Goal: Information Seeking & Learning: Find specific fact

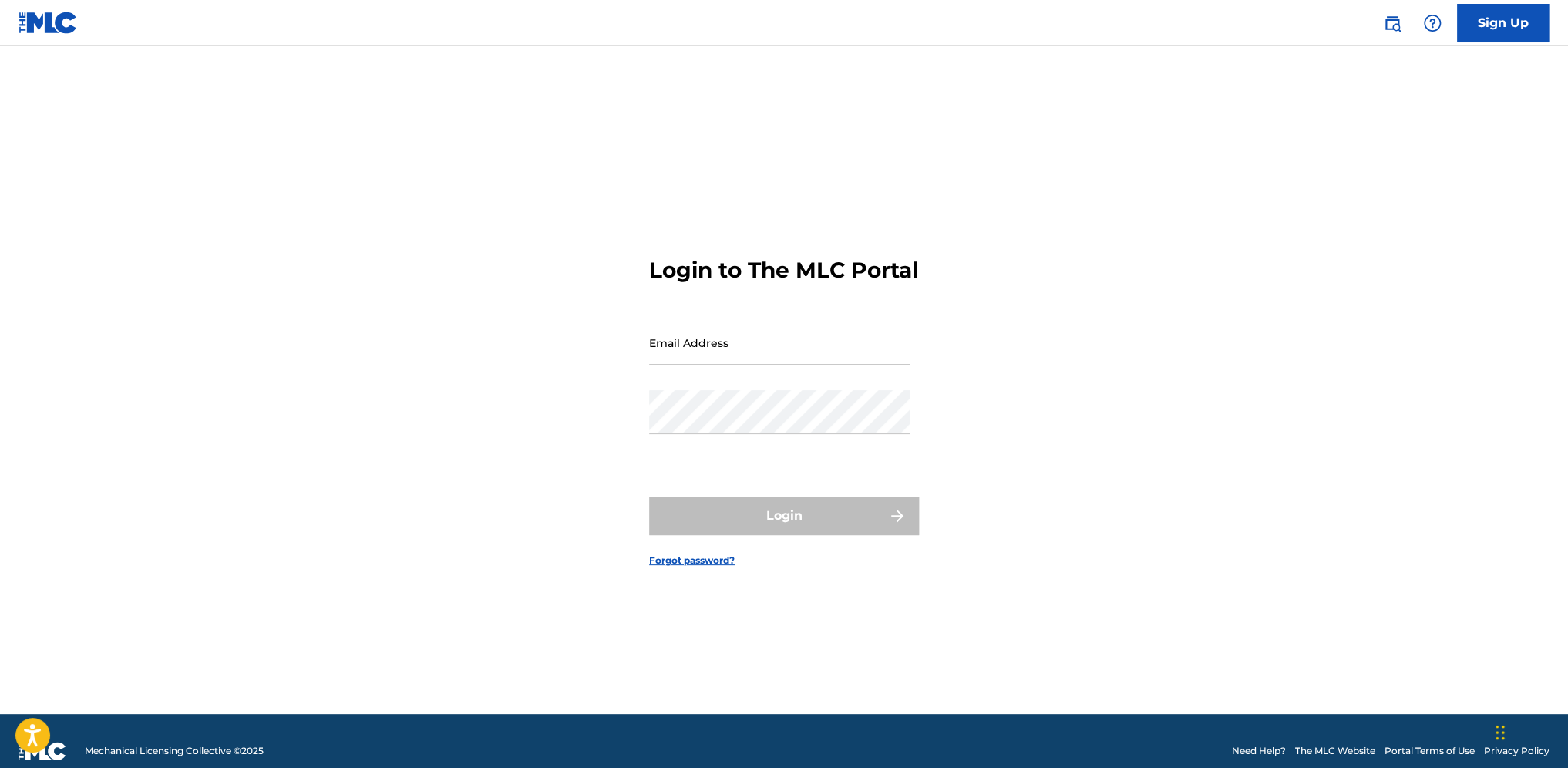
type input "[EMAIL_ADDRESS][PERSON_NAME][DOMAIN_NAME]"
click at [1396, 29] on img at bounding box center [1392, 23] width 18 height 18
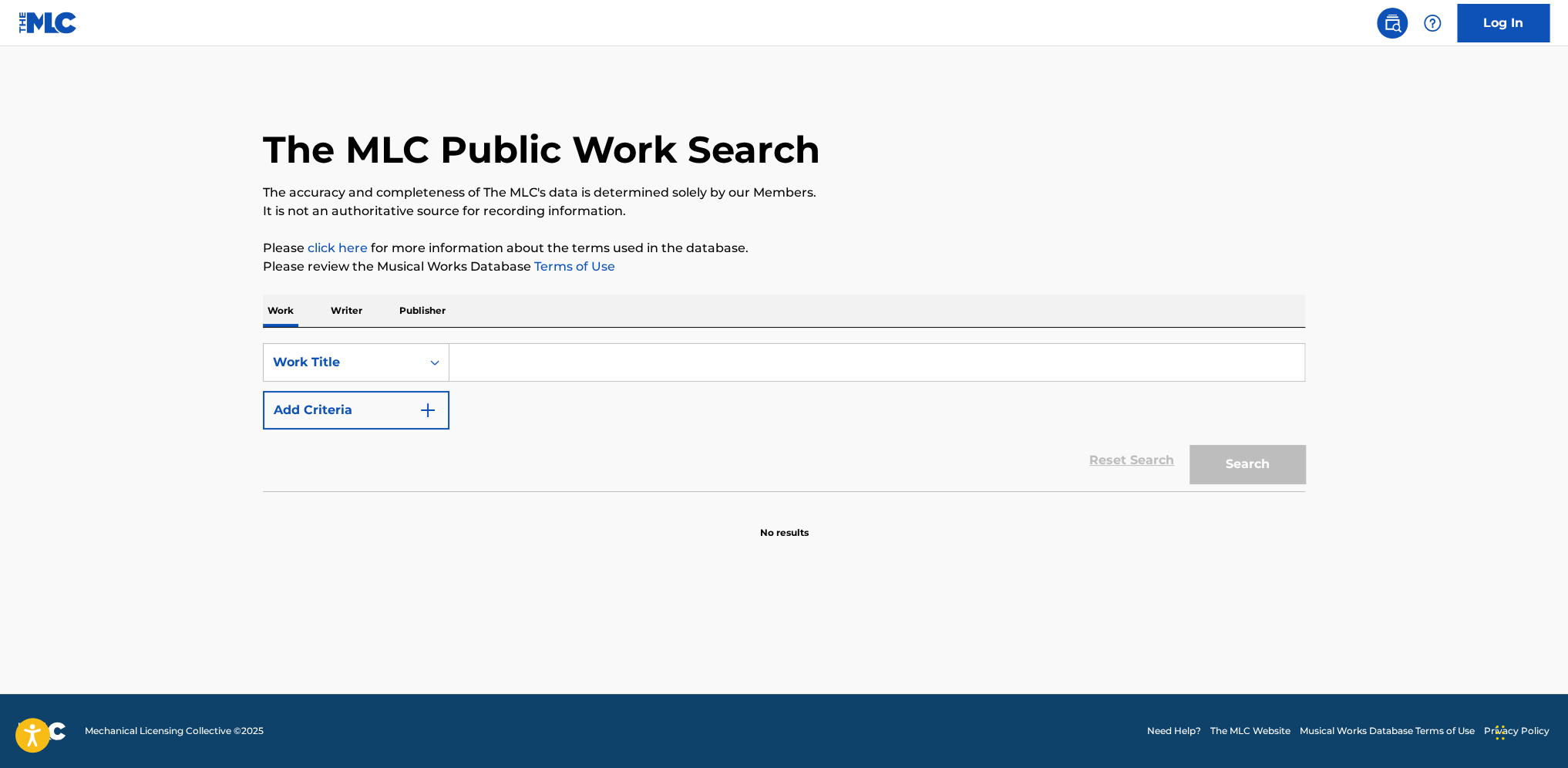
click at [419, 312] on p "Publisher" at bounding box center [422, 310] width 55 height 32
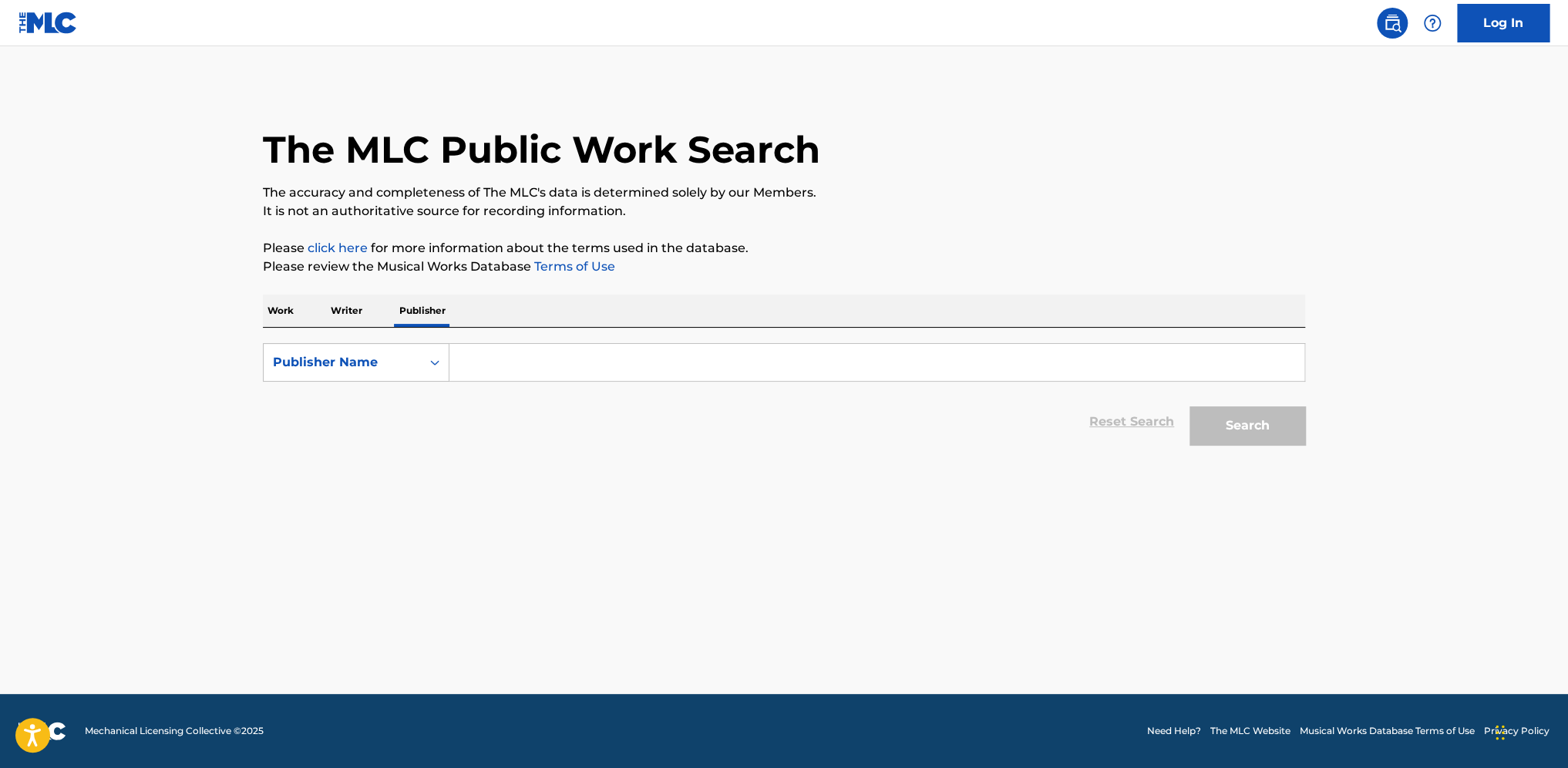
click at [518, 367] on input "Search Form" at bounding box center [877, 362] width 855 height 37
type input "three tulips"
click at [1189, 406] on button "Search" at bounding box center [1247, 426] width 116 height 39
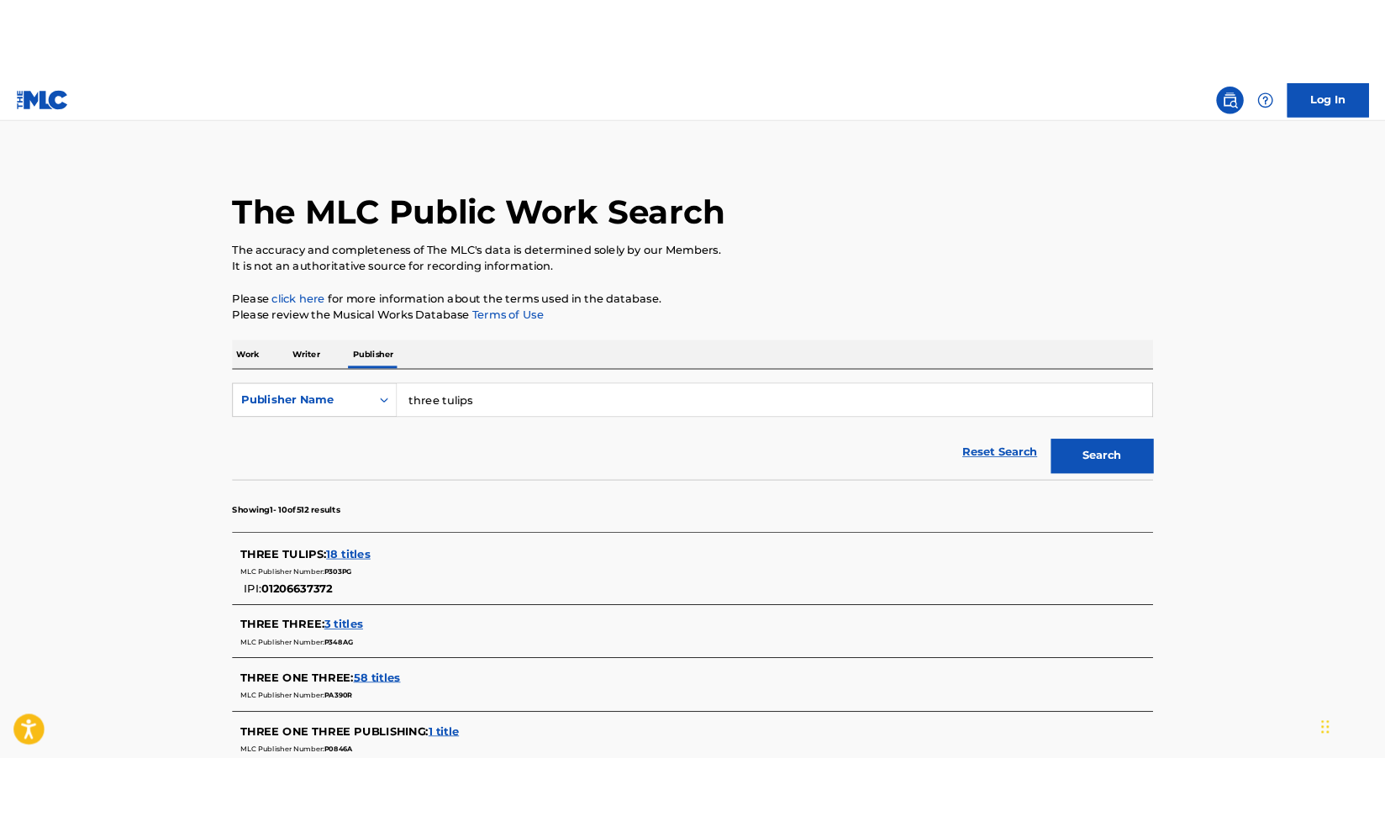
scroll to position [84, 0]
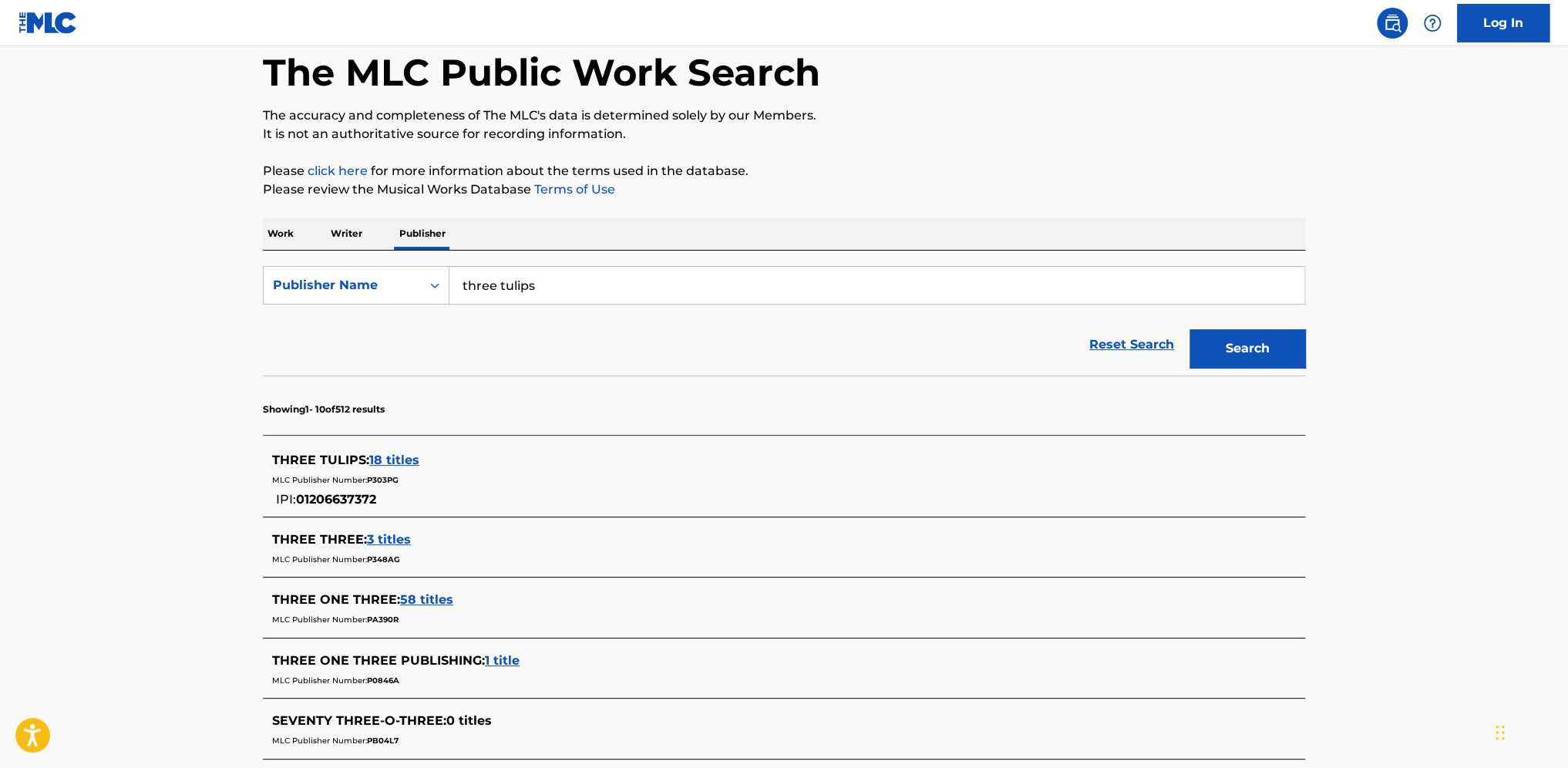
click at [408, 460] on span "18 titles" at bounding box center [394, 460] width 50 height 15
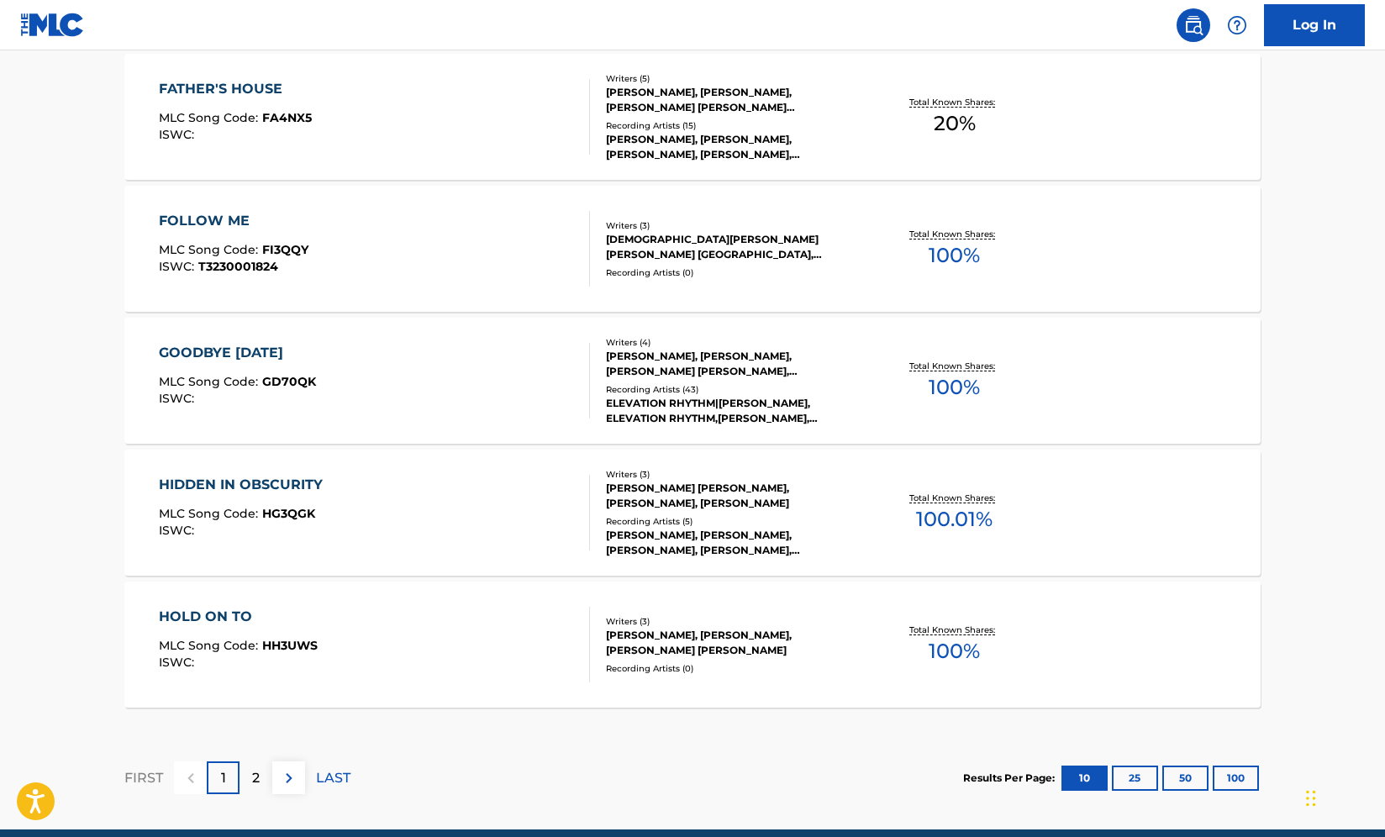
scroll to position [1287, 0]
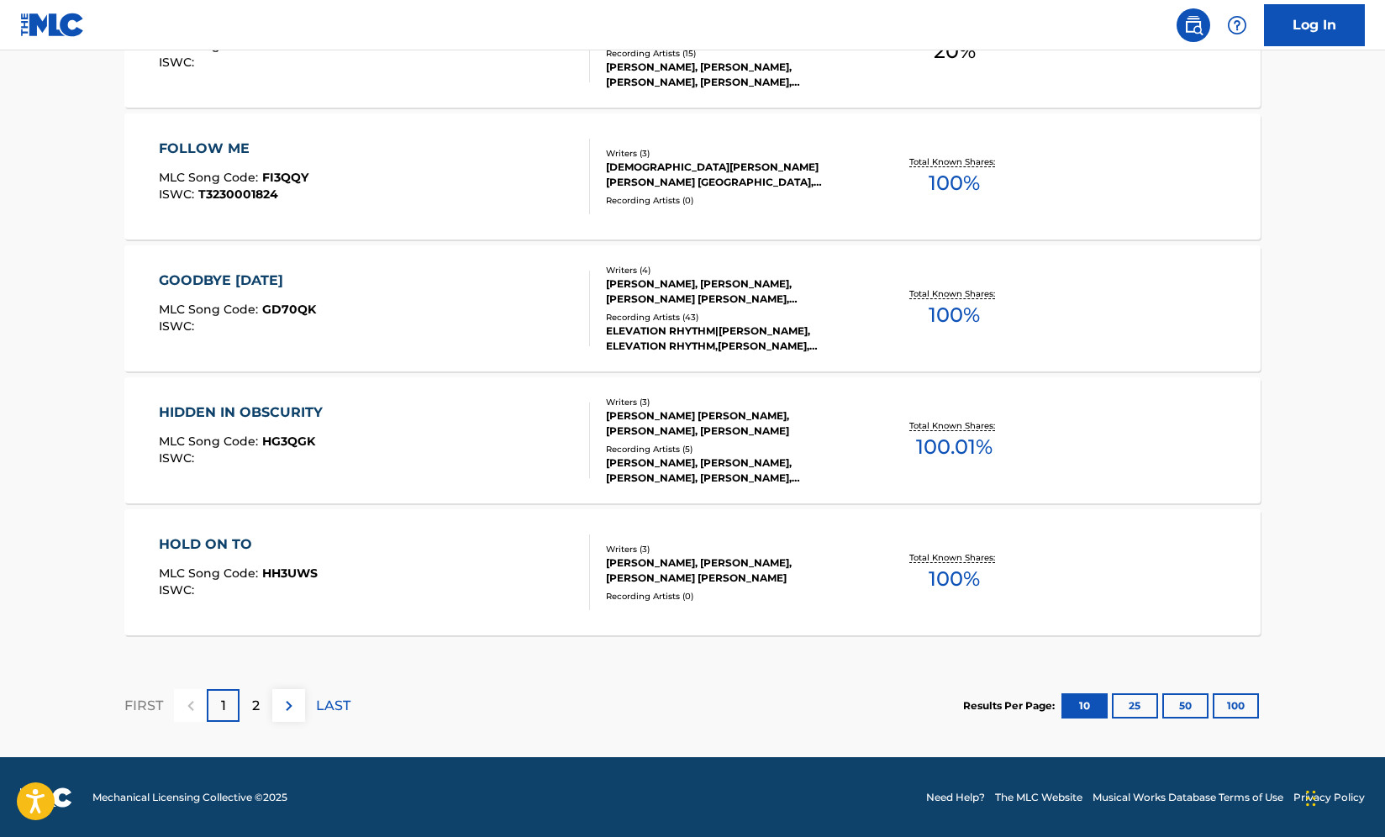
click at [1240, 706] on button "100" at bounding box center [1235, 705] width 46 height 25
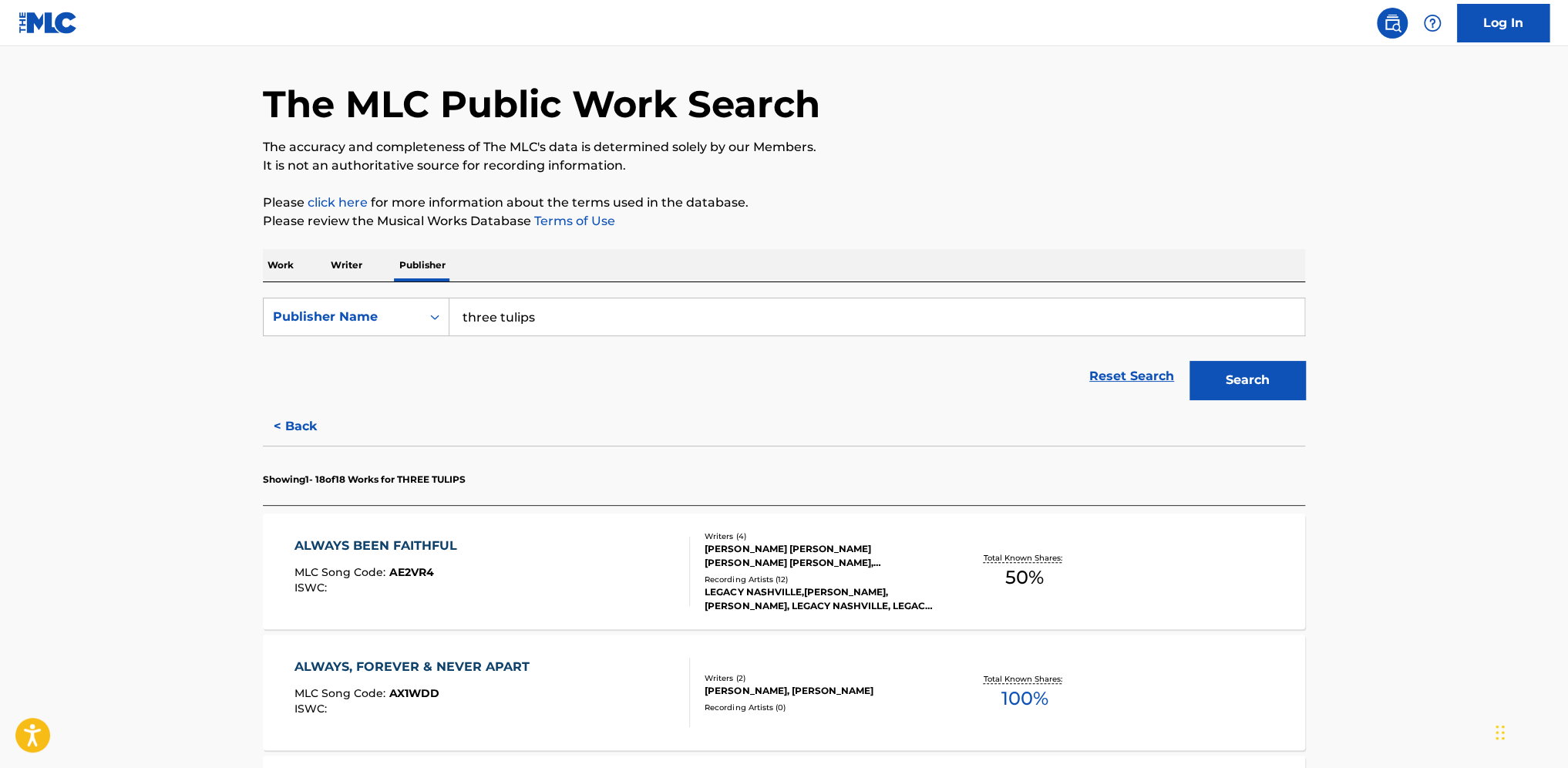
scroll to position [0, 0]
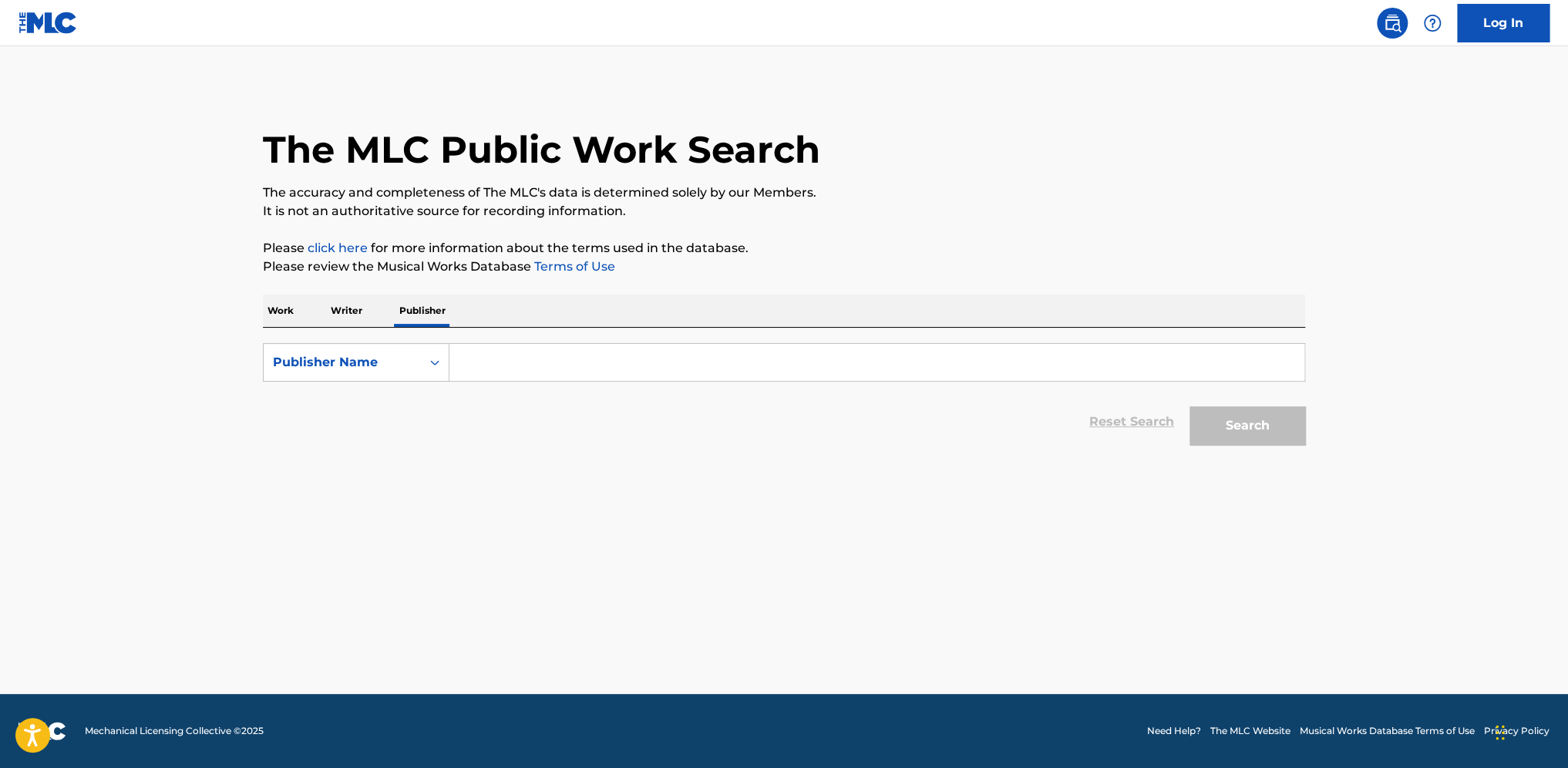
click at [524, 356] on input "Search Form" at bounding box center [877, 362] width 855 height 37
type input "three tulips"
click at [1189, 406] on button "Search" at bounding box center [1247, 426] width 116 height 39
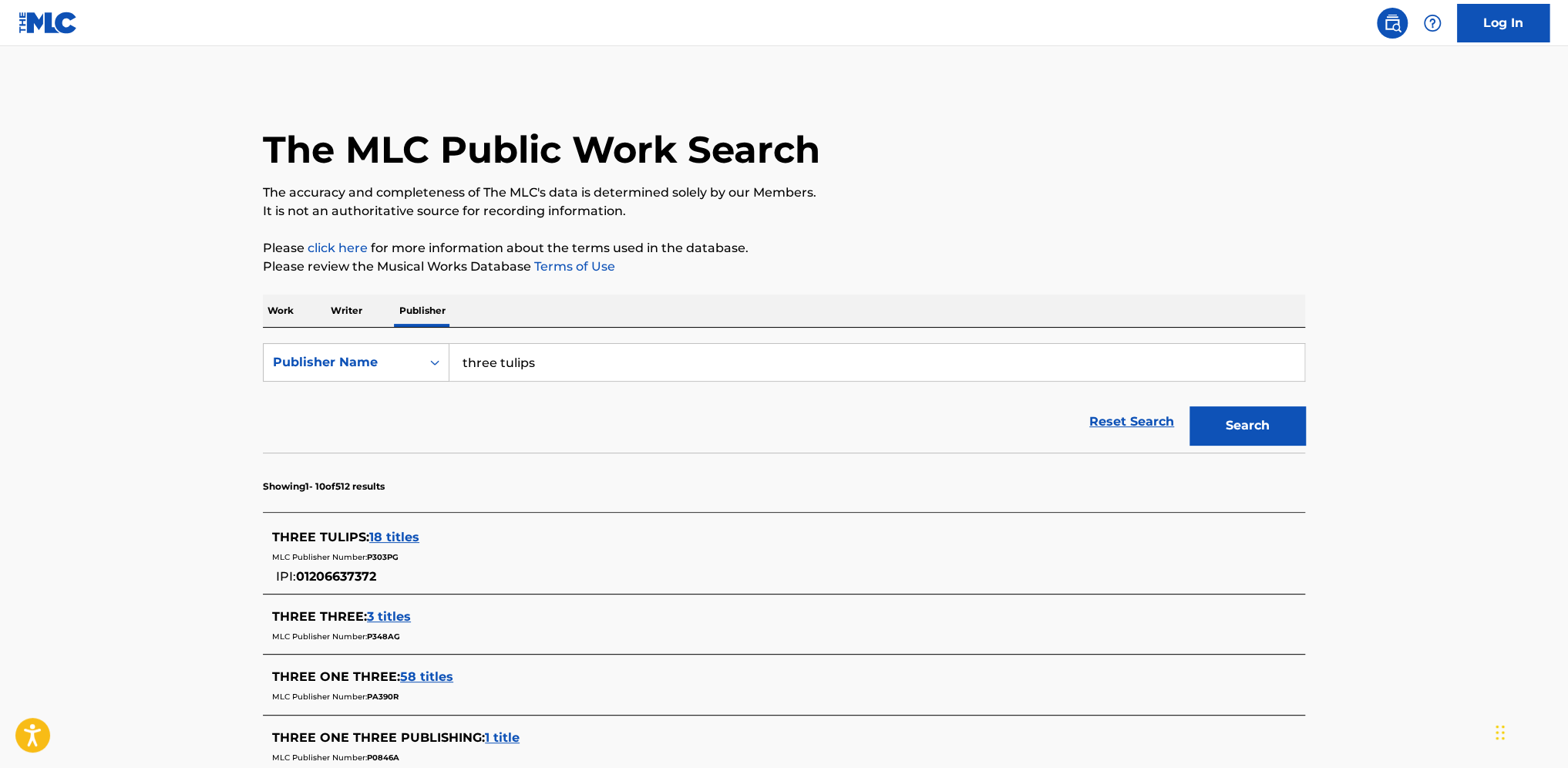
click at [404, 540] on span "18 titles" at bounding box center [394, 537] width 50 height 15
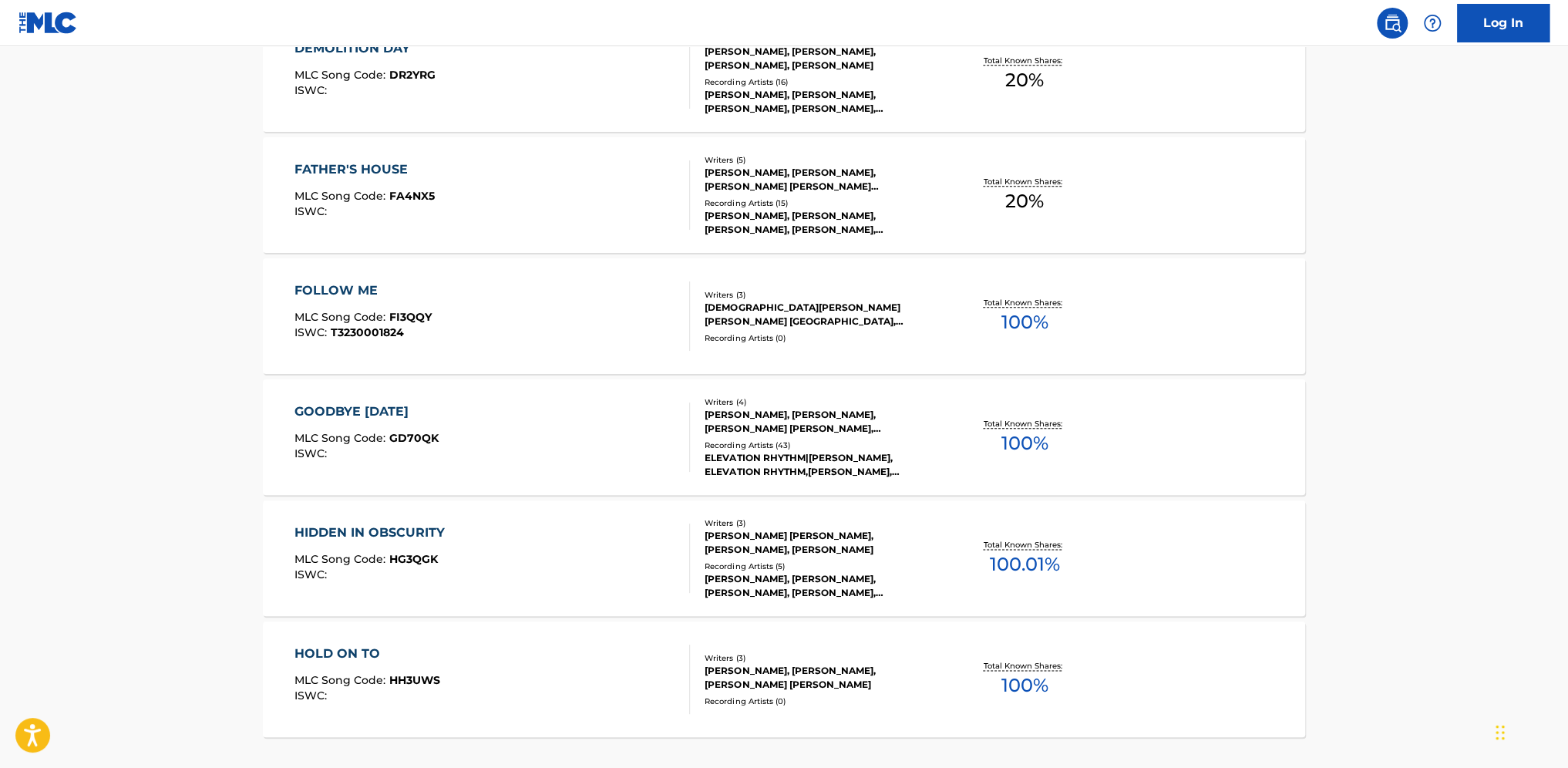
scroll to position [1181, 0]
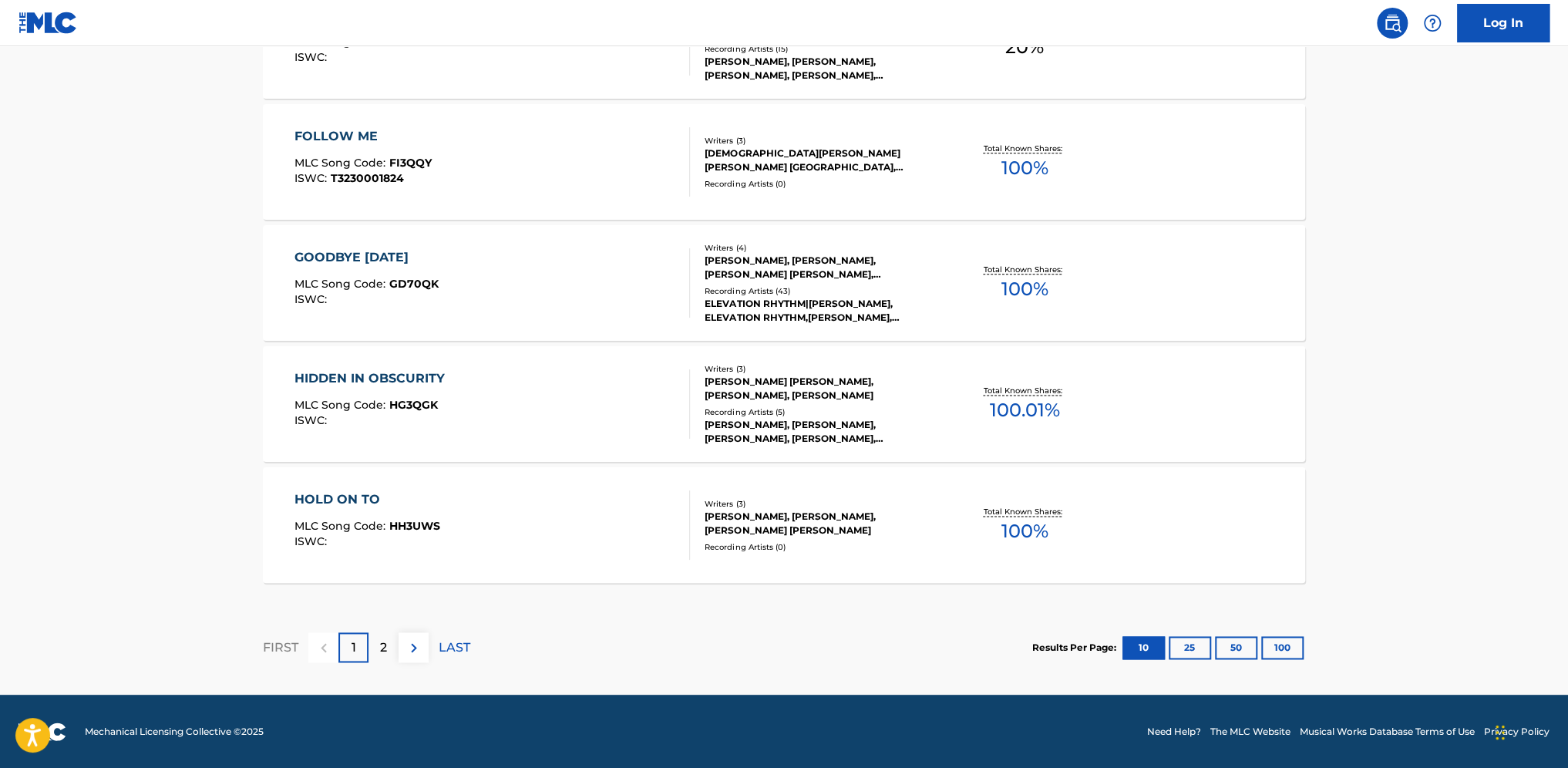
click at [1280, 648] on button "100" at bounding box center [1283, 647] width 42 height 23
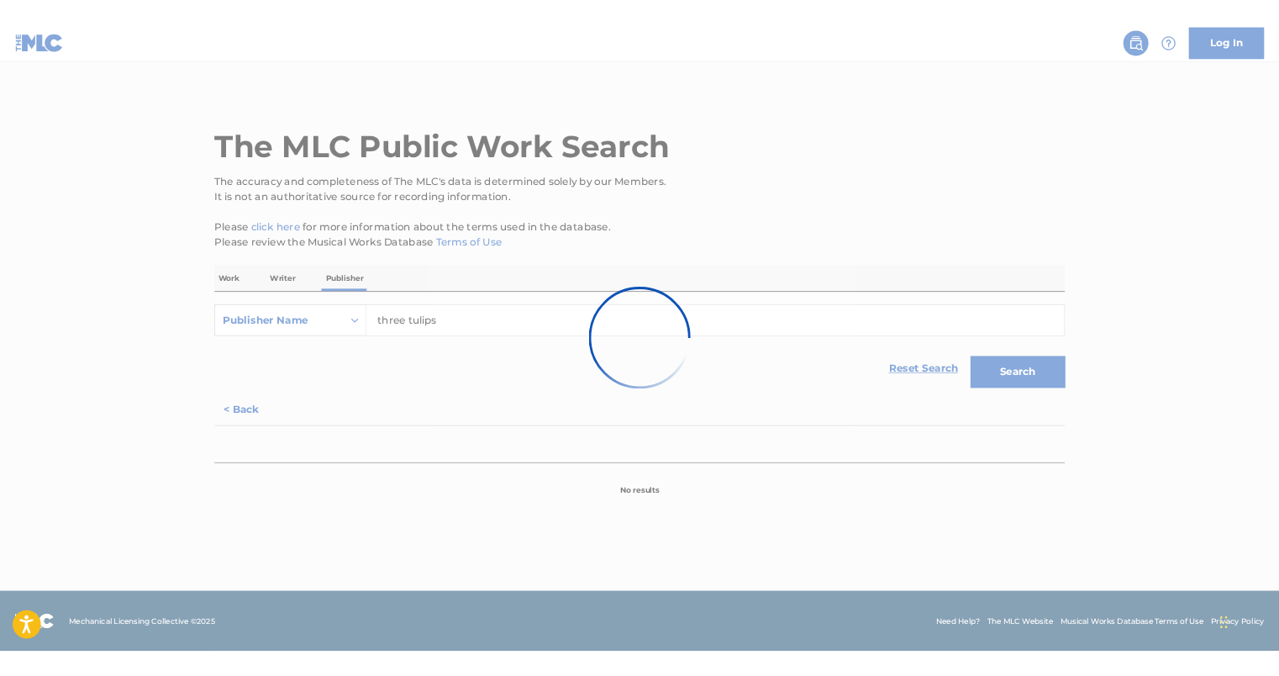
scroll to position [0, 0]
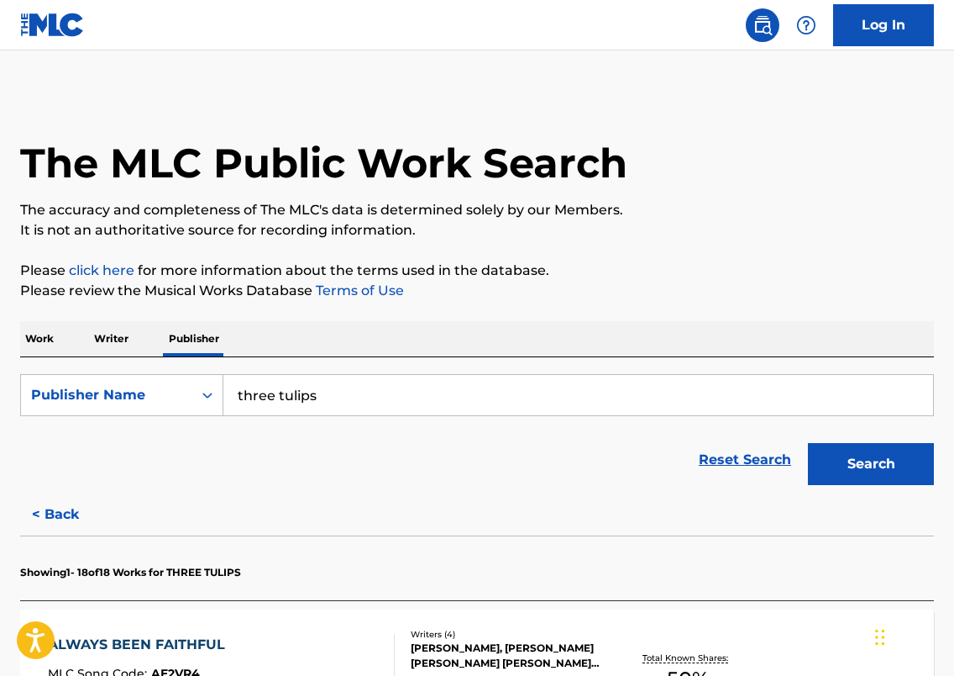
click at [45, 338] on p "Work" at bounding box center [39, 338] width 39 height 35
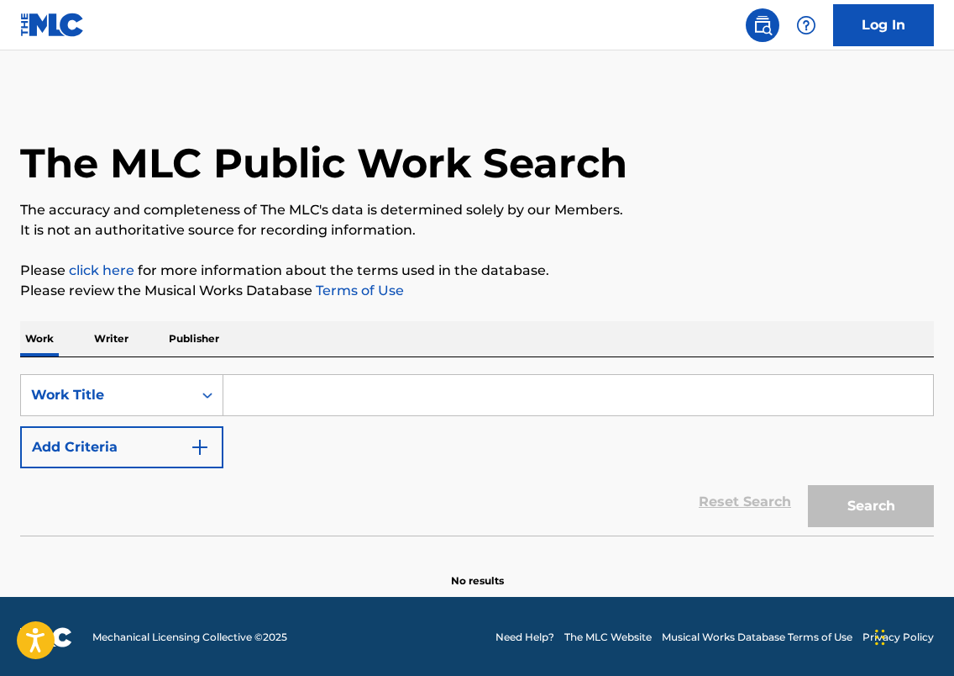
click at [264, 380] on input "Search Form" at bounding box center [578, 395] width 710 height 40
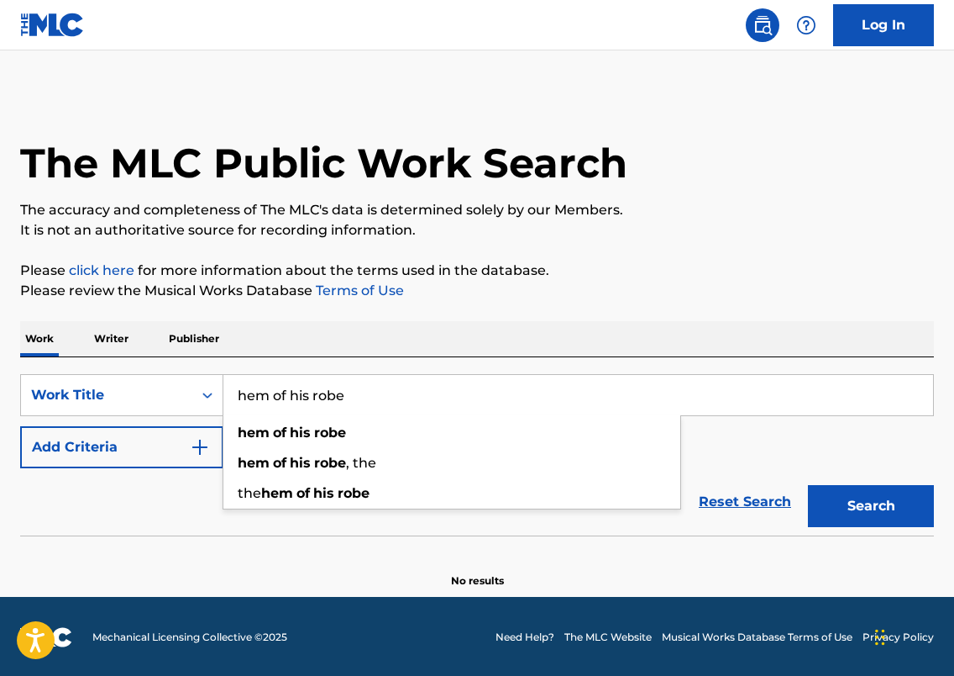
type input "hem of his robe"
click at [110, 460] on button "Add Criteria" at bounding box center [121, 447] width 203 height 42
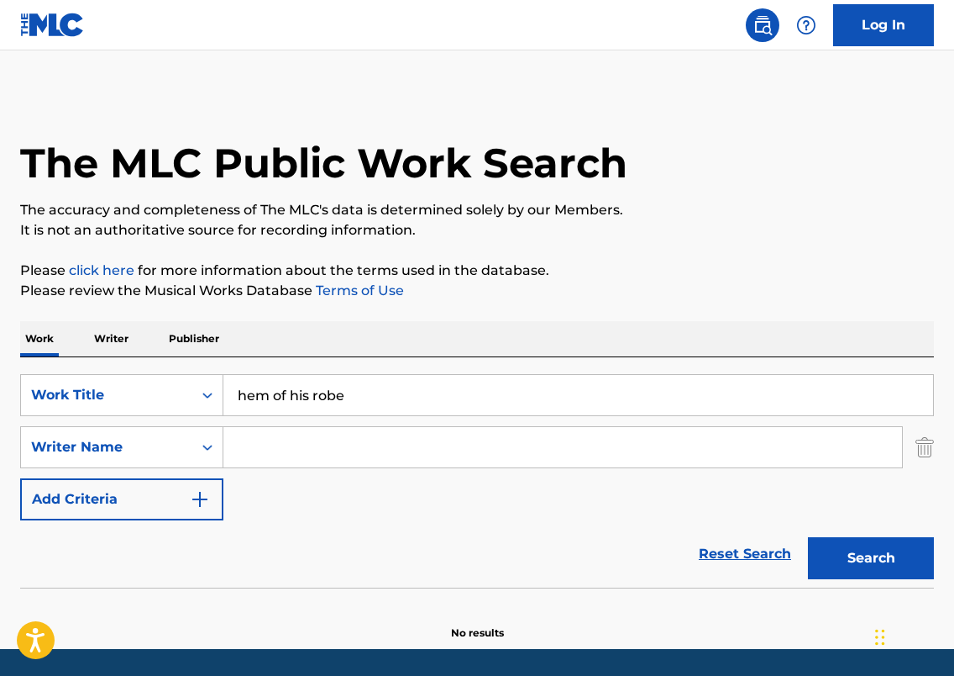
click at [245, 452] on input "Search Form" at bounding box center [562, 447] width 679 height 40
type input "g"
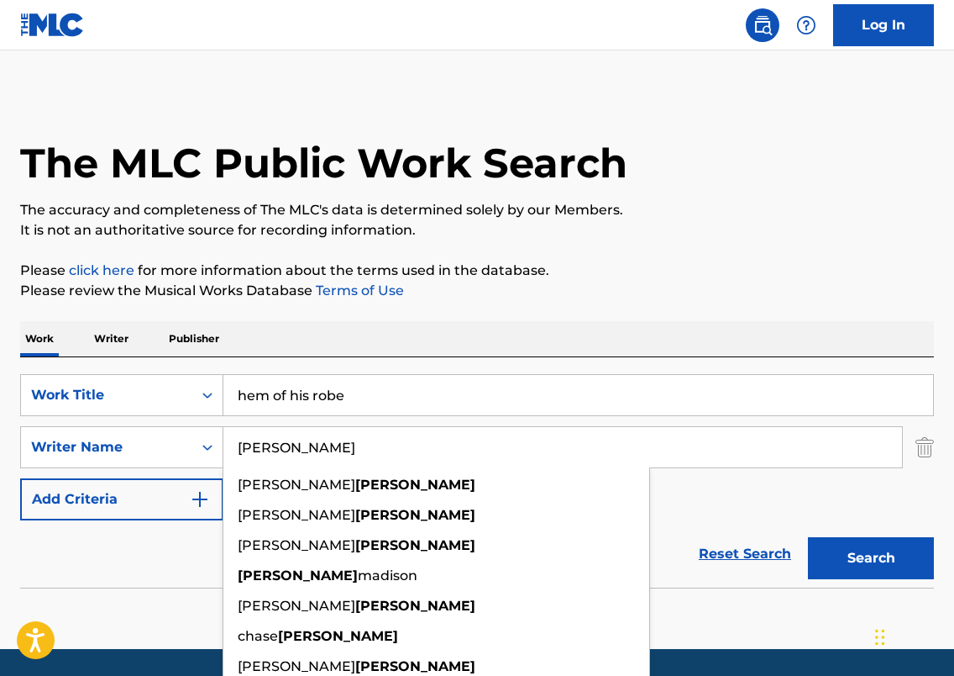
type input "[PERSON_NAME]"
click at [808, 537] on button "Search" at bounding box center [871, 558] width 126 height 42
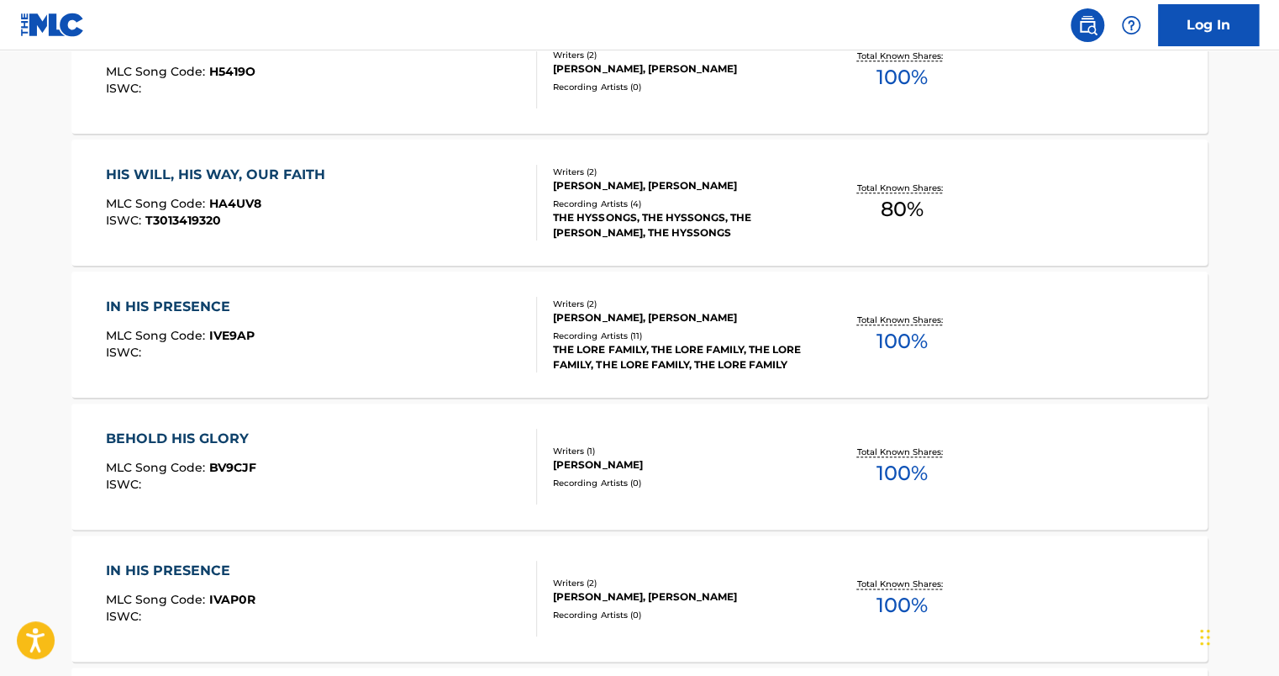
scroll to position [256, 0]
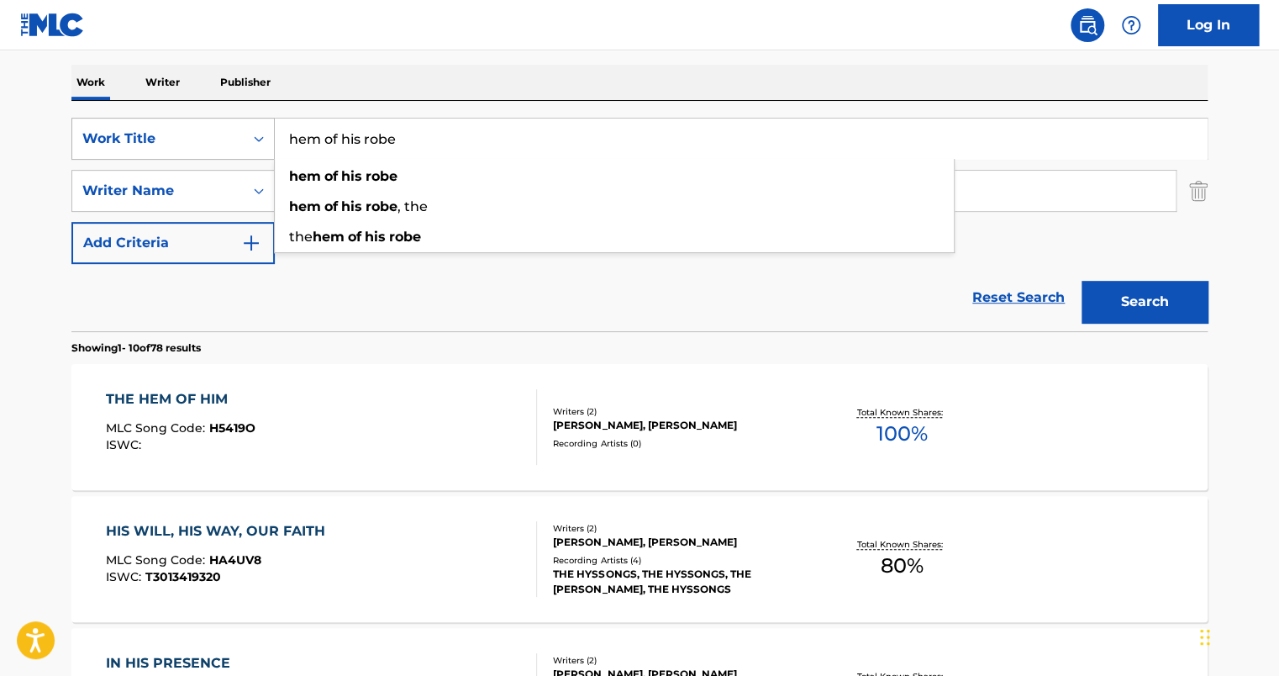
drag, startPoint x: 422, startPoint y: 143, endPoint x: 260, endPoint y: 134, distance: 162.4
click at [260, 134] on div "SearchWithCriteria7058242e-5482-4cf8-9bbf-a80beeb6166d Work Title hem of his ro…" at bounding box center [639, 139] width 1136 height 42
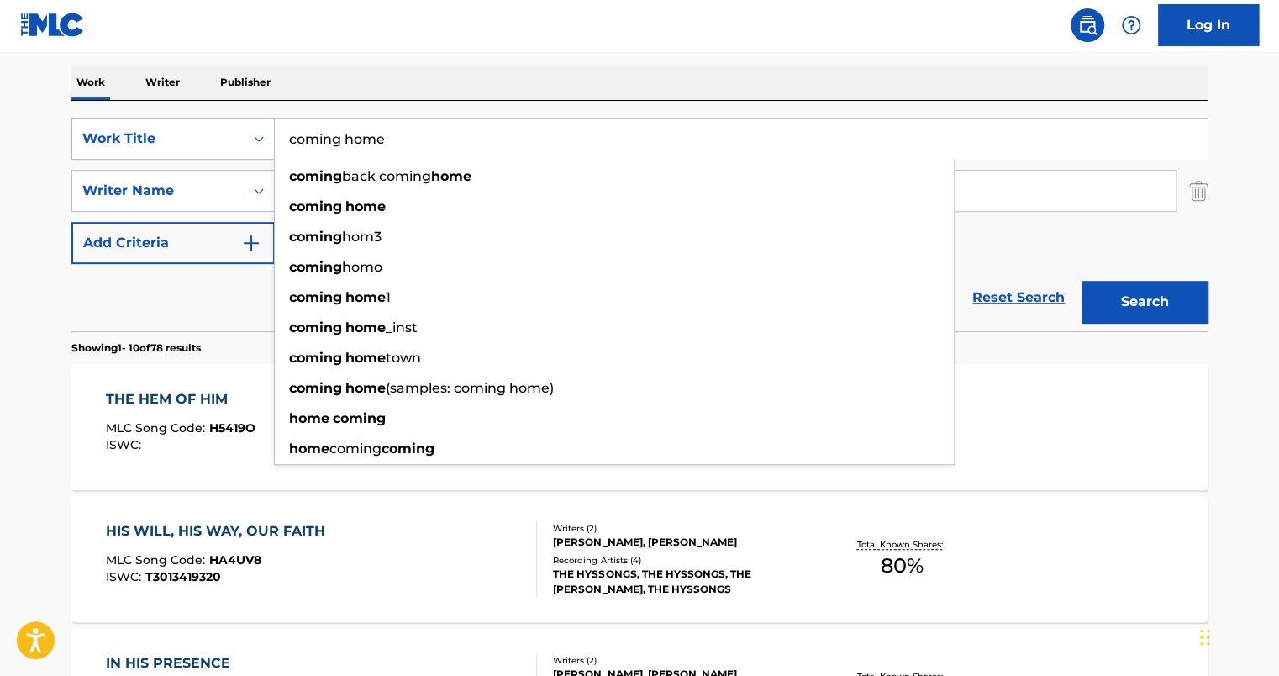
click at [1081, 281] on button "Search" at bounding box center [1144, 302] width 126 height 42
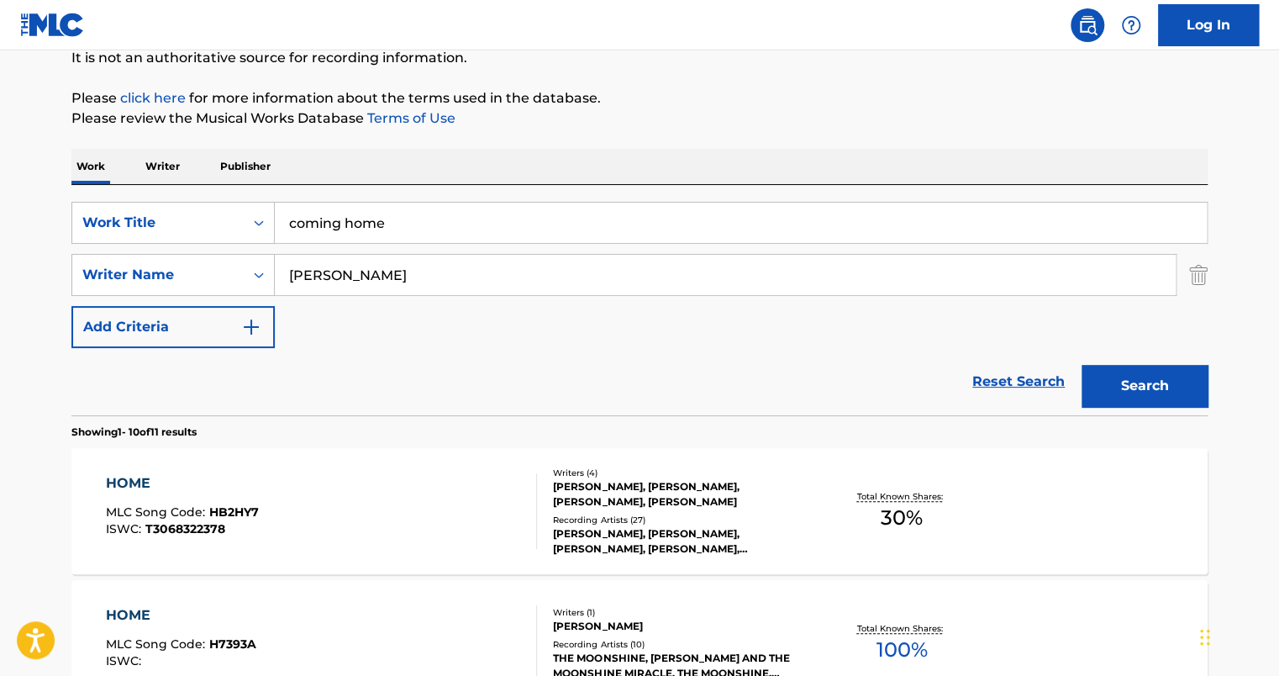
scroll to position [0, 0]
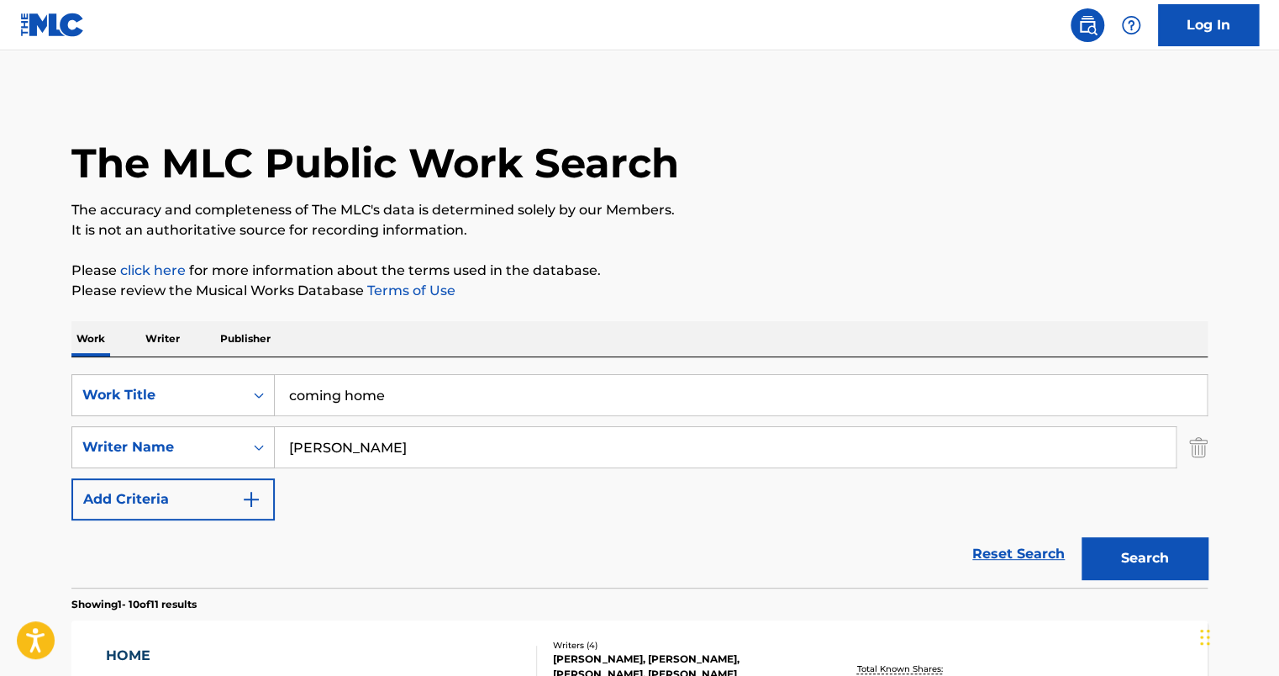
drag, startPoint x: 420, startPoint y: 389, endPoint x: 219, endPoint y: 360, distance: 202.8
click at [220, 360] on div "SearchWithCriteria7058242e-5482-4cf8-9bbf-a80beeb6166d Work Title coming home S…" at bounding box center [639, 472] width 1136 height 230
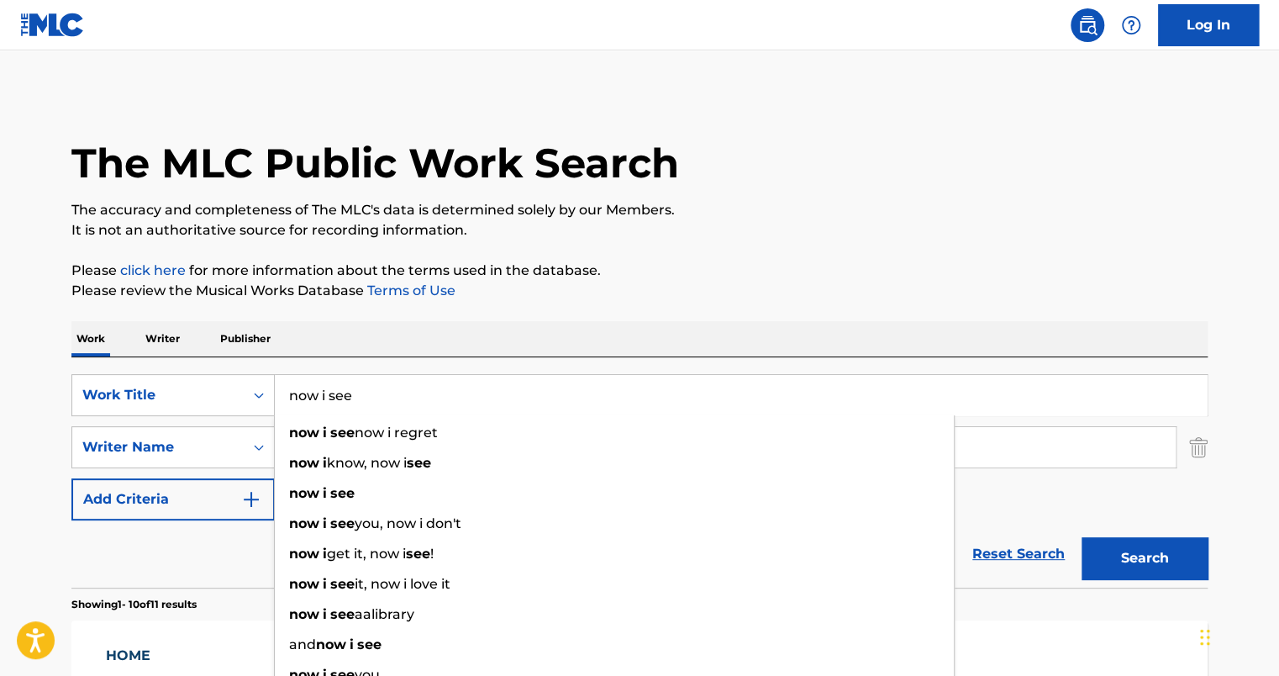
click at [1081, 537] on button "Search" at bounding box center [1144, 558] width 126 height 42
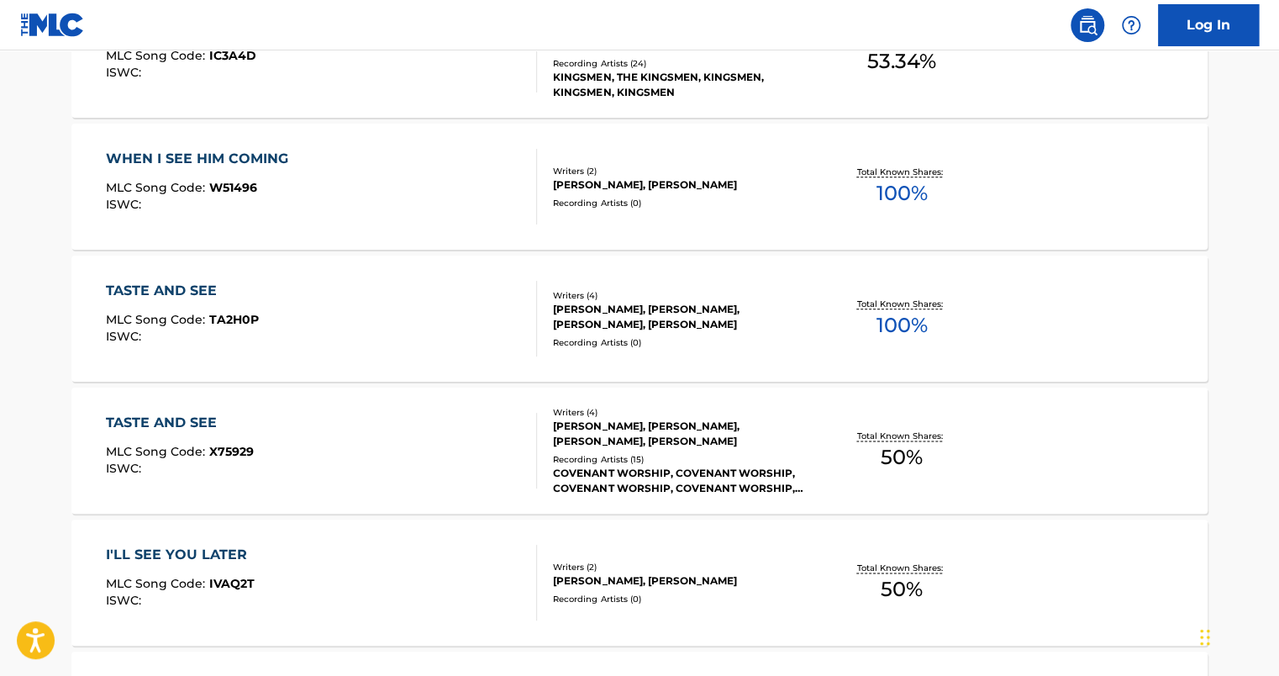
scroll to position [172, 0]
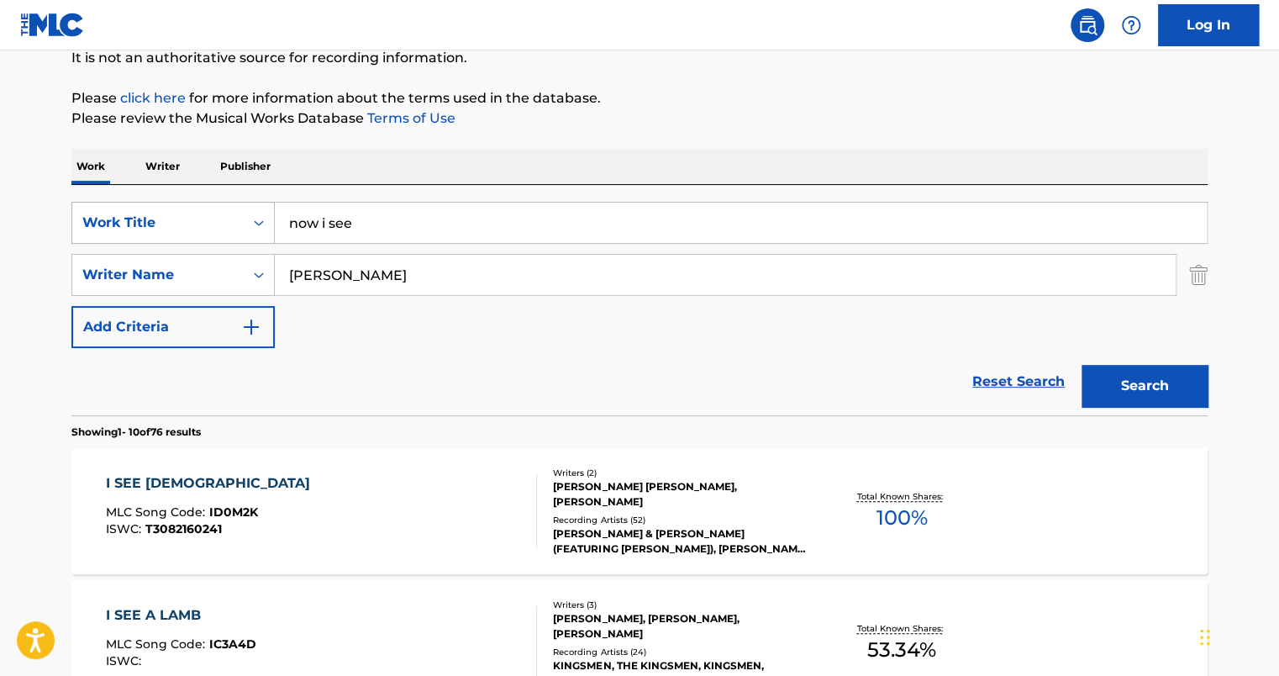
drag, startPoint x: 262, startPoint y: 222, endPoint x: 223, endPoint y: 222, distance: 38.6
click at [225, 222] on div "SearchWithCriteria7058242e-5482-4cf8-9bbf-a80beeb6166d Work Title now i see" at bounding box center [639, 223] width 1136 height 42
click at [1081, 365] on button "Search" at bounding box center [1144, 386] width 126 height 42
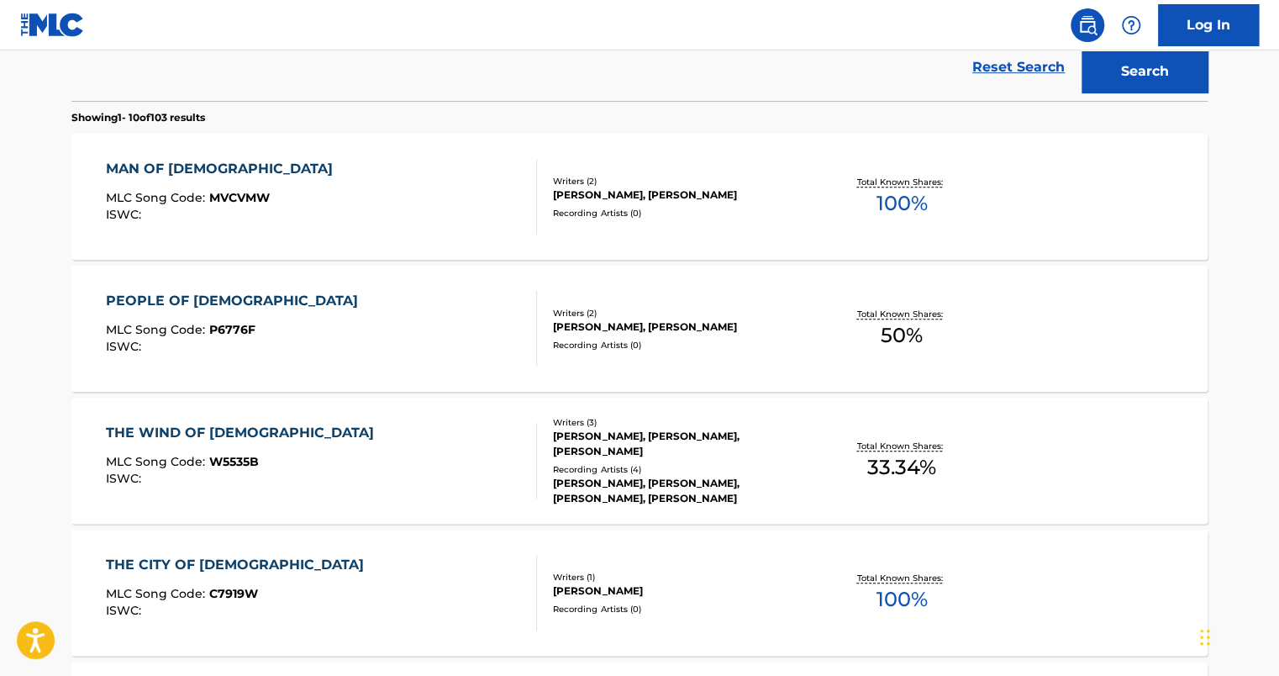
scroll to position [88, 0]
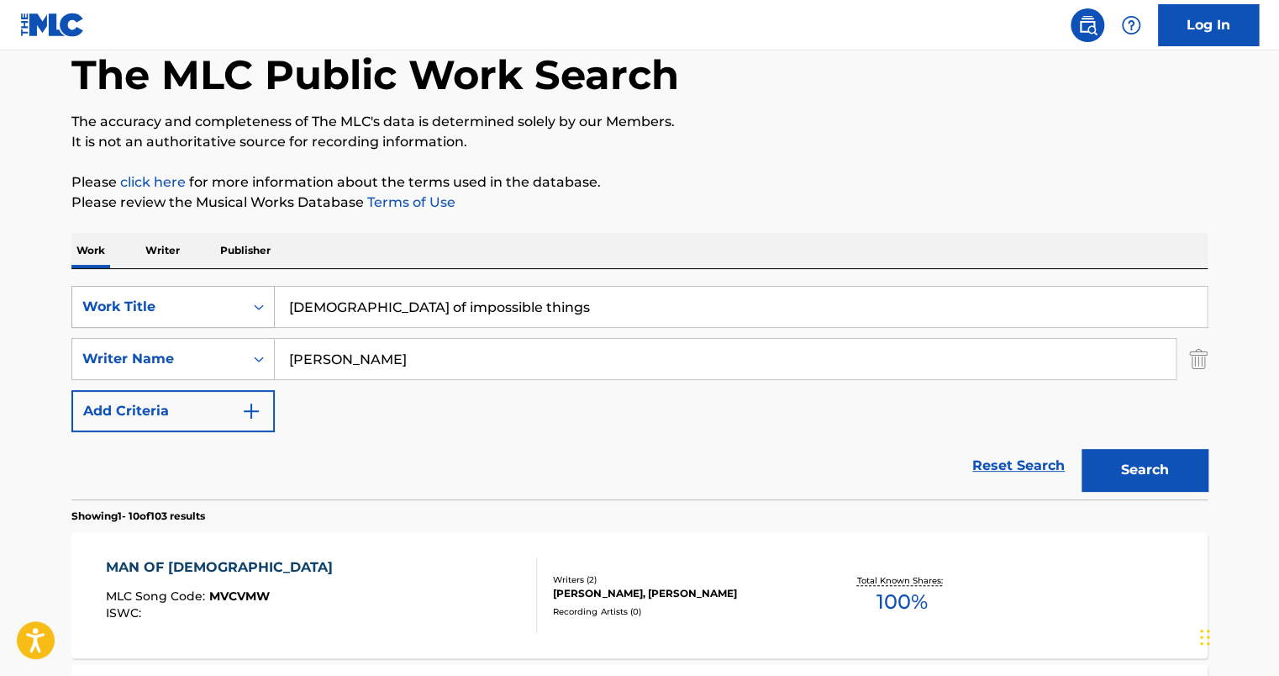
drag, startPoint x: 510, startPoint y: 313, endPoint x: 248, endPoint y: 312, distance: 262.1
click at [253, 313] on div "SearchWithCriteria7058242e-5482-4cf8-9bbf-a80beeb6166d Work Title god of imposs…" at bounding box center [639, 307] width 1136 height 42
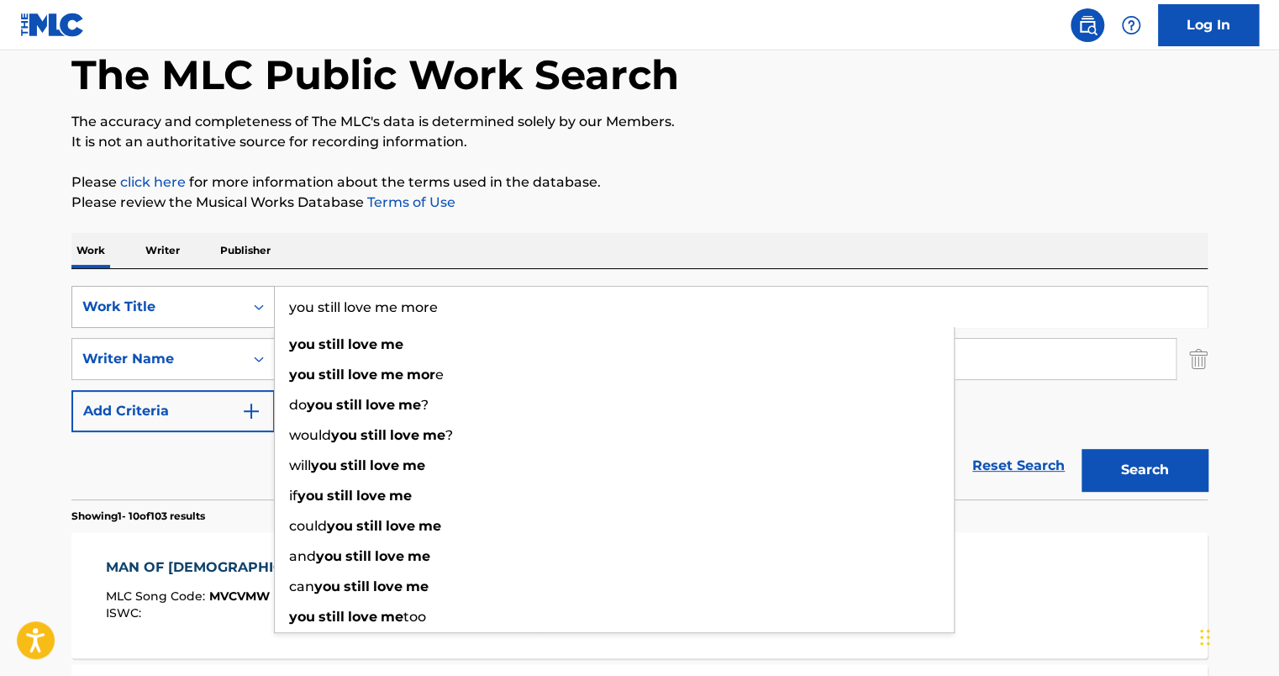
type input "you still love me more"
click at [1081, 449] on button "Search" at bounding box center [1144, 470] width 126 height 42
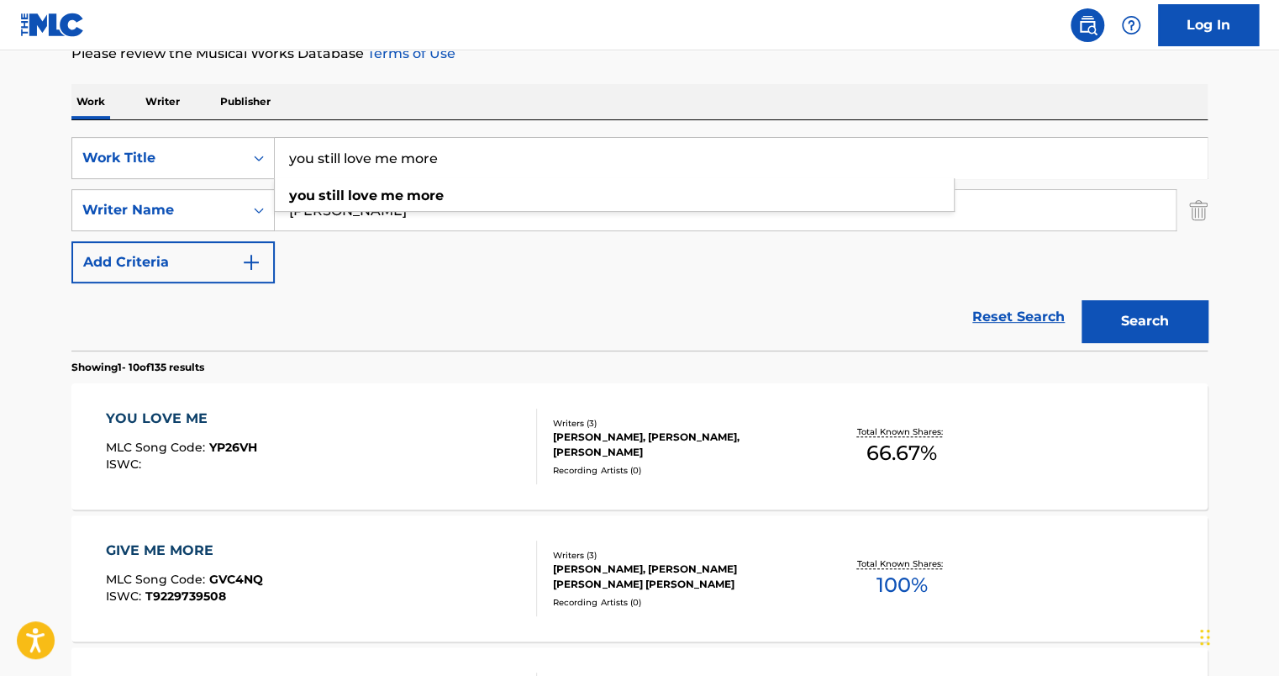
scroll to position [256, 0]
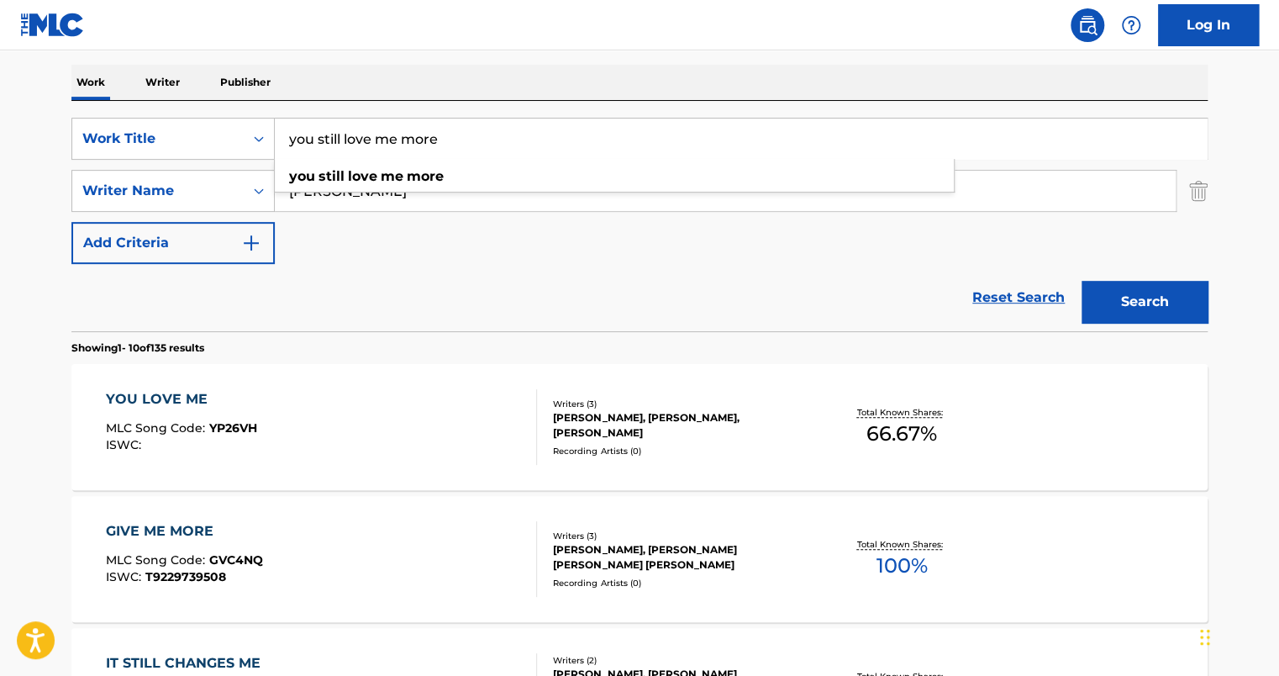
click at [395, 396] on div "YOU LOVE ME MLC Song Code : YP26VH ISWC :" at bounding box center [322, 427] width 432 height 76
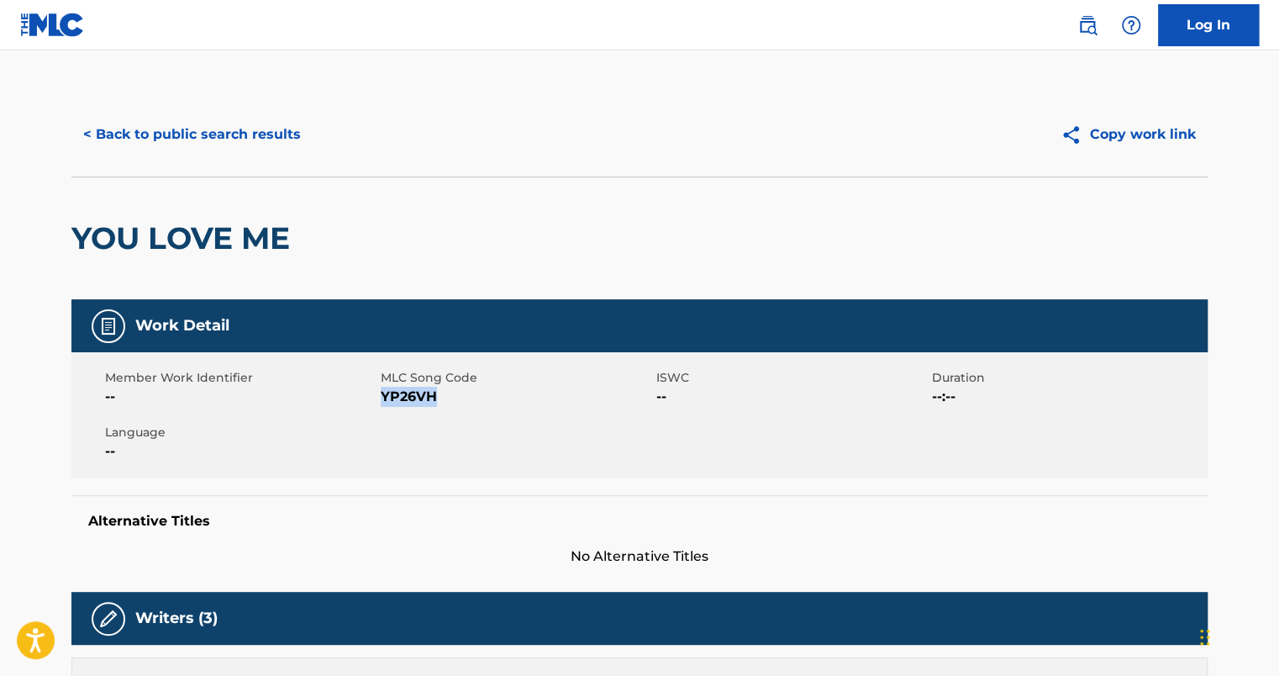
drag, startPoint x: 381, startPoint y: 396, endPoint x: 450, endPoint y: 395, distance: 69.7
click at [450, 395] on span "YP26VH" at bounding box center [516, 396] width 271 height 20
copy span "YP26VH"
click at [187, 130] on button "< Back to public search results" at bounding box center [191, 134] width 241 height 42
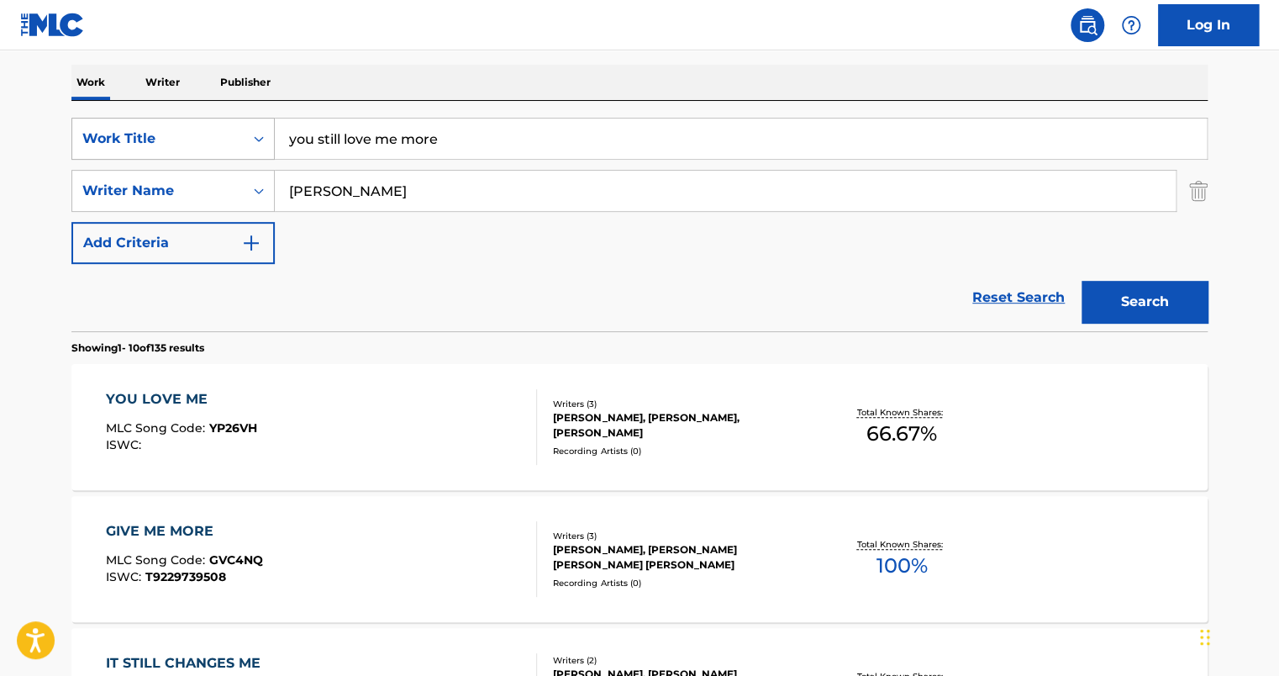
drag, startPoint x: 470, startPoint y: 135, endPoint x: 126, endPoint y: 123, distance: 344.7
click at [126, 123] on div "SearchWithCriteria7058242e-5482-4cf8-9bbf-a80beeb6166d Work Title you still lov…" at bounding box center [639, 139] width 1136 height 42
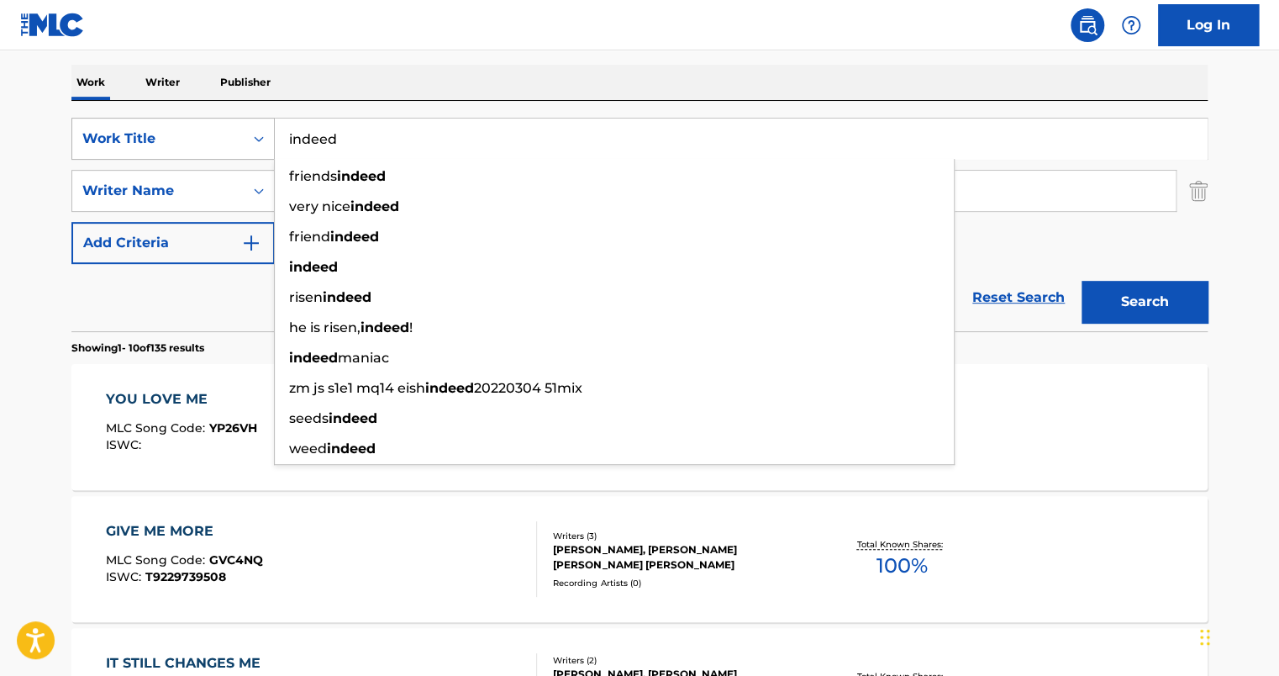
type input "indeed"
click at [1081, 281] on button "Search" at bounding box center [1144, 302] width 126 height 42
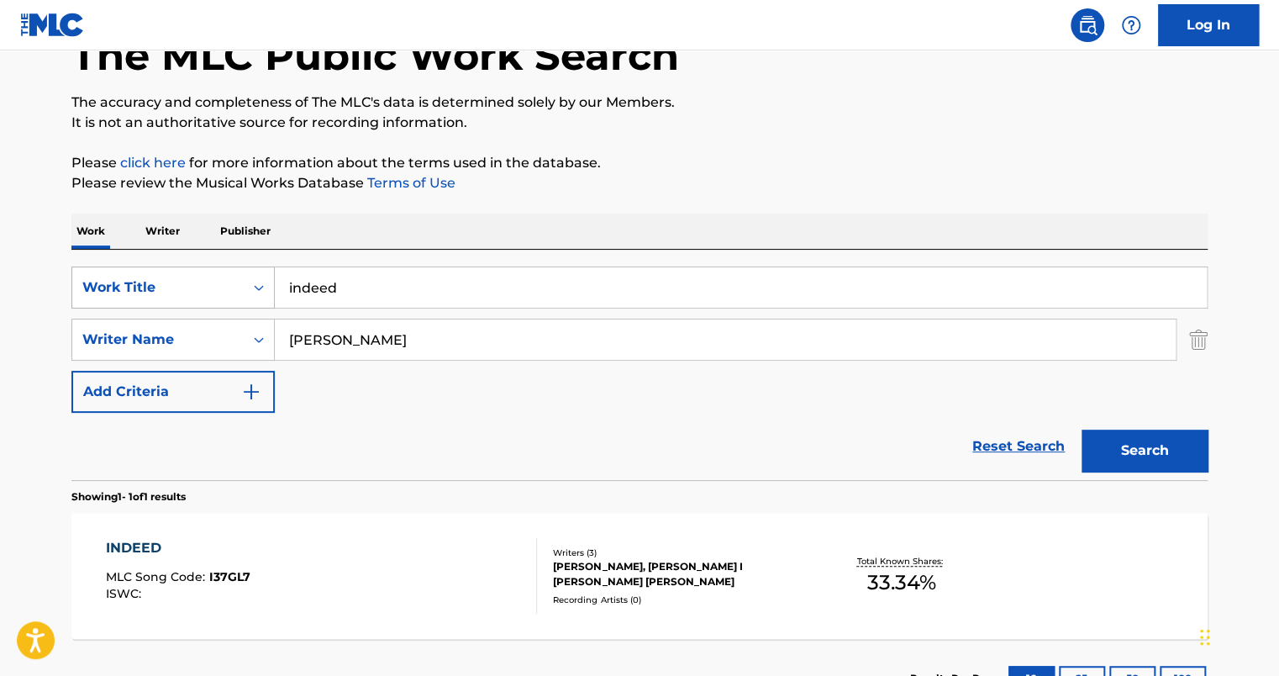
scroll to position [239, 0]
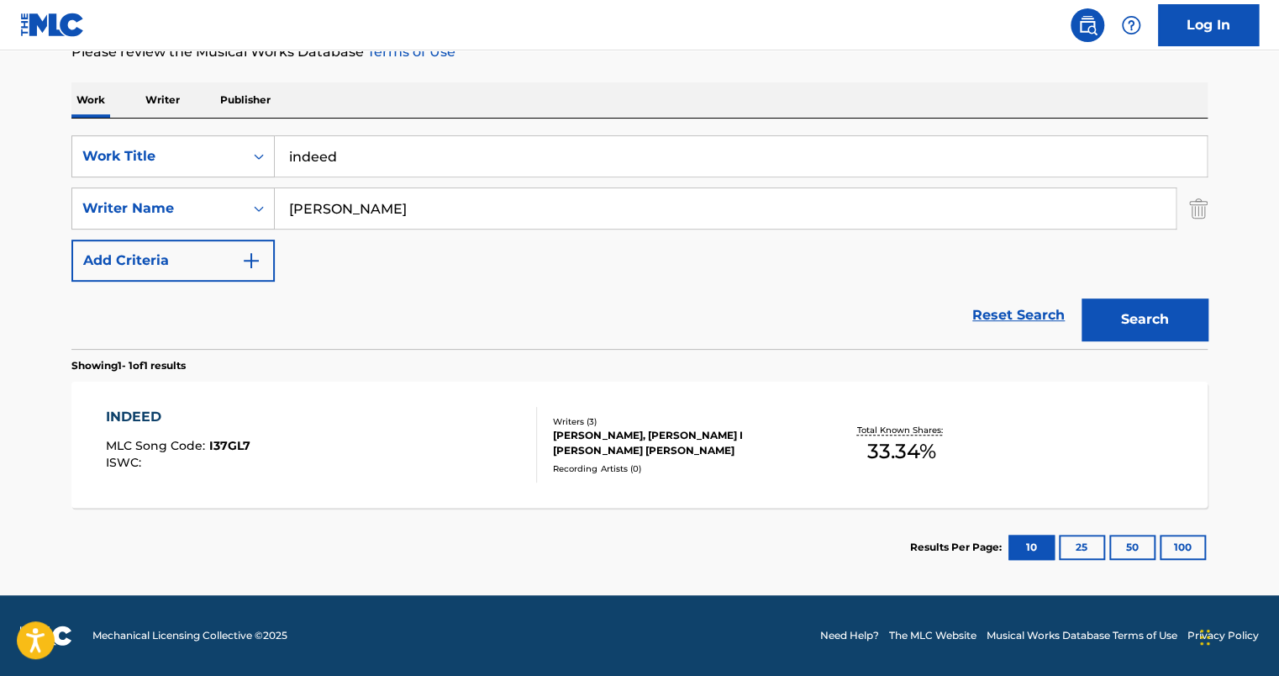
click at [395, 433] on div "INDEED MLC Song Code : I37GL7 ISWC :" at bounding box center [322, 445] width 432 height 76
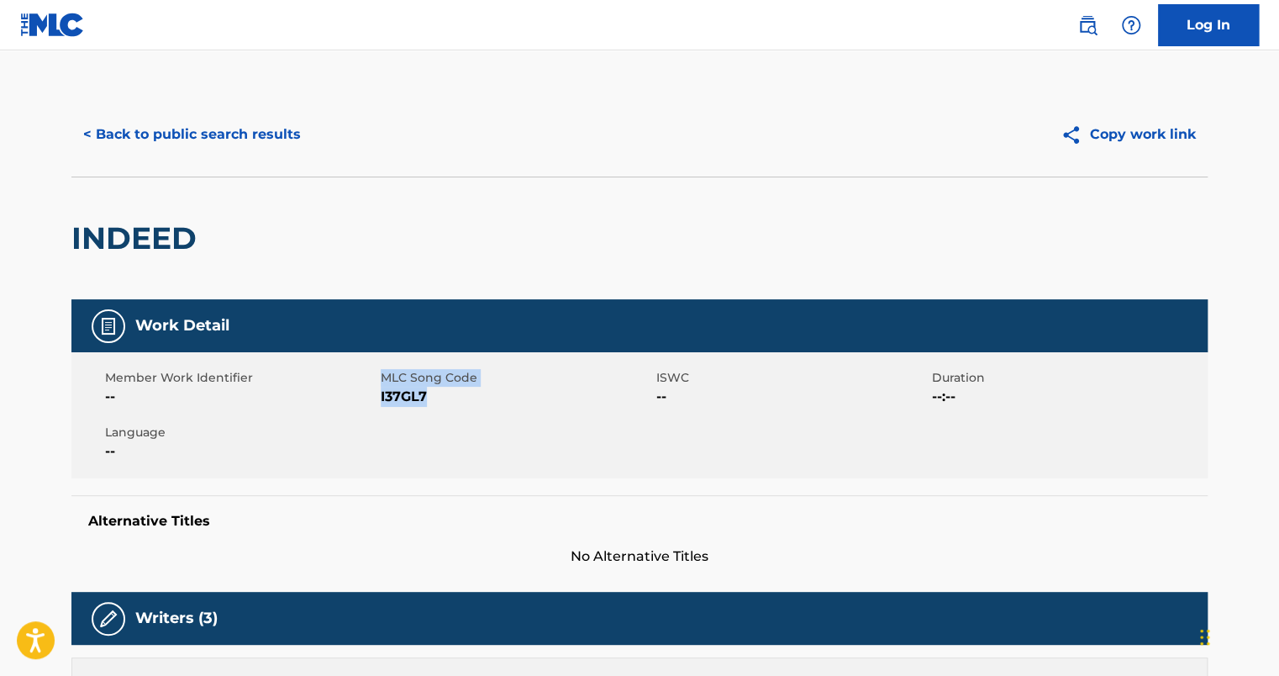
drag, startPoint x: 376, startPoint y: 399, endPoint x: 436, endPoint y: 393, distance: 59.9
click at [436, 393] on div "Member Work Identifier -- MLC Song Code I37GL7 ISWC -- Duration --:-- Language …" at bounding box center [639, 415] width 1136 height 126
click at [440, 391] on span "I37GL7" at bounding box center [516, 396] width 271 height 20
click at [435, 401] on span "I37GL7" at bounding box center [516, 396] width 271 height 20
click at [430, 401] on span "I37GL7" at bounding box center [516, 396] width 271 height 20
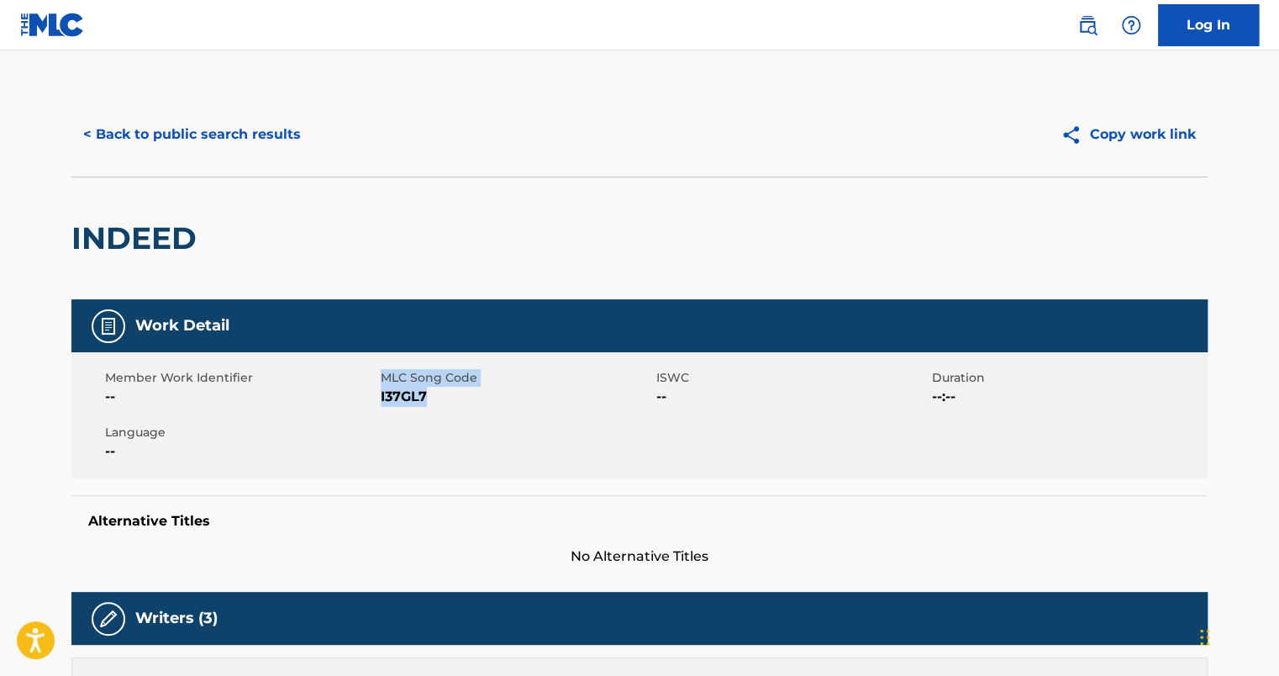
drag, startPoint x: 434, startPoint y: 398, endPoint x: 379, endPoint y: 395, distance: 55.6
click at [379, 395] on div "Member Work Identifier -- MLC Song Code I37GL7 ISWC -- Duration --:-- Language …" at bounding box center [639, 415] width 1136 height 126
click at [392, 390] on span "I37GL7" at bounding box center [516, 396] width 271 height 20
click at [430, 389] on span "I37GL7" at bounding box center [516, 396] width 271 height 20
click at [443, 396] on span "I37GL7" at bounding box center [516, 396] width 271 height 20
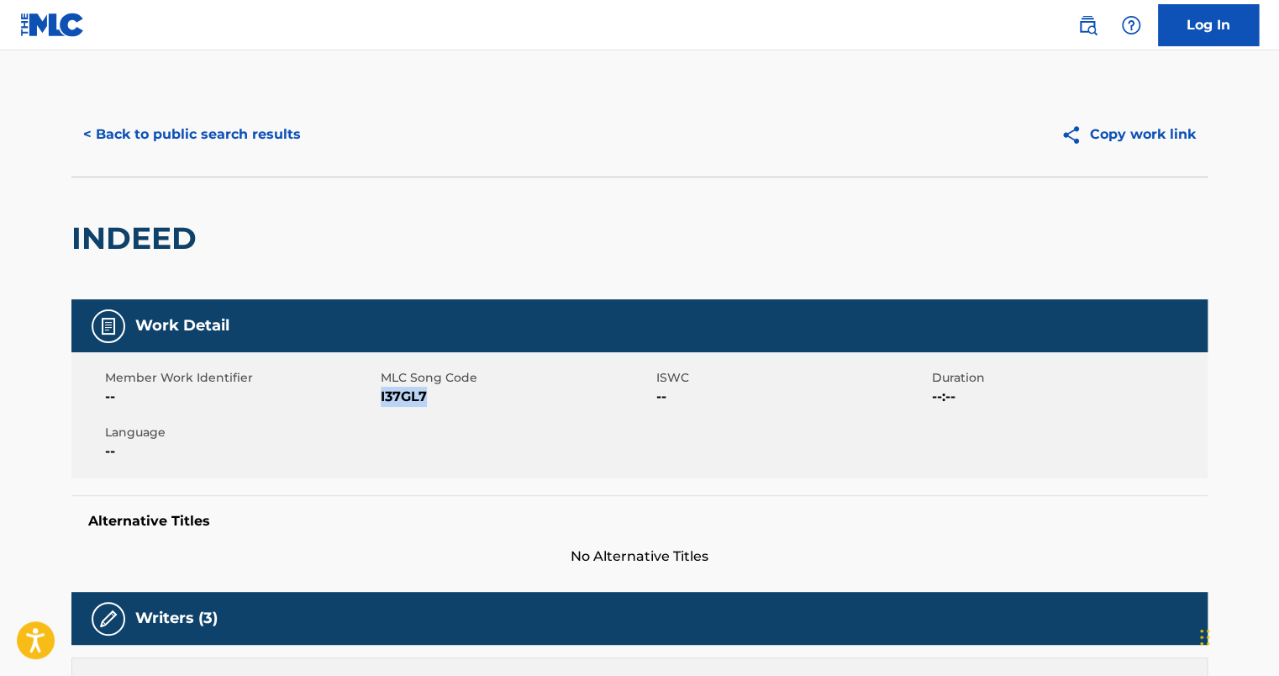
drag, startPoint x: 442, startPoint y: 400, endPoint x: 380, endPoint y: 398, distance: 62.2
click at [381, 398] on span "I37GL7" at bounding box center [516, 396] width 271 height 20
copy span "I37GL7"
click at [182, 144] on button "< Back to public search results" at bounding box center [191, 134] width 241 height 42
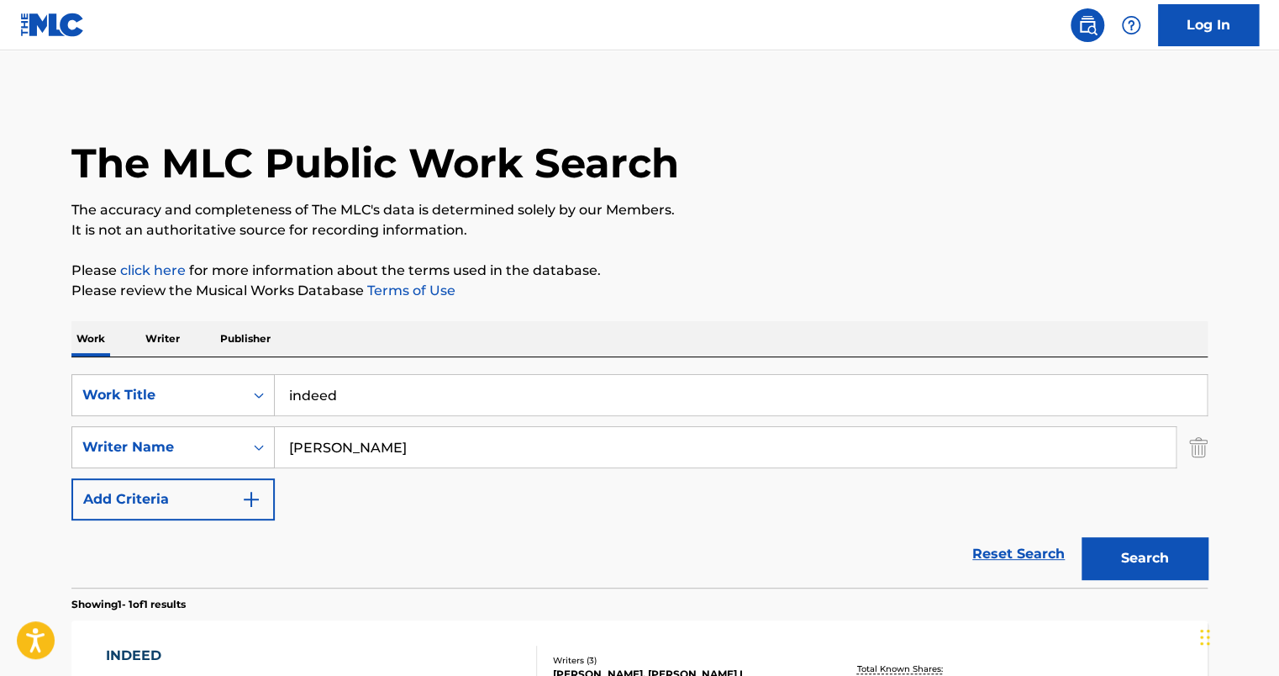
scroll to position [142, 0]
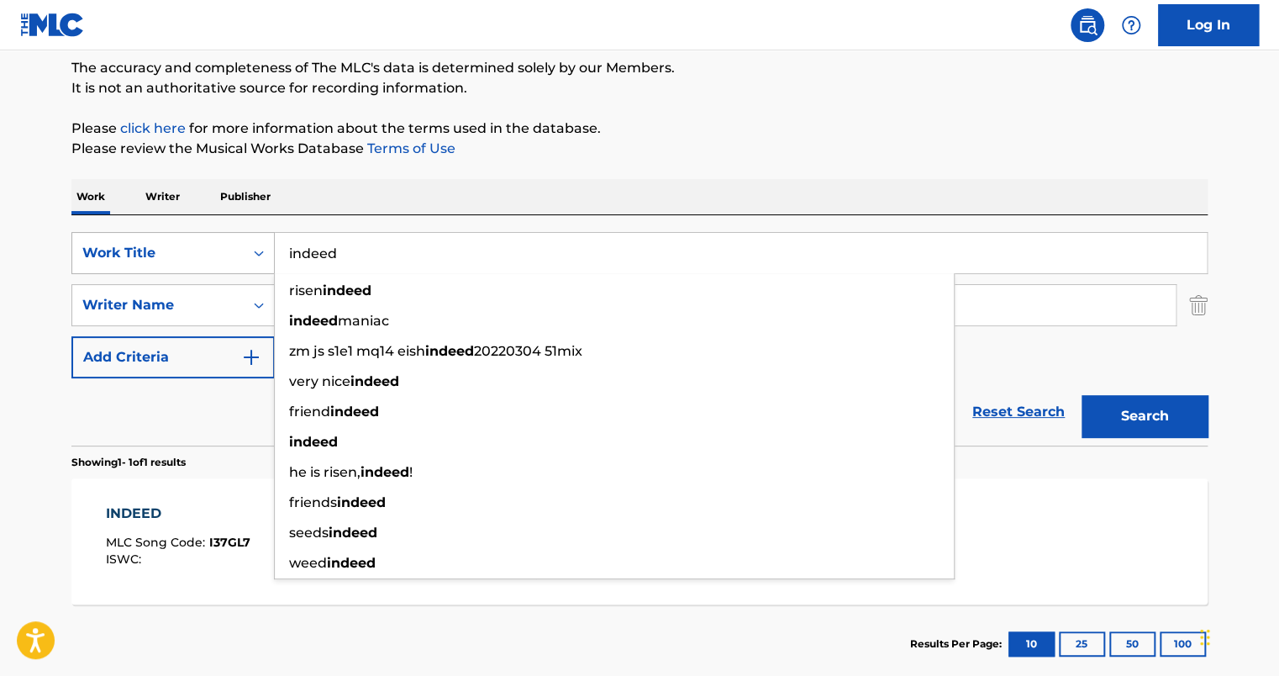
drag, startPoint x: 397, startPoint y: 255, endPoint x: 110, endPoint y: 239, distance: 287.0
click at [110, 242] on div "SearchWithCriteria7058242e-5482-4cf8-9bbf-a80beeb6166d Work Title indeed risen …" at bounding box center [639, 253] width 1136 height 42
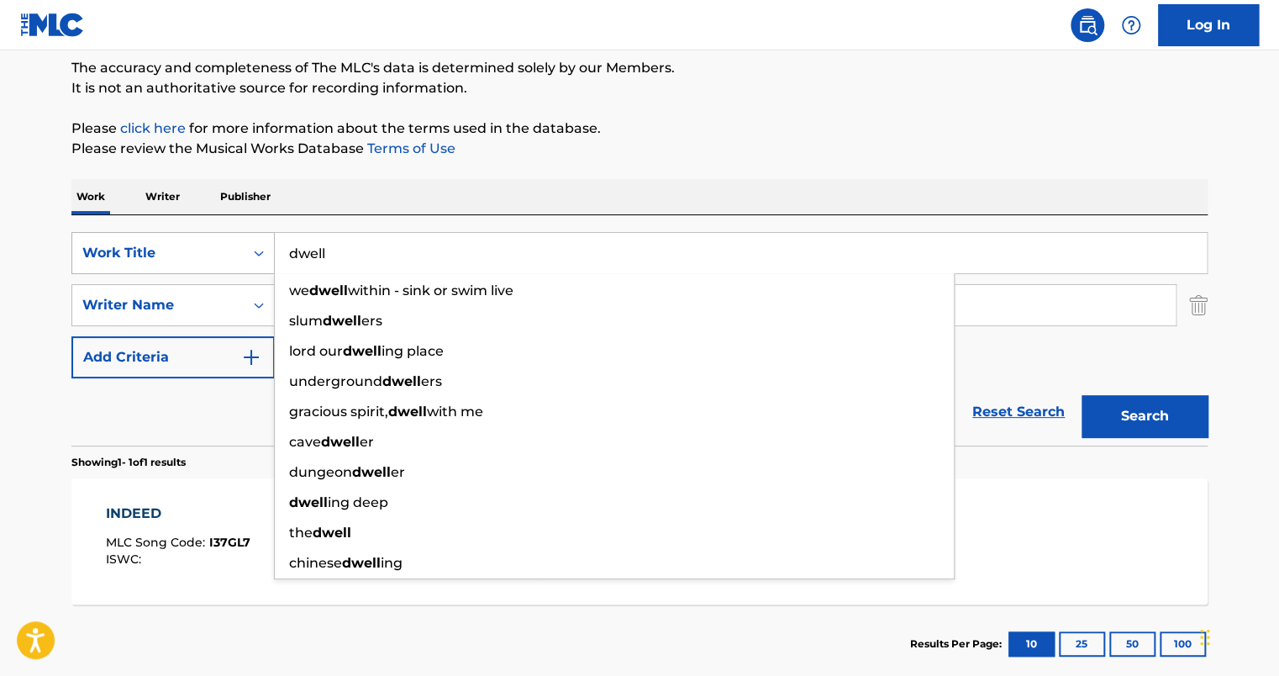
click at [1081, 395] on button "Search" at bounding box center [1144, 416] width 126 height 42
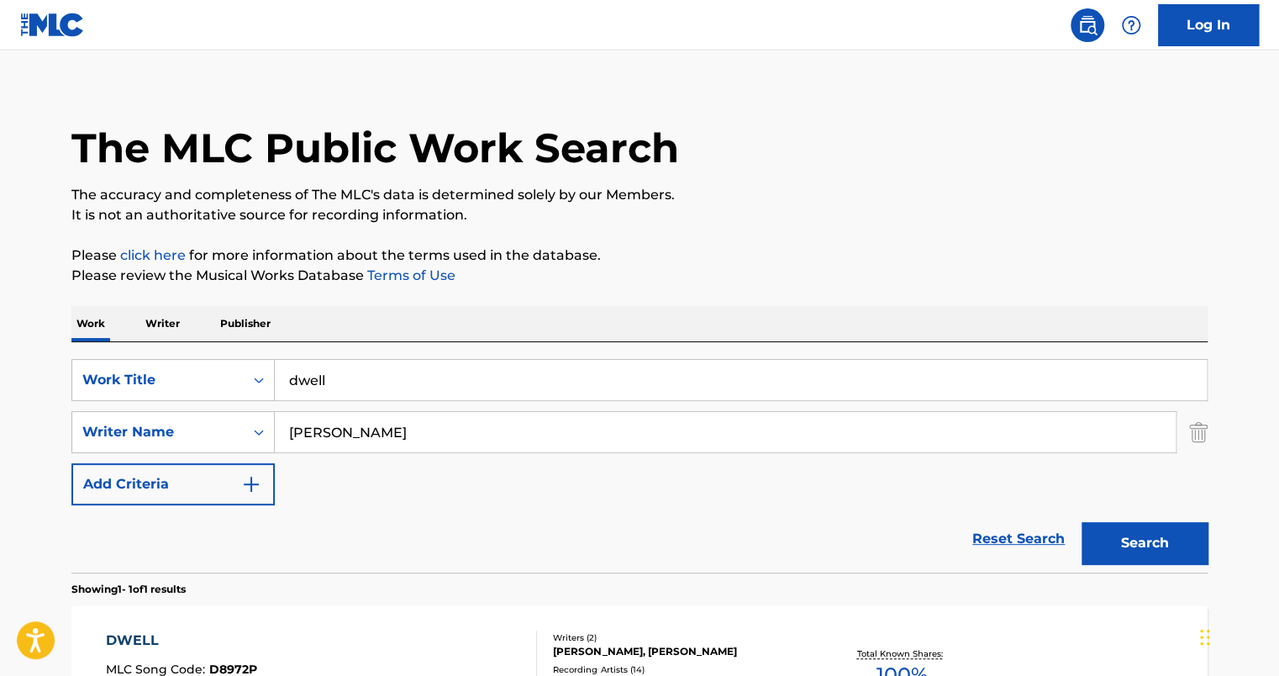
scroll to position [0, 0]
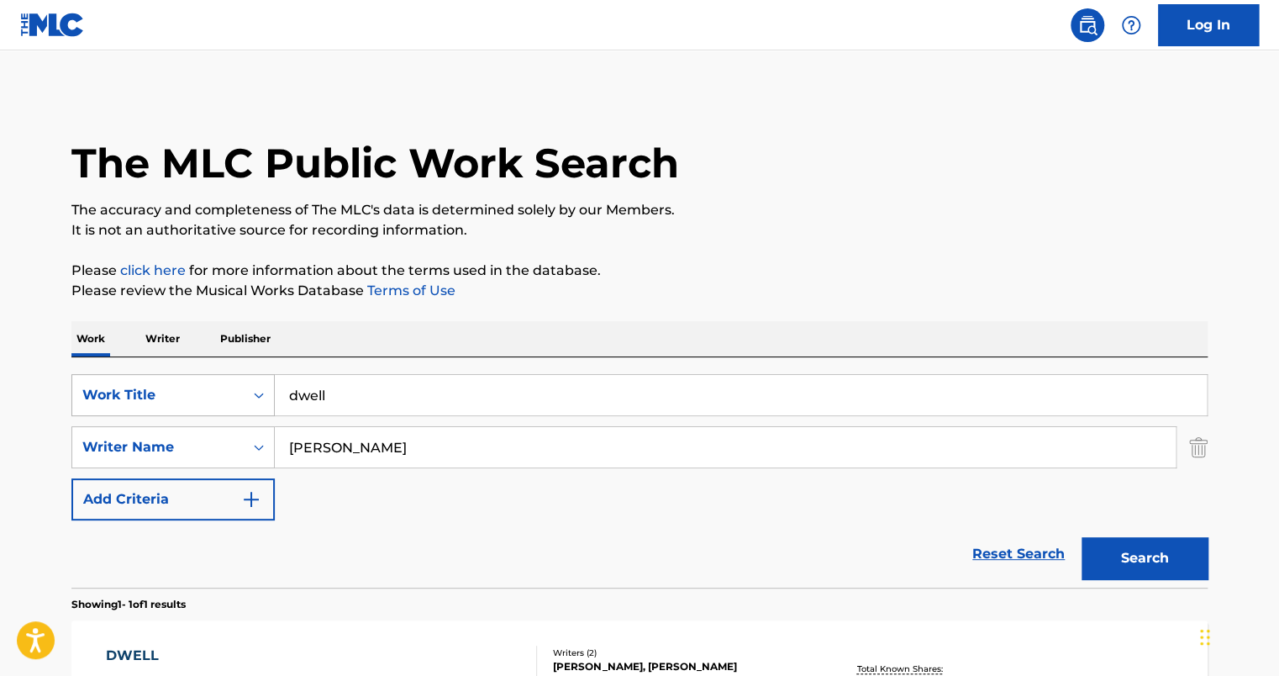
drag, startPoint x: 349, startPoint y: 397, endPoint x: 226, endPoint y: 386, distance: 123.1
click at [228, 390] on div "SearchWithCriteria7058242e-5482-4cf8-9bbf-a80beeb6166d Work Title dwell" at bounding box center [639, 395] width 1136 height 42
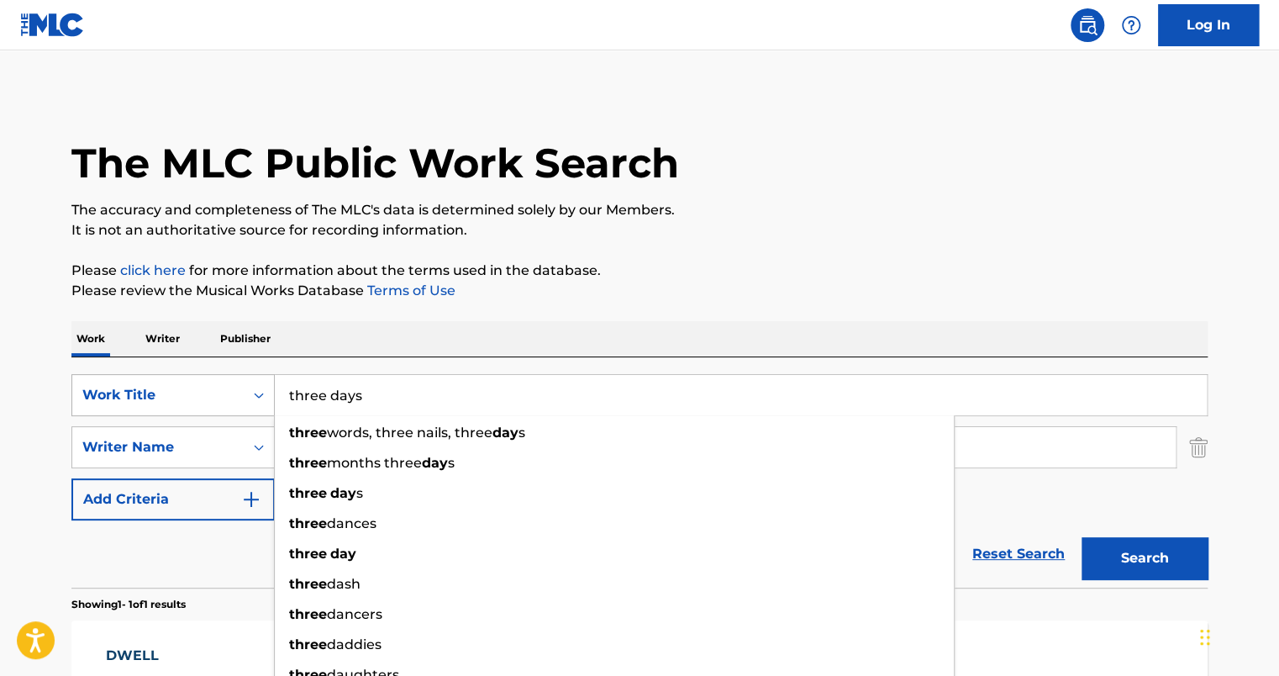
click at [1081, 537] on button "Search" at bounding box center [1144, 558] width 126 height 42
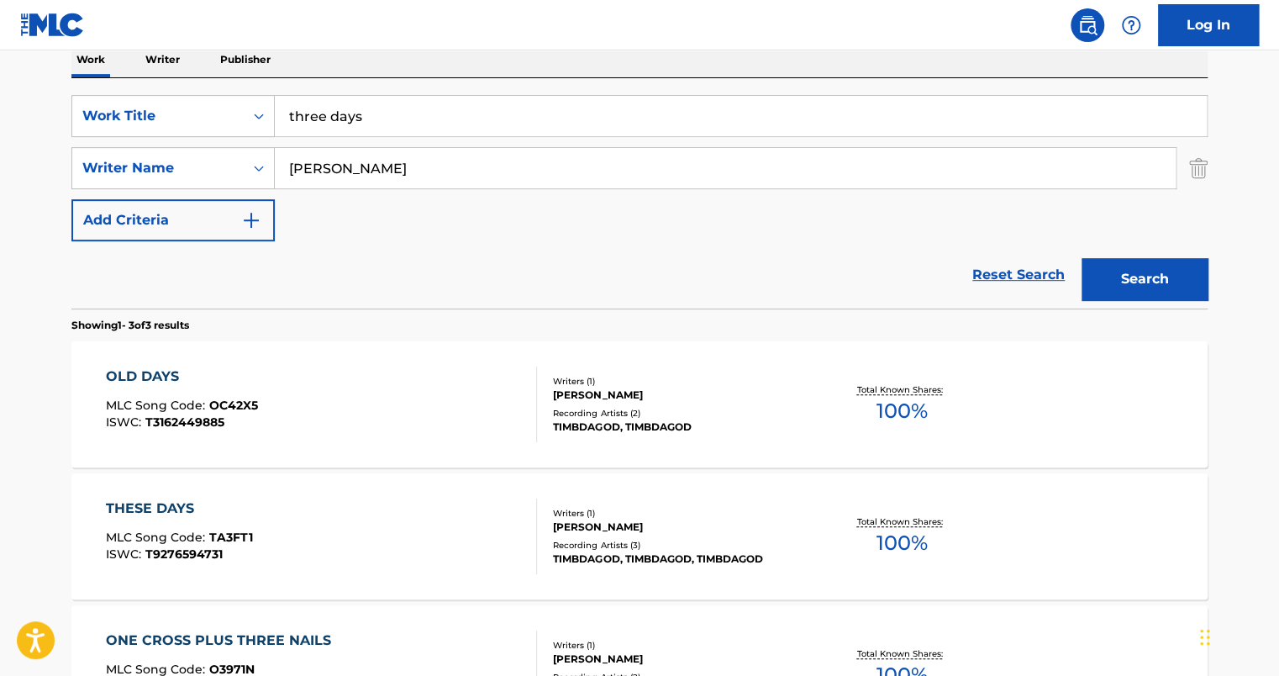
scroll to position [84, 0]
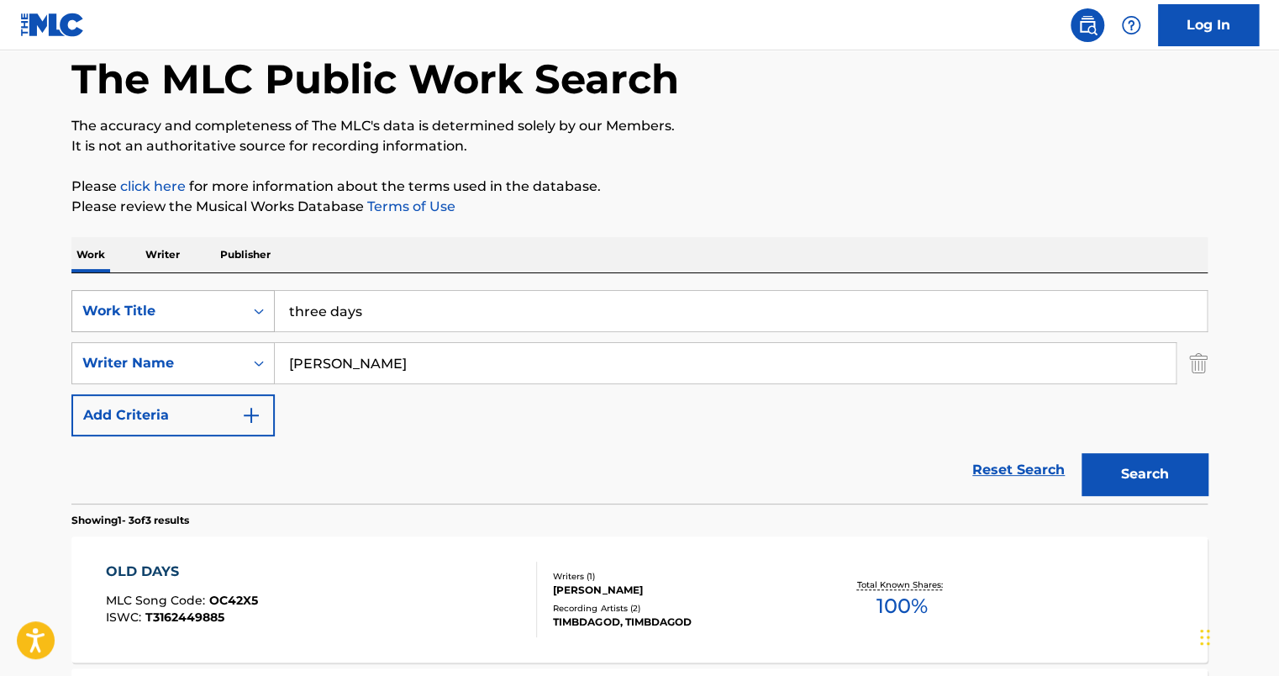
drag, startPoint x: 229, startPoint y: 317, endPoint x: 125, endPoint y: 316, distance: 103.3
click at [127, 316] on div "SearchWithCriteria7058242e-5482-4cf8-9bbf-a80beeb6166d Work Title three days" at bounding box center [639, 311] width 1136 height 42
click at [1081, 453] on button "Search" at bounding box center [1144, 474] width 126 height 42
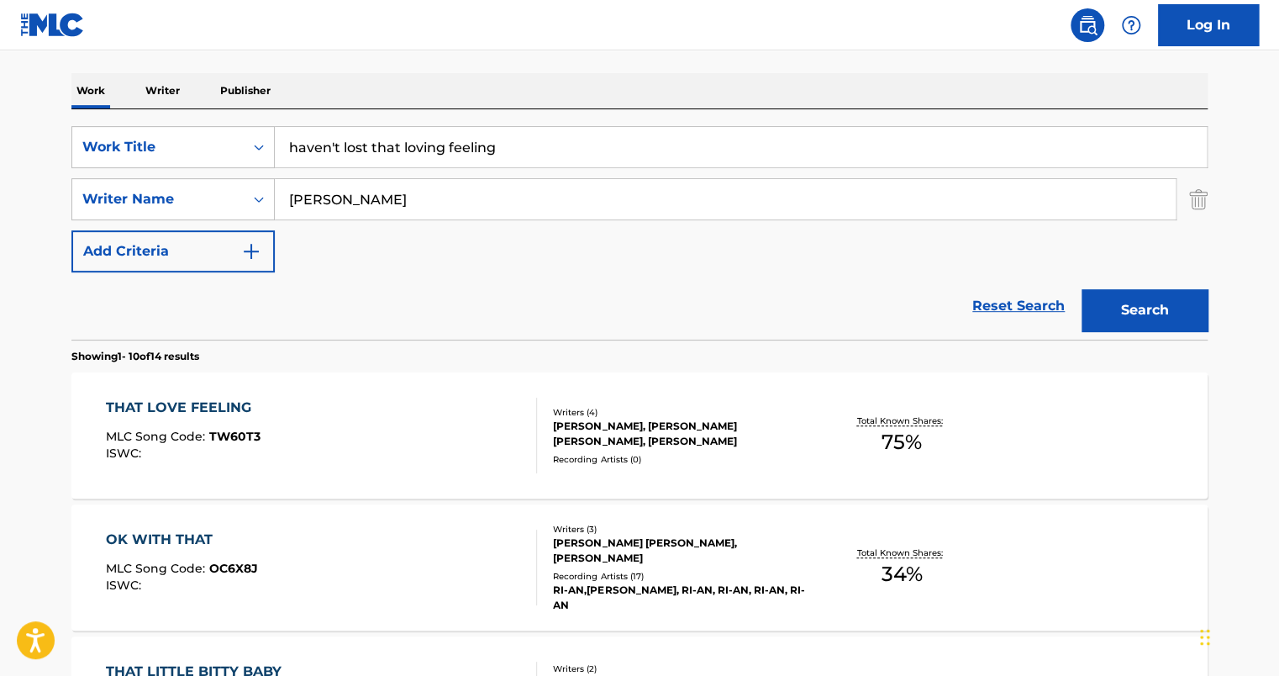
scroll to position [0, 0]
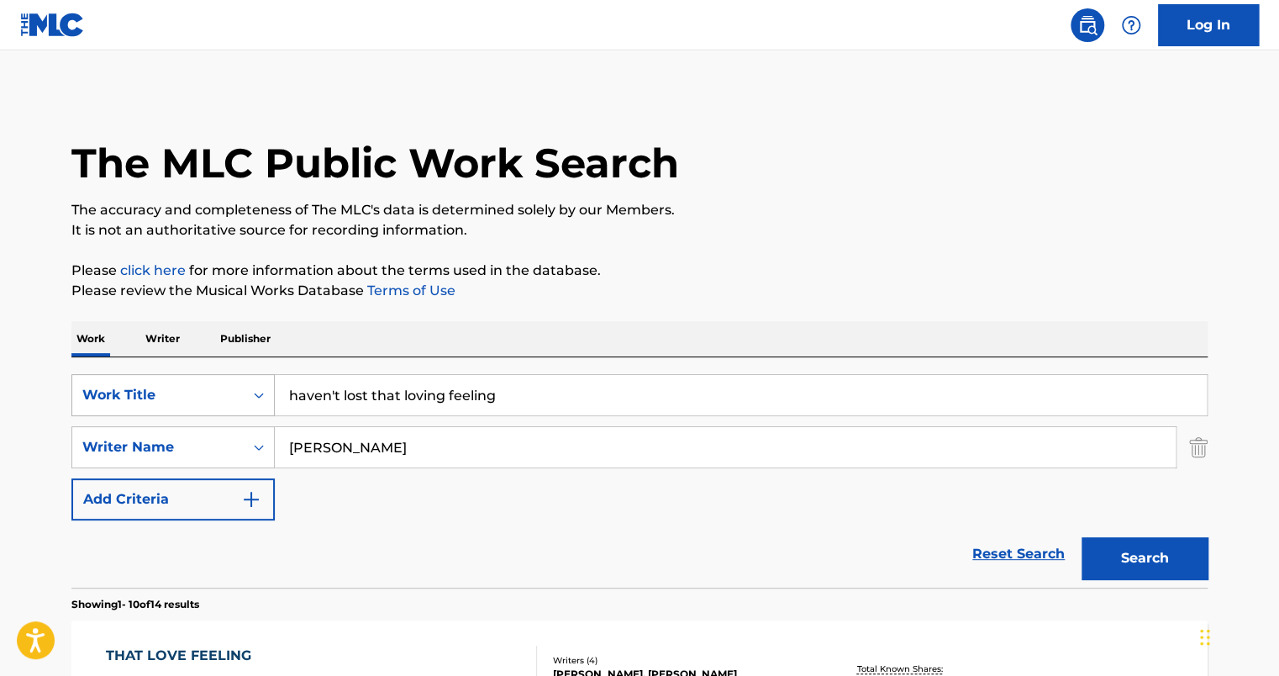
drag, startPoint x: 513, startPoint y: 390, endPoint x: 199, endPoint y: 379, distance: 314.4
click at [201, 382] on div "SearchWithCriteria7058242e-5482-4cf8-9bbf-a80beeb6166d Work Title haven't lost …" at bounding box center [639, 395] width 1136 height 42
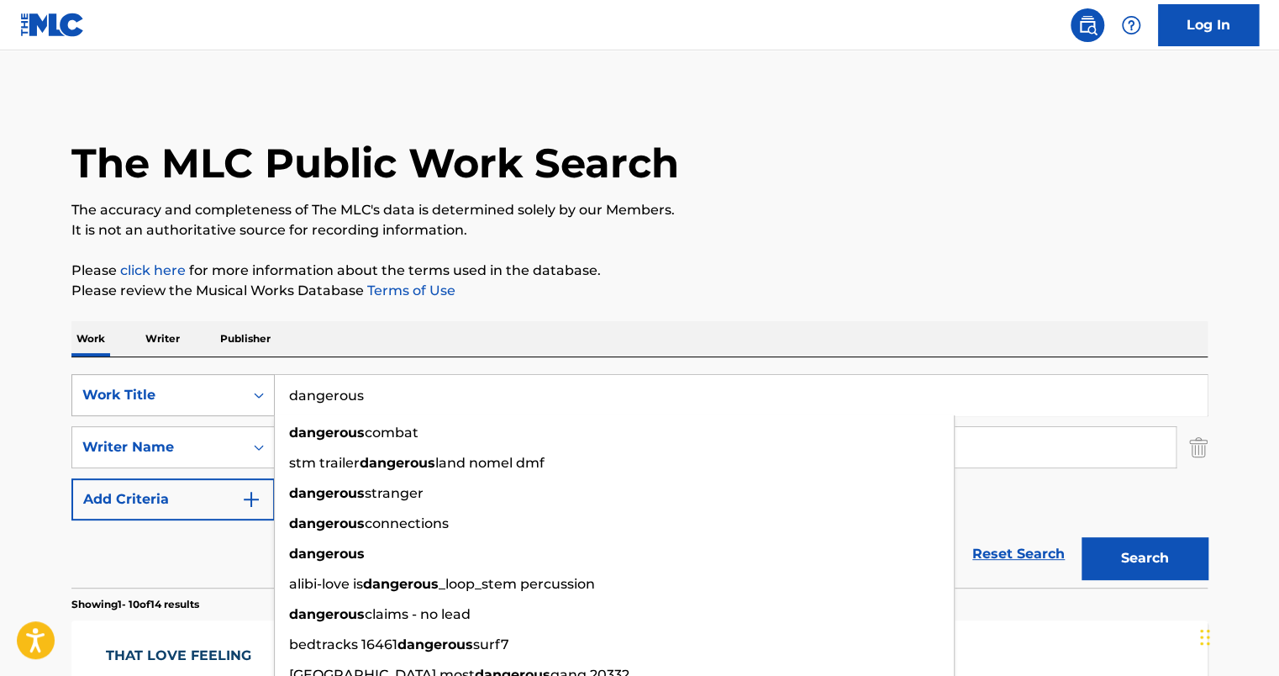
click at [1081, 537] on button "Search" at bounding box center [1144, 558] width 126 height 42
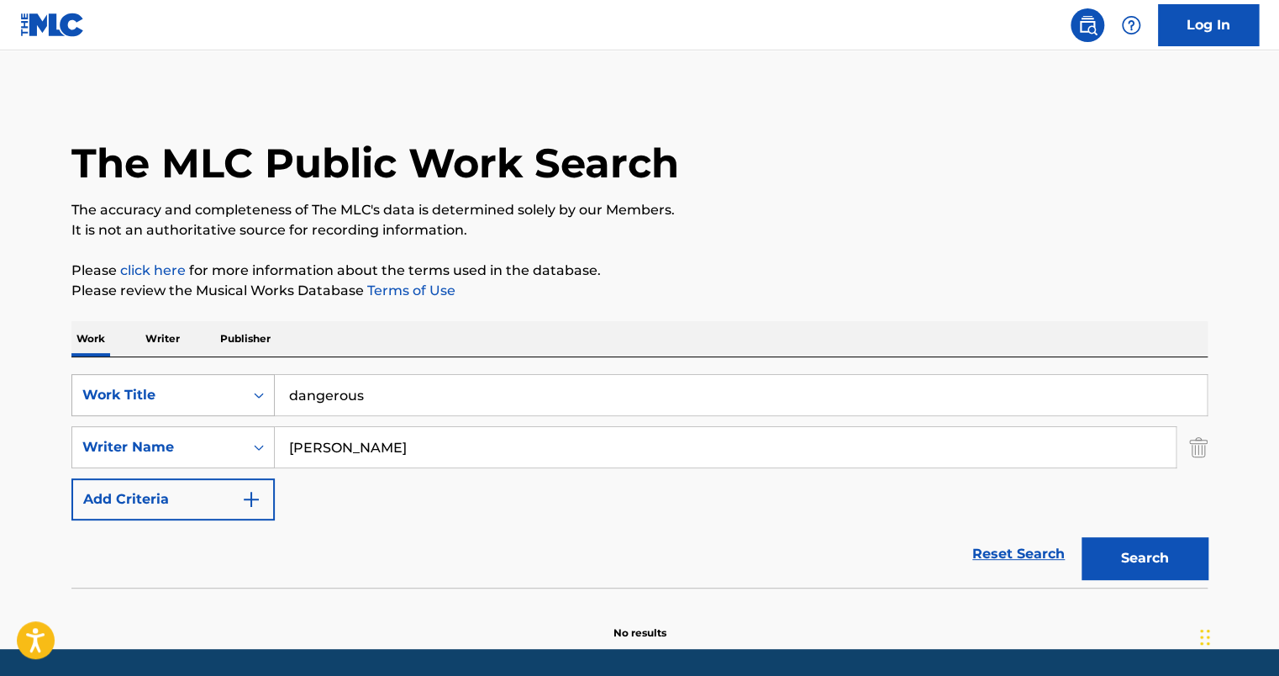
drag, startPoint x: 388, startPoint y: 400, endPoint x: 205, endPoint y: 393, distance: 183.3
click at [206, 393] on div "SearchWithCriteria7058242e-5482-4cf8-9bbf-a80beeb6166d Work Title dangerous" at bounding box center [639, 395] width 1136 height 42
type input "sold"
click at [1081, 537] on button "Search" at bounding box center [1144, 558] width 126 height 42
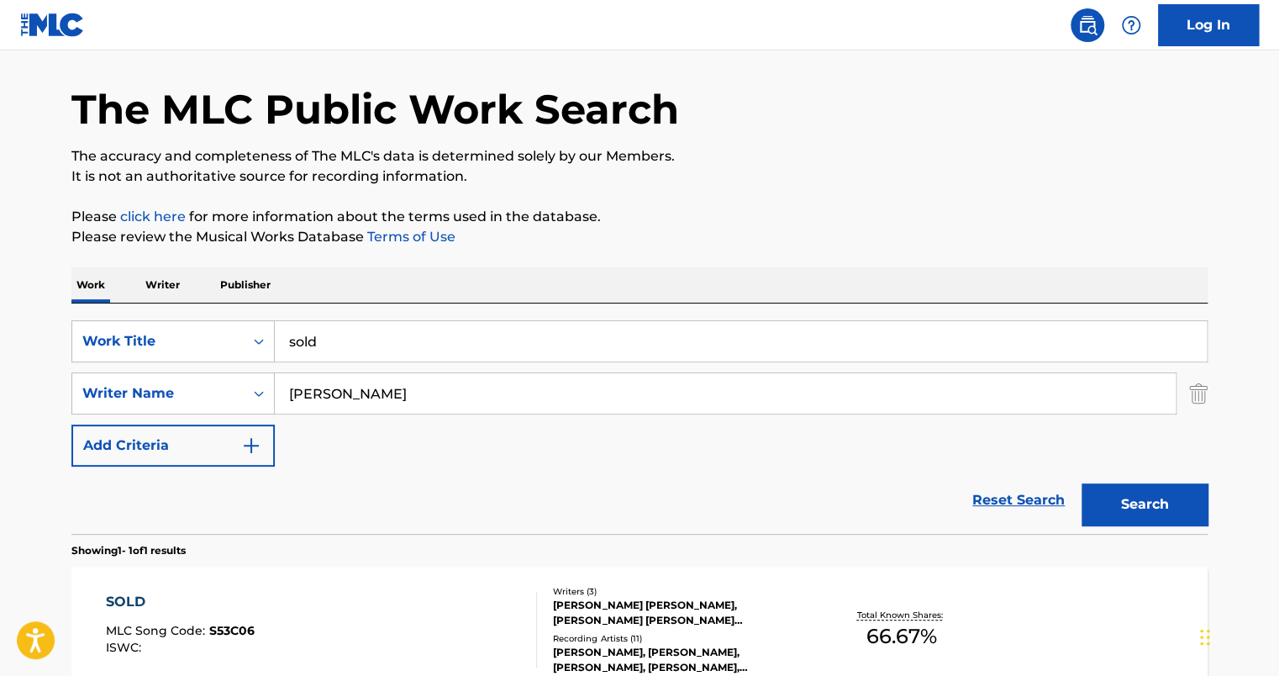
scroll to position [168, 0]
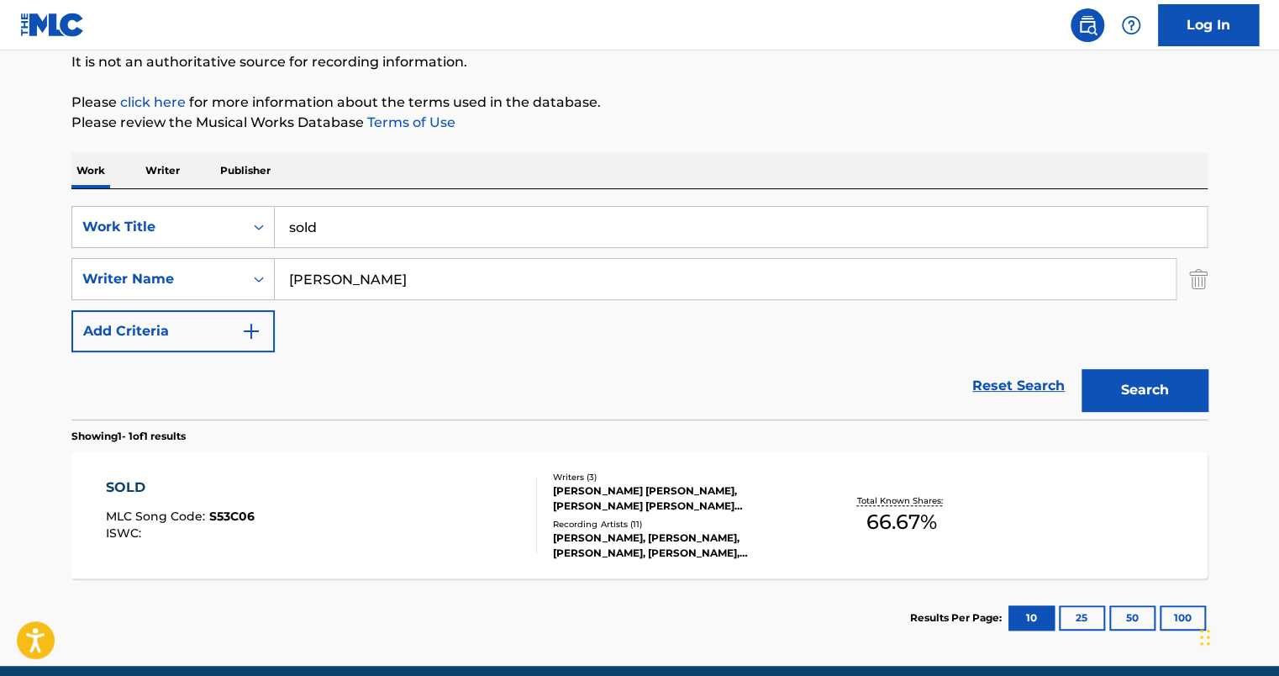
click at [350, 503] on div "SOLD MLC Song Code : S53C06 ISWC :" at bounding box center [322, 515] width 432 height 76
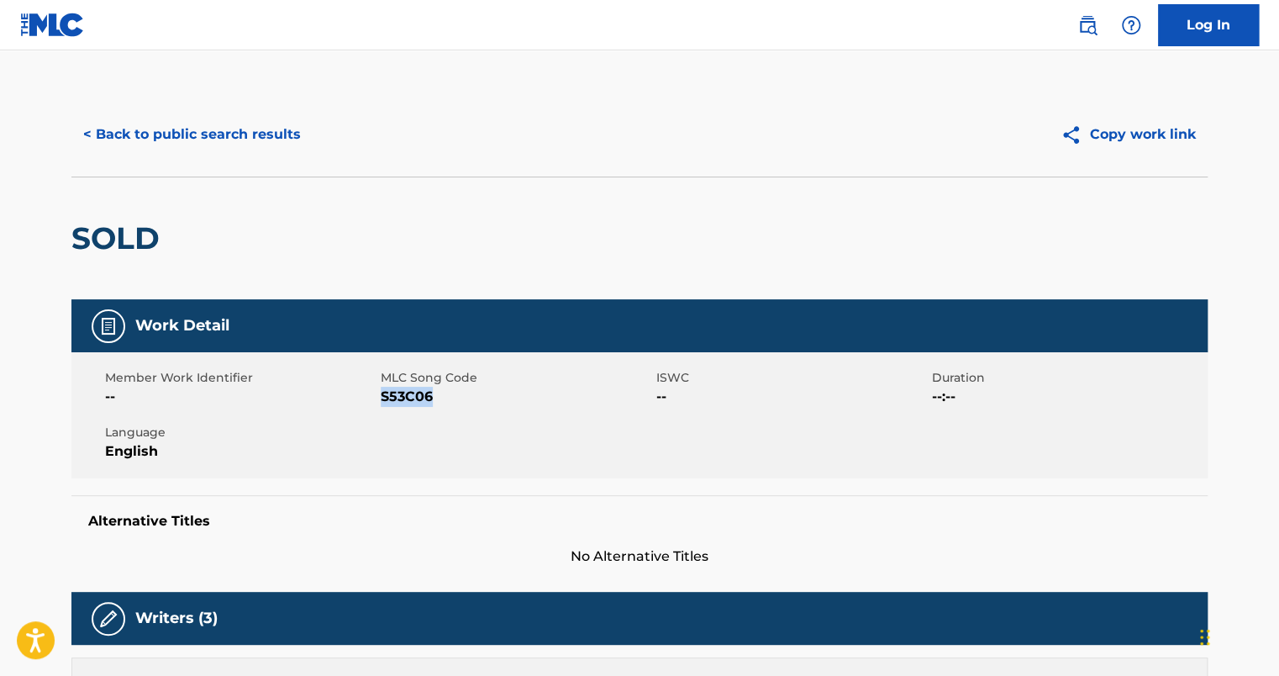
drag, startPoint x: 383, startPoint y: 396, endPoint x: 434, endPoint y: 396, distance: 51.3
click at [434, 396] on span "S53C06" at bounding box center [516, 396] width 271 height 20
copy span "S53C06"
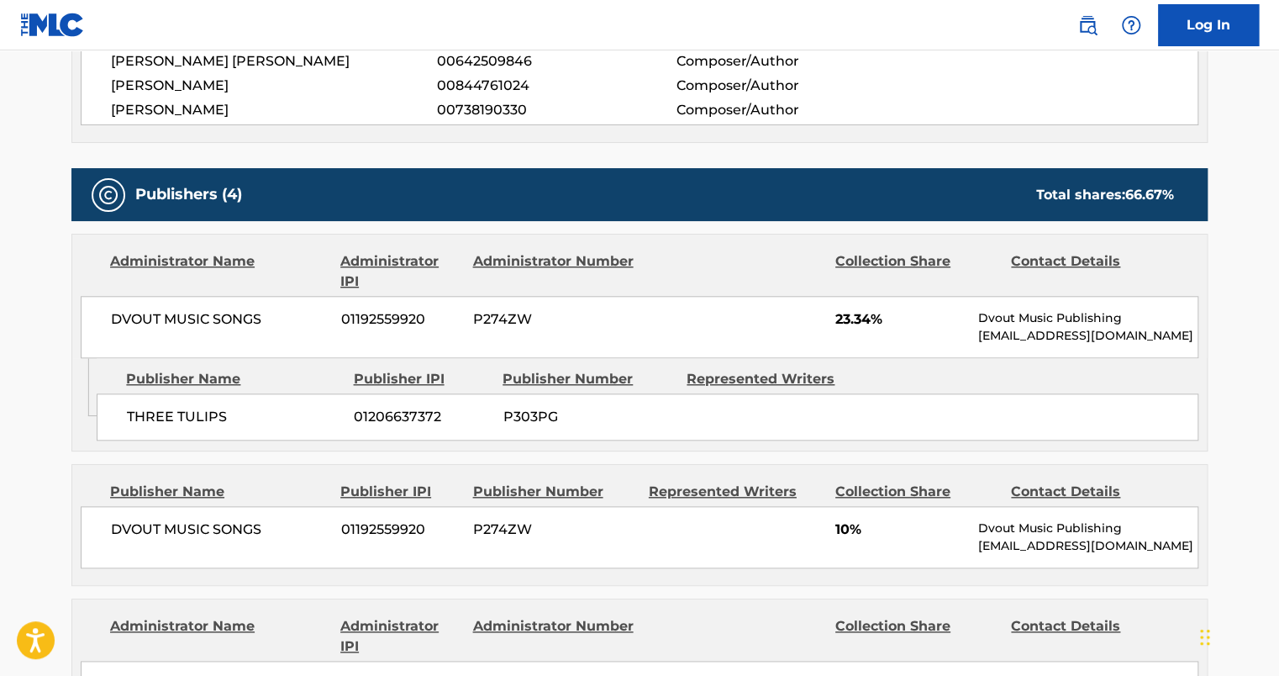
scroll to position [672, 0]
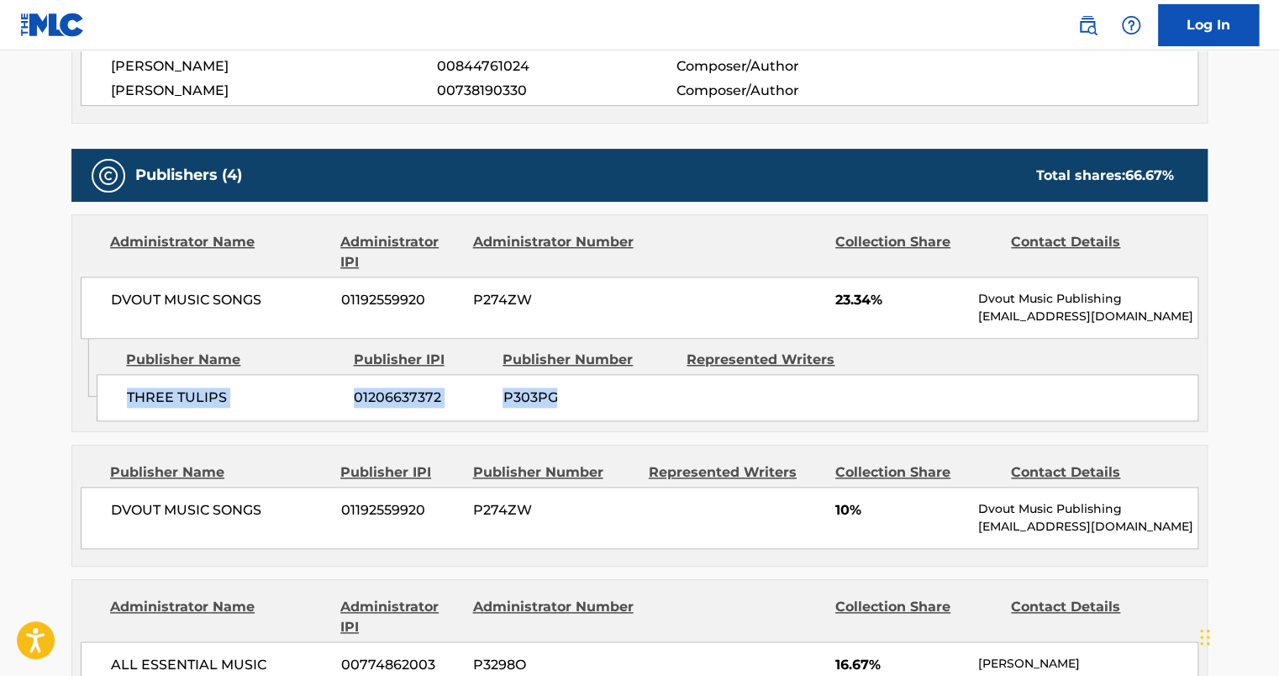
drag, startPoint x: 128, startPoint y: 394, endPoint x: 558, endPoint y: 394, distance: 430.2
click at [558, 394] on div "THREE TULIPS 01206637372 P303PG" at bounding box center [647, 397] width 1101 height 47
copy div "THREE TULIPS 01206637372 P303PG"
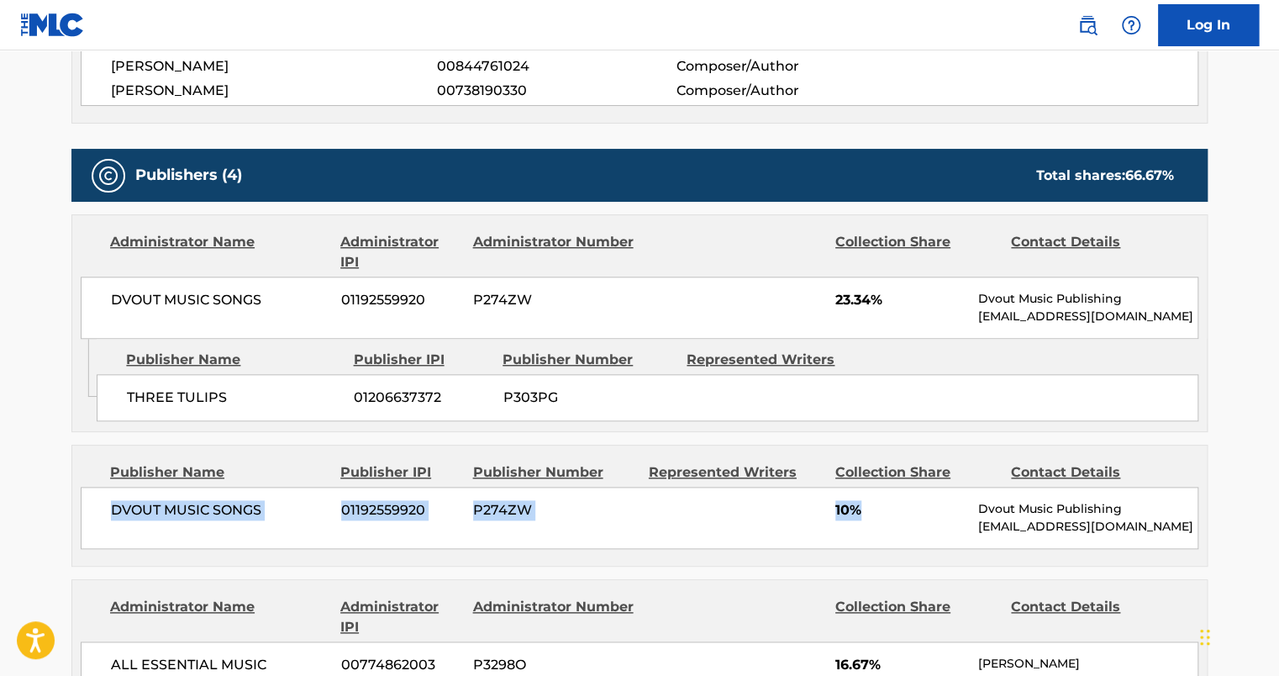
drag, startPoint x: 113, startPoint y: 506, endPoint x: 882, endPoint y: 513, distance: 768.8
click at [882, 513] on div "DVOUT MUSIC SONGS 01192559920 P274ZW 10% Dvout Music Publishing [EMAIL_ADDRESS]…" at bounding box center [639, 517] width 1117 height 62
copy div "DVOUT MUSIC SONGS 01192559920 P274ZW 10%"
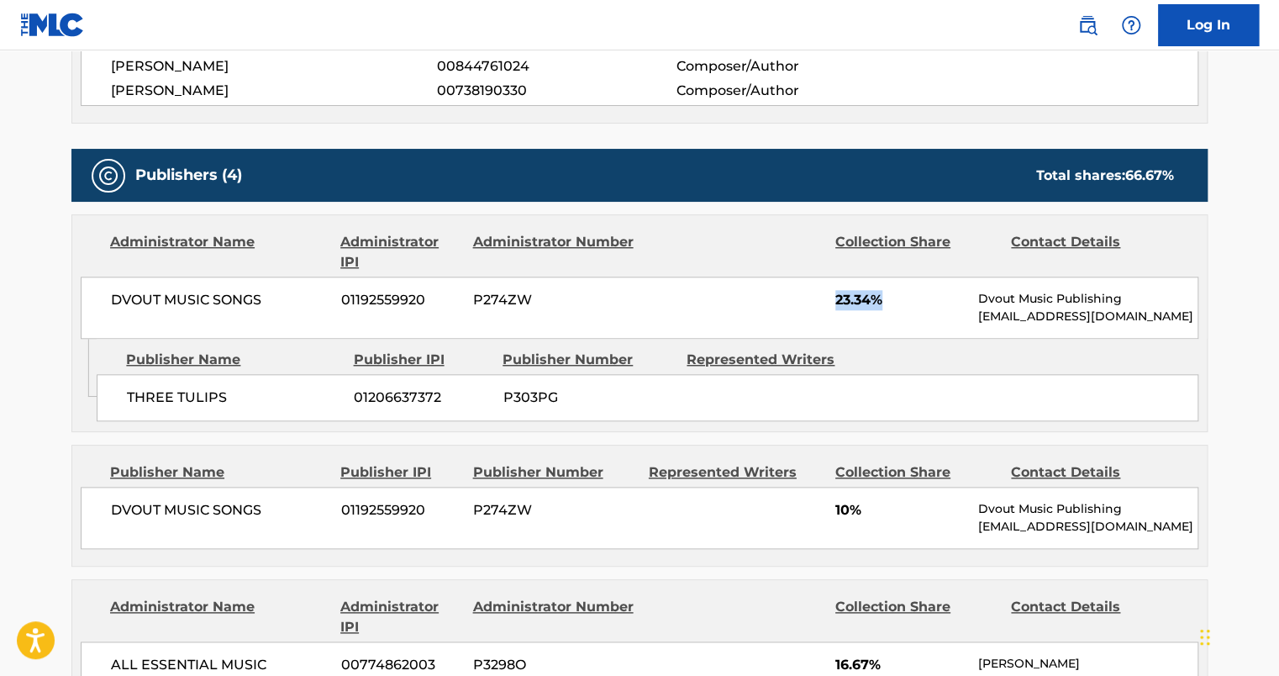
drag, startPoint x: 833, startPoint y: 297, endPoint x: 886, endPoint y: 296, distance: 52.1
click at [886, 296] on div "DVOUT MUSIC SONGS 01192559920 P274ZW 23.34% Dvout Music Publishing [EMAIL_ADDRE…" at bounding box center [639, 307] width 1117 height 62
copy span "23.34%"
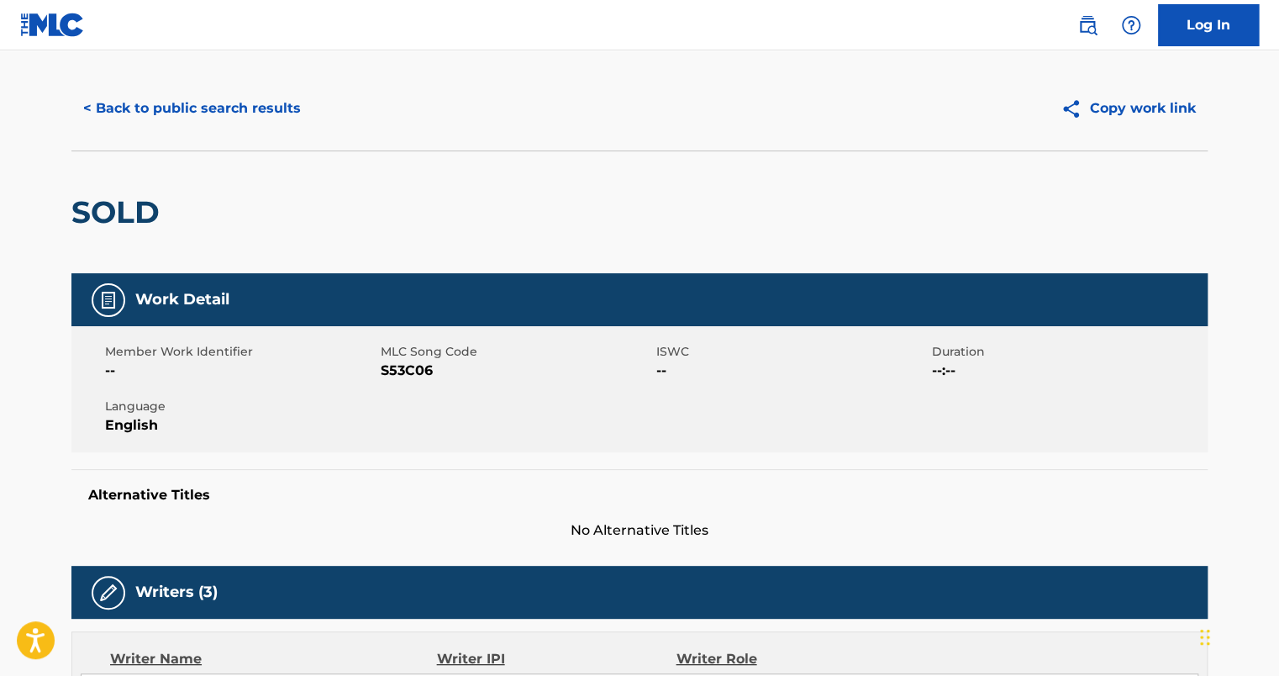
scroll to position [0, 0]
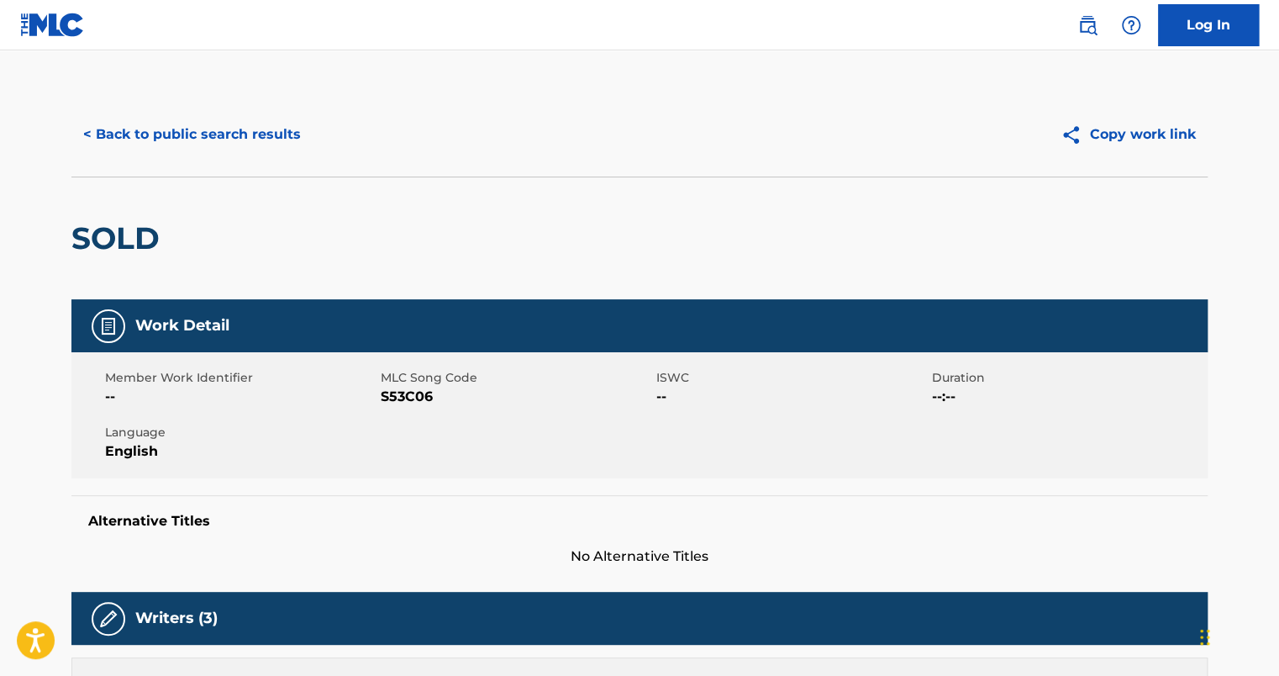
click at [168, 135] on button "< Back to public search results" at bounding box center [191, 134] width 241 height 42
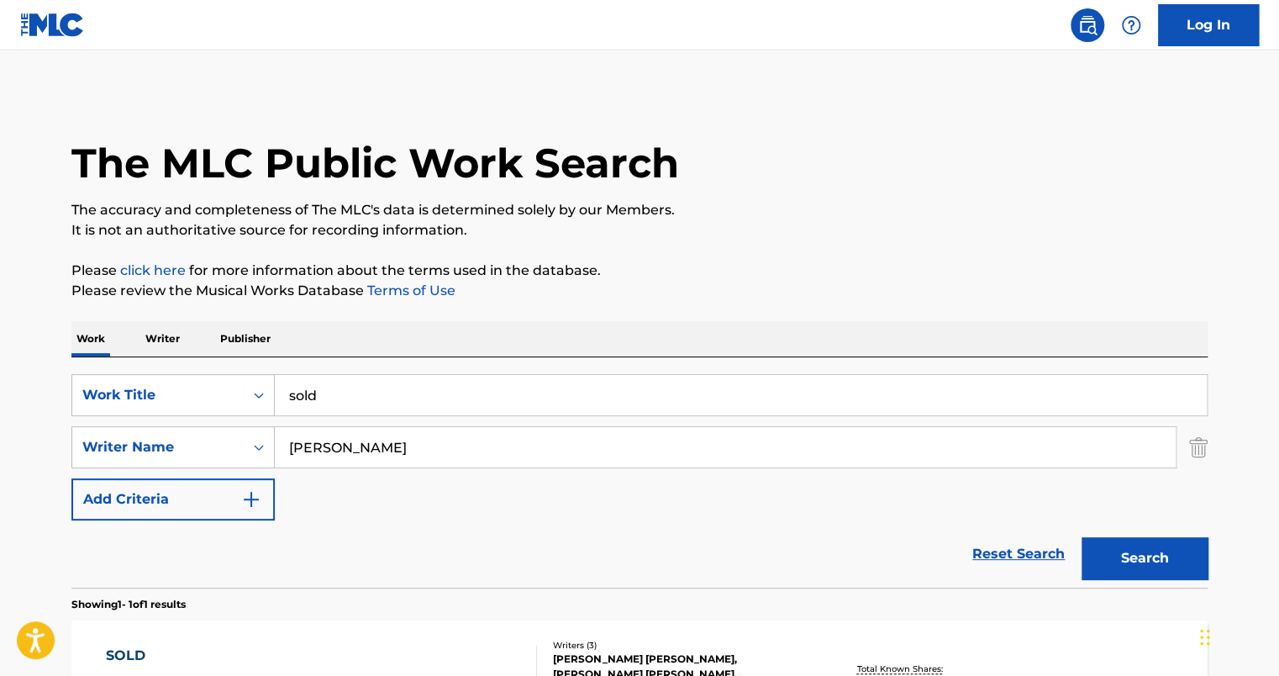
scroll to position [142, 0]
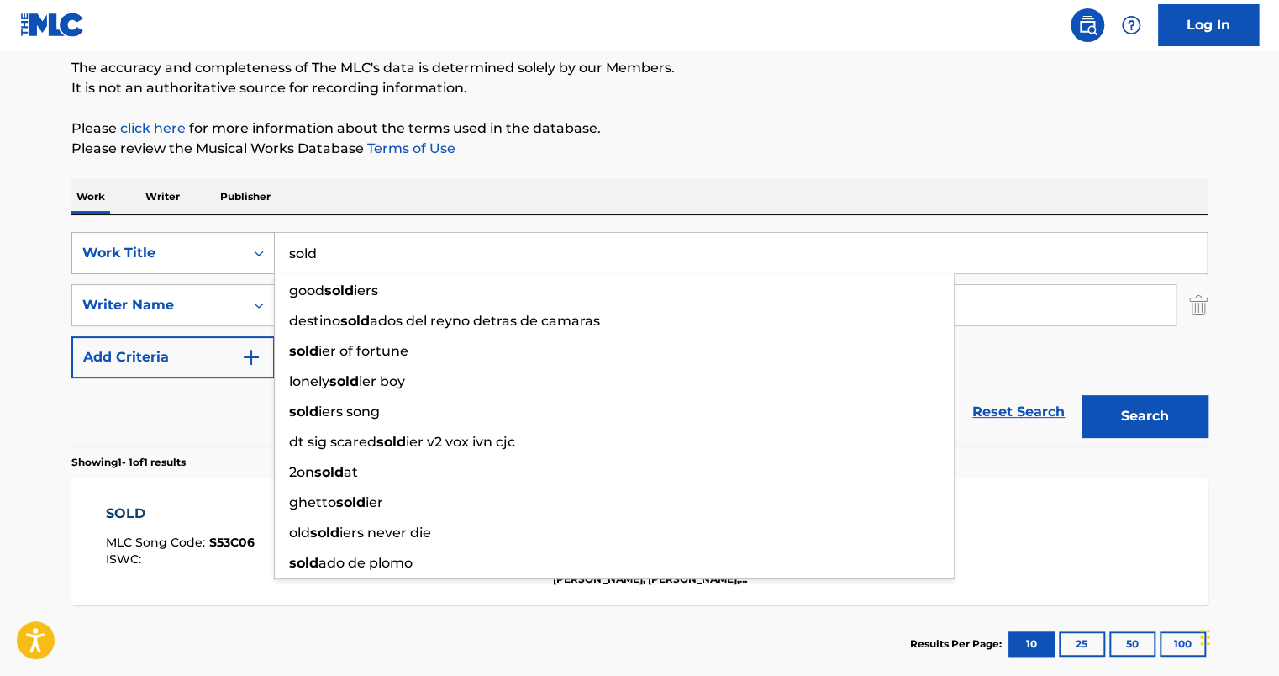
drag, startPoint x: 289, startPoint y: 257, endPoint x: 230, endPoint y: 252, distance: 59.0
click at [234, 253] on div "SearchWithCriteria7058242e-5482-4cf8-9bbf-a80beeb6166d Work Title sold good sol…" at bounding box center [639, 253] width 1136 height 42
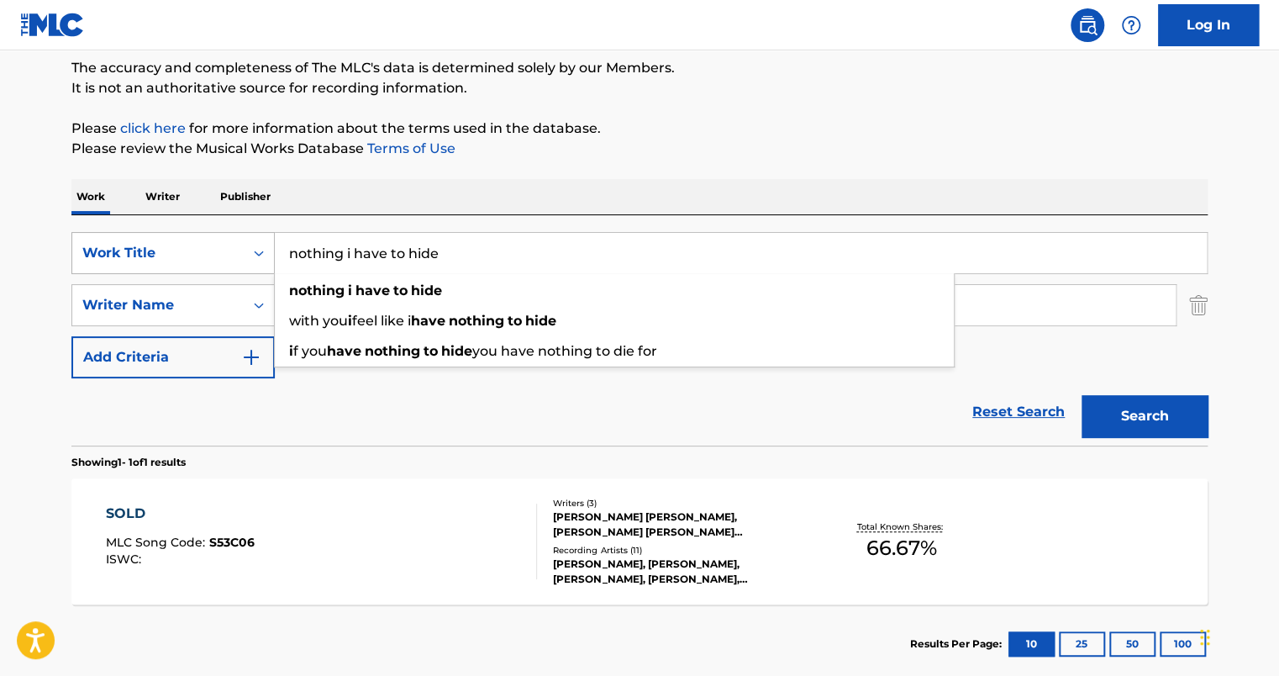
type input "nothing i have to hide"
click at [1081, 395] on button "Search" at bounding box center [1144, 416] width 126 height 42
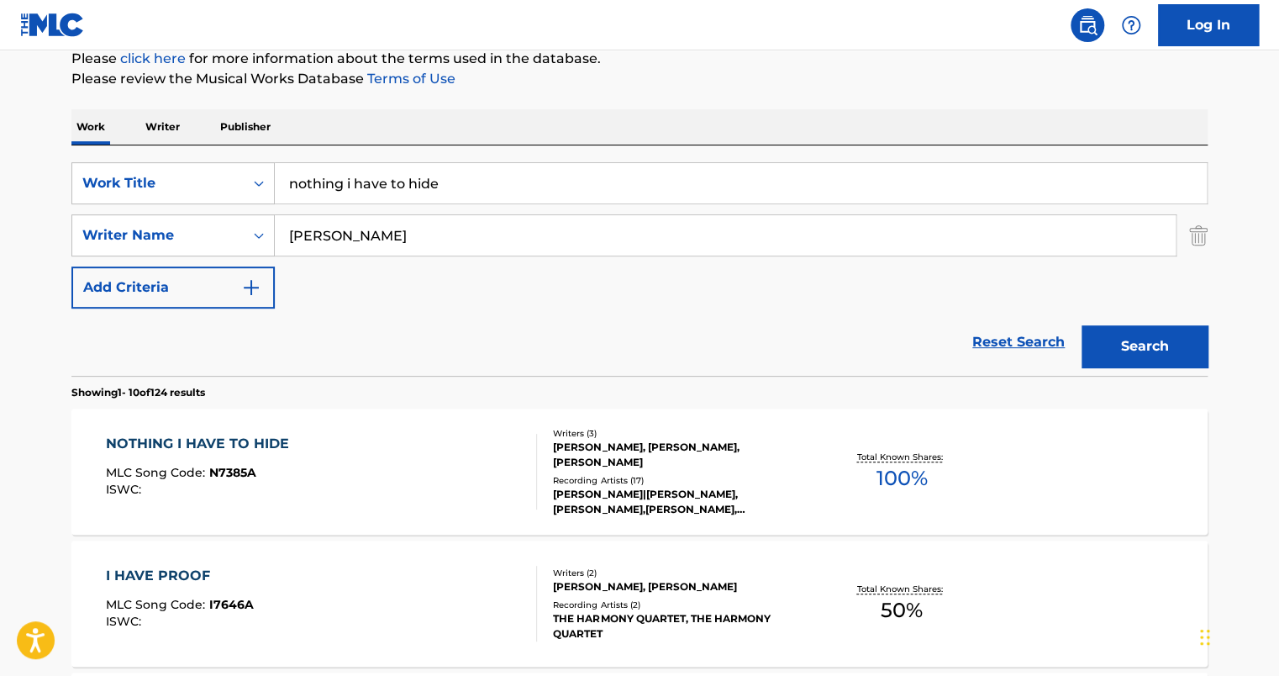
scroll to position [310, 0]
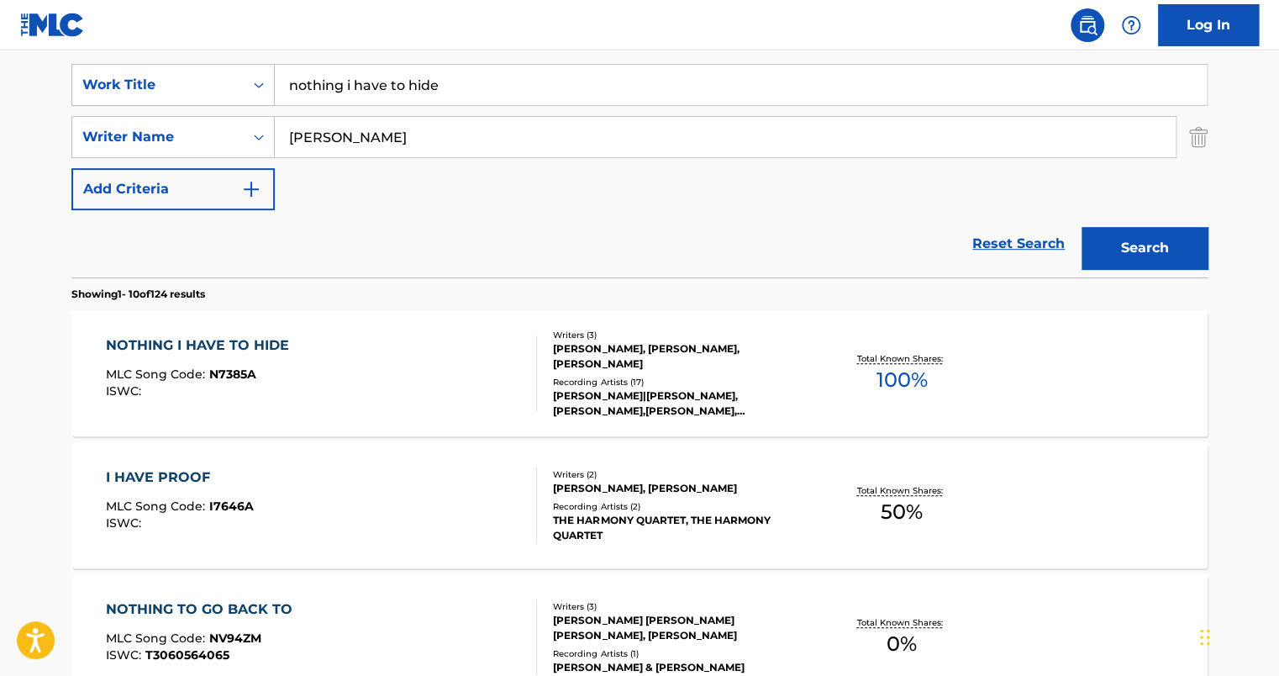
click at [425, 365] on div "NOTHING I HAVE TO HIDE MLC Song Code : N7385A ISWC :" at bounding box center [322, 373] width 432 height 76
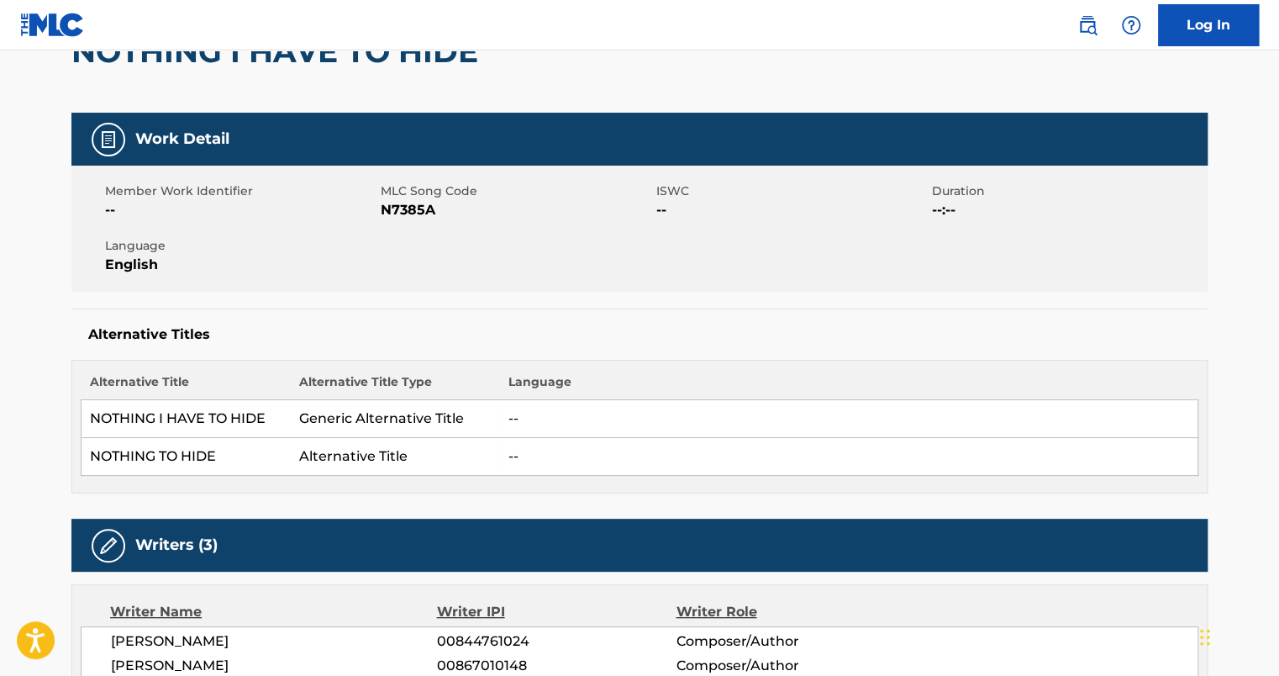
scroll to position [168, 0]
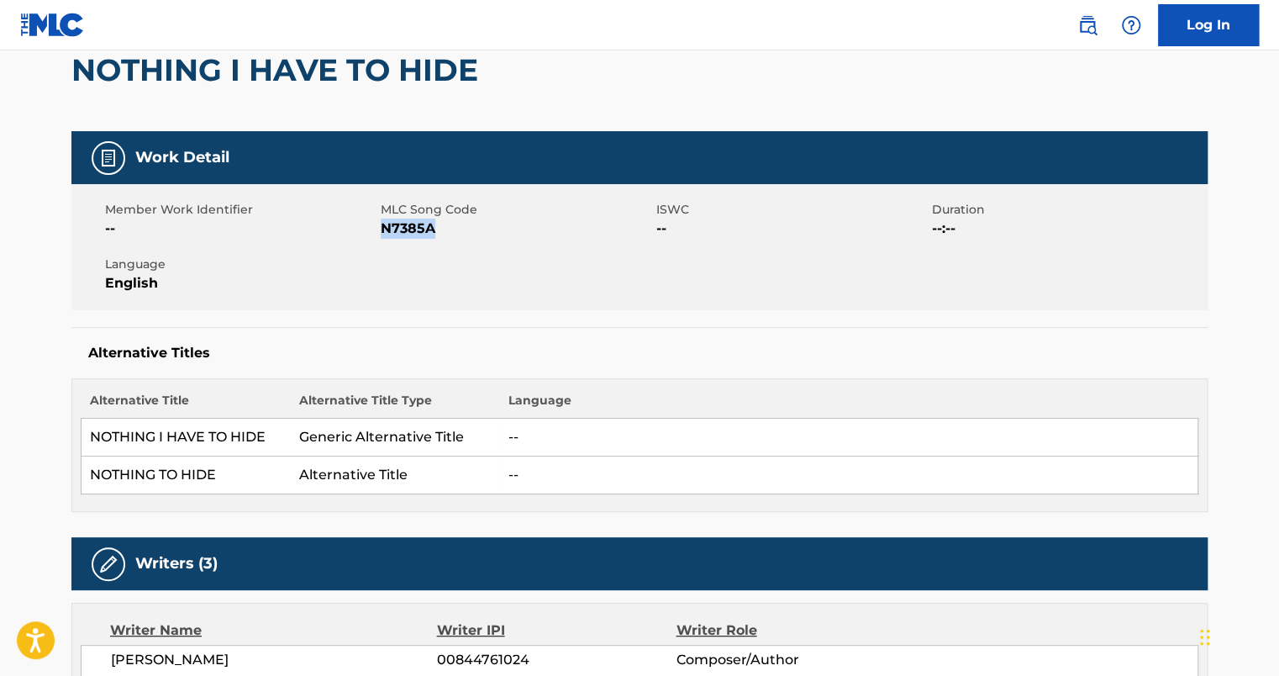
drag, startPoint x: 381, startPoint y: 226, endPoint x: 434, endPoint y: 230, distance: 53.1
click at [434, 230] on span "N7385A" at bounding box center [516, 228] width 271 height 20
copy span "N7385A"
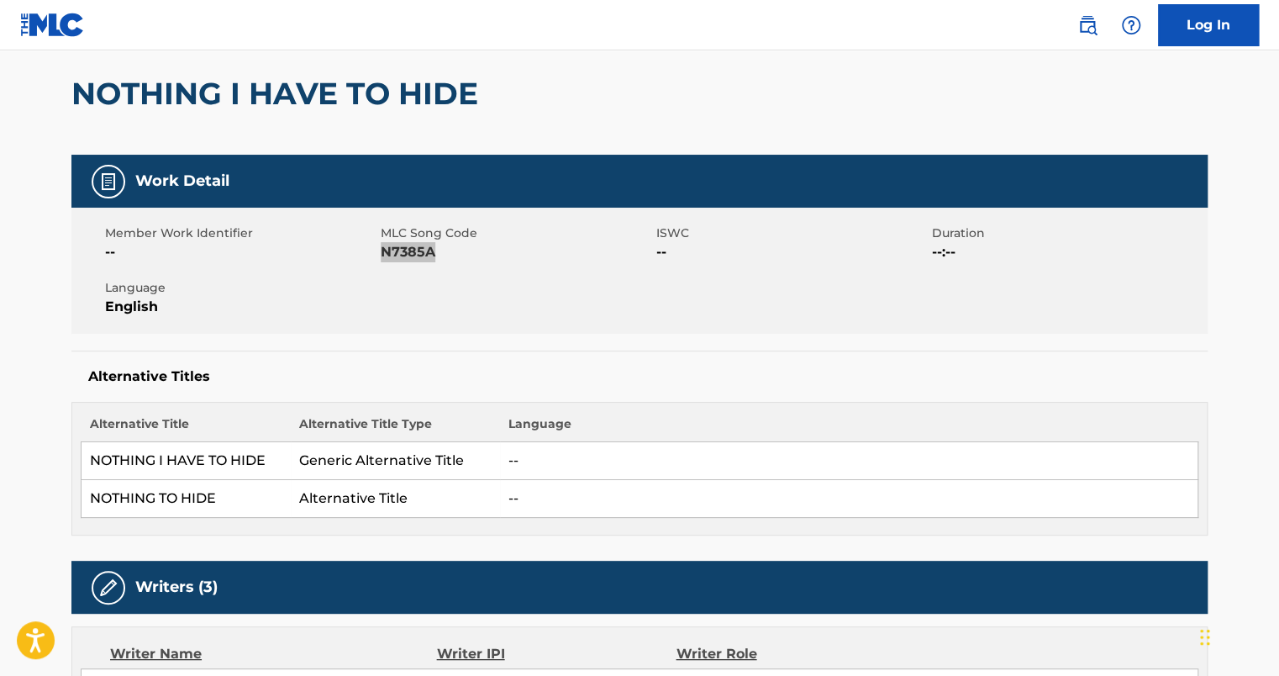
scroll to position [0, 0]
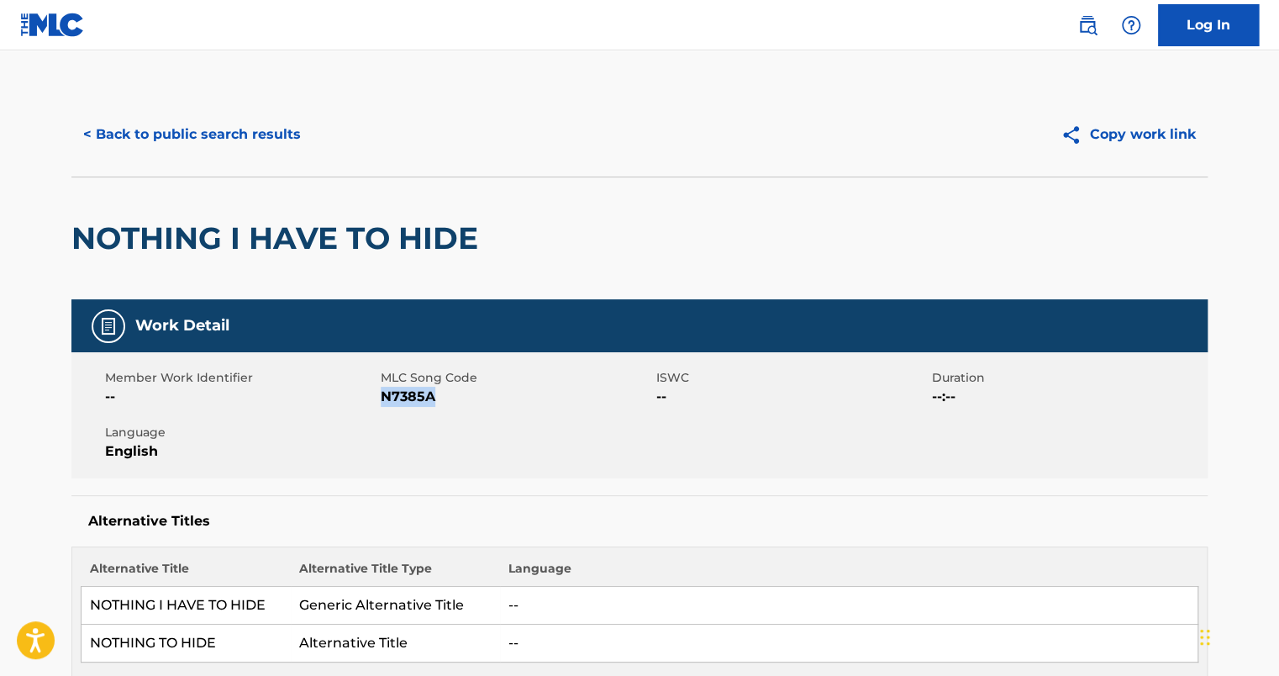
click at [205, 134] on button "< Back to public search results" at bounding box center [191, 134] width 241 height 42
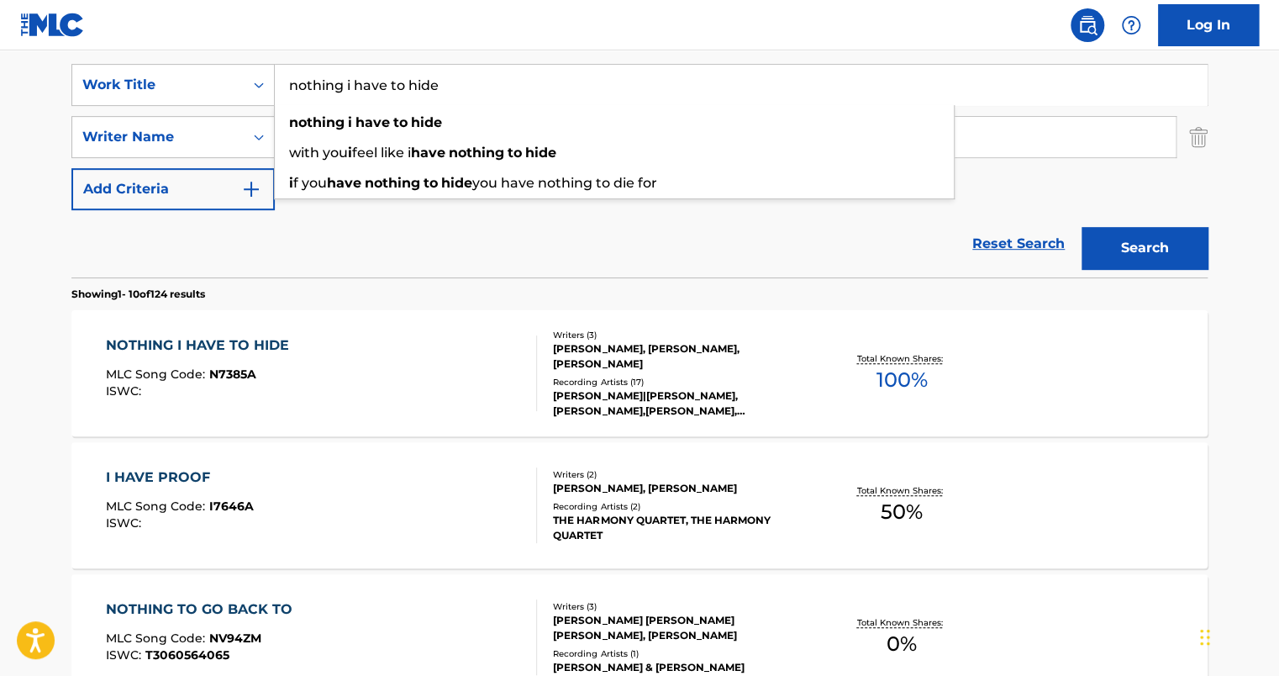
drag, startPoint x: 477, startPoint y: 85, endPoint x: 278, endPoint y: 89, distance: 199.2
click at [278, 89] on input "nothing i have to hide" at bounding box center [741, 85] width 932 height 40
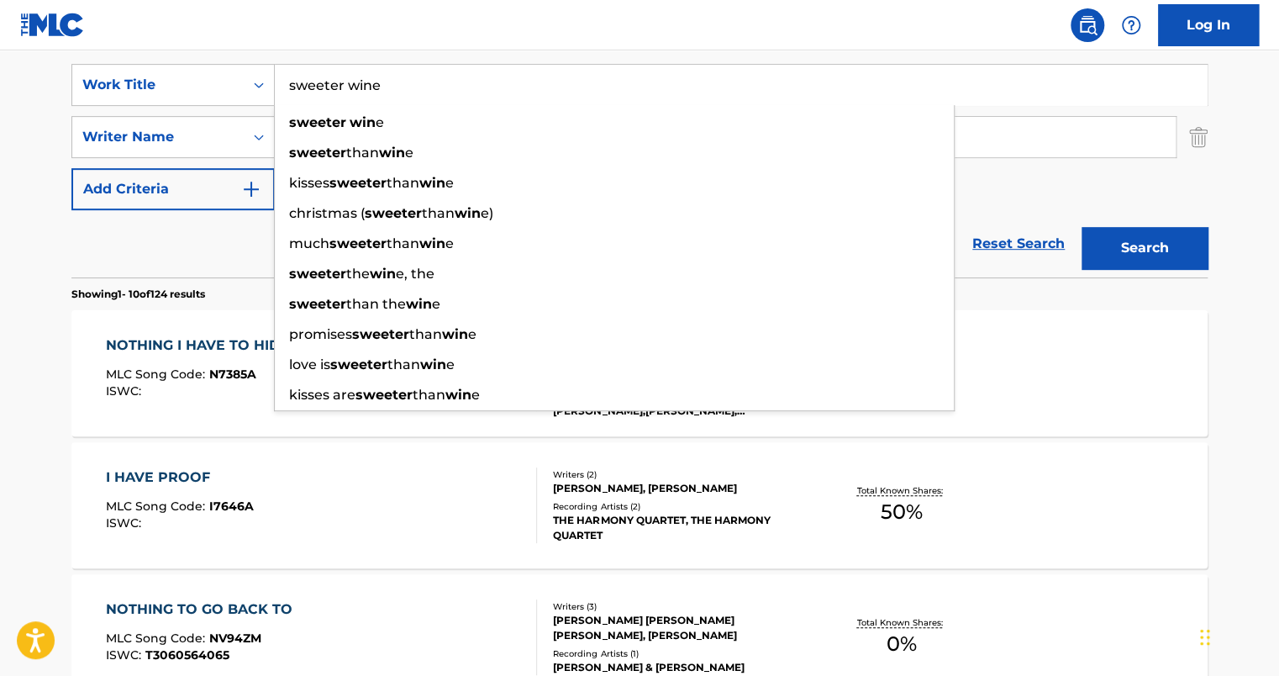
click at [1081, 227] on button "Search" at bounding box center [1144, 248] width 126 height 42
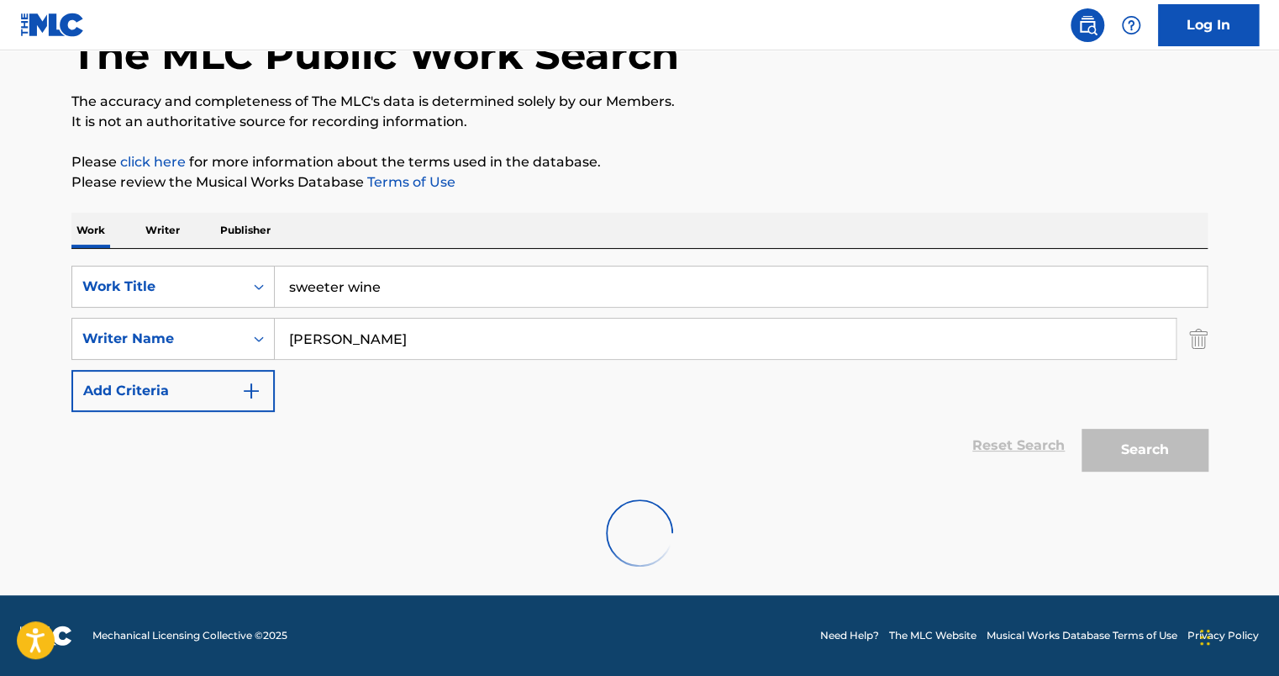
scroll to position [54, 0]
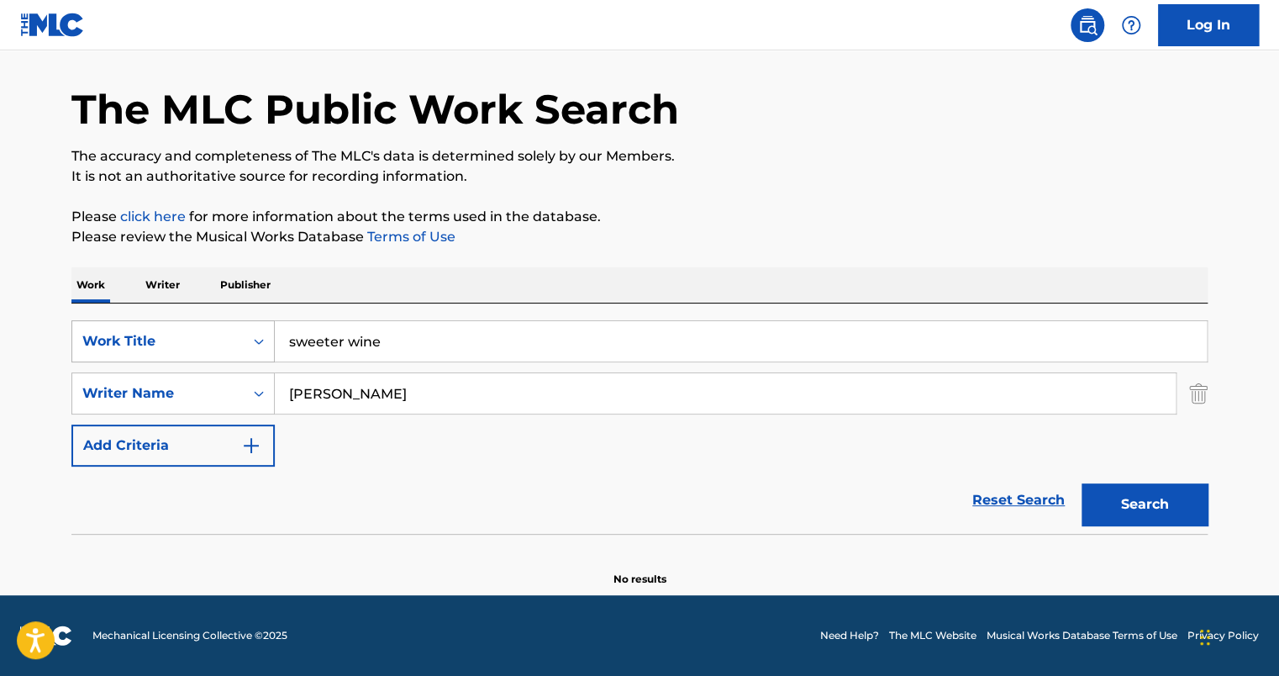
drag, startPoint x: 398, startPoint y: 355, endPoint x: 72, endPoint y: 329, distance: 327.1
click at [72, 329] on div "SearchWithCriteria7058242e-5482-4cf8-9bbf-a80beeb6166d Work Title sweeter wine" at bounding box center [639, 341] width 1136 height 42
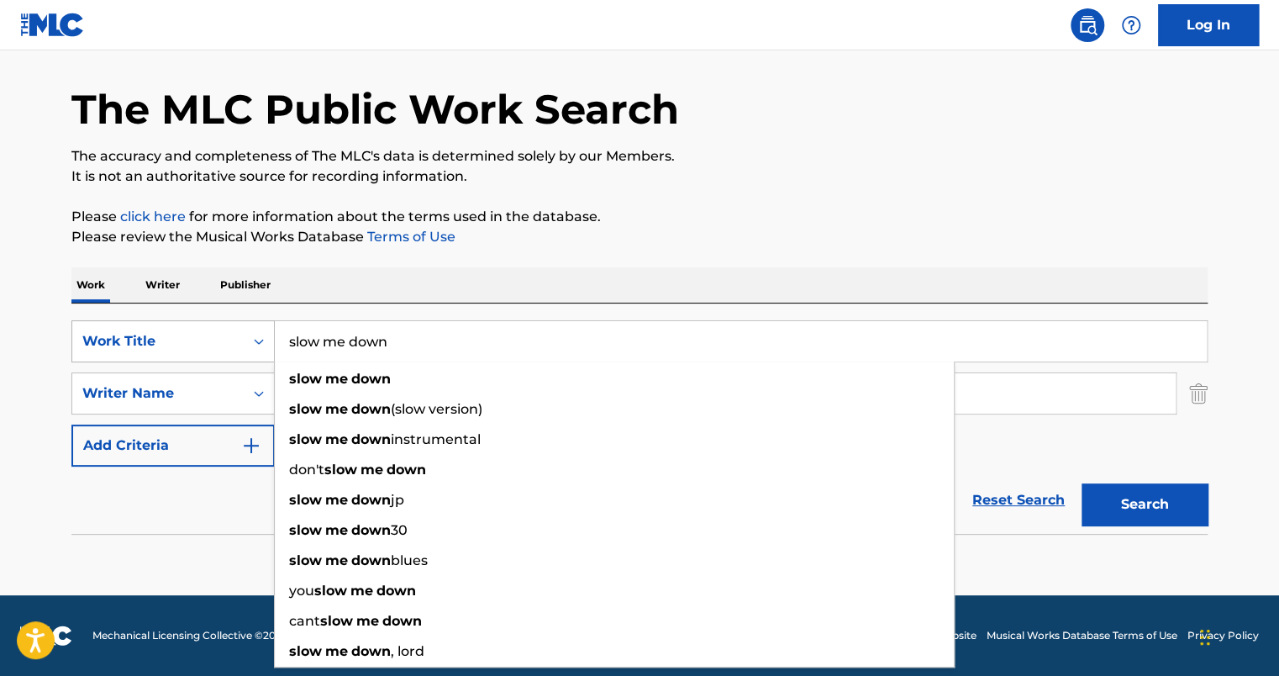
click at [1081, 483] on button "Search" at bounding box center [1144, 504] width 126 height 42
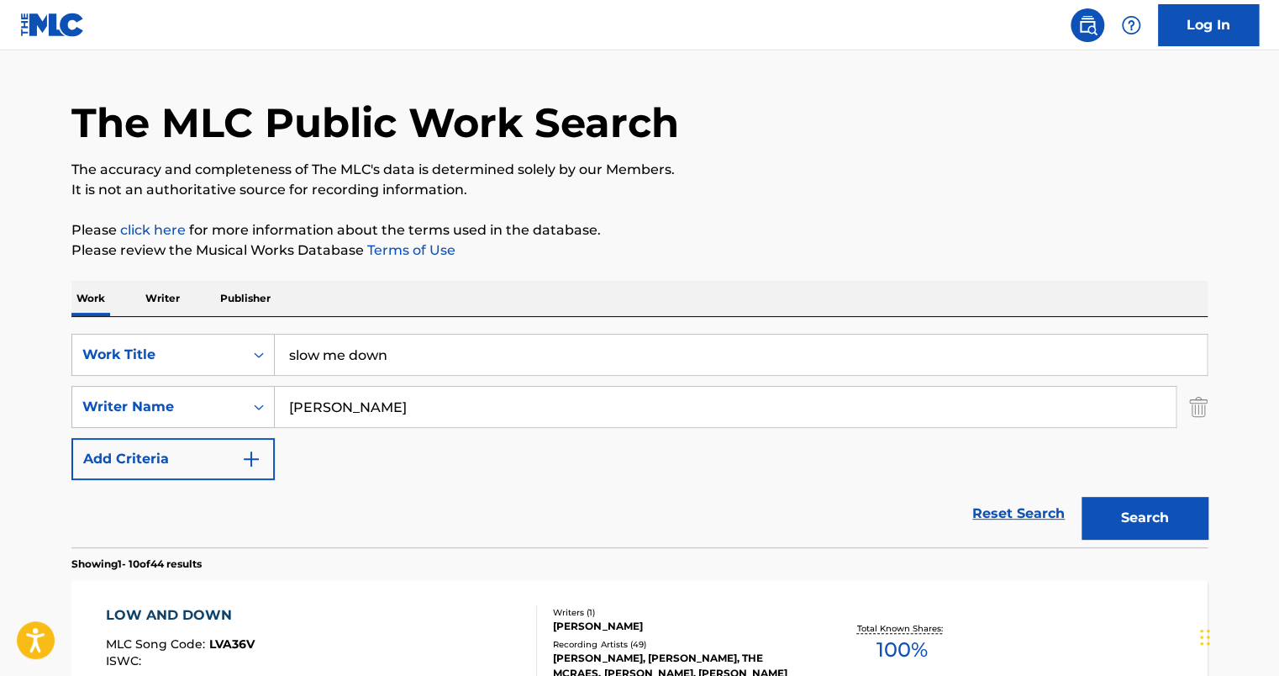
scroll to position [0, 0]
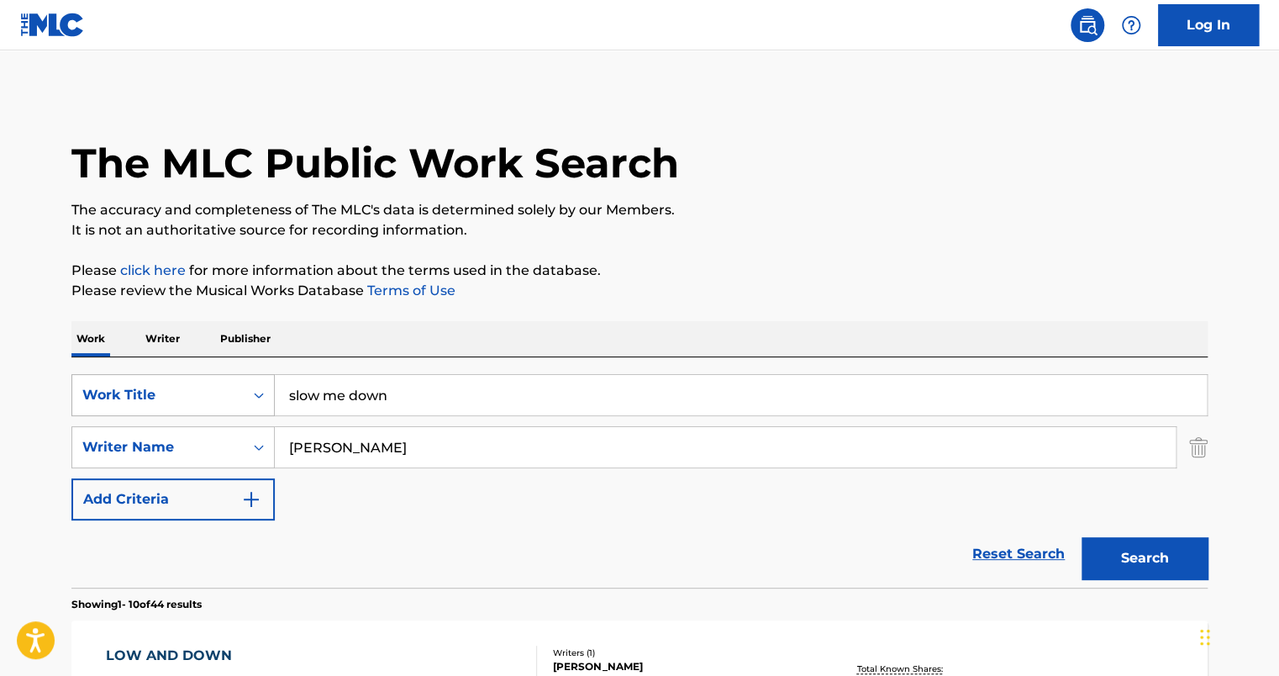
drag, startPoint x: 407, startPoint y: 400, endPoint x: 195, endPoint y: 392, distance: 211.9
click at [195, 392] on div "SearchWithCriteria7058242e-5482-4cf8-9bbf-a80beeb6166d Work Title slow me down" at bounding box center [639, 395] width 1136 height 42
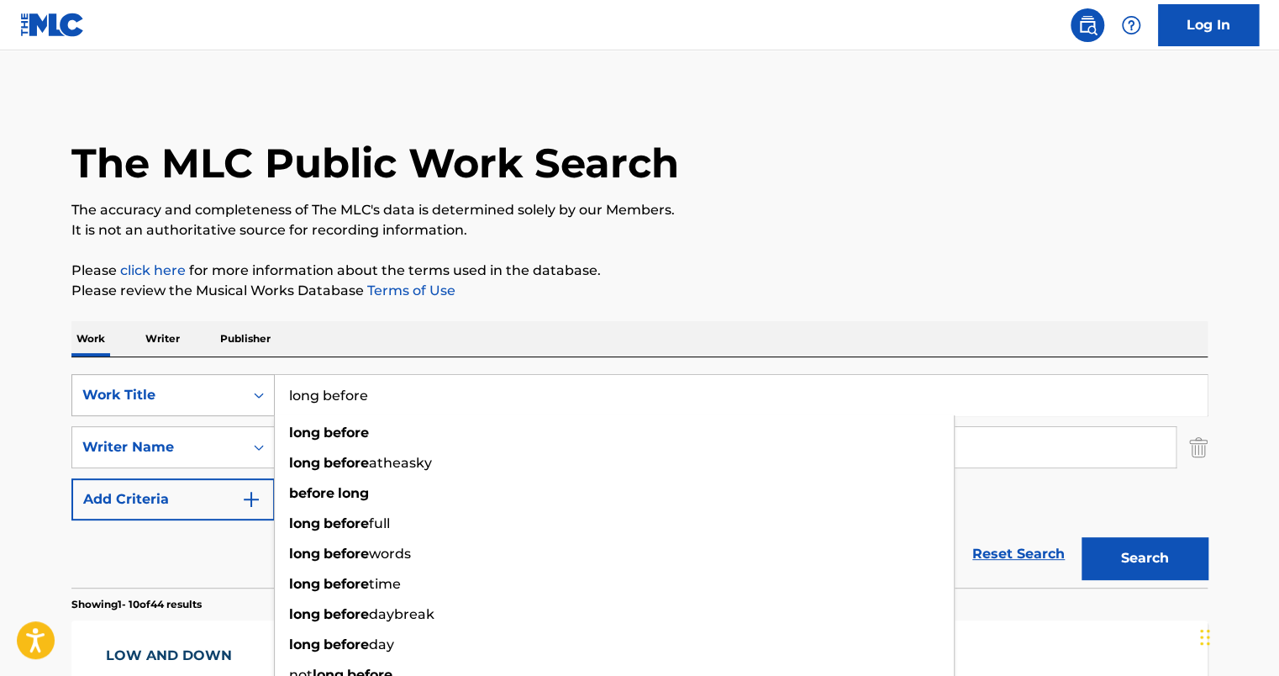
click at [1081, 537] on button "Search" at bounding box center [1144, 558] width 126 height 42
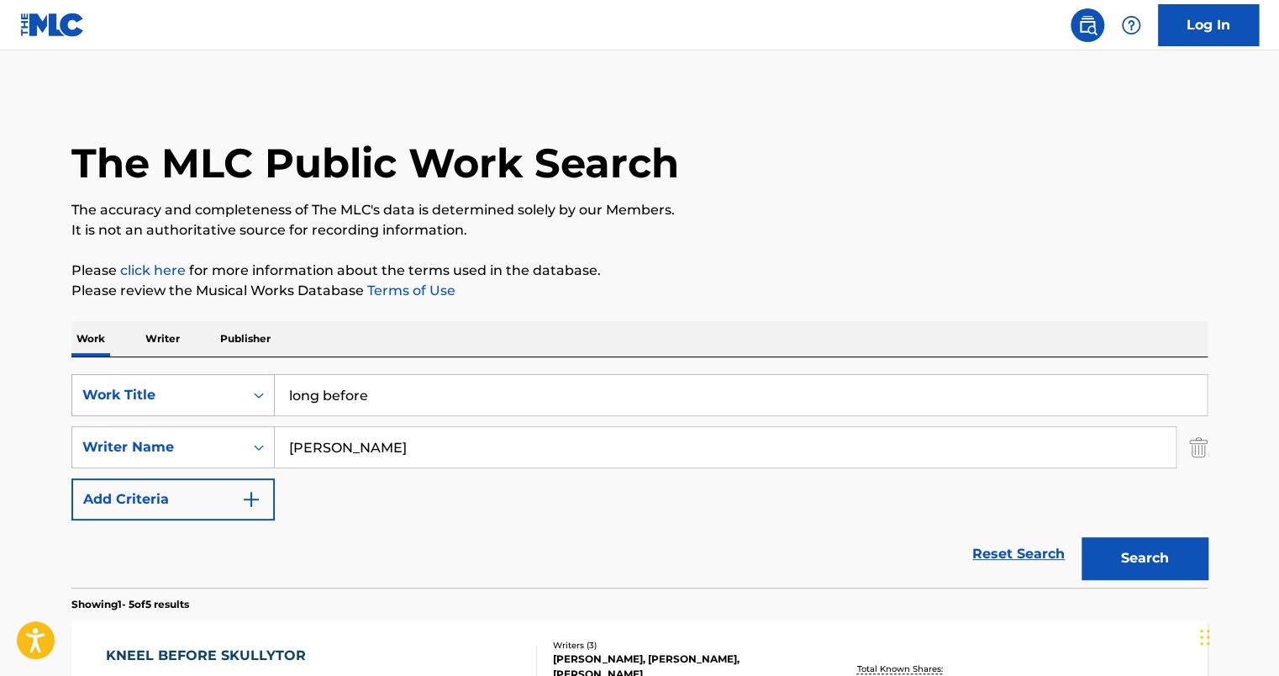
drag, startPoint x: 400, startPoint y: 387, endPoint x: 250, endPoint y: 384, distance: 150.4
click at [250, 384] on div "SearchWithCriteria7058242e-5482-4cf8-9bbf-a80beeb6166d Work Title long before" at bounding box center [639, 395] width 1136 height 42
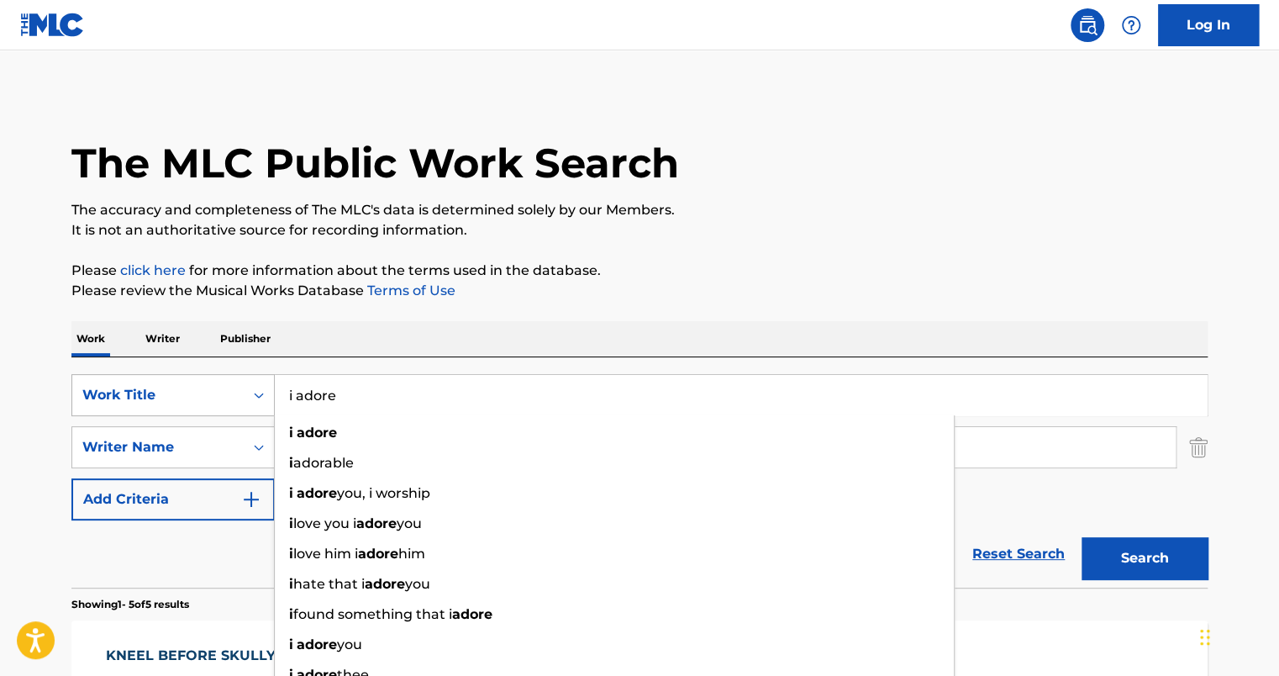
type input "i adore"
click at [1081, 537] on button "Search" at bounding box center [1144, 558] width 126 height 42
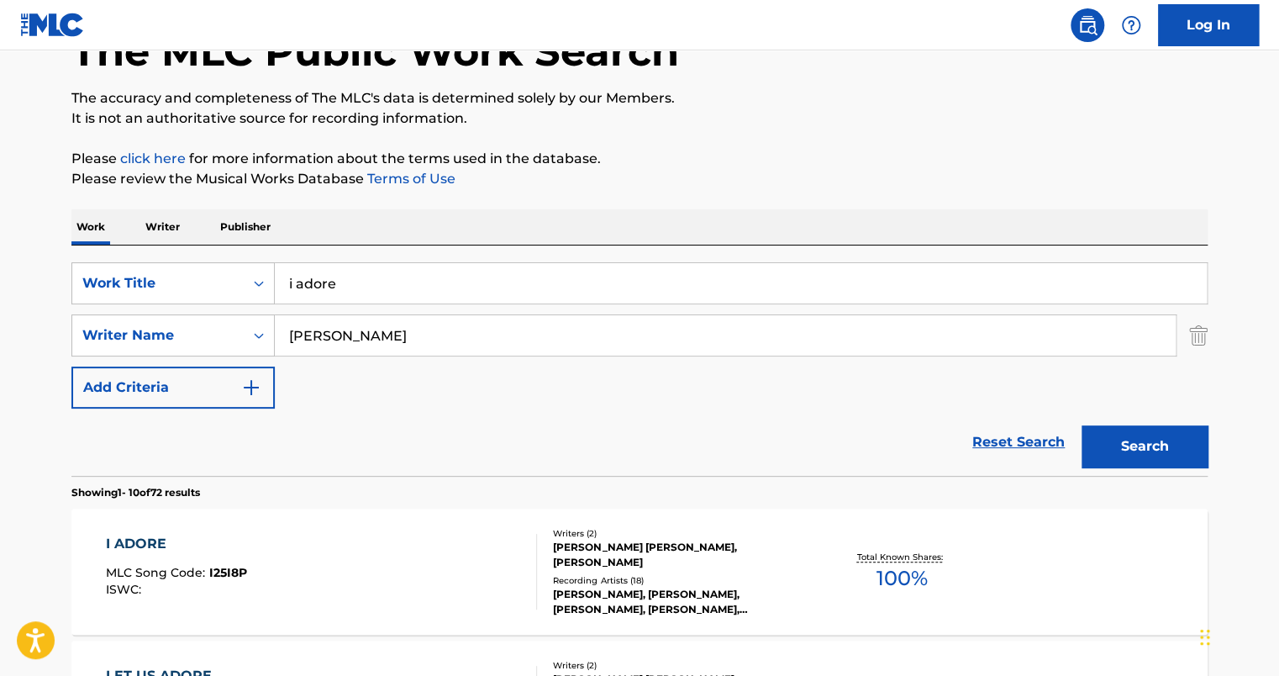
scroll to position [252, 0]
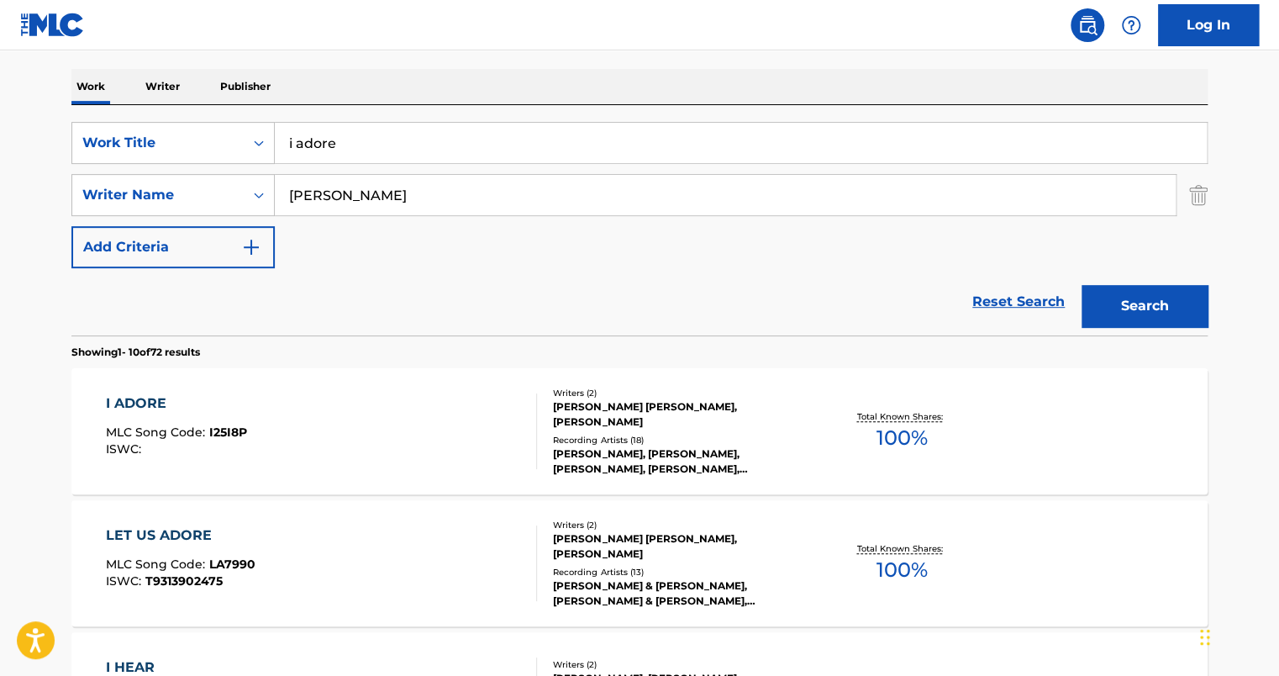
click at [410, 423] on div "I ADORE MLC Song Code : I25I8P ISWC :" at bounding box center [322, 431] width 432 height 76
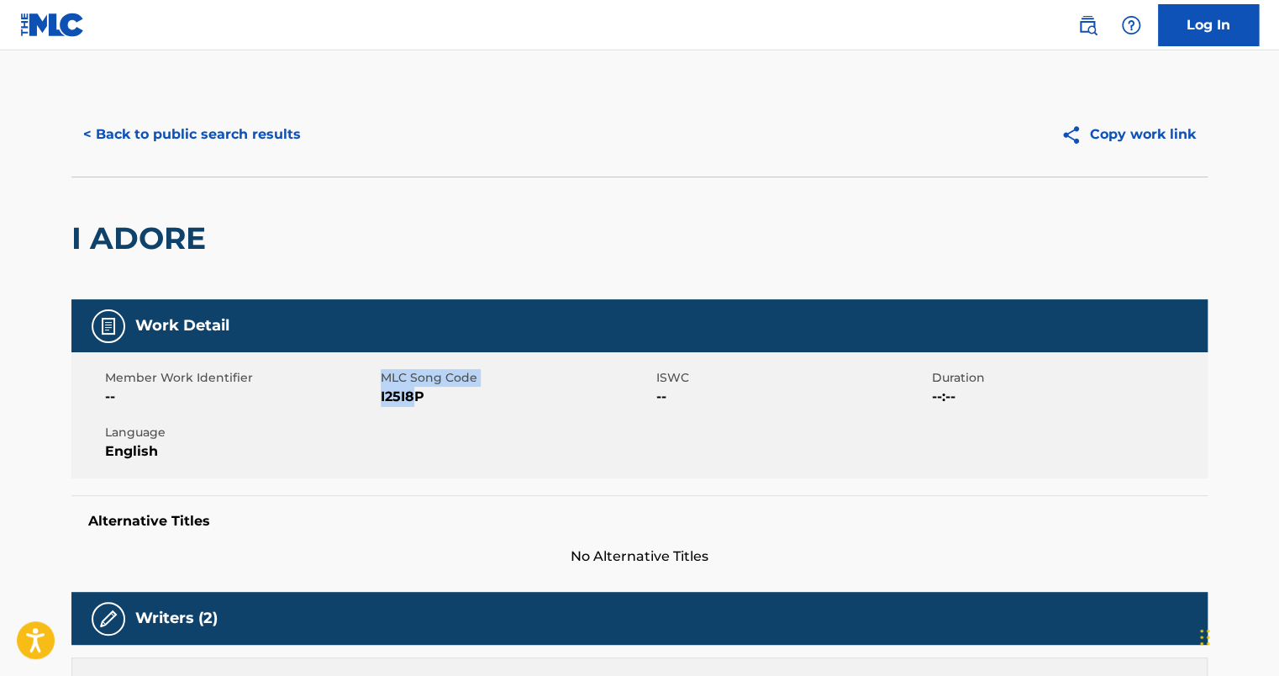
drag, startPoint x: 378, startPoint y: 397, endPoint x: 417, endPoint y: 397, distance: 38.6
click at [417, 397] on div "Member Work Identifier -- MLC Song Code I25I8P ISWC -- Duration --:-- Language …" at bounding box center [639, 415] width 1136 height 126
drag, startPoint x: 417, startPoint y: 397, endPoint x: 427, endPoint y: 398, distance: 10.1
click at [427, 398] on span "I25I8P" at bounding box center [516, 396] width 271 height 20
drag, startPoint x: 428, startPoint y: 403, endPoint x: 381, endPoint y: 403, distance: 47.9
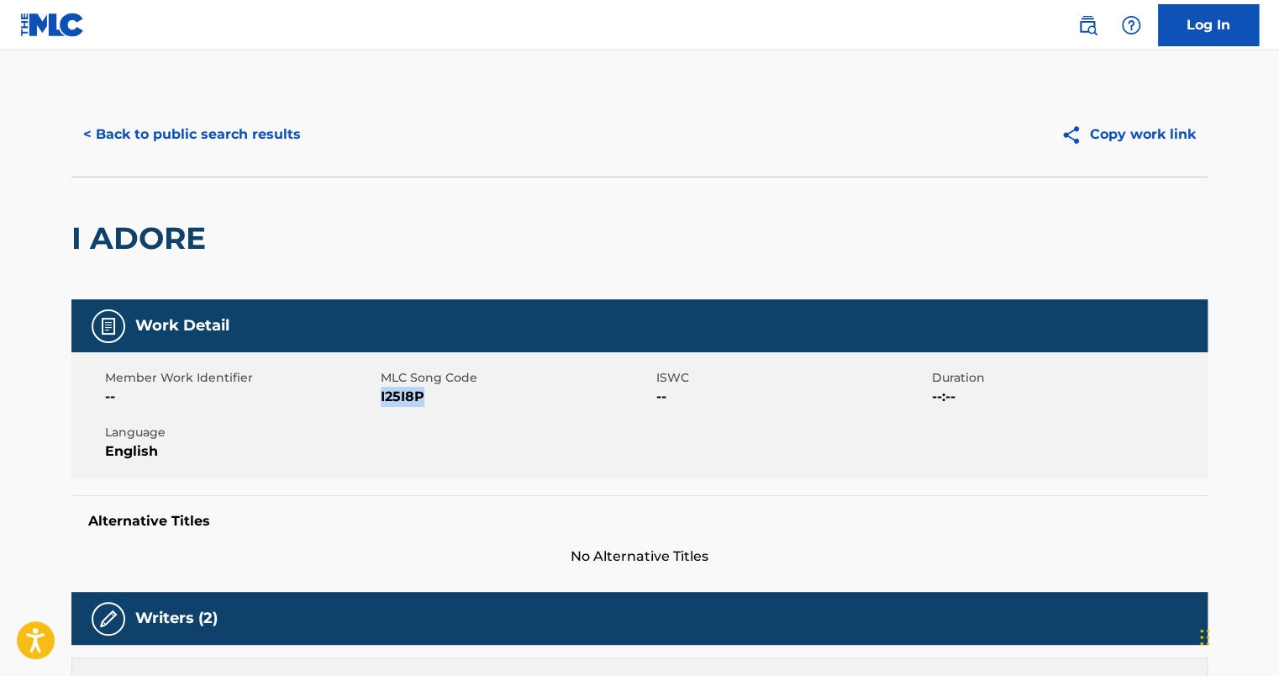
click at [381, 403] on span "I25I8P" at bounding box center [516, 396] width 271 height 20
copy span "I25I8P"
click at [181, 131] on button "< Back to public search results" at bounding box center [191, 134] width 241 height 42
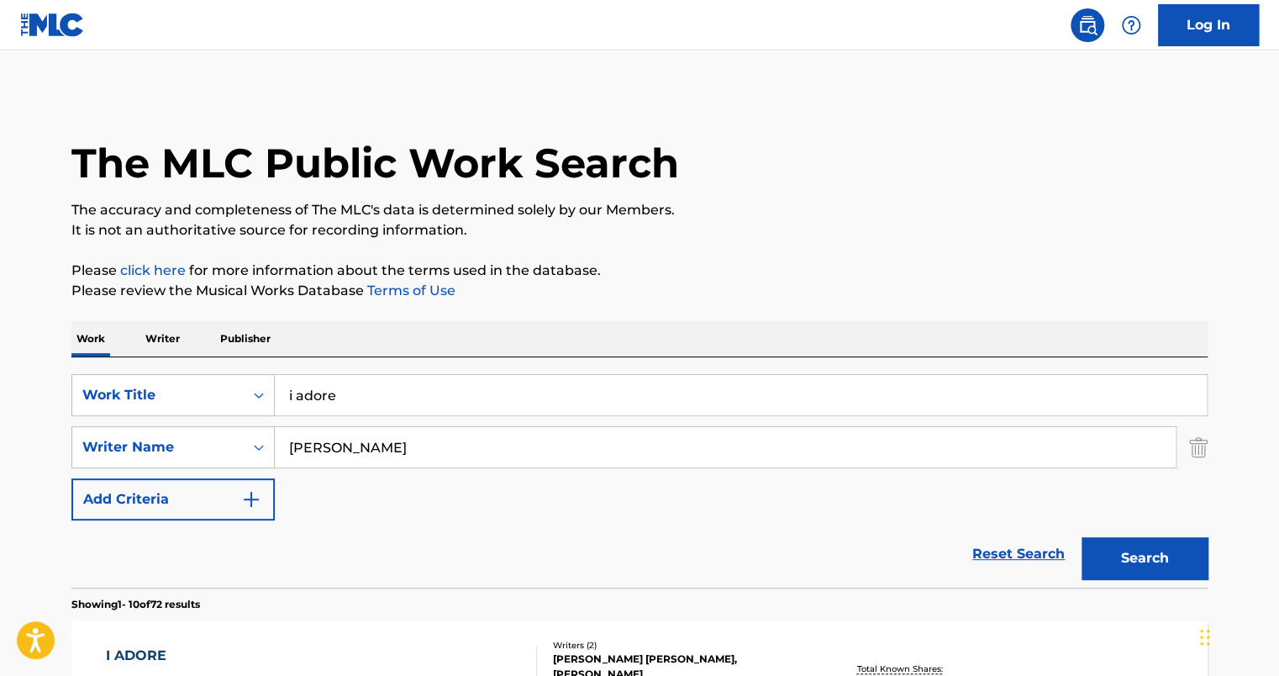
scroll to position [252, 0]
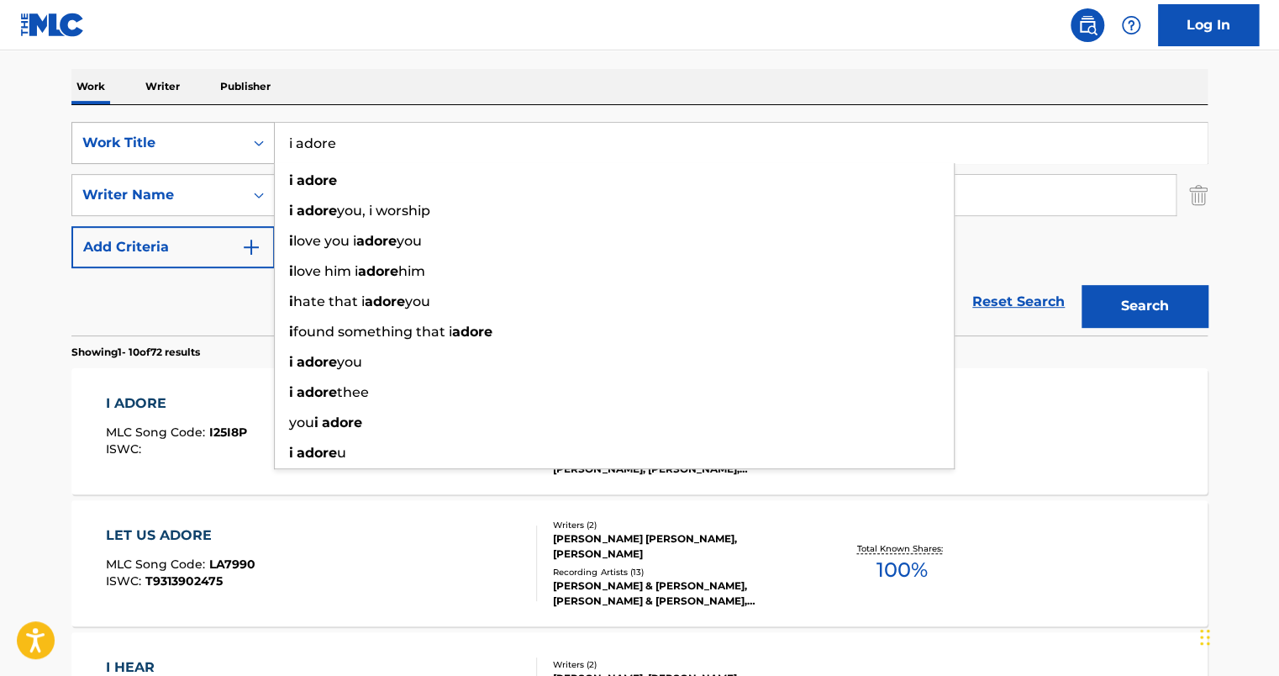
drag, startPoint x: 386, startPoint y: 134, endPoint x: 181, endPoint y: 136, distance: 204.2
click at [181, 137] on div "SearchWithCriteria7058242e-5482-4cf8-9bbf-a80beeb6166d Work Title i adore i ado…" at bounding box center [639, 143] width 1136 height 42
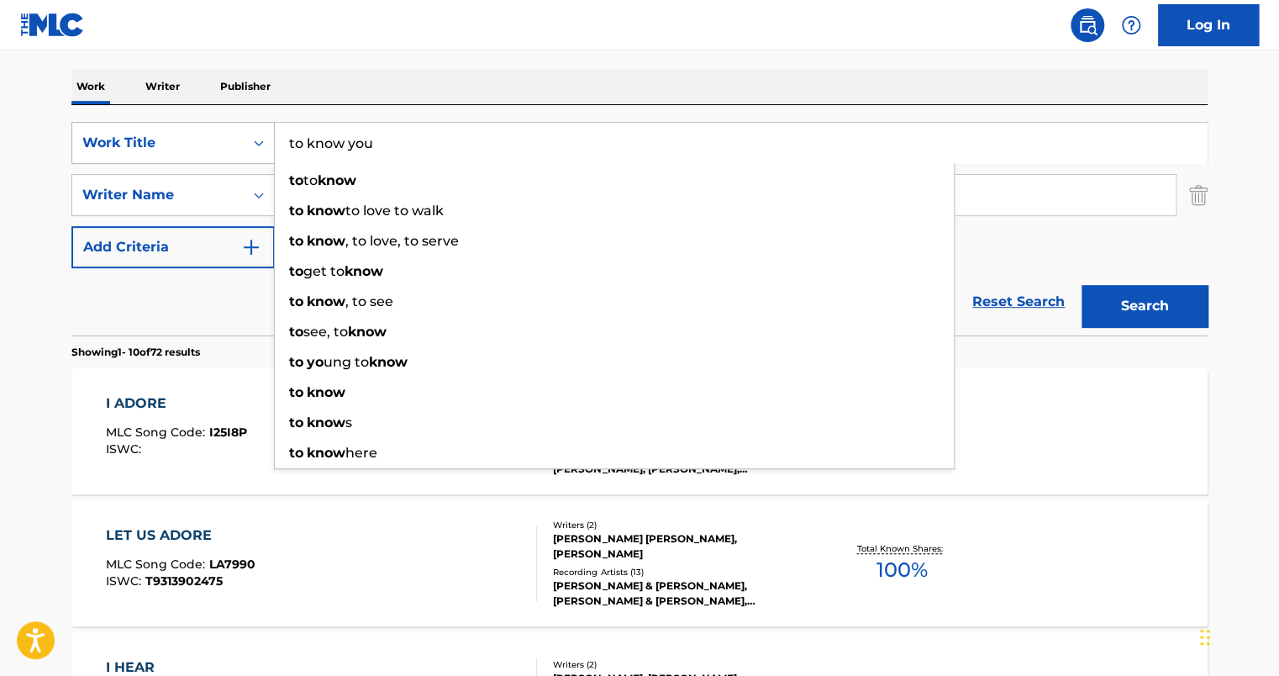
click at [1081, 285] on button "Search" at bounding box center [1144, 306] width 126 height 42
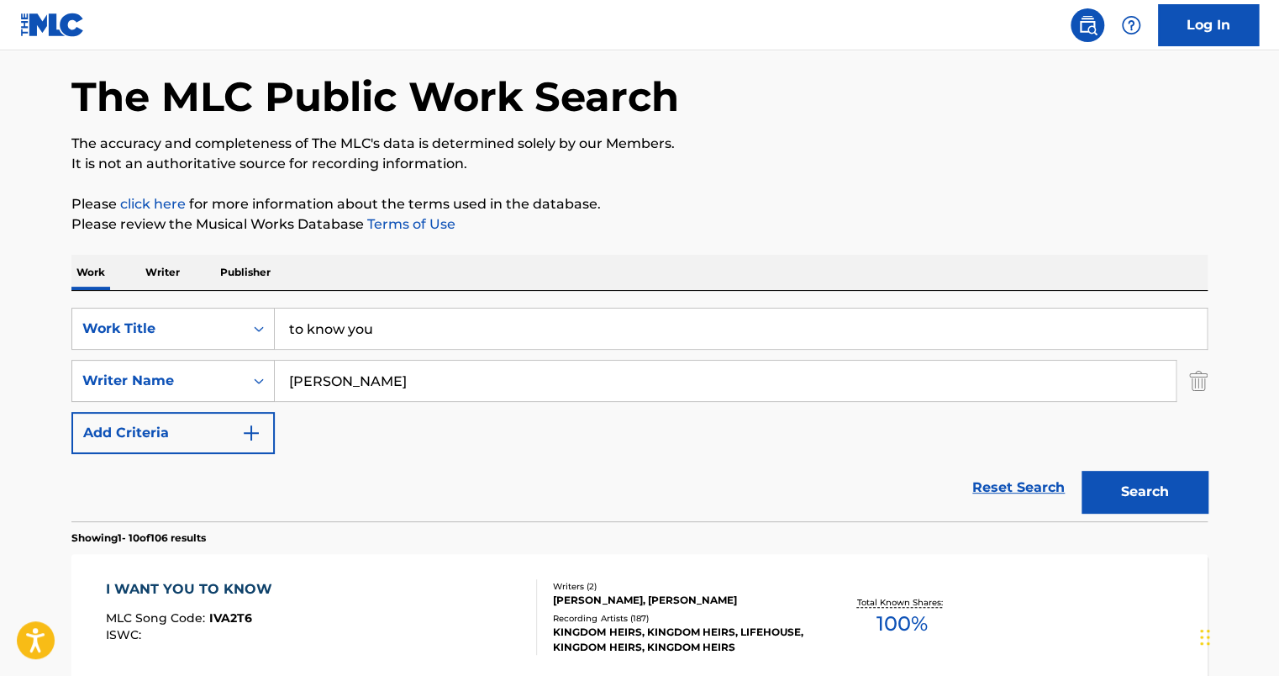
scroll to position [0, 0]
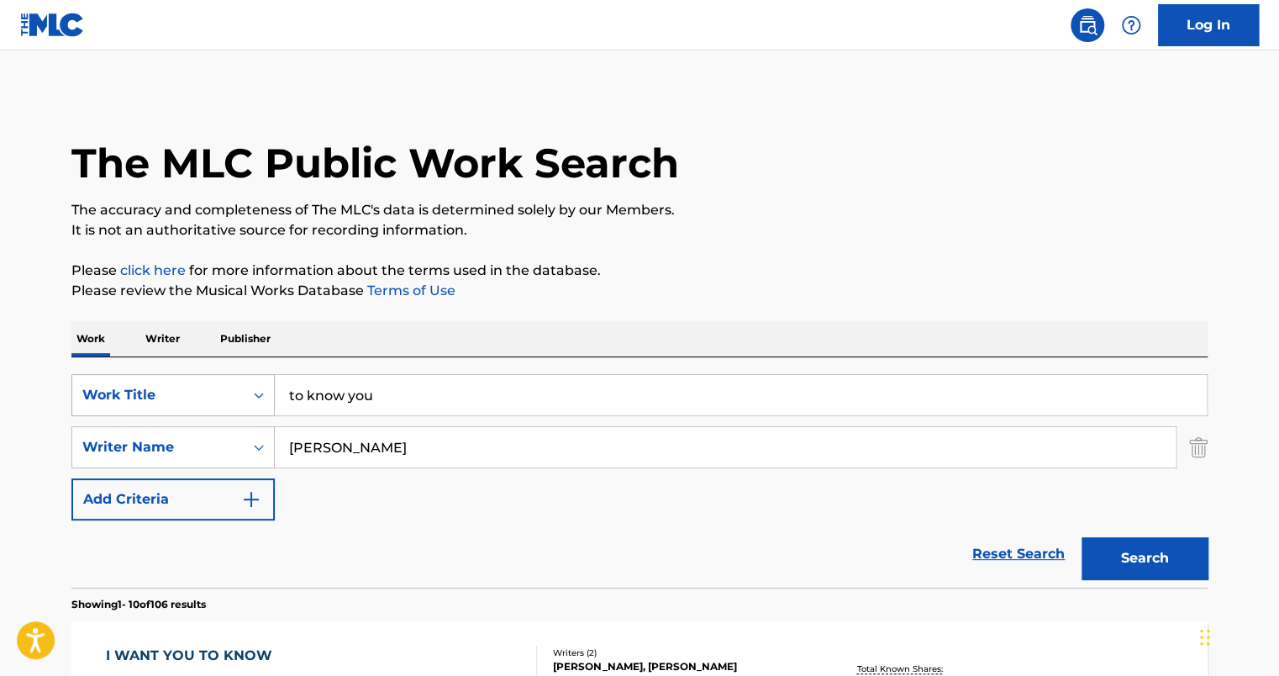
drag, startPoint x: 387, startPoint y: 397, endPoint x: 237, endPoint y: 400, distance: 150.4
click at [238, 400] on div "SearchWithCriteria7058242e-5482-4cf8-9bbf-a80beeb6166d Work Title to know you" at bounding box center [639, 395] width 1136 height 42
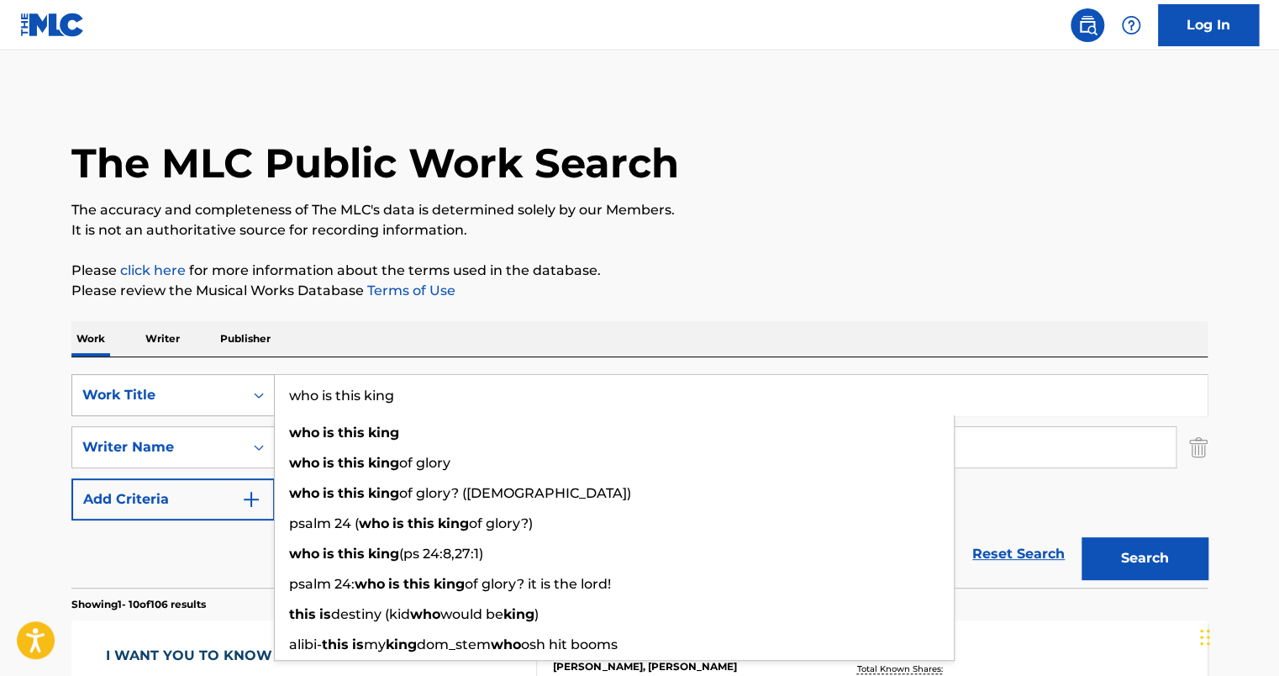
click at [1081, 537] on button "Search" at bounding box center [1144, 558] width 126 height 42
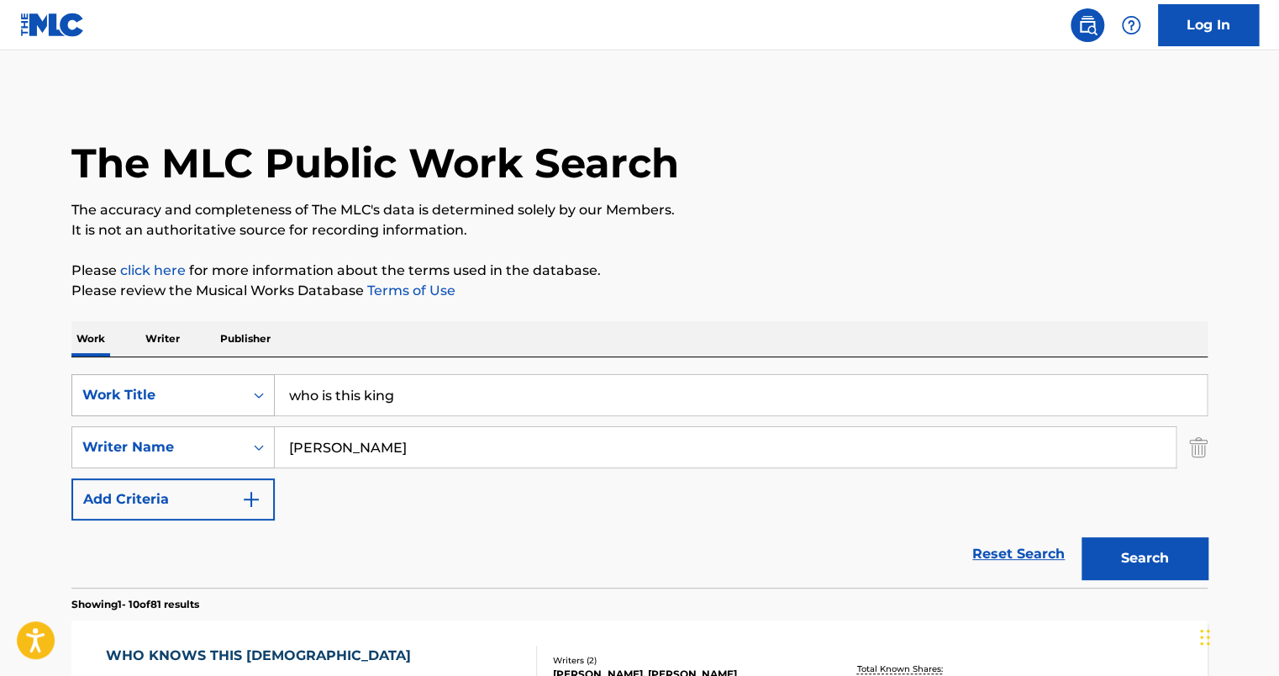
drag, startPoint x: 447, startPoint y: 403, endPoint x: 176, endPoint y: 397, distance: 271.4
click at [180, 397] on div "SearchWithCriteria7058242e-5482-4cf8-9bbf-a80beeb6166d Work Title who is this k…" at bounding box center [639, 395] width 1136 height 42
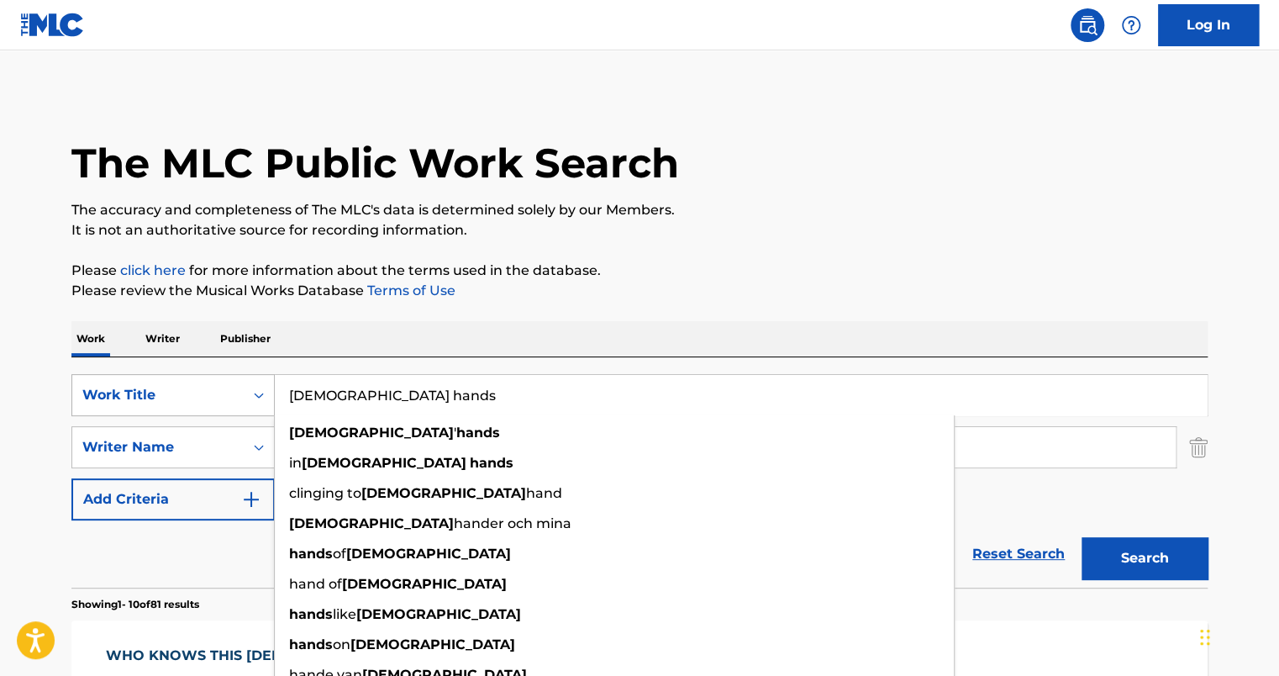
click at [1081, 537] on button "Search" at bounding box center [1144, 558] width 126 height 42
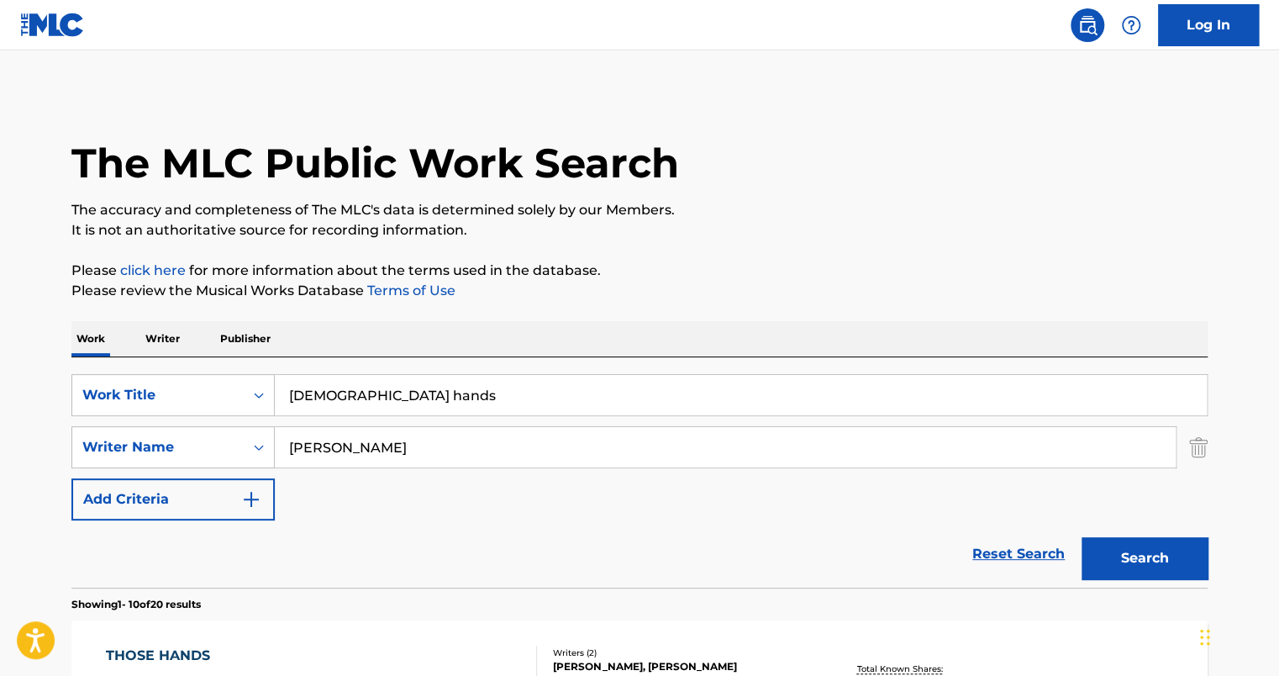
scroll to position [168, 0]
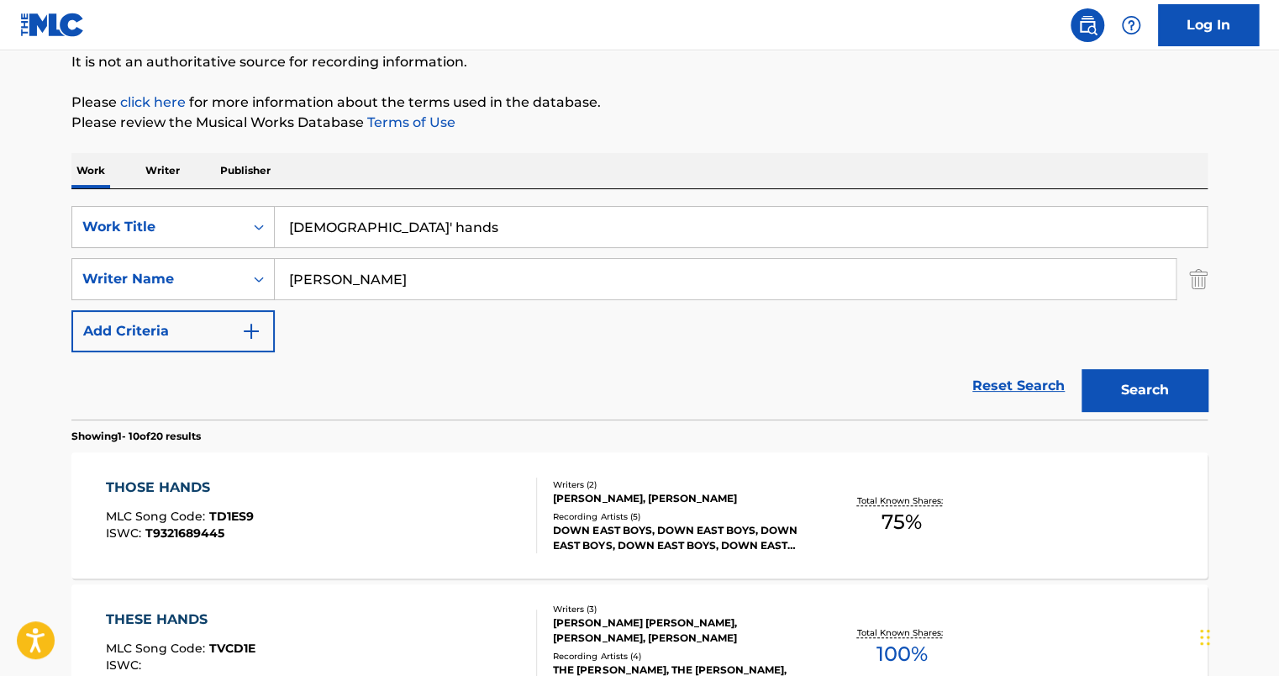
click at [1081, 369] on button "Search" at bounding box center [1144, 390] width 126 height 42
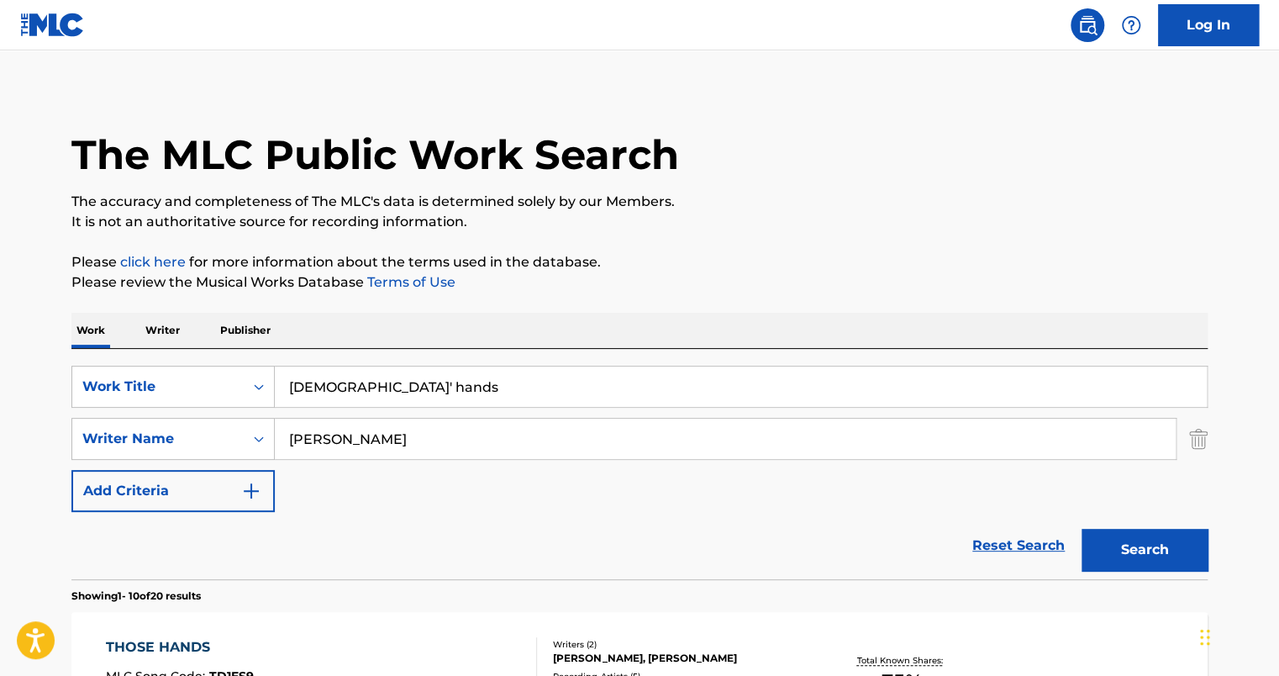
scroll to position [0, 0]
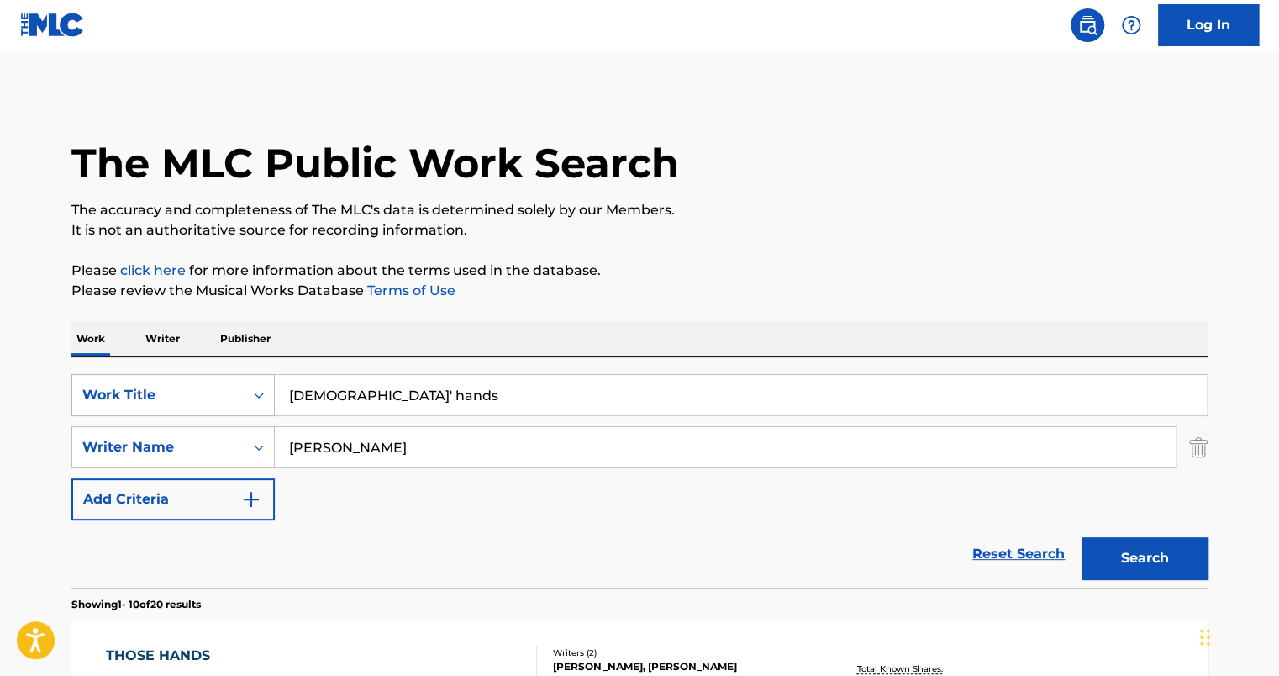
drag, startPoint x: 310, startPoint y: 400, endPoint x: 162, endPoint y: 400, distance: 147.9
click at [162, 400] on div "SearchWithCriteria7058242e-5482-4cf8-9bbf-a80beeb6166d Work Title [PERSON_NAME]…" at bounding box center [639, 395] width 1136 height 42
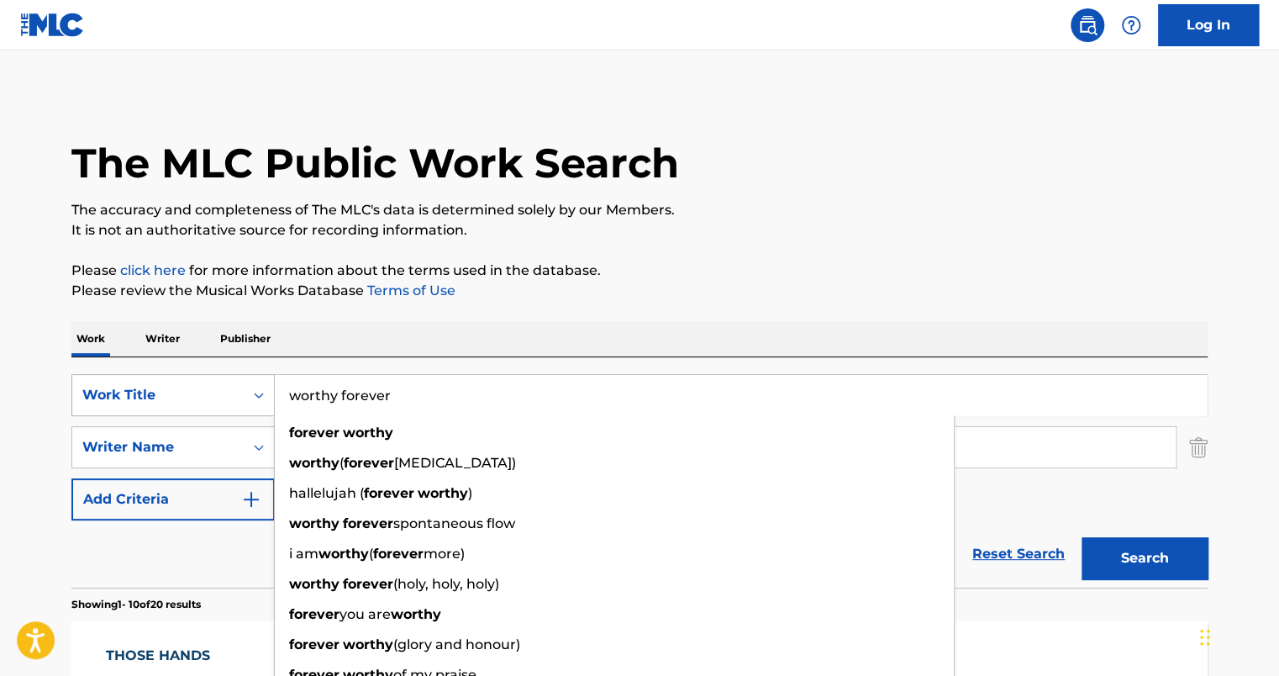
type input "worthy forever"
click at [1081, 537] on button "Search" at bounding box center [1144, 558] width 126 height 42
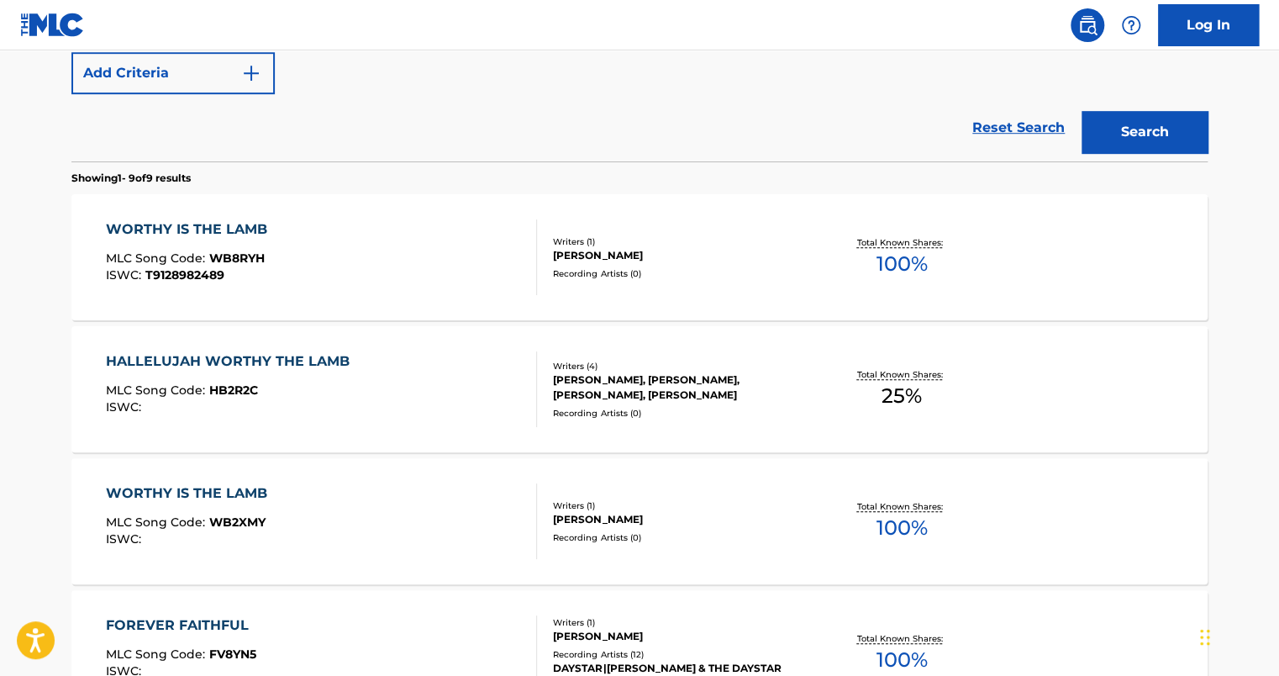
scroll to position [504, 0]
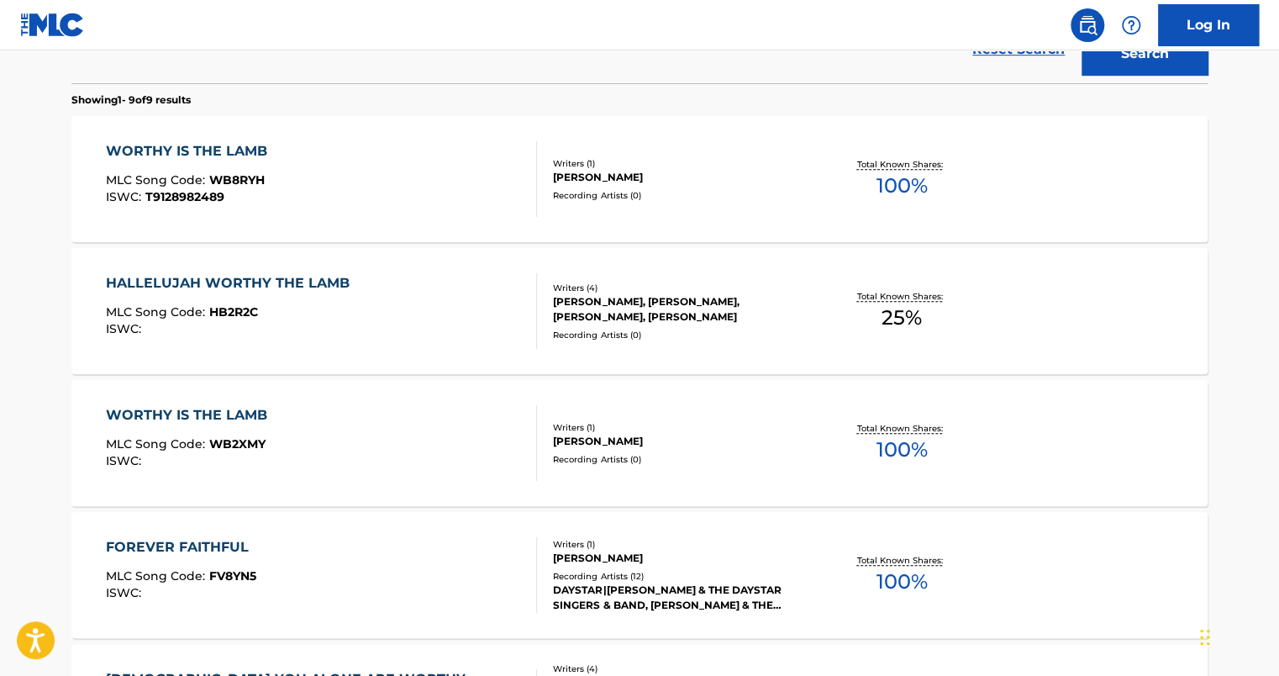
click at [681, 450] on div "Writers ( 1 ) [PERSON_NAME] Recording Artists ( 0 )" at bounding box center [672, 443] width 270 height 45
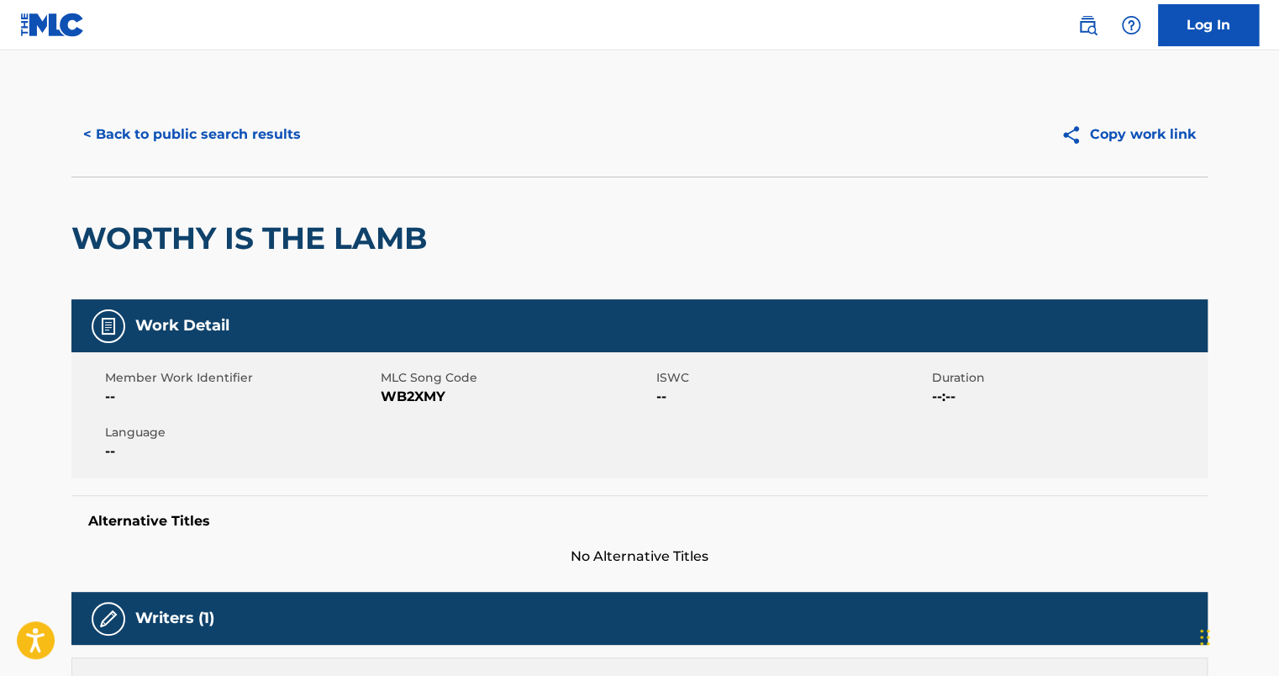
click at [231, 133] on button "< Back to public search results" at bounding box center [191, 134] width 241 height 42
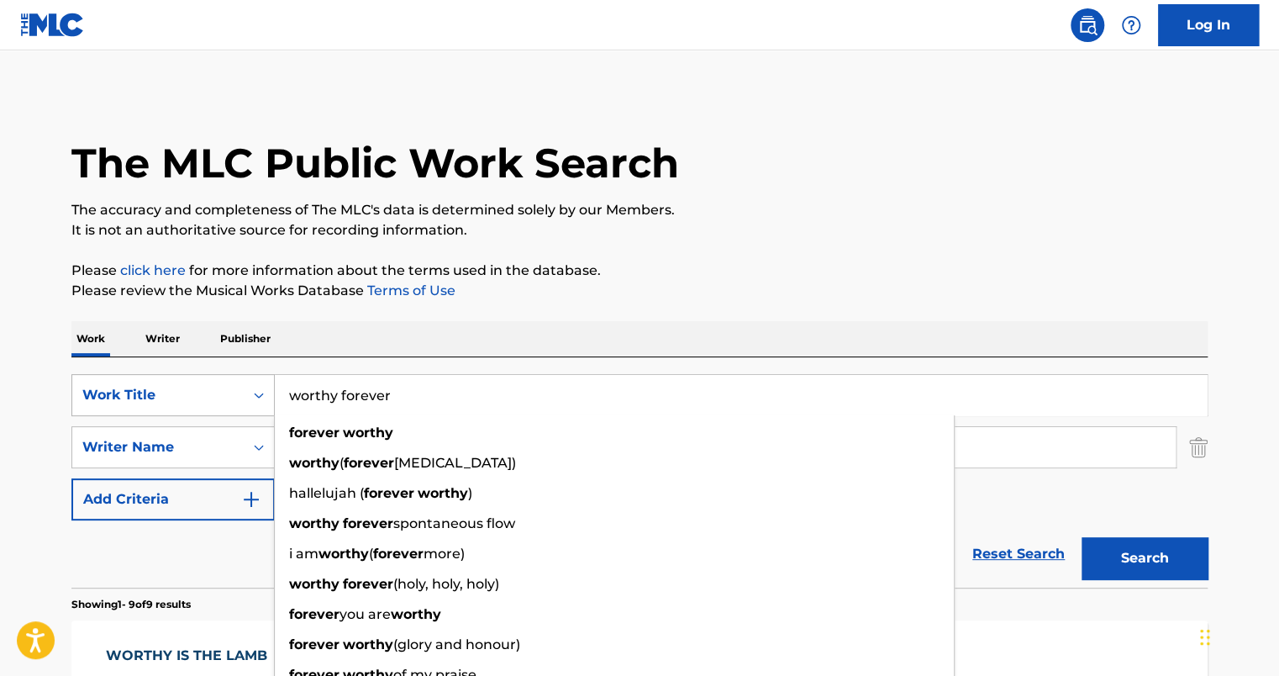
drag, startPoint x: 431, startPoint y: 397, endPoint x: 236, endPoint y: 395, distance: 194.9
click at [237, 395] on div "SearchWithCriteria7058242e-5482-4cf8-9bbf-a80beeb6166d Work Title worthy foreve…" at bounding box center [639, 395] width 1136 height 42
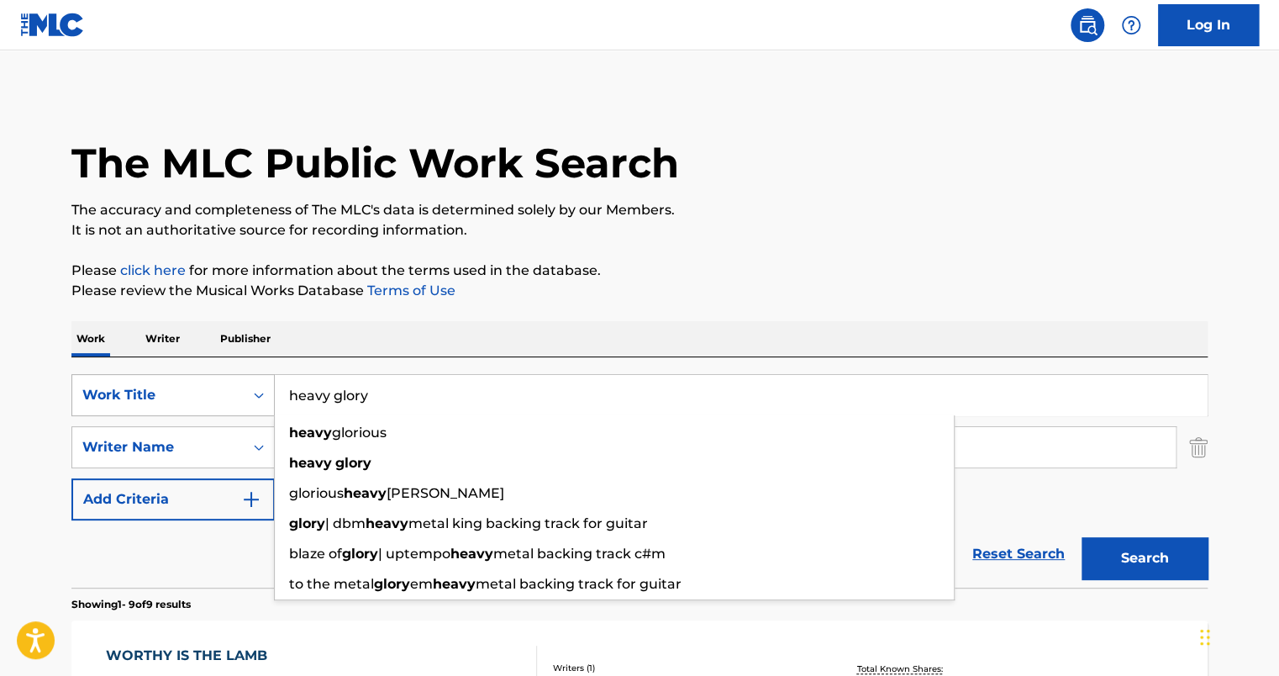
type input "heavy glory"
click at [1081, 537] on button "Search" at bounding box center [1144, 558] width 126 height 42
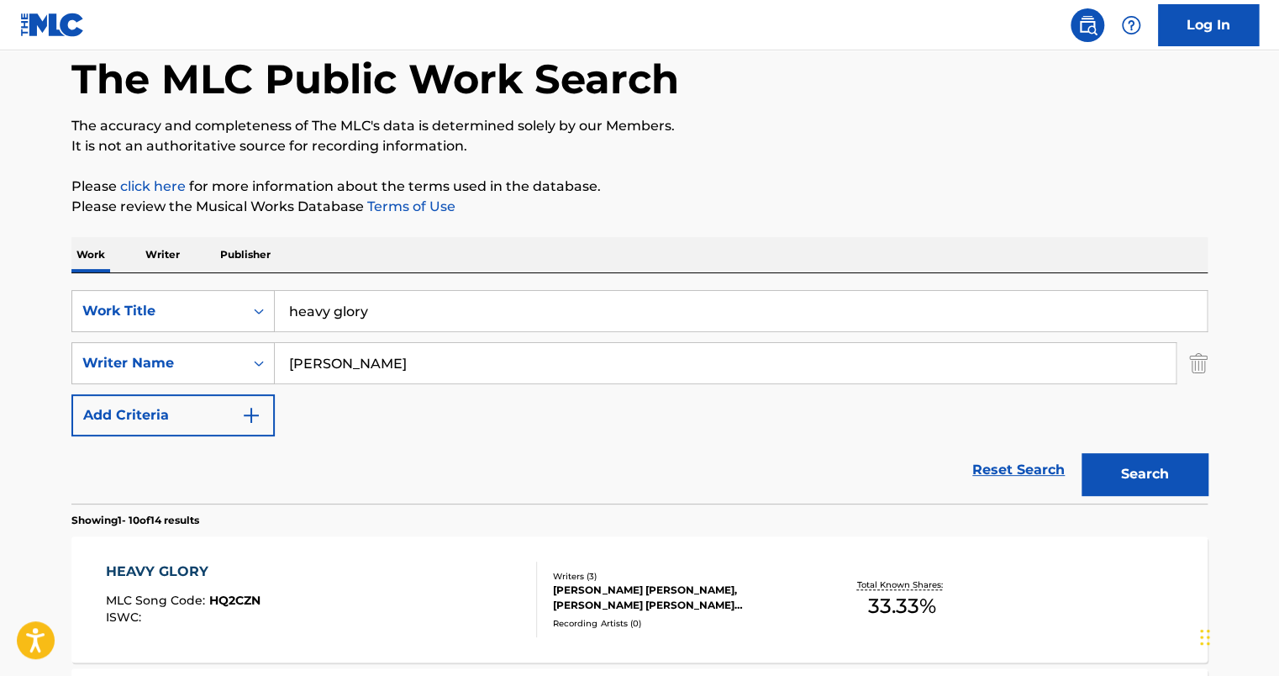
scroll to position [252, 0]
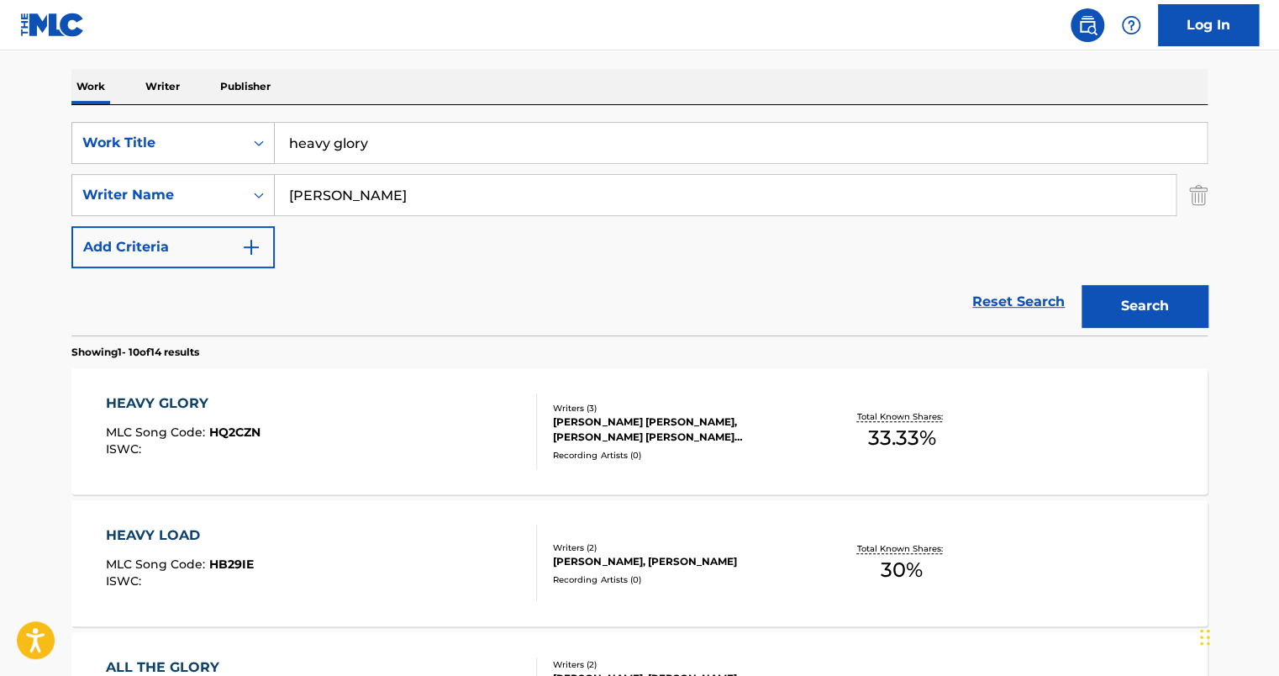
click at [381, 408] on div "HEAVY GLORY MLC Song Code : HQ2CZN ISWC :" at bounding box center [322, 431] width 432 height 76
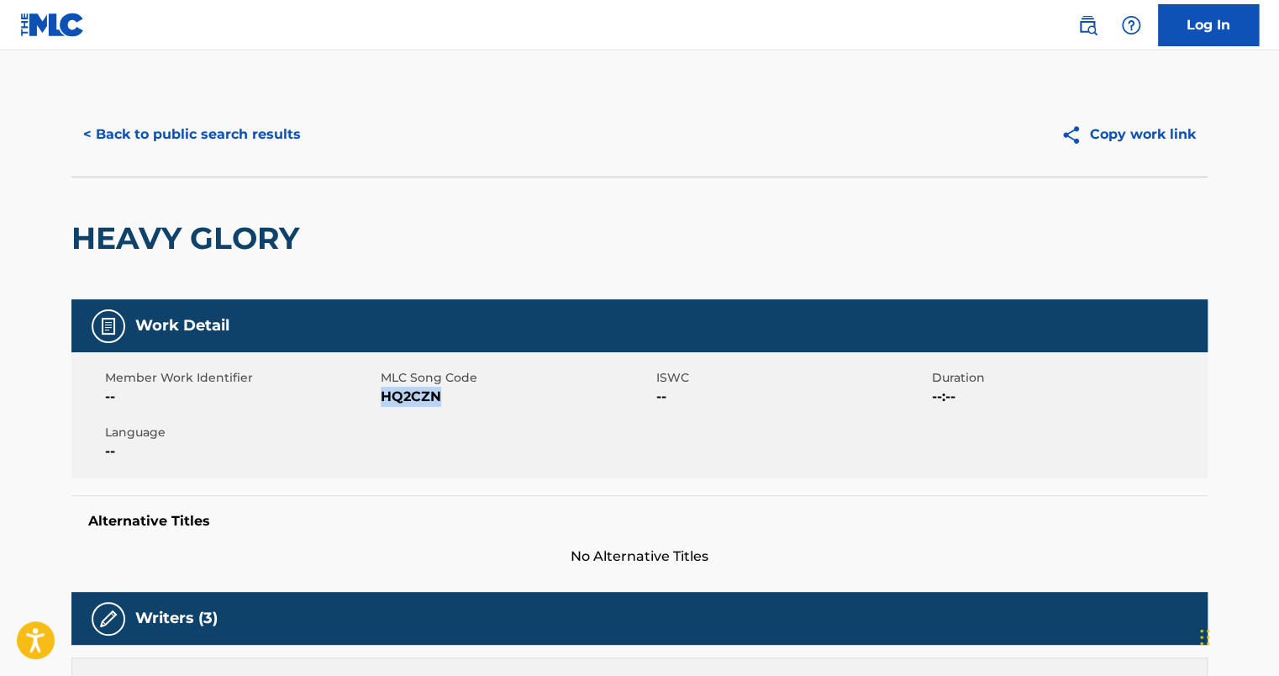
drag, startPoint x: 380, startPoint y: 395, endPoint x: 438, endPoint y: 397, distance: 58.0
click at [438, 397] on span "HQ2CZN" at bounding box center [516, 396] width 271 height 20
copy span "HQ2CZN"
click at [668, 467] on div "Member Work Identifier -- MLC Song Code HQ2CZN ISWC -- Duration --:-- Language …" at bounding box center [639, 415] width 1136 height 126
click at [235, 124] on button "< Back to public search results" at bounding box center [191, 134] width 241 height 42
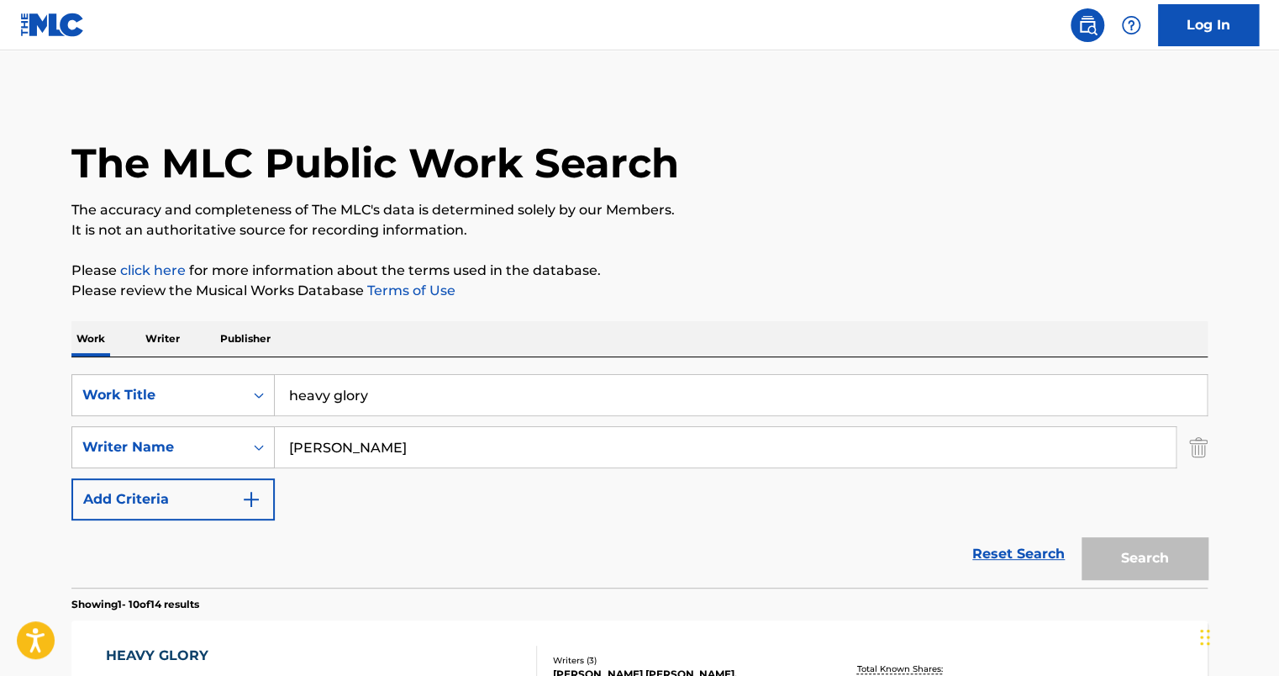
scroll to position [252, 0]
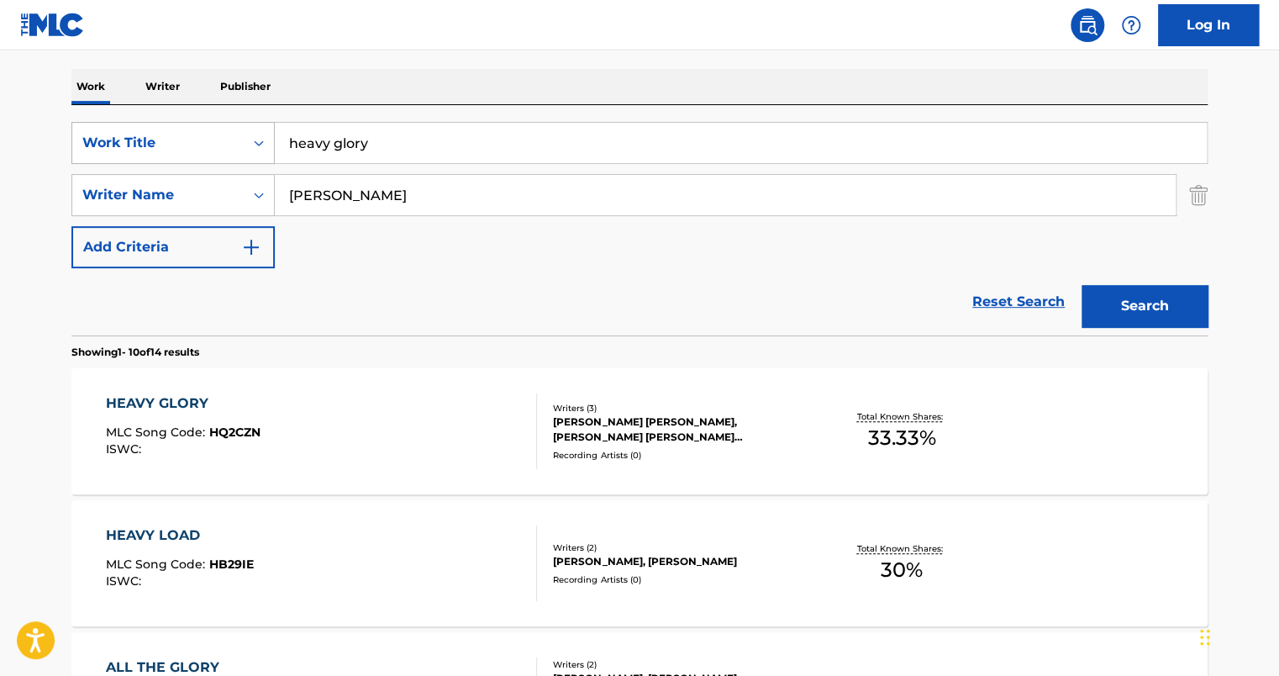
drag, startPoint x: 434, startPoint y: 136, endPoint x: 241, endPoint y: 141, distance: 192.5
click at [241, 141] on div "SearchWithCriteria7058242e-5482-4cf8-9bbf-a80beeb6166d Work Title heavy glory" at bounding box center [639, 143] width 1136 height 42
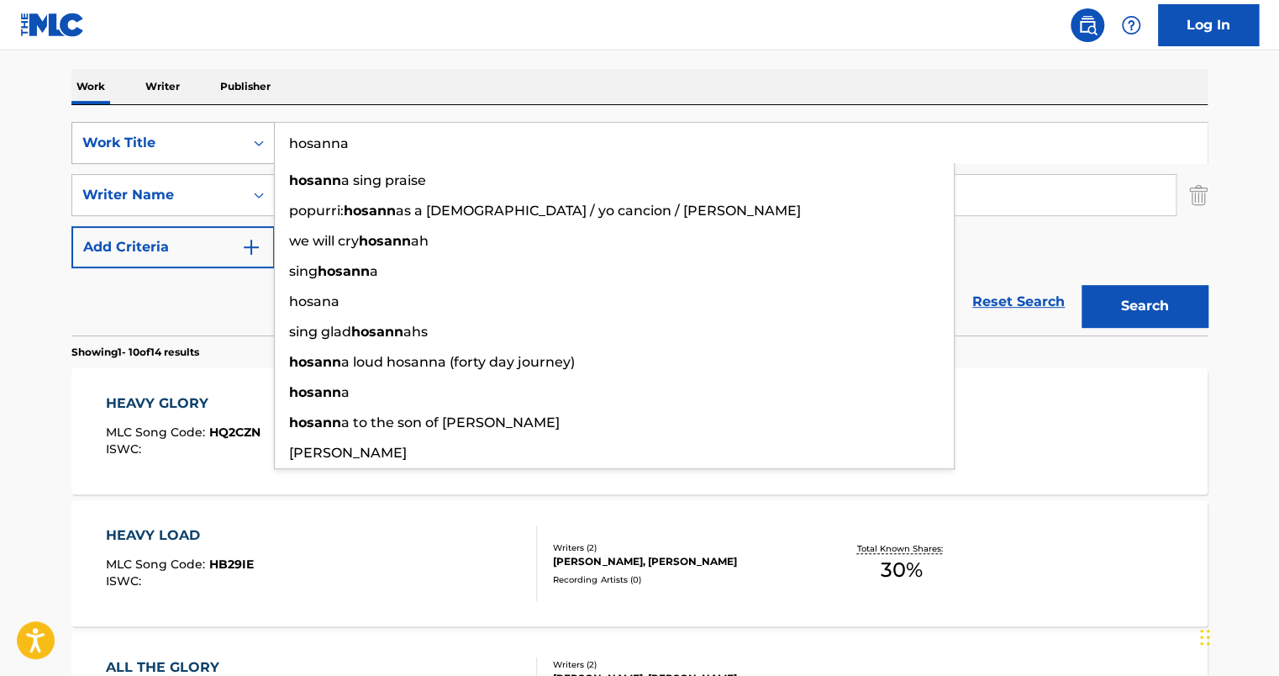
type input "hosanna"
click at [1081, 285] on button "Search" at bounding box center [1144, 306] width 126 height 42
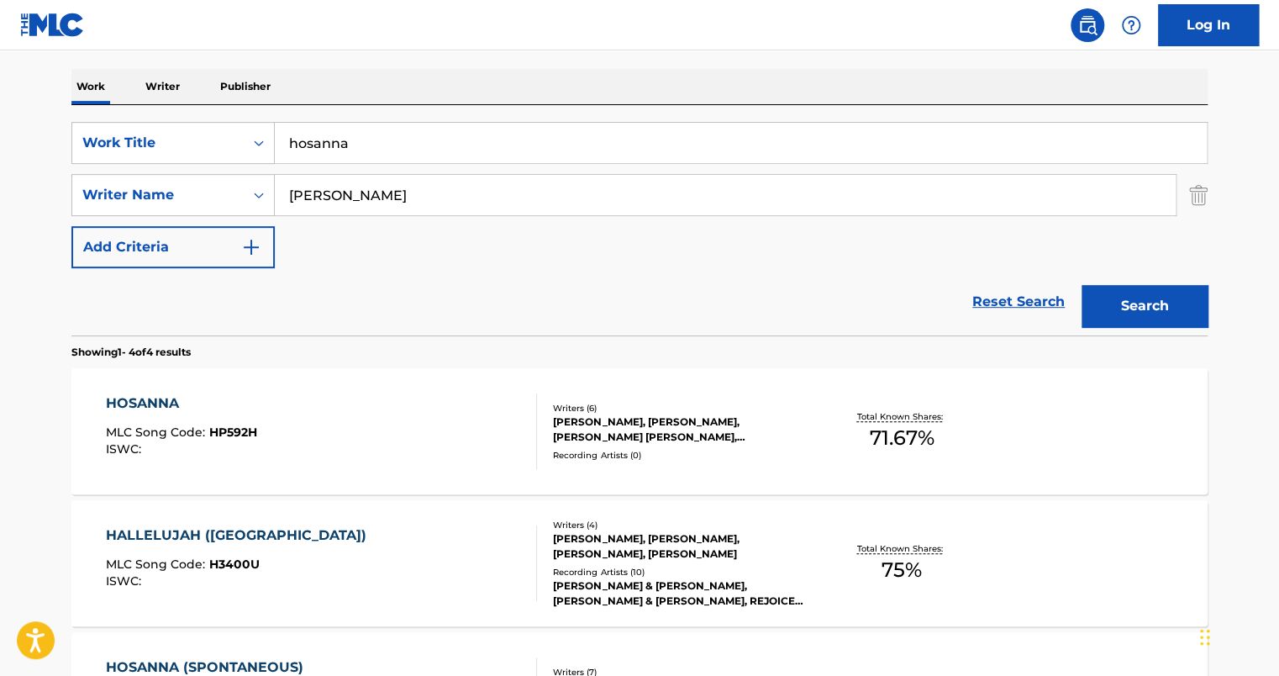
click at [386, 422] on div "HOSANNA MLC Song Code : HP592H ISWC :" at bounding box center [322, 431] width 432 height 76
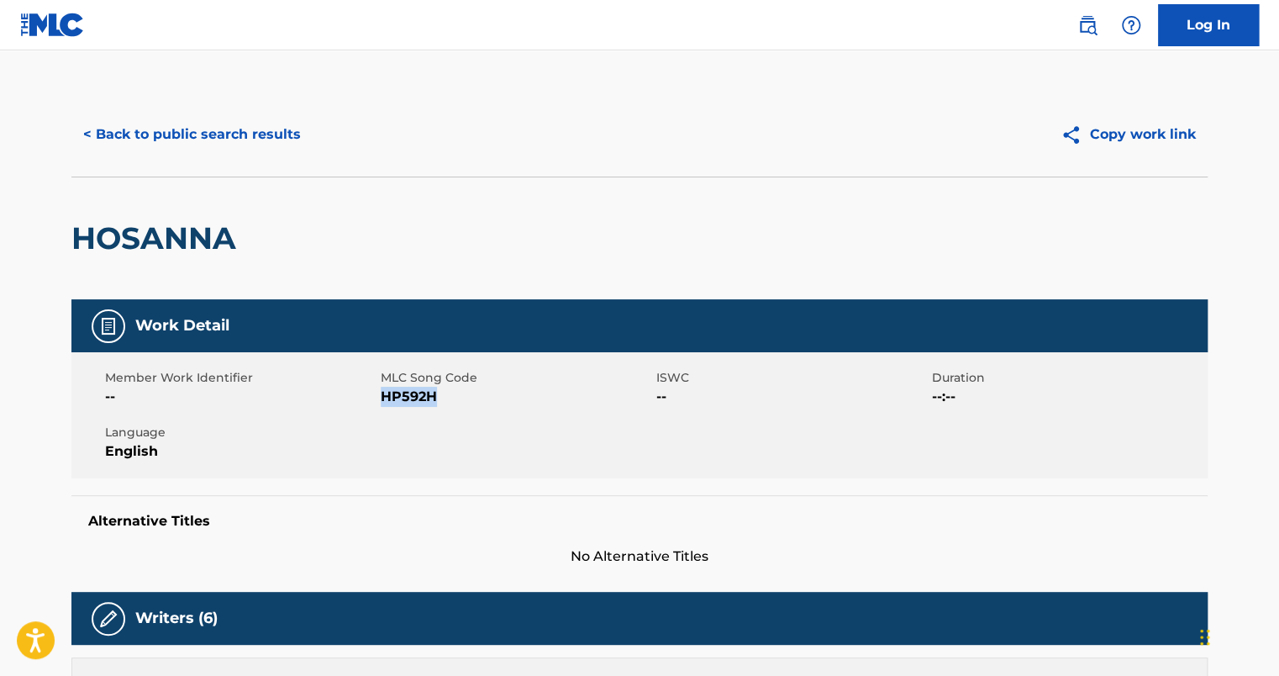
drag, startPoint x: 380, startPoint y: 395, endPoint x: 448, endPoint y: 397, distance: 68.1
click at [448, 397] on span "HP592H" at bounding box center [516, 396] width 271 height 20
copy span "HP592H"
click at [160, 129] on button "< Back to public search results" at bounding box center [191, 134] width 241 height 42
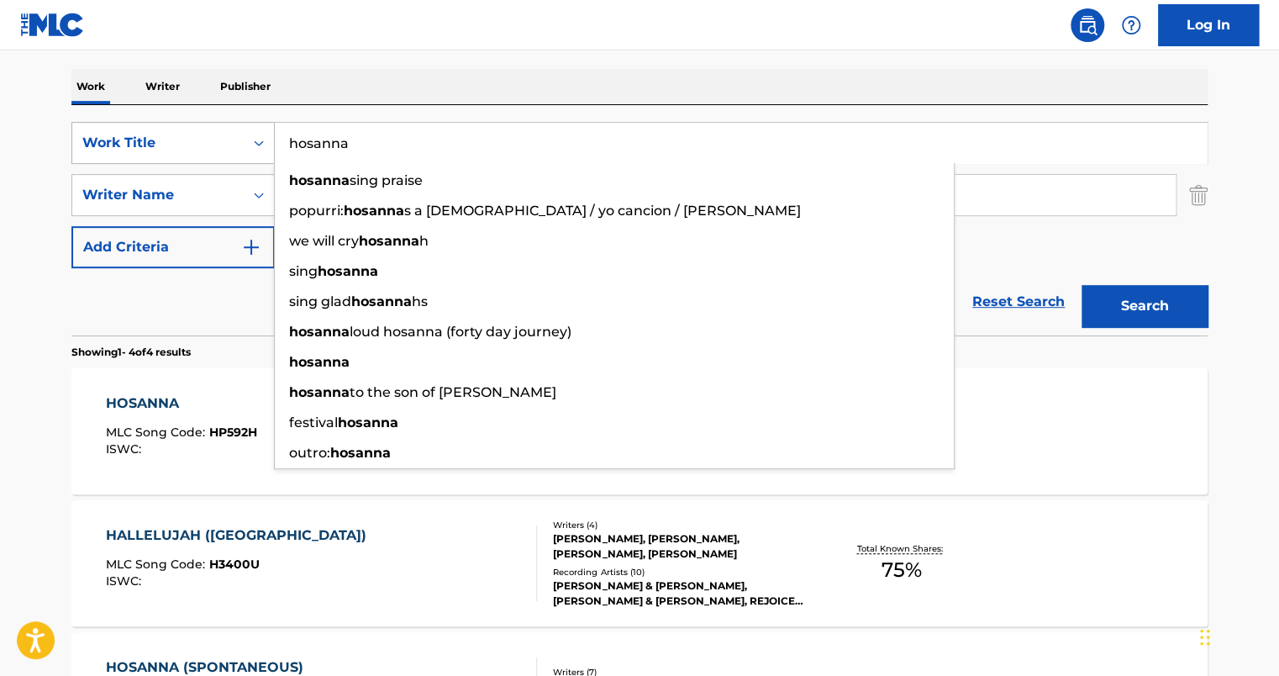
drag, startPoint x: 349, startPoint y: 145, endPoint x: 215, endPoint y: 145, distance: 133.6
click at [215, 145] on div "SearchWithCriteria7058242e-5482-4cf8-9bbf-a80beeb6166d Work Title [PERSON_NAME]…" at bounding box center [639, 143] width 1136 height 42
paste input "Recompense"
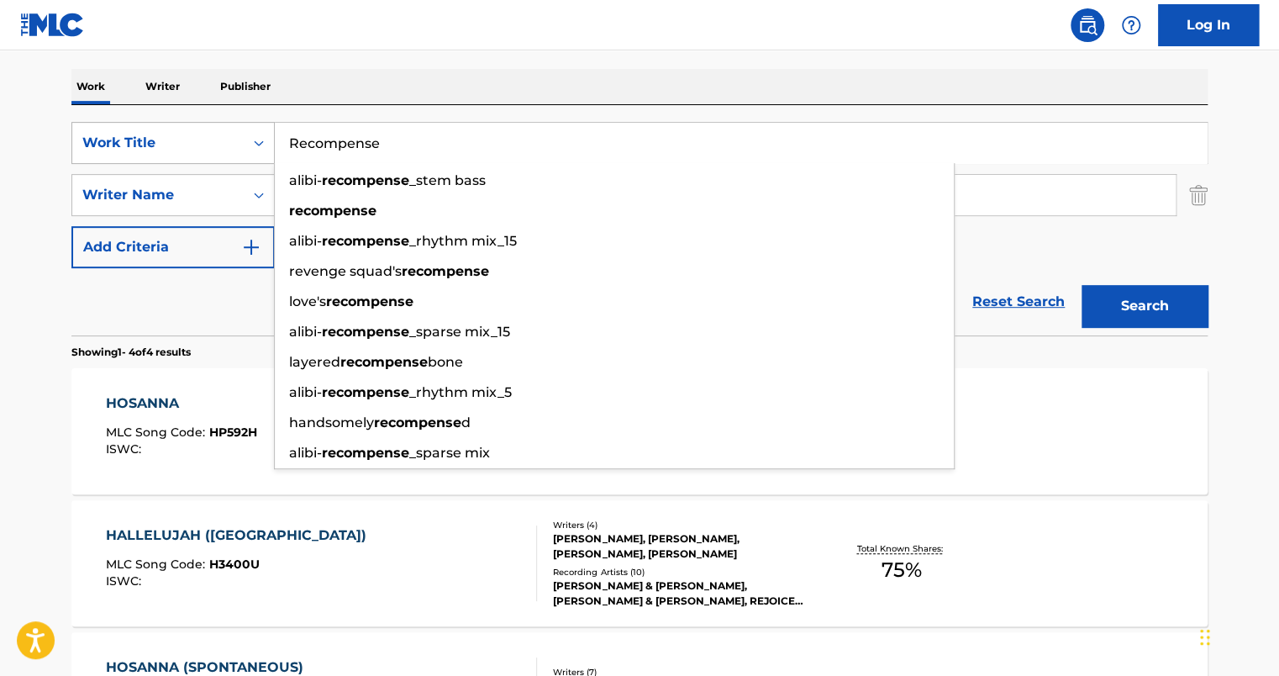
click at [1081, 285] on button "Search" at bounding box center [1144, 306] width 126 height 42
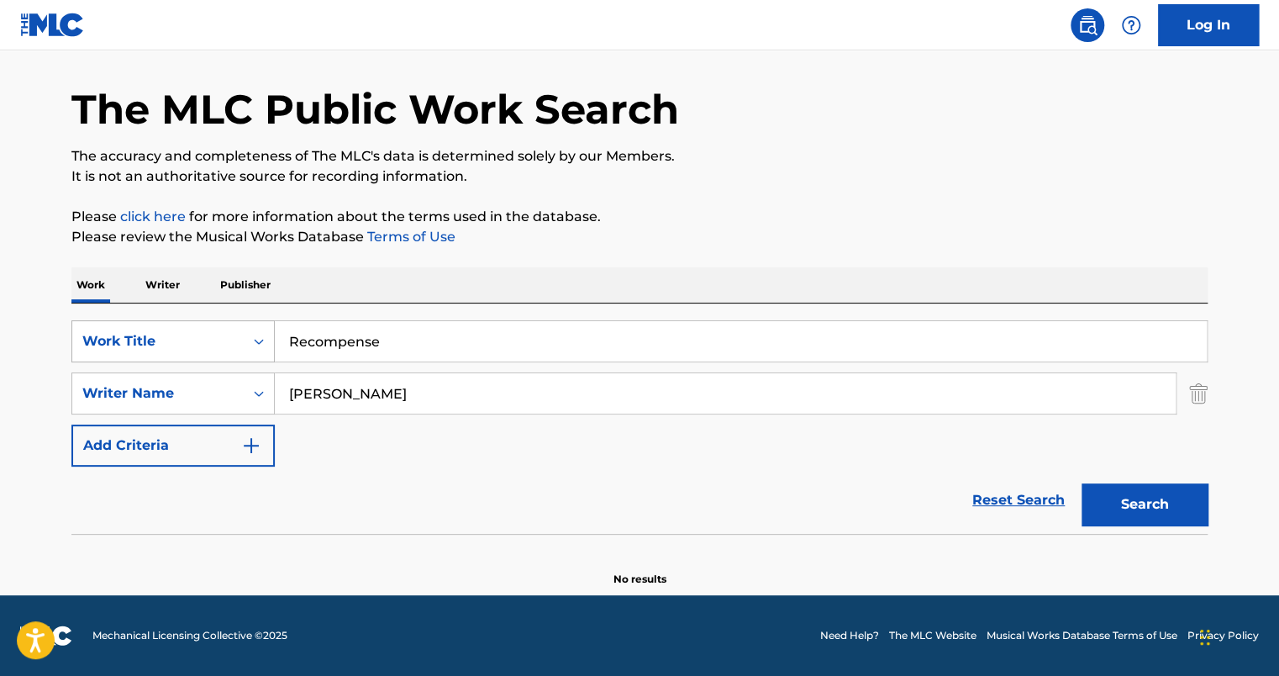
drag, startPoint x: 294, startPoint y: 341, endPoint x: 222, endPoint y: 339, distance: 72.3
click at [237, 341] on div "SearchWithCriteria7058242e-5482-4cf8-9bbf-a80beeb6166d Work Title Recompense" at bounding box center [639, 341] width 1136 height 42
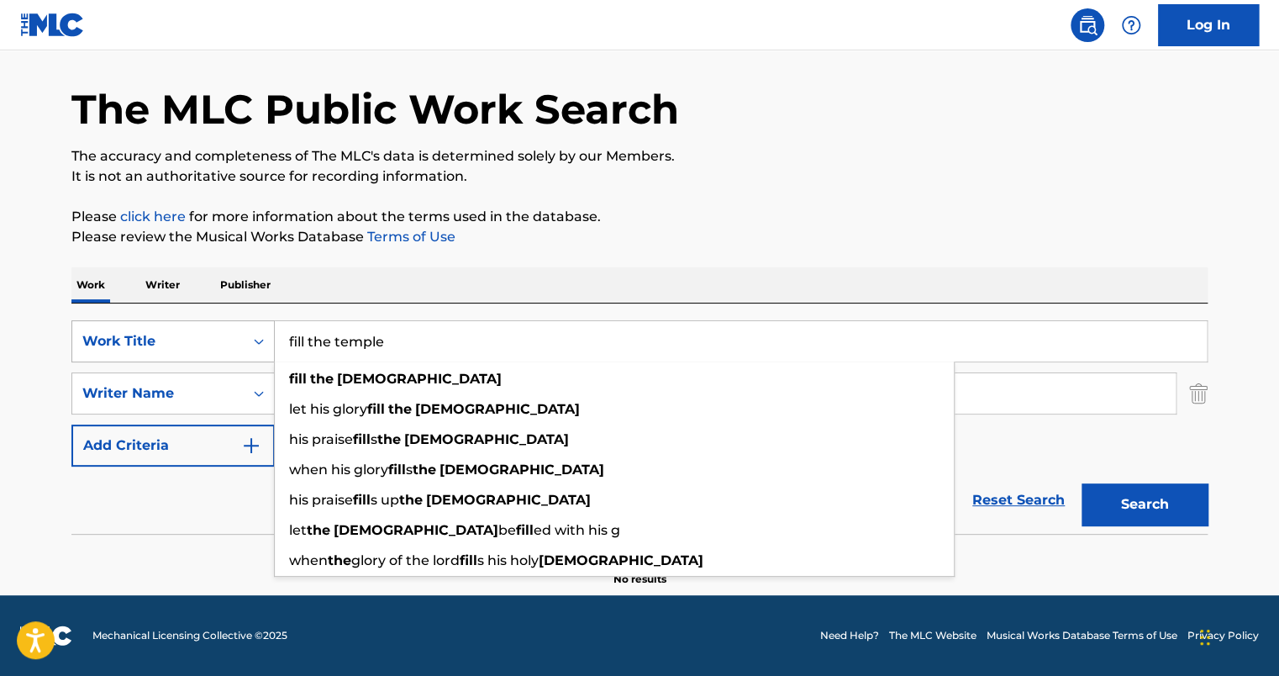
click at [1081, 483] on button "Search" at bounding box center [1144, 504] width 126 height 42
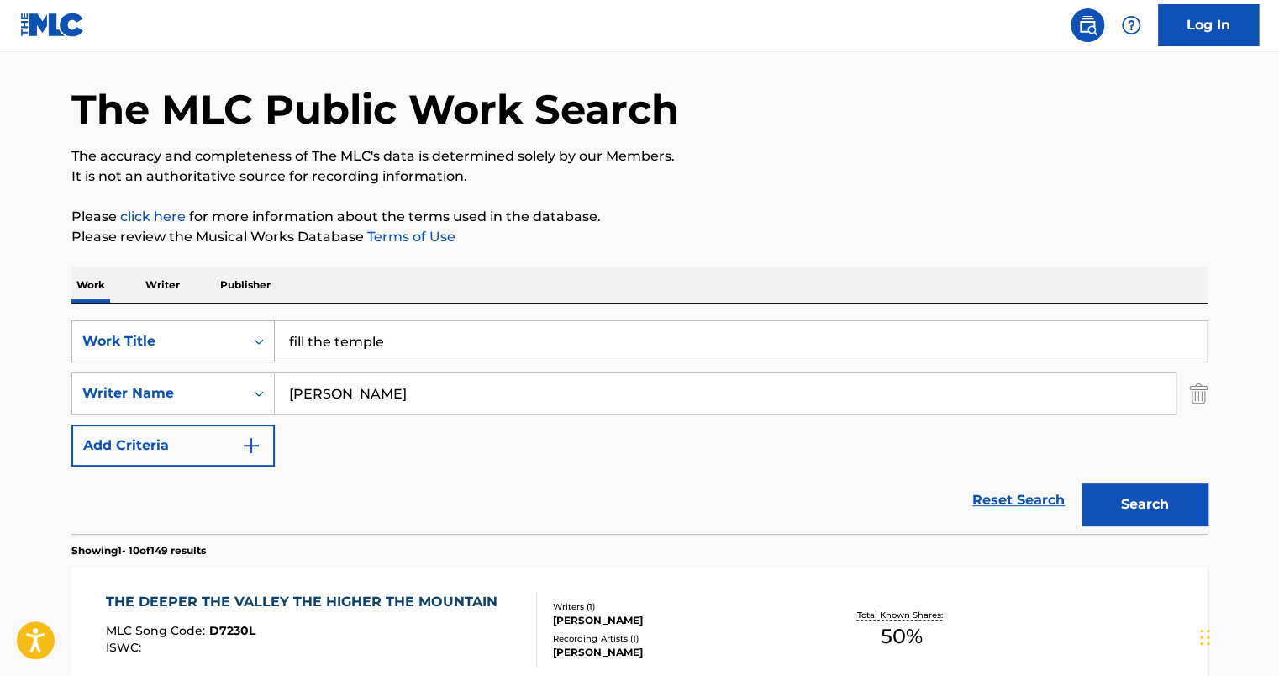
drag, startPoint x: 448, startPoint y: 334, endPoint x: 167, endPoint y: 327, distance: 280.7
click at [167, 327] on div "SearchWithCriteria7058242e-5482-4cf8-9bbf-a80beeb6166d Work Title fill the temp…" at bounding box center [639, 341] width 1136 height 42
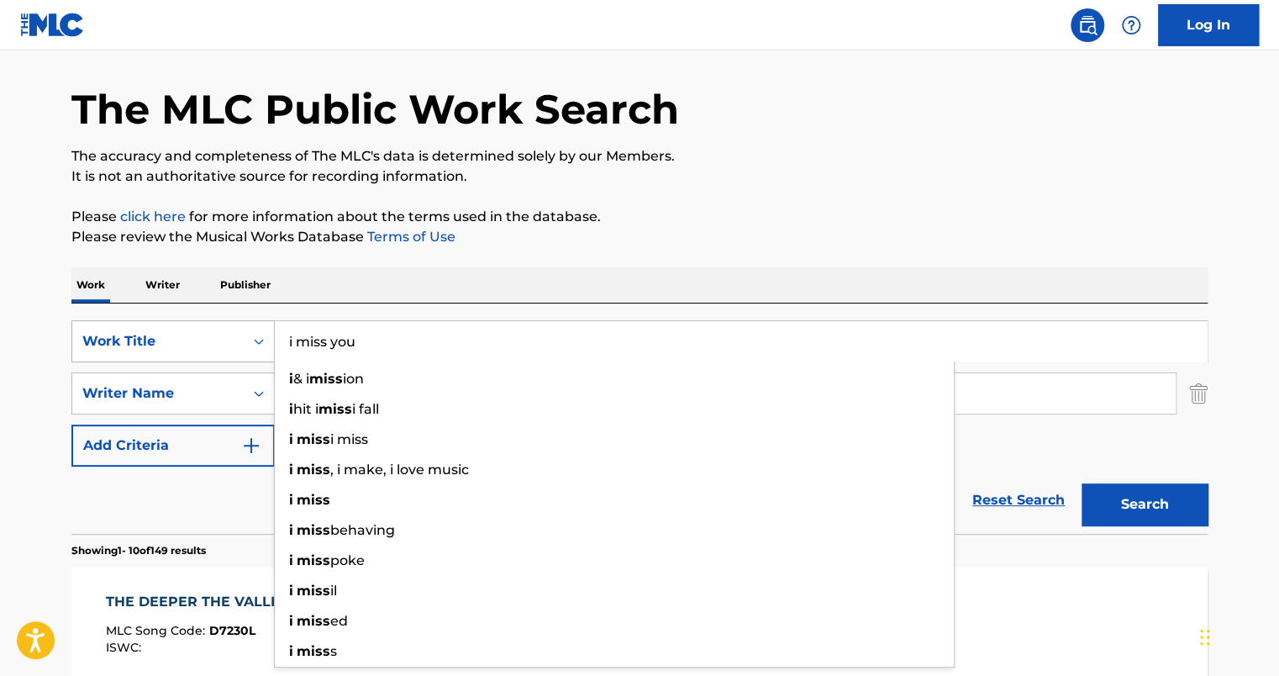
type input "i miss you"
click at [1081, 483] on button "Search" at bounding box center [1144, 504] width 126 height 42
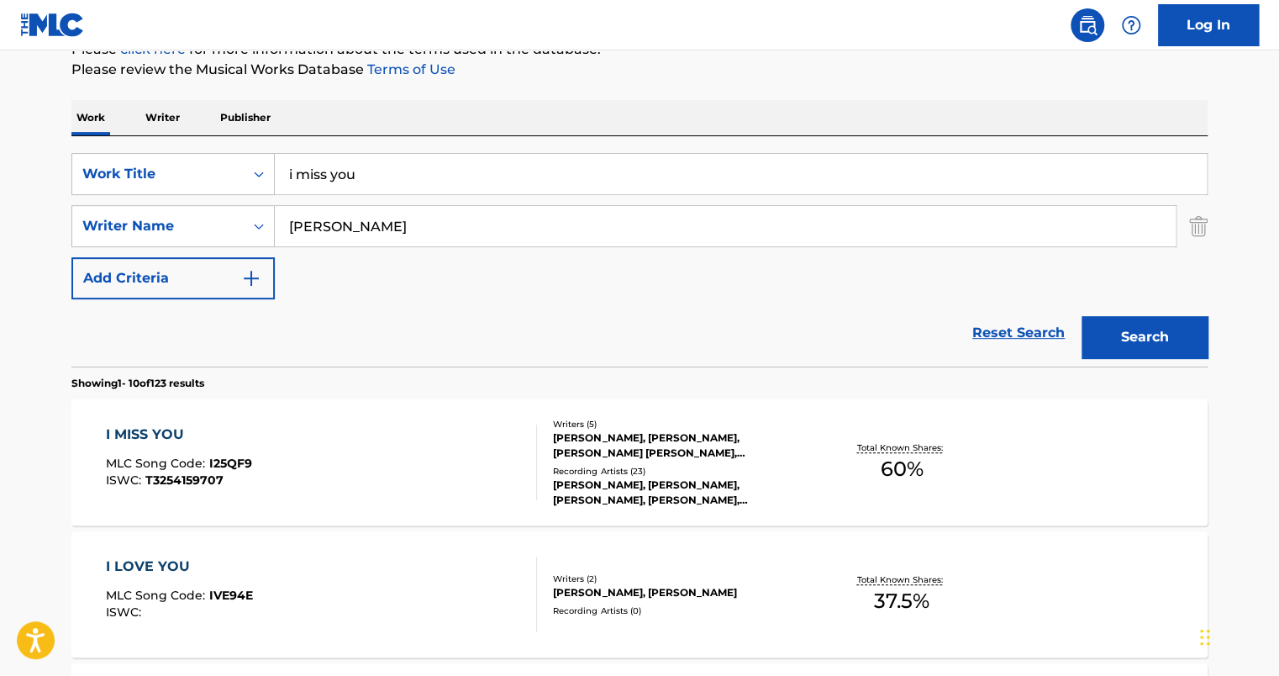
scroll to position [222, 0]
click at [377, 458] on div "I MISS YOU MLC Song Code : I25QF9 ISWC : T3254159707" at bounding box center [322, 461] width 432 height 76
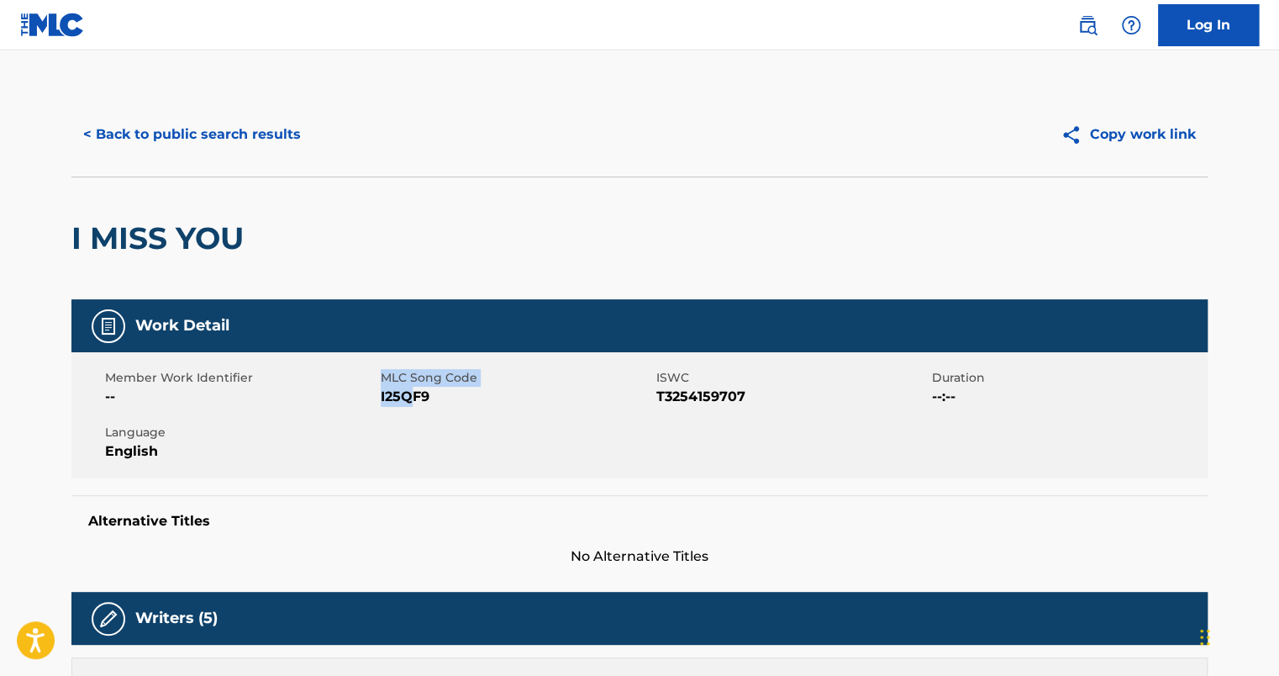
drag, startPoint x: 377, startPoint y: 393, endPoint x: 417, endPoint y: 393, distance: 39.5
click at [417, 393] on div "Member Work Identifier -- MLC Song Code I25QF9 ISWC T3254159707 Duration --:-- …" at bounding box center [639, 415] width 1136 height 126
drag, startPoint x: 417, startPoint y: 393, endPoint x: 428, endPoint y: 391, distance: 11.2
click at [427, 391] on span "I25QF9" at bounding box center [516, 396] width 271 height 20
drag, startPoint x: 433, startPoint y: 395, endPoint x: 380, endPoint y: 401, distance: 53.3
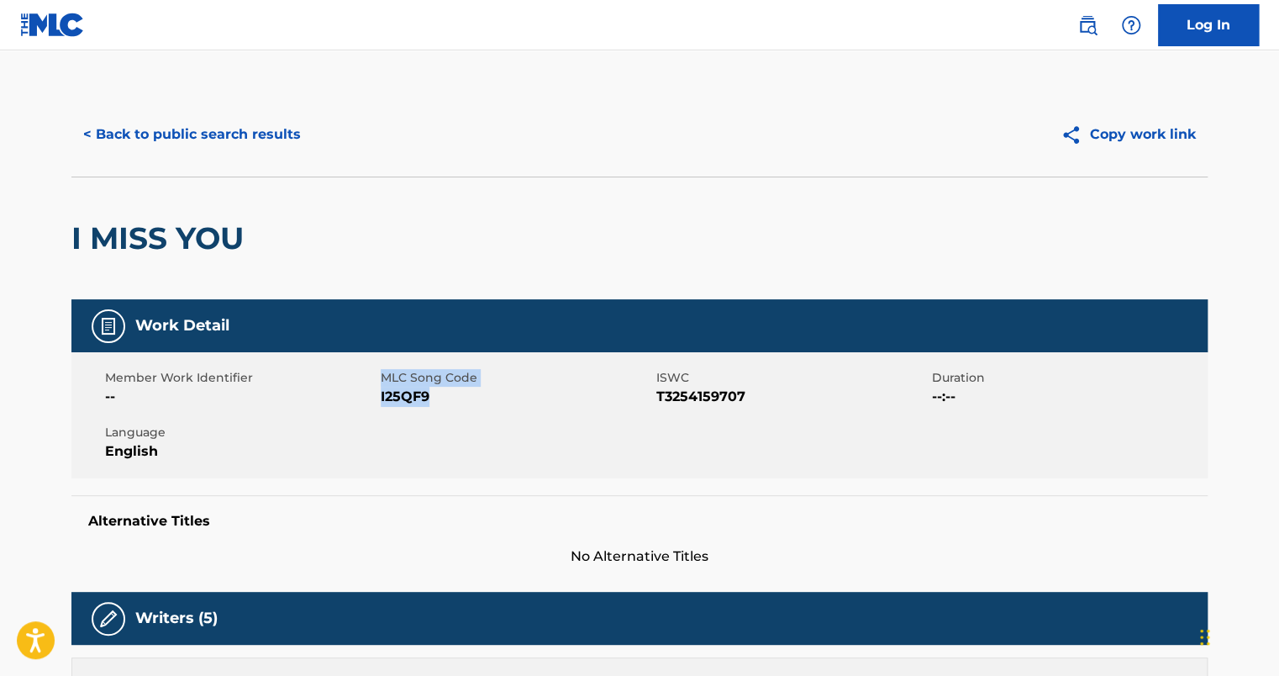
click at [380, 401] on div "Member Work Identifier -- MLC Song Code I25QF9 ISWC T3254159707 Duration --:-- …" at bounding box center [639, 415] width 1136 height 126
drag, startPoint x: 380, startPoint y: 401, endPoint x: 402, endPoint y: 402, distance: 21.9
click at [402, 402] on span "I25QF9" at bounding box center [516, 396] width 271 height 20
click at [447, 400] on span "I25QF9" at bounding box center [516, 396] width 271 height 20
drag, startPoint x: 444, startPoint y: 397, endPoint x: 381, endPoint y: 399, distance: 63.1
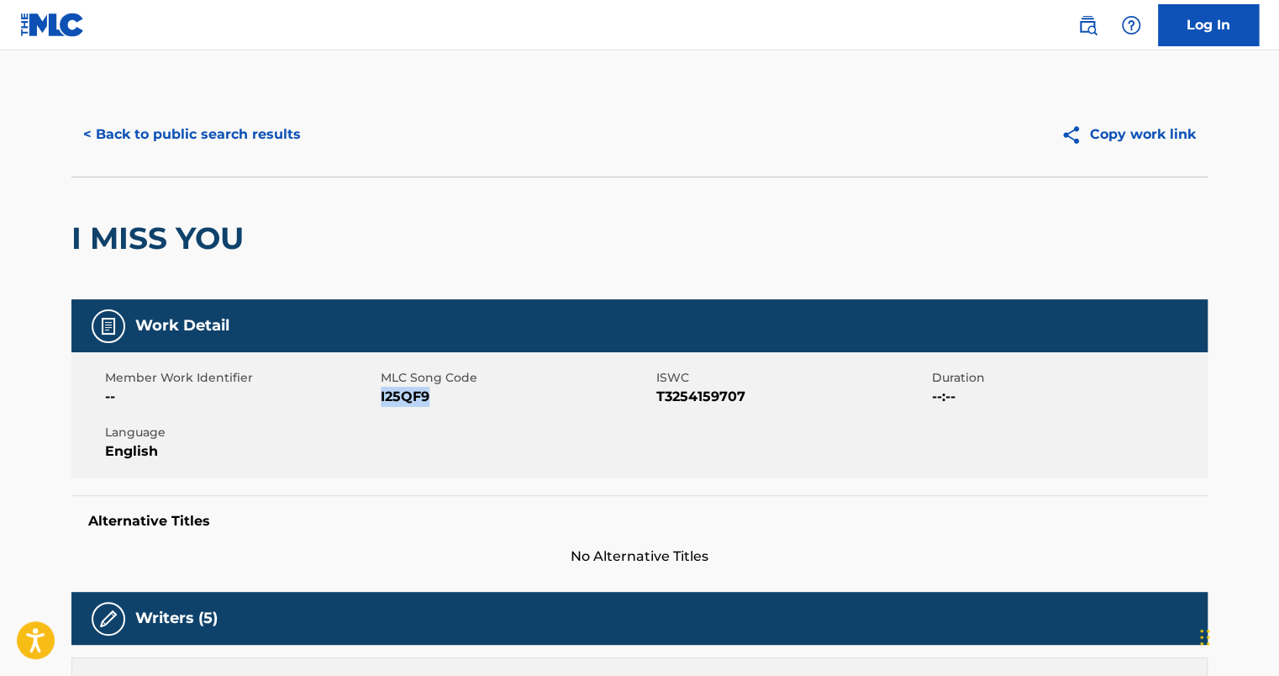
click at [381, 399] on span "I25QF9" at bounding box center [516, 396] width 271 height 20
click at [192, 139] on button "< Back to public search results" at bounding box center [191, 134] width 241 height 42
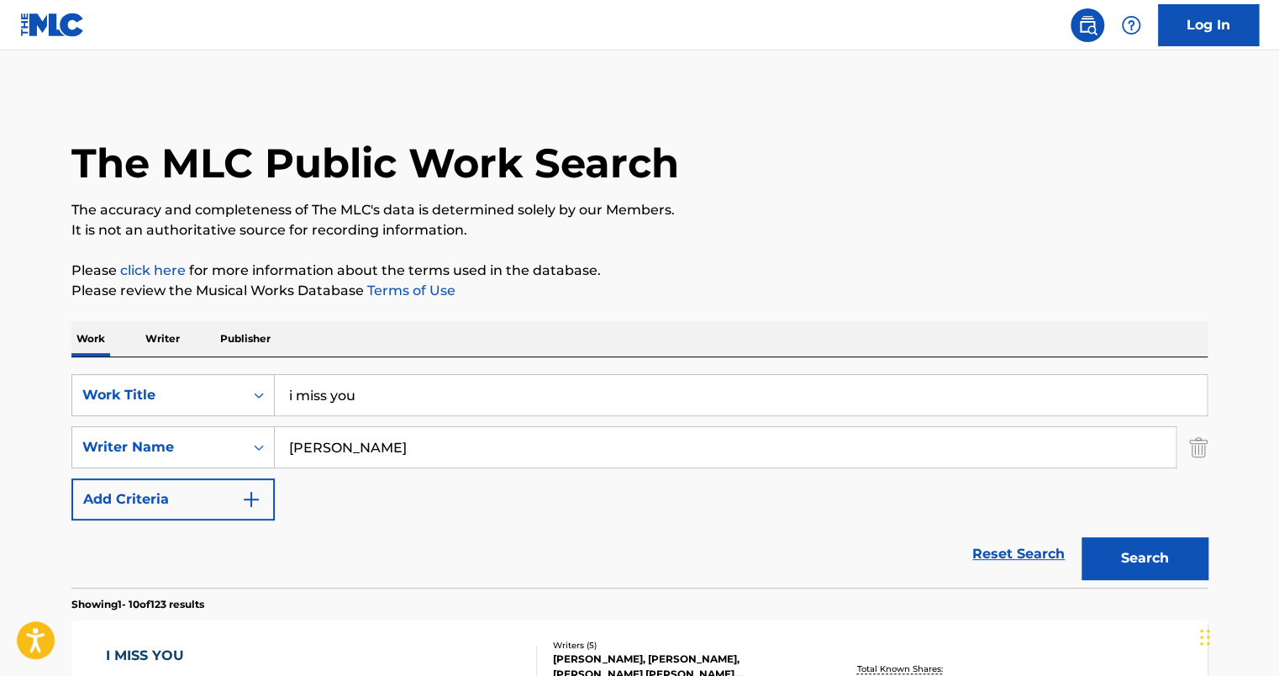
scroll to position [222, 0]
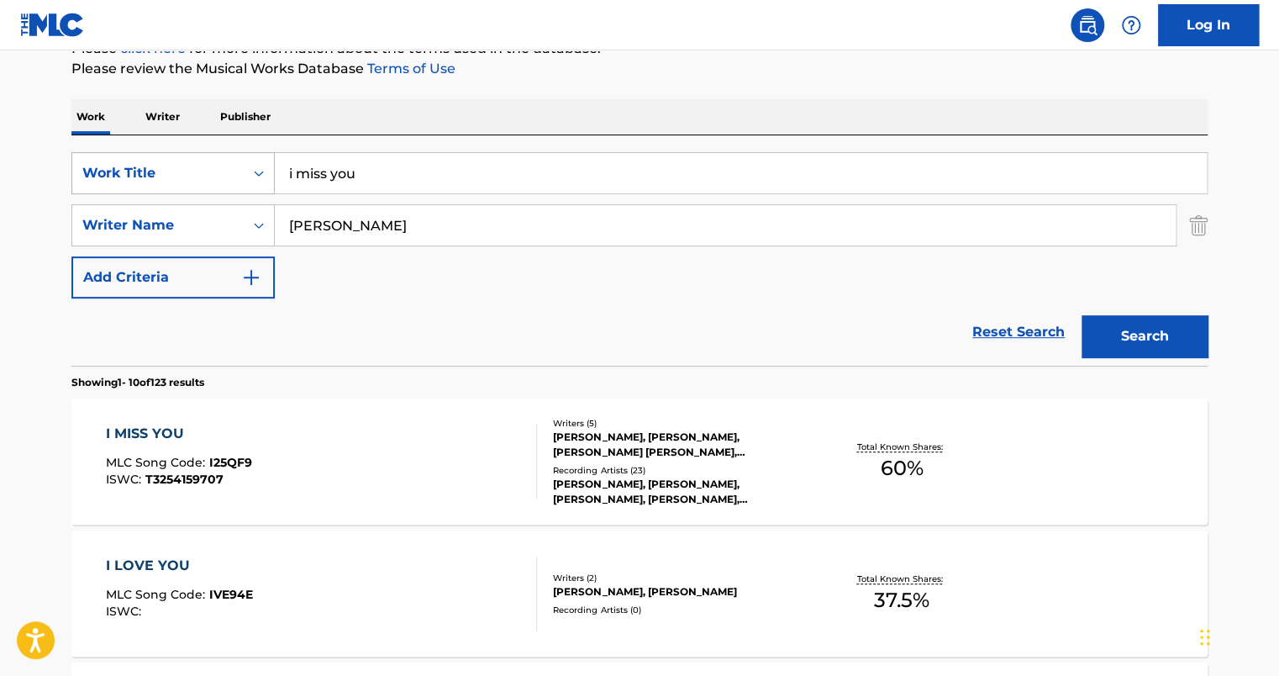
drag, startPoint x: 396, startPoint y: 178, endPoint x: 203, endPoint y: 175, distance: 192.4
click at [204, 175] on div "SearchWithCriteria7058242e-5482-4cf8-9bbf-a80beeb6166d Work Title i miss you" at bounding box center [639, 173] width 1136 height 42
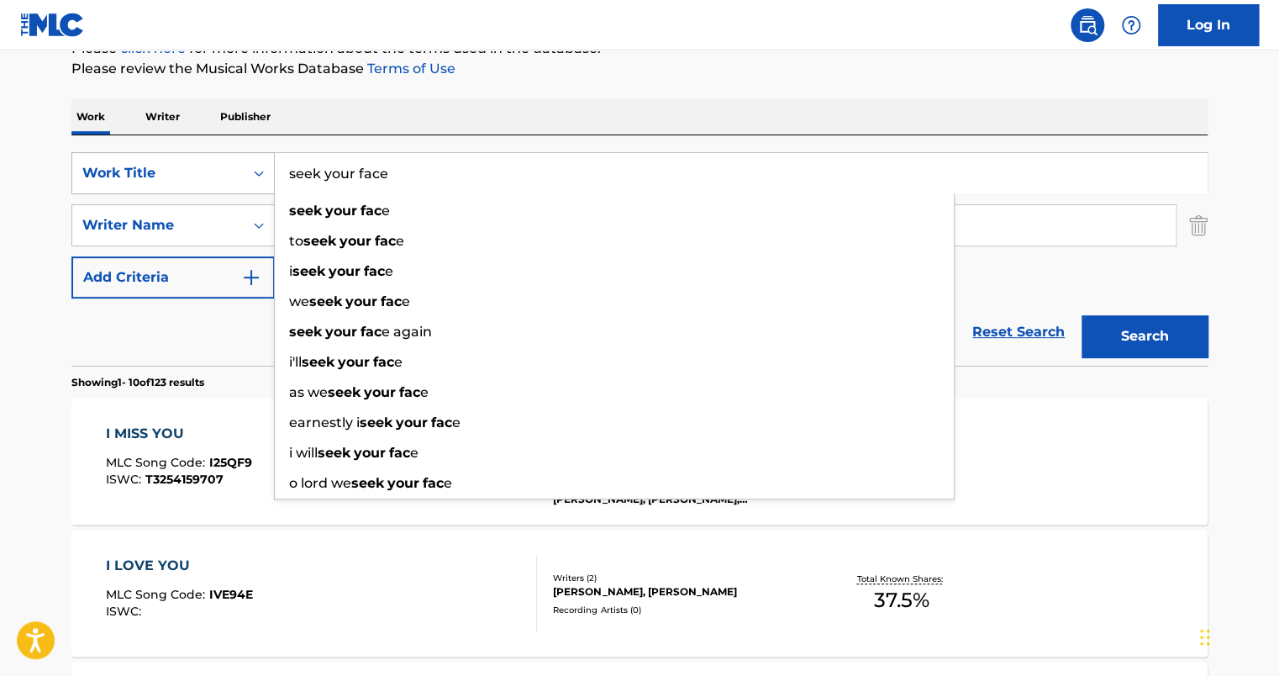
click at [1081, 315] on button "Search" at bounding box center [1144, 336] width 126 height 42
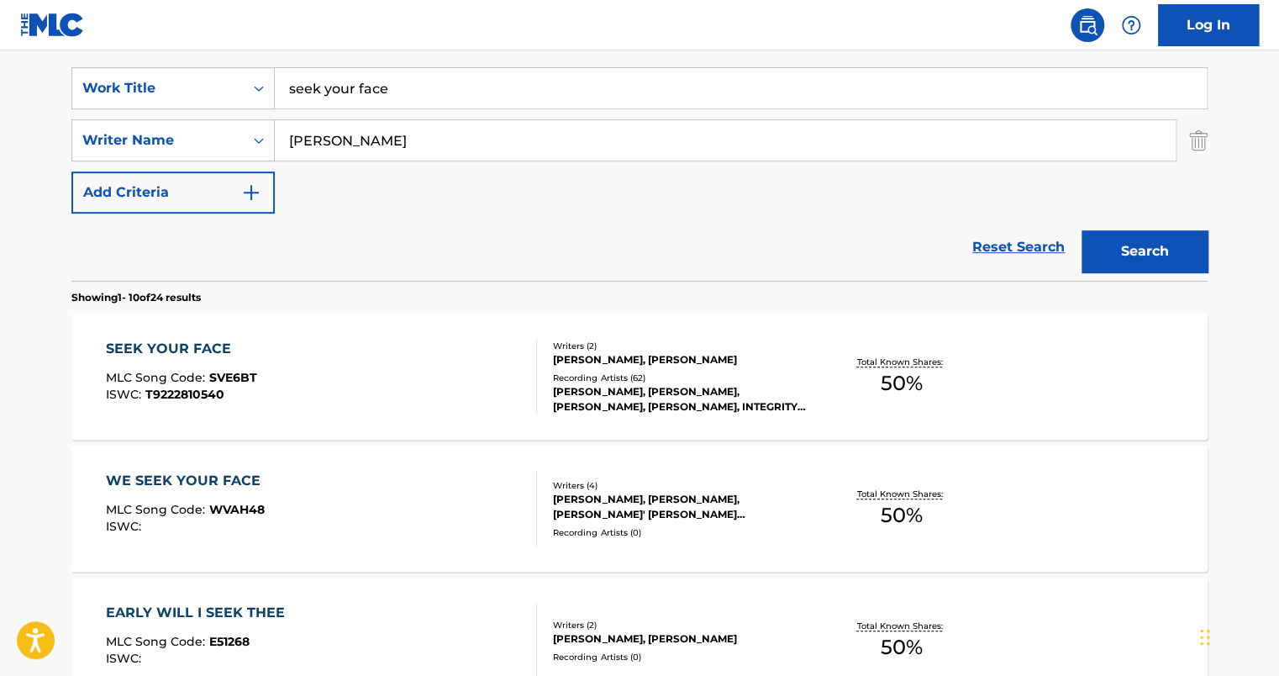
scroll to position [306, 0]
drag, startPoint x: 413, startPoint y: 89, endPoint x: 97, endPoint y: 40, distance: 320.5
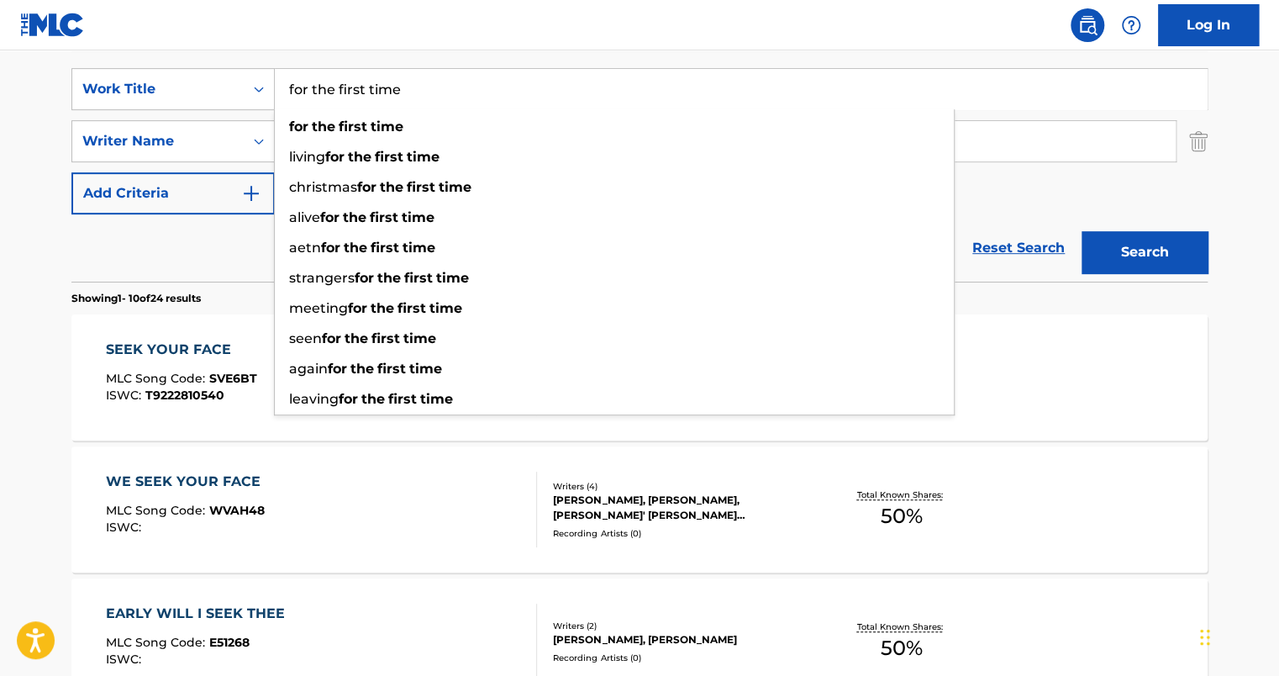
type input "for the first time"
click at [1081, 231] on button "Search" at bounding box center [1144, 252] width 126 height 42
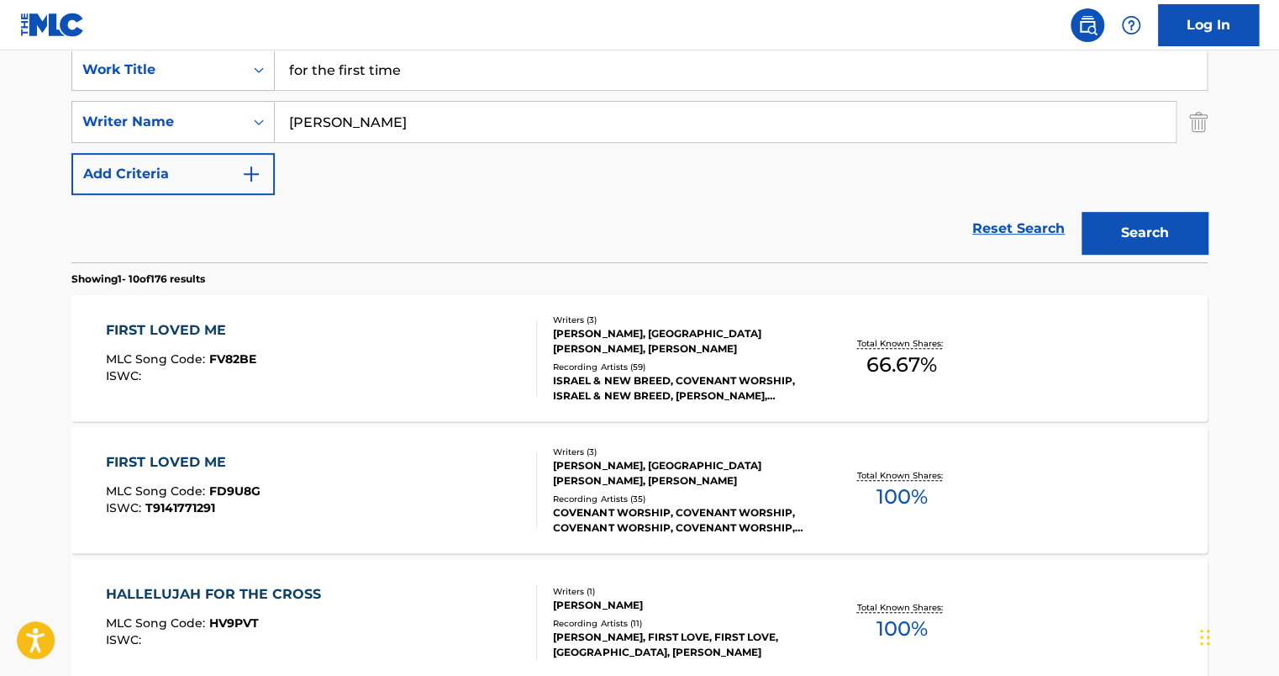
scroll to position [390, 0]
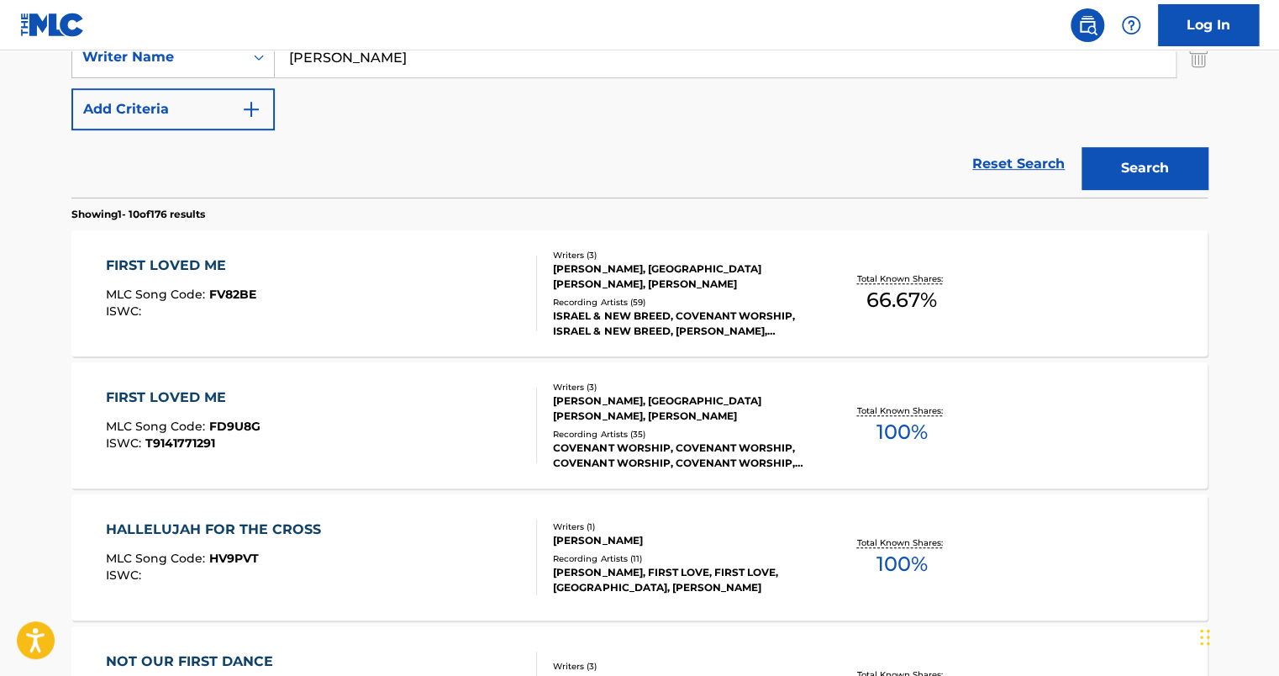
click at [397, 369] on div "FIRST LOVED ME MLC Song Code : FD9U8G ISWC : T9141771291 Writers ( 3 ) [PERSON_…" at bounding box center [639, 425] width 1136 height 126
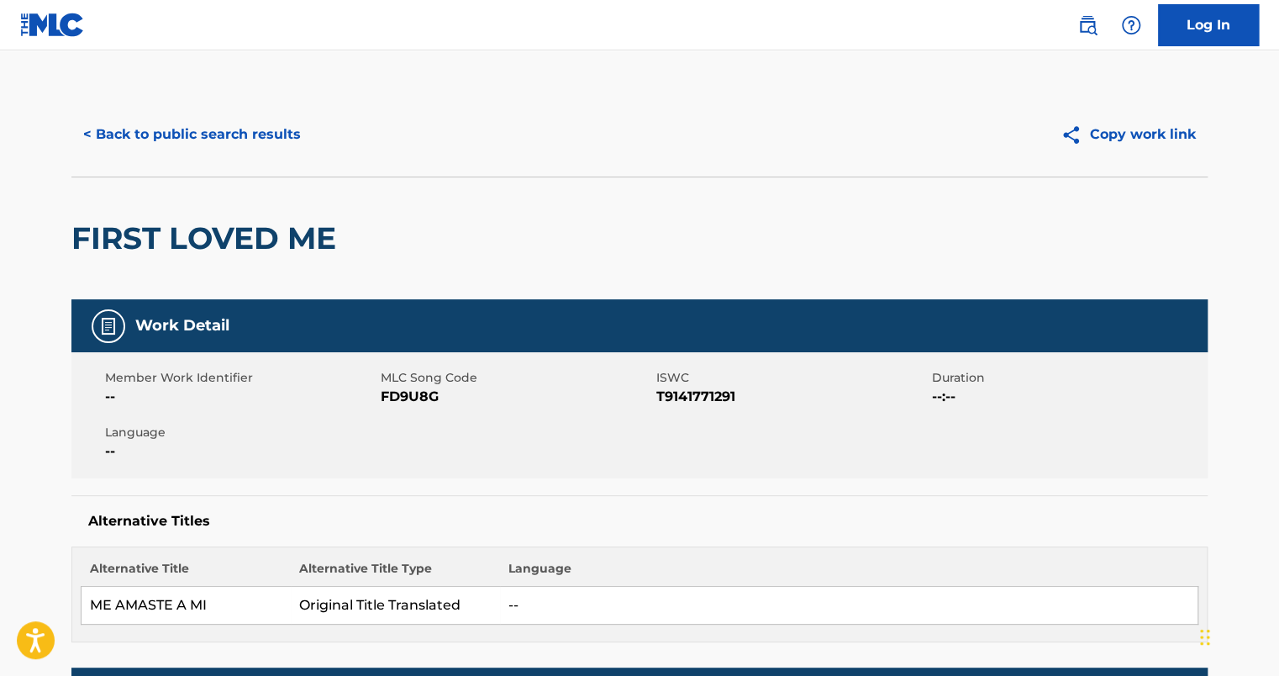
click at [216, 133] on button "< Back to public search results" at bounding box center [191, 134] width 241 height 42
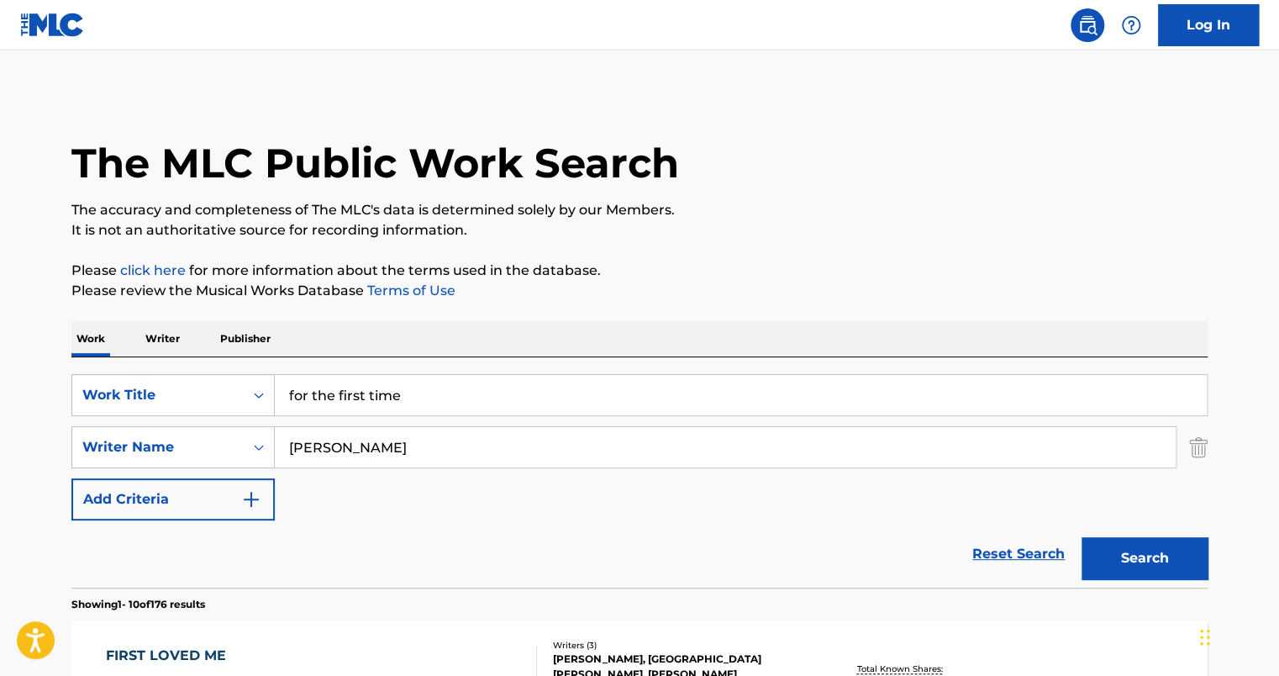
drag, startPoint x: 433, startPoint y: 392, endPoint x: 128, endPoint y: 370, distance: 305.8
click at [131, 370] on div "SearchWithCriteria7058242e-5482-4cf8-9bbf-a80beeb6166d Work Title for the first…" at bounding box center [639, 472] width 1136 height 230
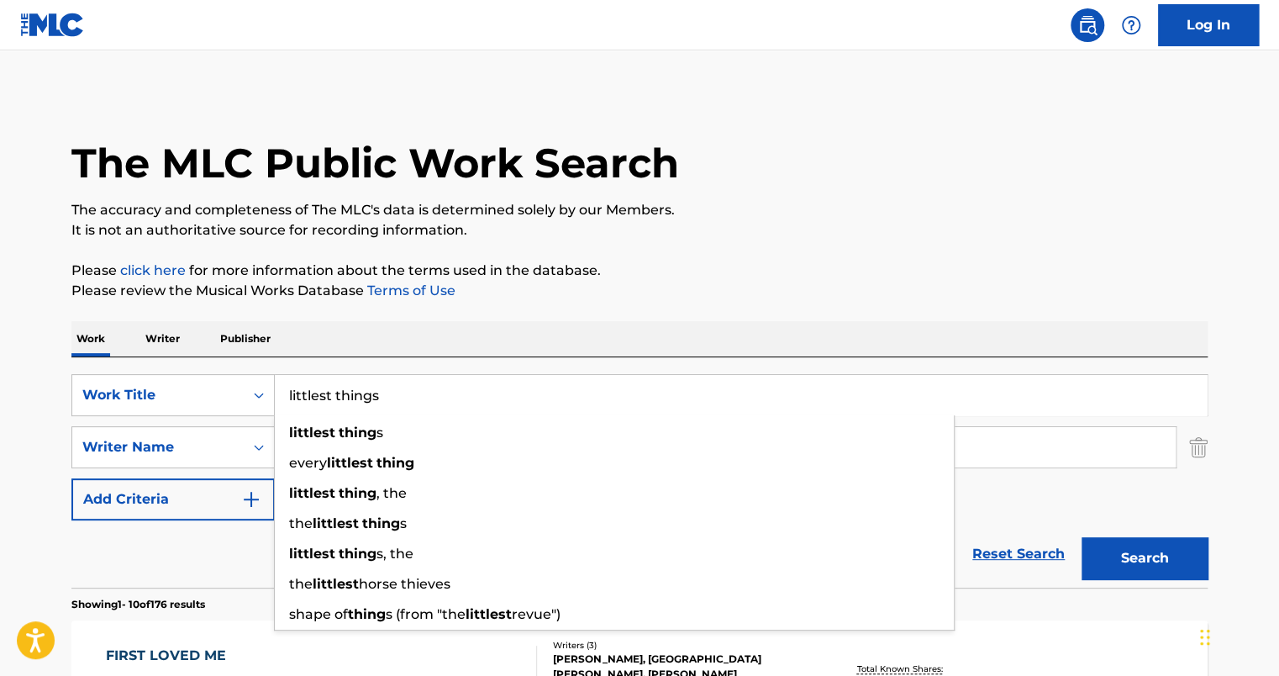
click at [1081, 537] on button "Search" at bounding box center [1144, 558] width 126 height 42
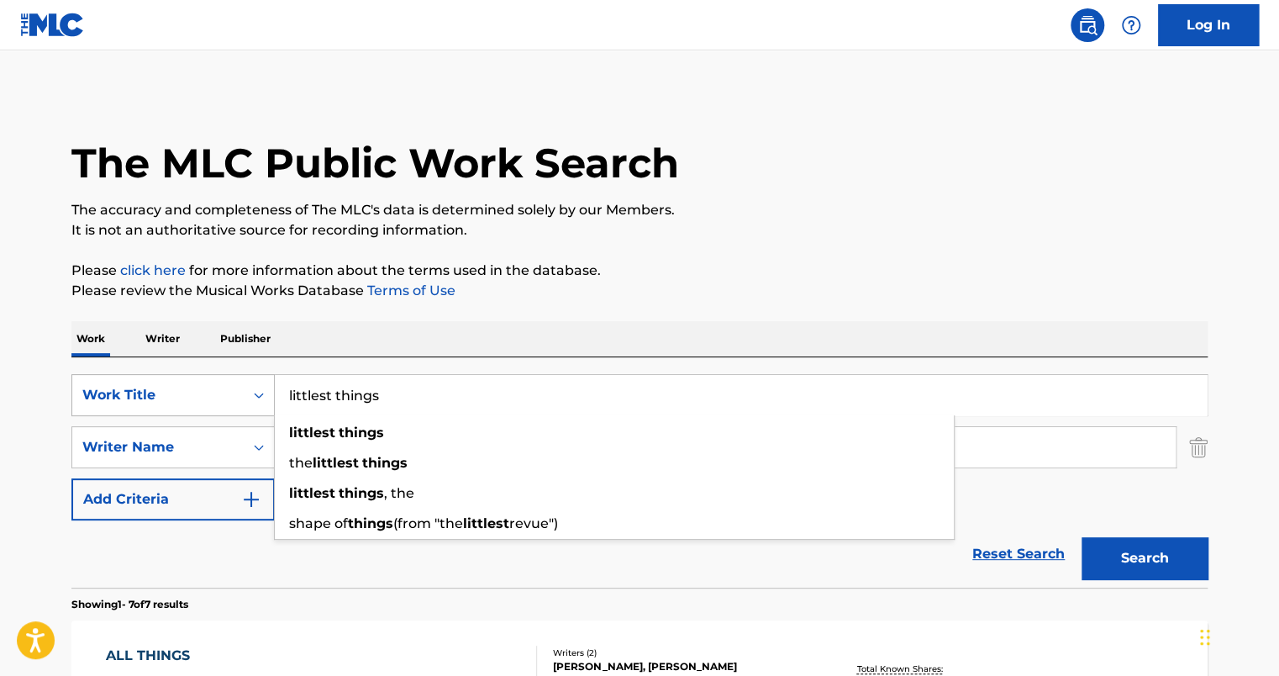
drag, startPoint x: 235, startPoint y: 389, endPoint x: 172, endPoint y: 380, distance: 63.7
click at [179, 386] on div "SearchWithCriteria7058242e-5482-4cf8-9bbf-a80beeb6166d Work Title littlest thin…" at bounding box center [639, 395] width 1136 height 42
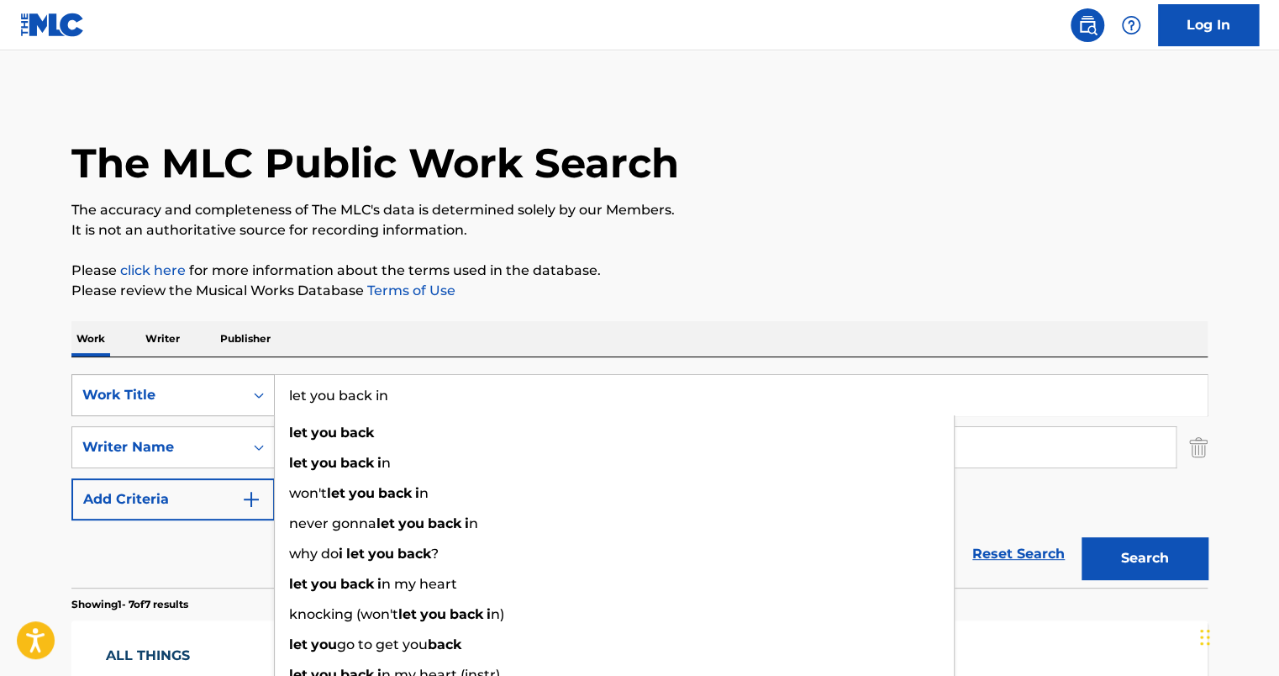
click at [1081, 537] on button "Search" at bounding box center [1144, 558] width 126 height 42
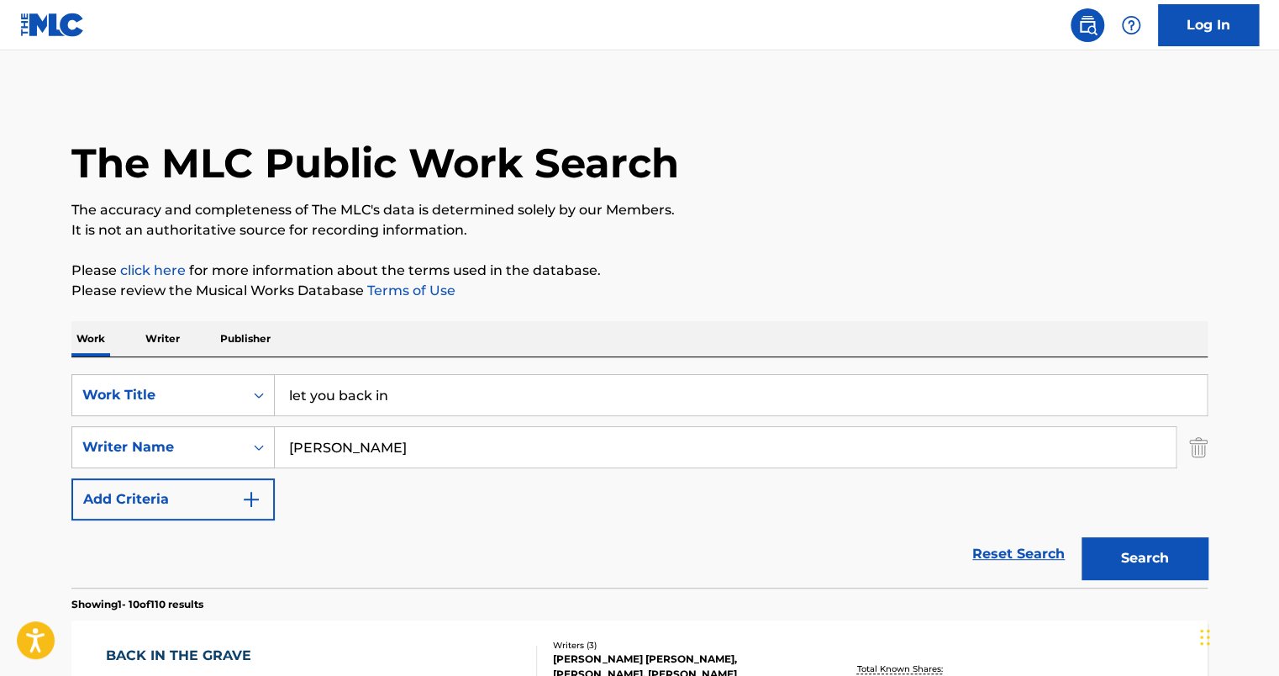
drag, startPoint x: 407, startPoint y: 403, endPoint x: 117, endPoint y: 365, distance: 292.3
click at [117, 367] on div "SearchWithCriteria7058242e-5482-4cf8-9bbf-a80beeb6166d Work Title let you back …" at bounding box center [639, 472] width 1136 height 230
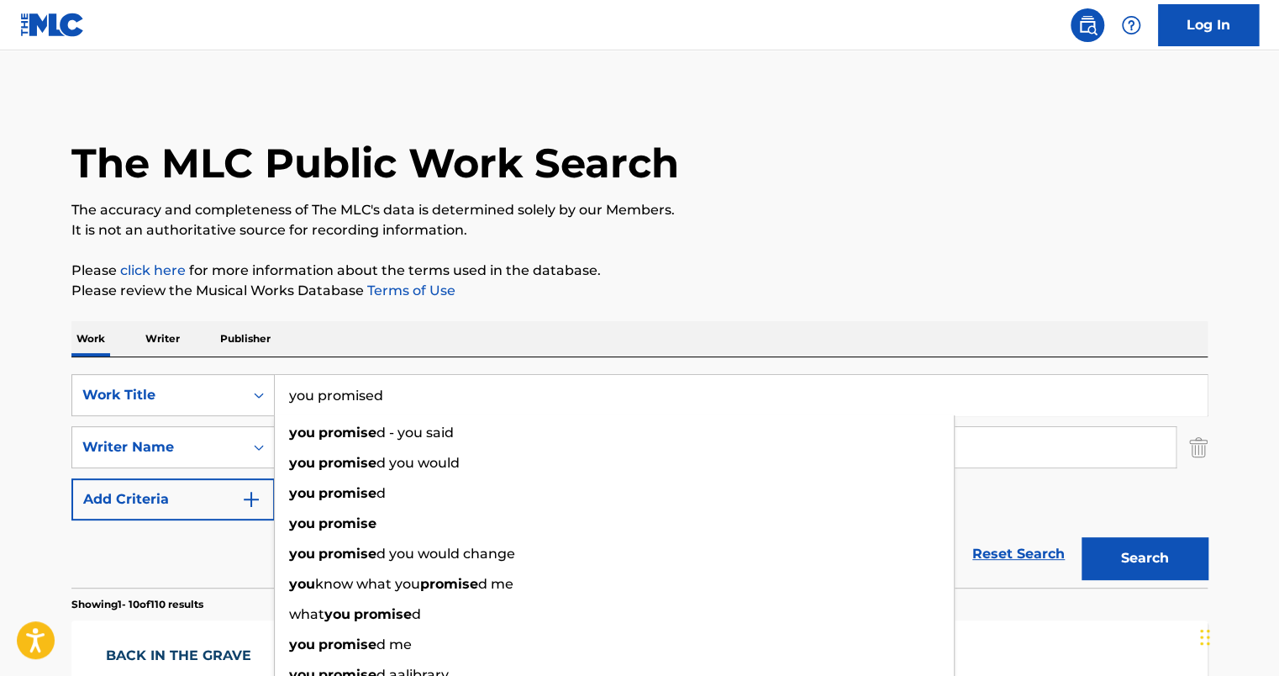
click at [1081, 537] on button "Search" at bounding box center [1144, 558] width 126 height 42
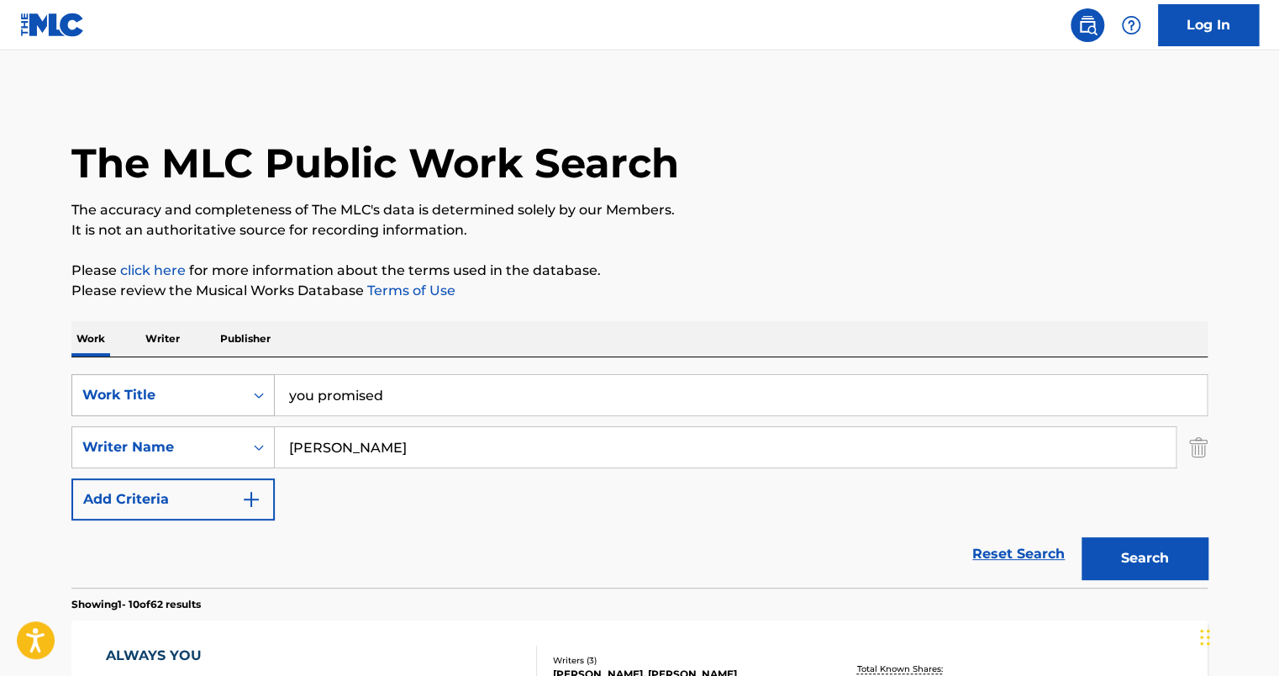
drag, startPoint x: 412, startPoint y: 389, endPoint x: 145, endPoint y: 379, distance: 266.5
click at [145, 379] on div "SearchWithCriteria7058242e-5482-4cf8-9bbf-a80beeb6166d Work Title you promised" at bounding box center [639, 395] width 1136 height 42
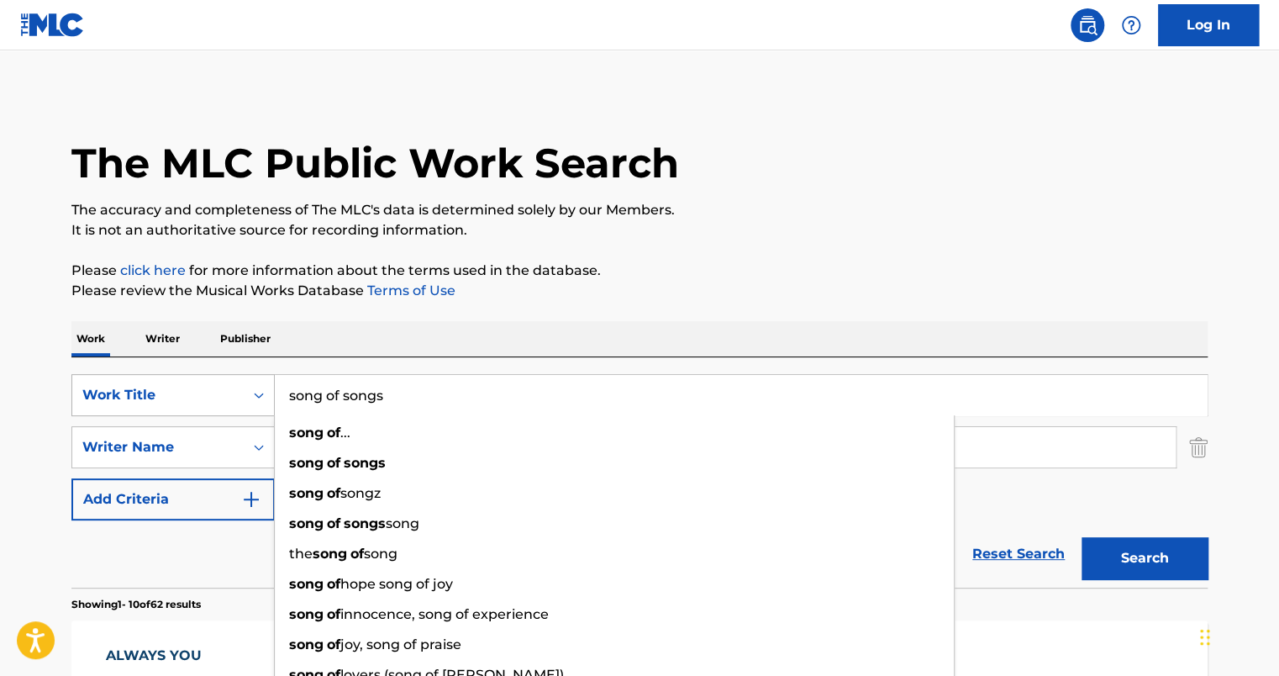
type input "song of songs"
click at [1081, 537] on button "Search" at bounding box center [1144, 558] width 126 height 42
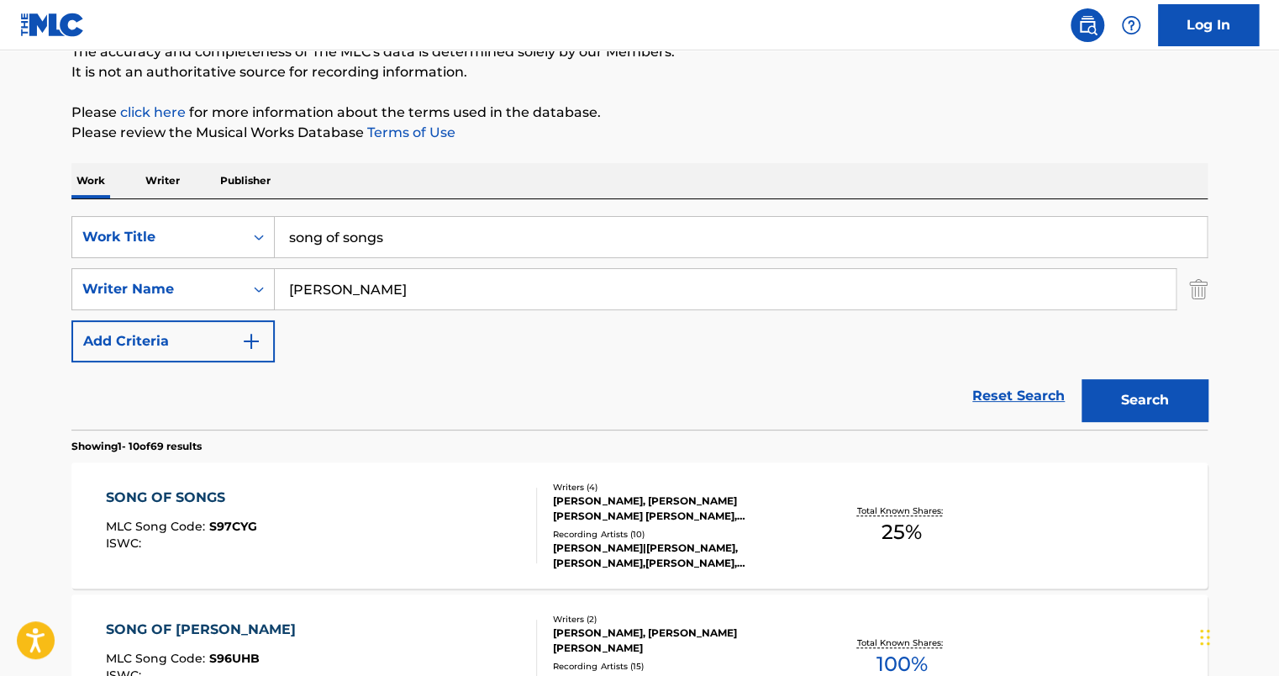
scroll to position [168, 0]
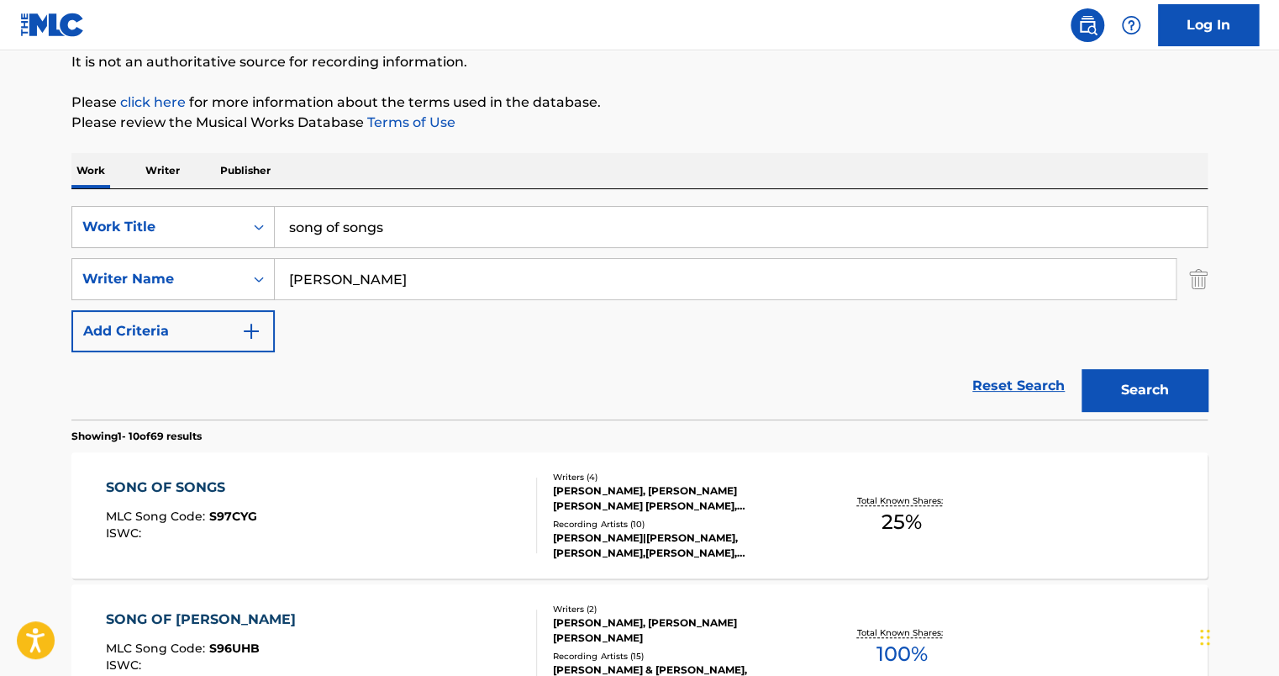
click at [342, 495] on div "SONG OF SONGS MLC Song Code : S97CYG ISWC :" at bounding box center [322, 515] width 432 height 76
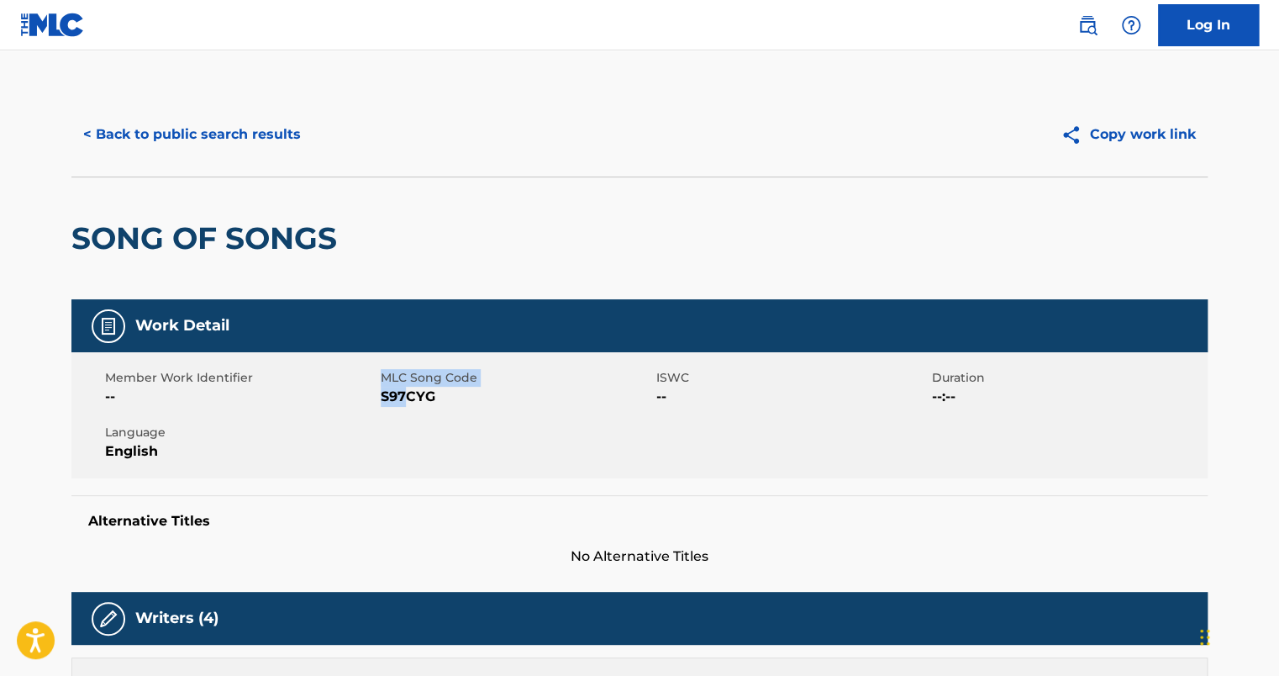
drag, startPoint x: 378, startPoint y: 400, endPoint x: 407, endPoint y: 394, distance: 30.0
click at [407, 394] on div "Member Work Identifier -- MLC Song Code S97CYG ISWC -- Duration --:-- Language …" at bounding box center [639, 415] width 1136 height 126
drag, startPoint x: 407, startPoint y: 394, endPoint x: 435, endPoint y: 397, distance: 27.8
click at [435, 397] on span "S97CYG" at bounding box center [516, 396] width 271 height 20
drag, startPoint x: 439, startPoint y: 397, endPoint x: 384, endPoint y: 398, distance: 55.5
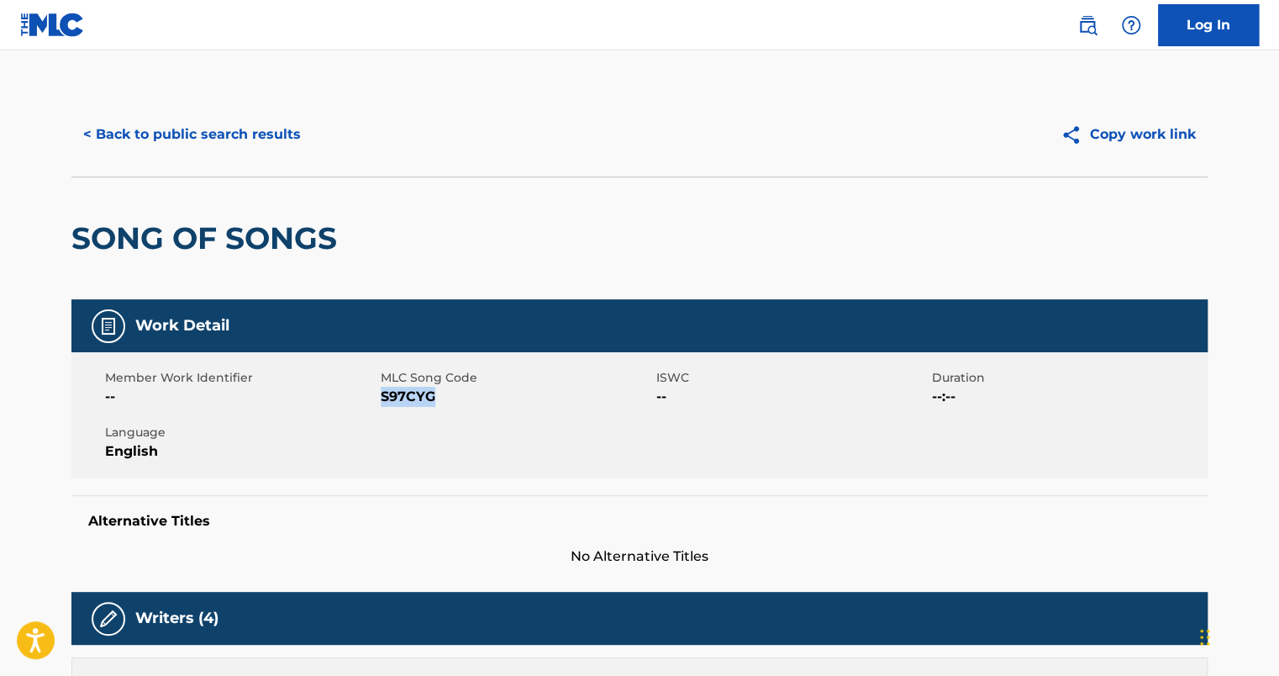
click at [384, 398] on span "S97CYG" at bounding box center [516, 396] width 271 height 20
click at [199, 132] on button "< Back to public search results" at bounding box center [191, 134] width 241 height 42
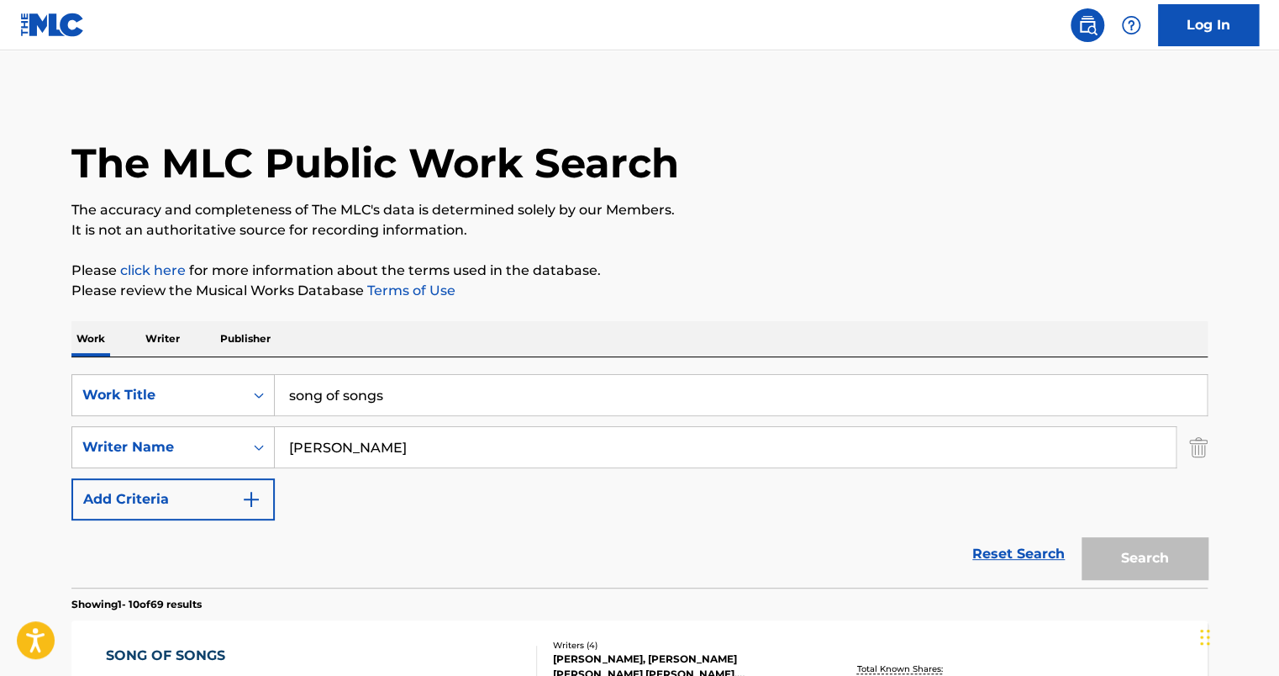
scroll to position [168, 0]
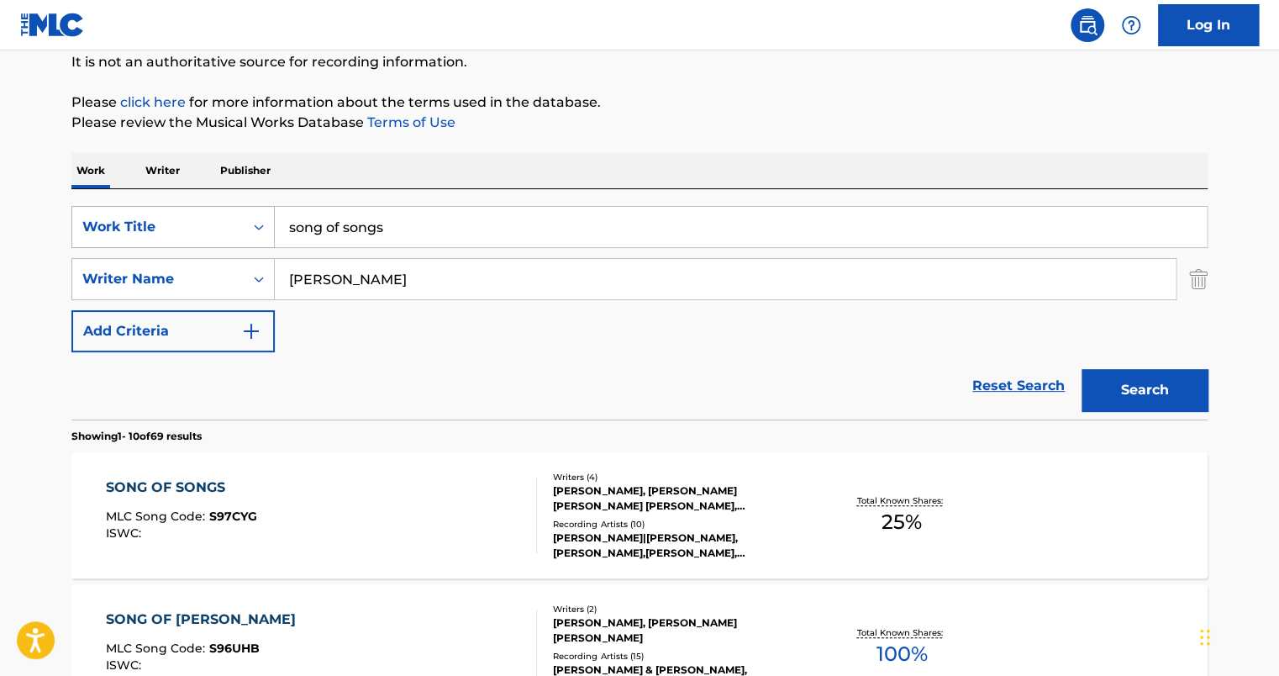
drag, startPoint x: 441, startPoint y: 225, endPoint x: 241, endPoint y: 227, distance: 200.0
click at [247, 228] on div "SearchWithCriteria7058242e-5482-4cf8-9bbf-a80beeb6166d Work Title song of songs" at bounding box center [639, 227] width 1136 height 42
type input "i'm starting to see"
click at [1081, 369] on button "Search" at bounding box center [1144, 390] width 126 height 42
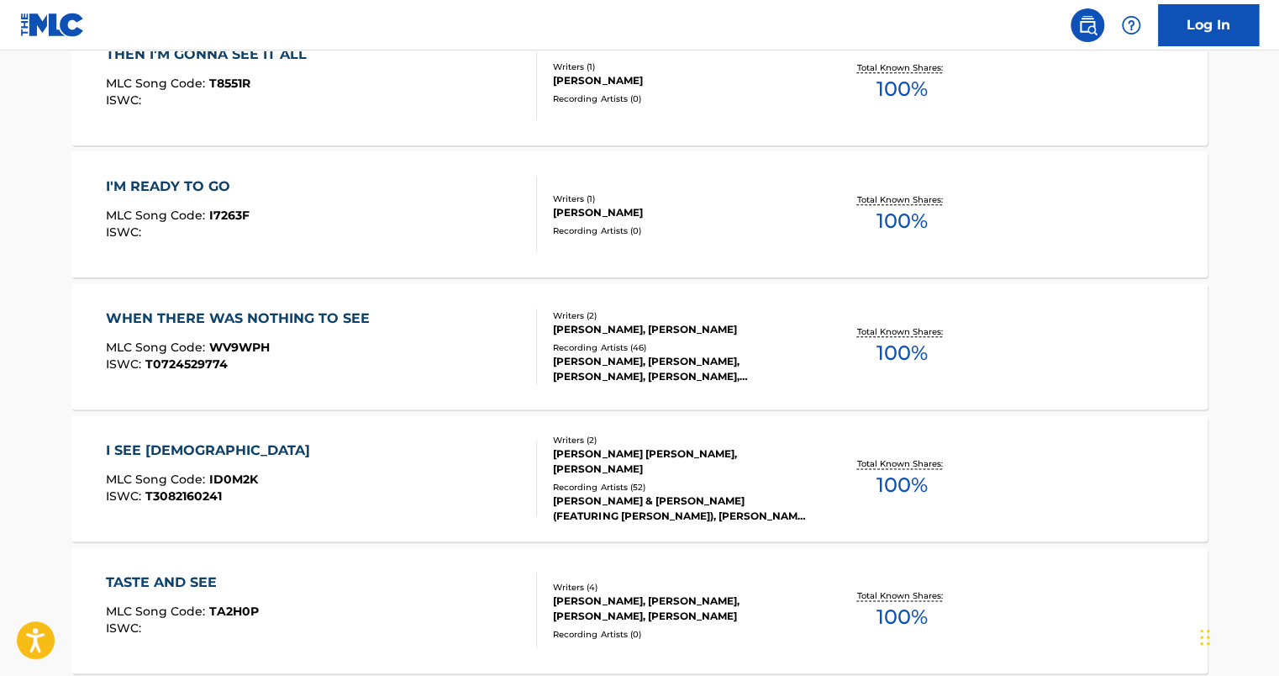
scroll to position [756, 0]
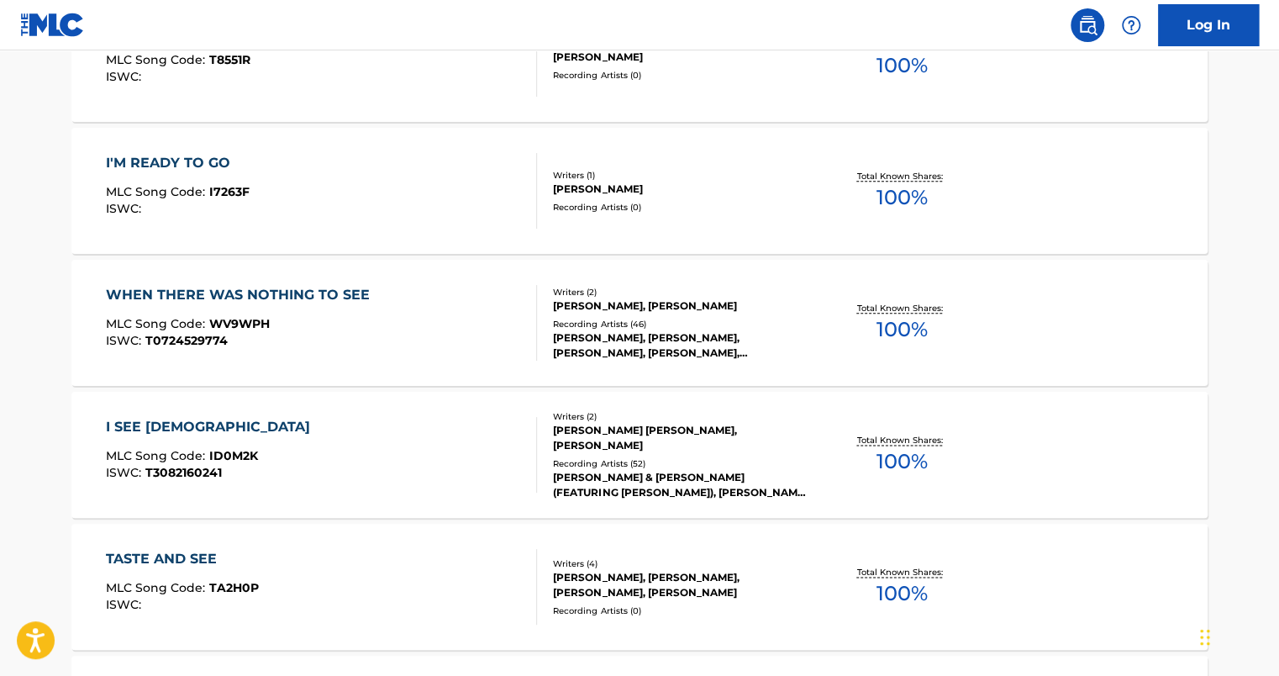
click at [686, 434] on div "[PERSON_NAME] [PERSON_NAME], [PERSON_NAME]" at bounding box center [680, 438] width 254 height 30
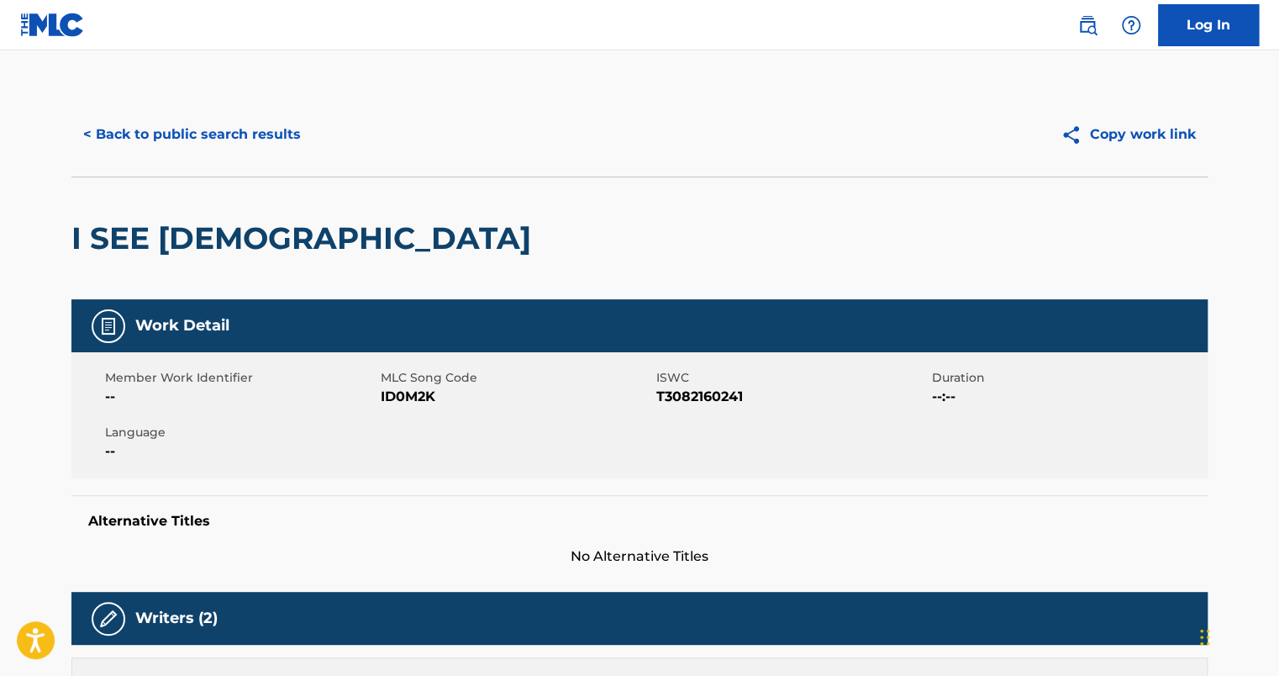
click at [228, 147] on button "< Back to public search results" at bounding box center [191, 134] width 241 height 42
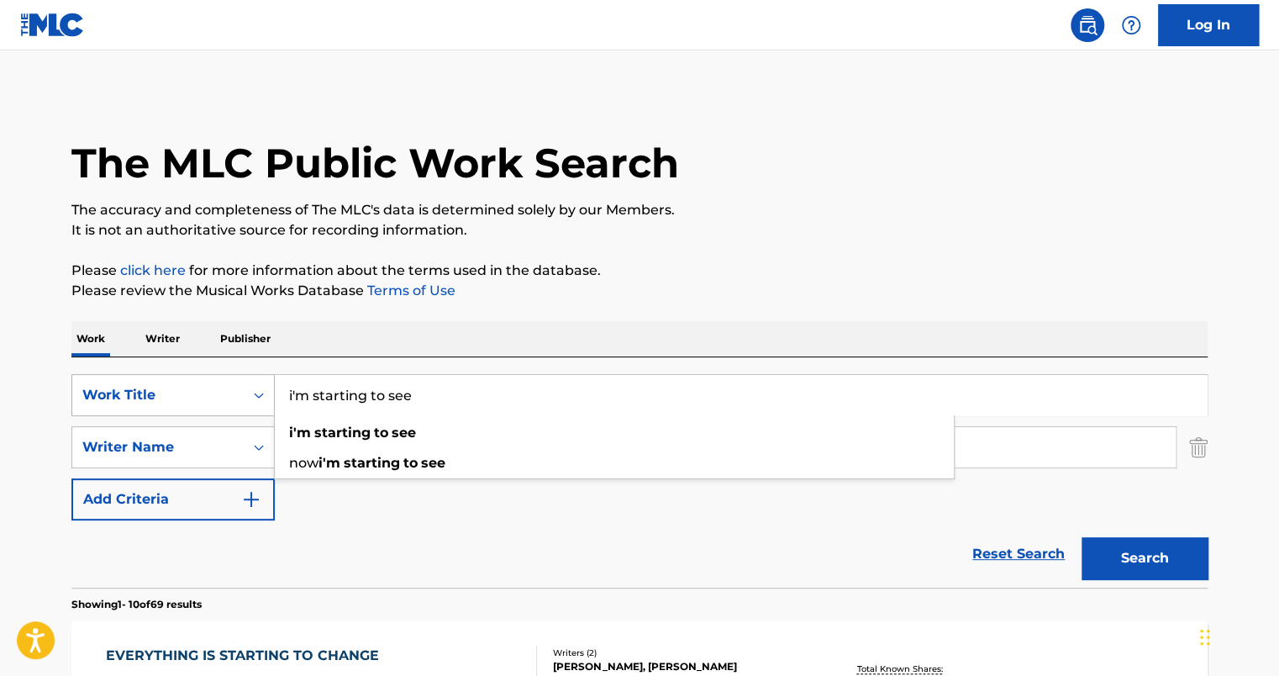
drag, startPoint x: 455, startPoint y: 392, endPoint x: 171, endPoint y: 376, distance: 284.4
click at [171, 380] on div "SearchWithCriteria7058242e-5482-4cf8-9bbf-a80beeb6166d Work Title i'm starting …" at bounding box center [639, 395] width 1136 height 42
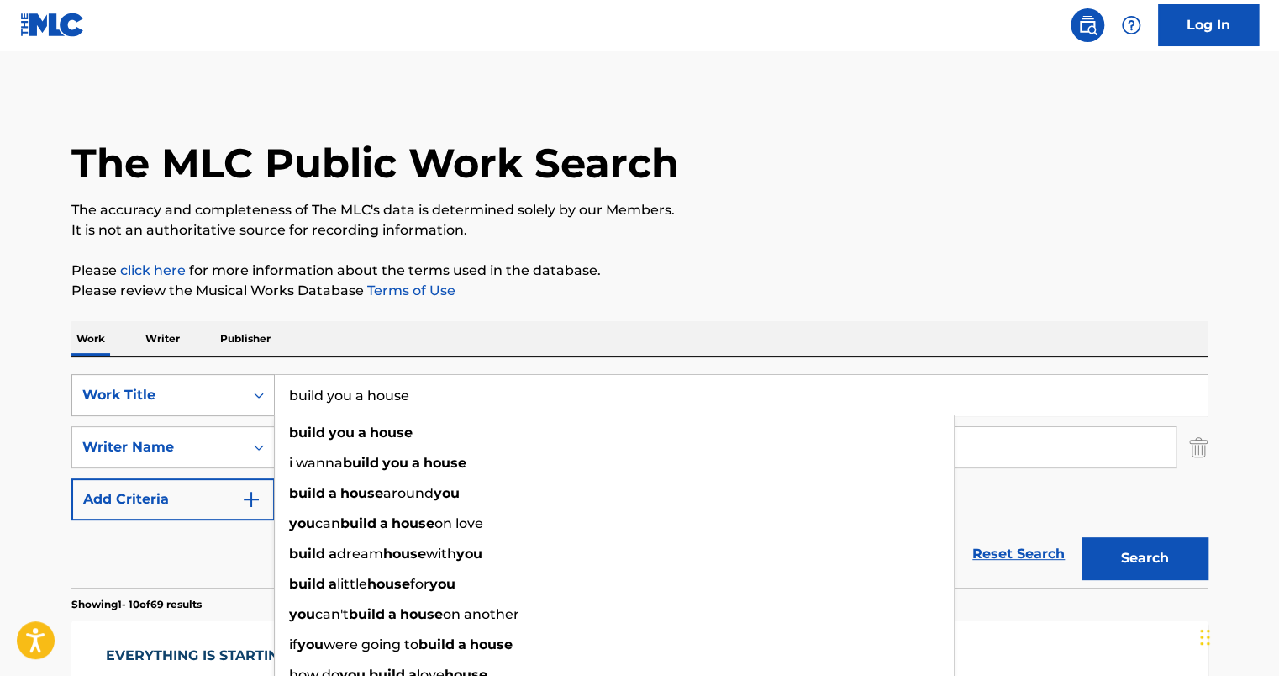
type input "build you a house"
click at [1081, 537] on button "Search" at bounding box center [1144, 558] width 126 height 42
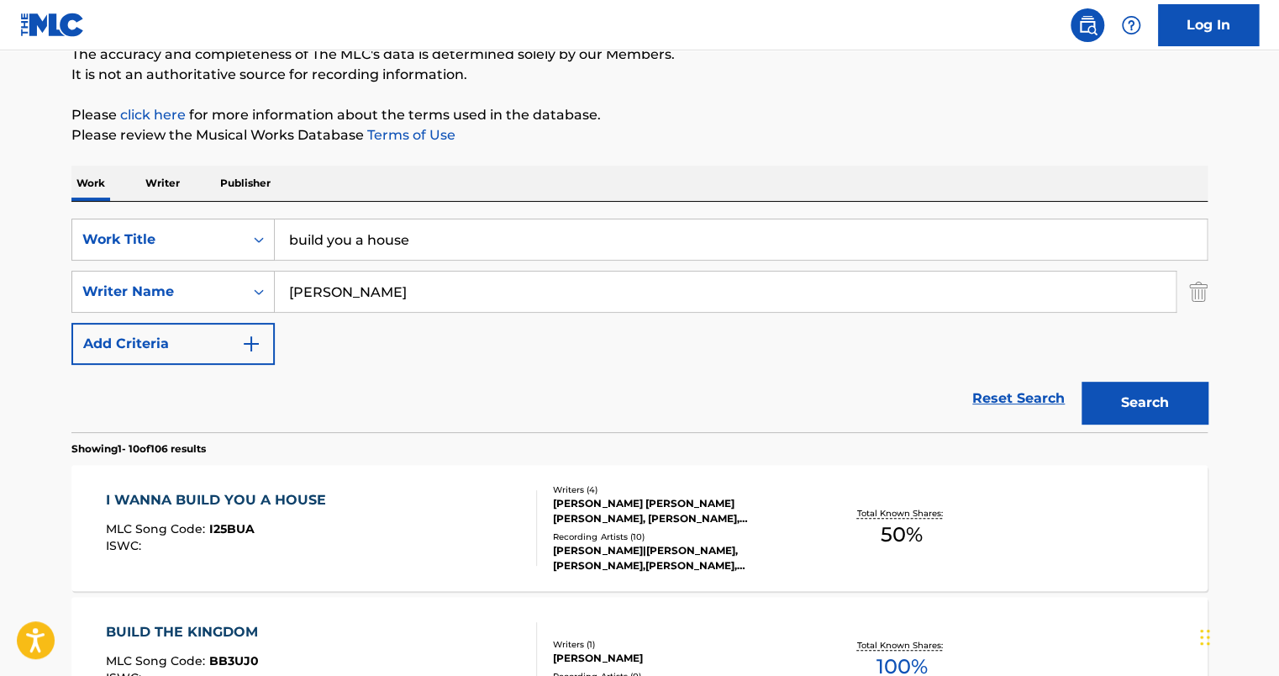
scroll to position [252, 0]
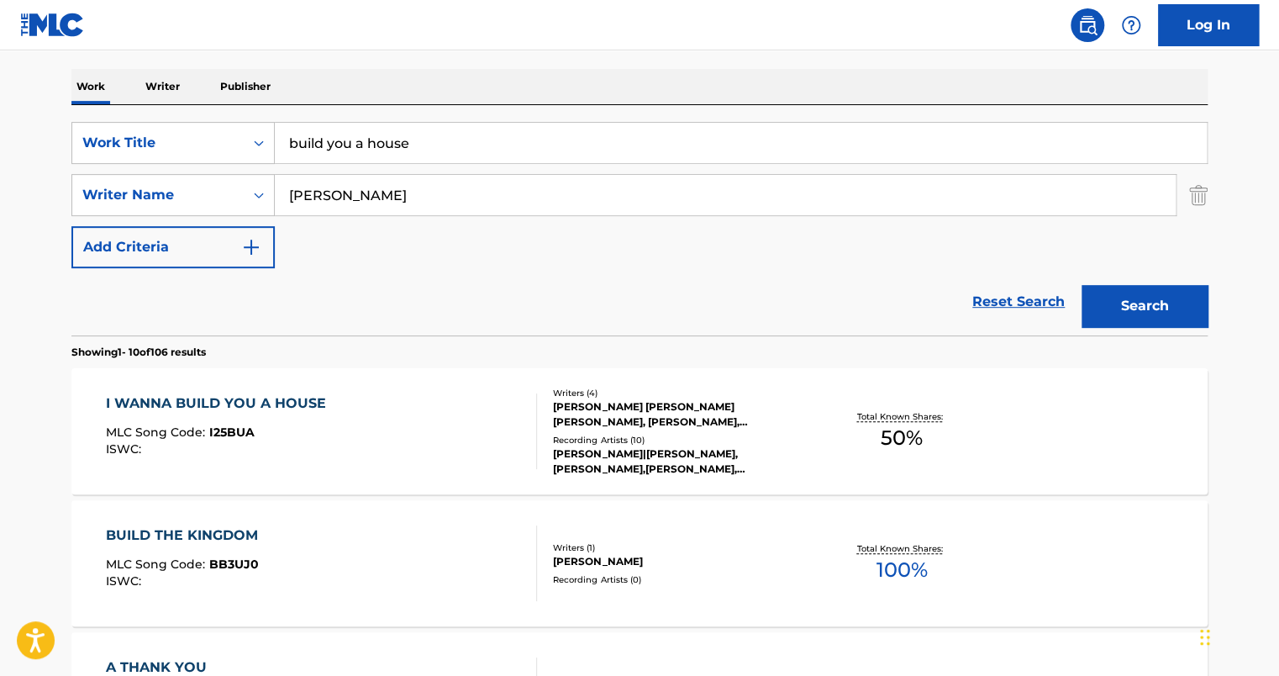
click at [430, 423] on div "I WANNA BUILD YOU A HOUSE MLC Song Code : I25BUA ISWC :" at bounding box center [322, 431] width 432 height 76
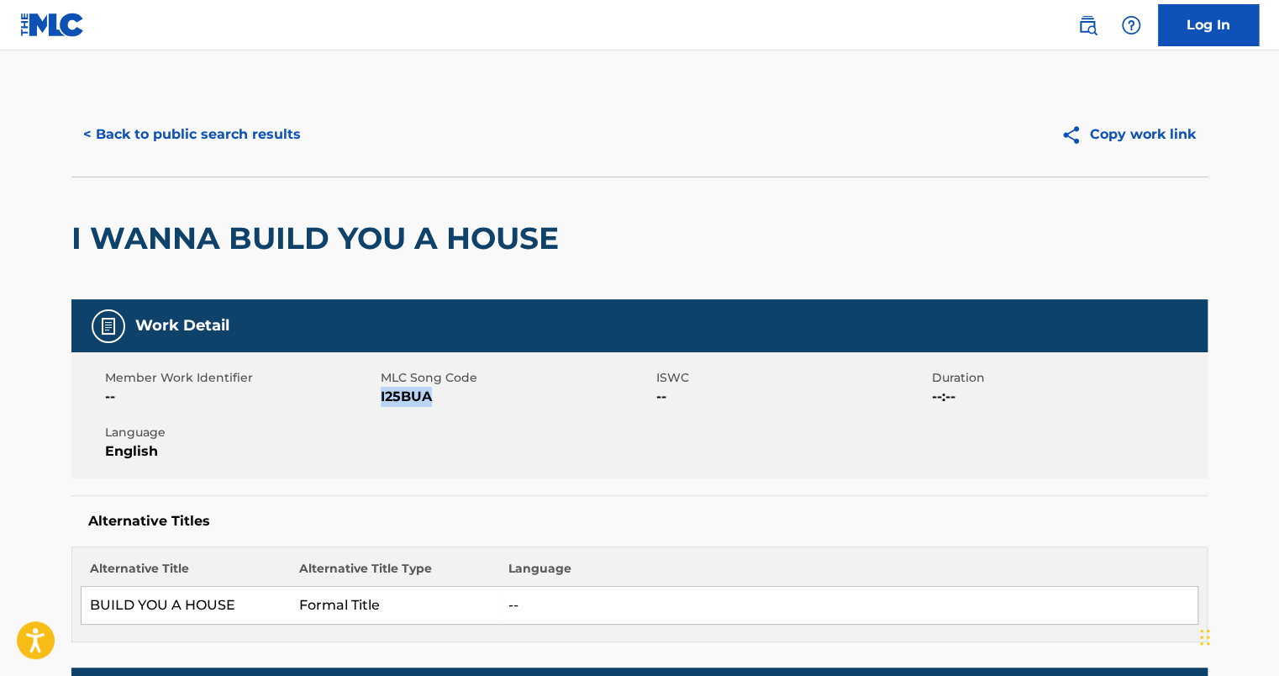
drag, startPoint x: 382, startPoint y: 397, endPoint x: 430, endPoint y: 393, distance: 48.0
click at [430, 393] on span "I25BUA" at bounding box center [516, 396] width 271 height 20
click at [184, 144] on button "< Back to public search results" at bounding box center [191, 134] width 241 height 42
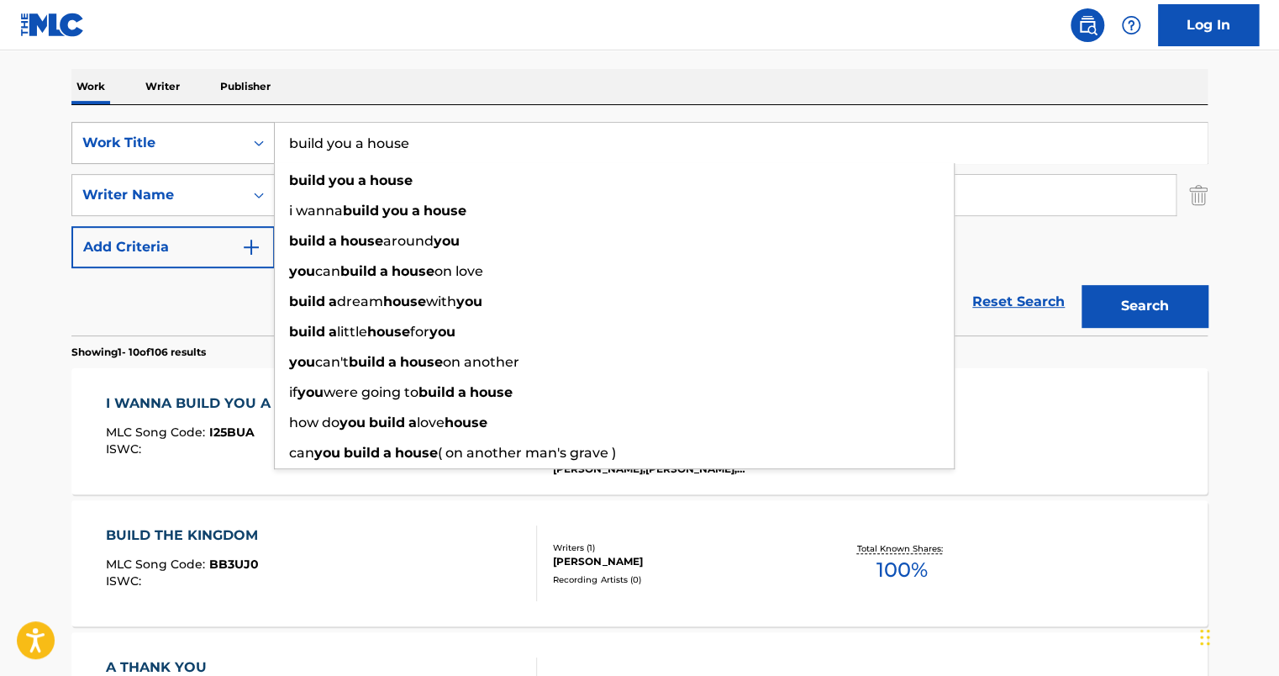
drag, startPoint x: 449, startPoint y: 141, endPoint x: 181, endPoint y: 130, distance: 269.1
click at [181, 130] on div "SearchWithCriteria7058242e-5482-4cf8-9bbf-a80beeb6166d Work Title build you a h…" at bounding box center [639, 143] width 1136 height 42
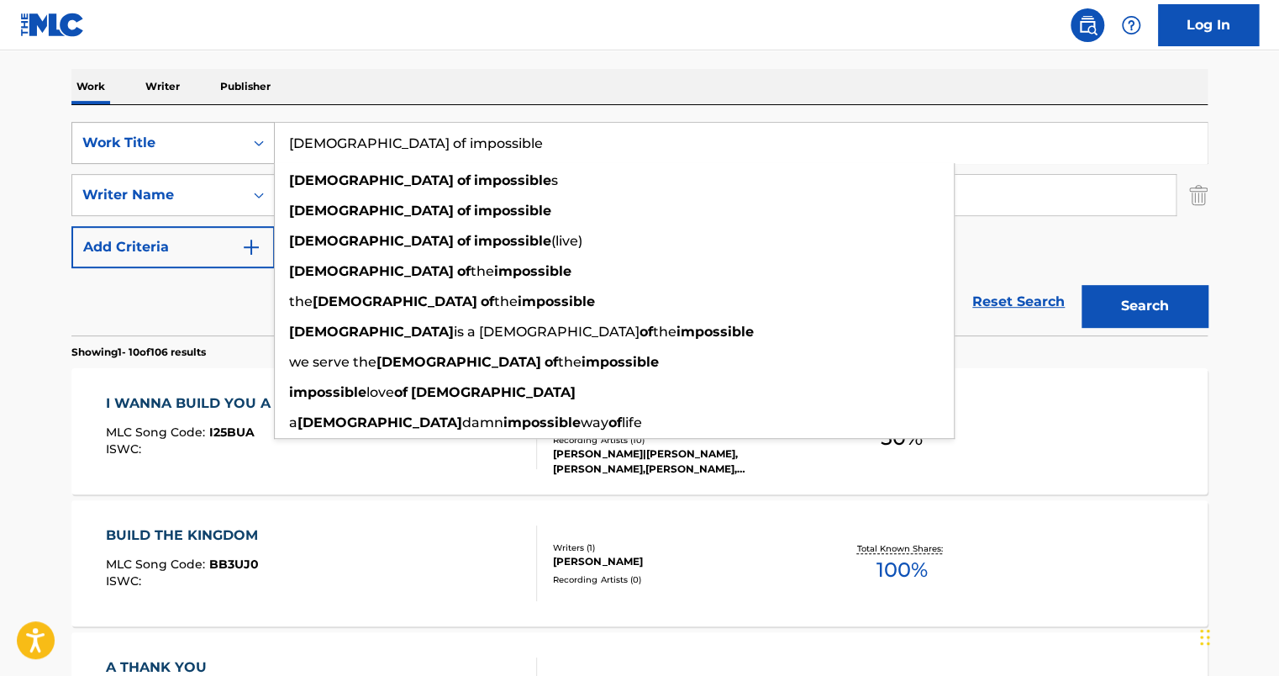
type input "[DEMOGRAPHIC_DATA] of impossible"
click at [1081, 285] on button "Search" at bounding box center [1144, 306] width 126 height 42
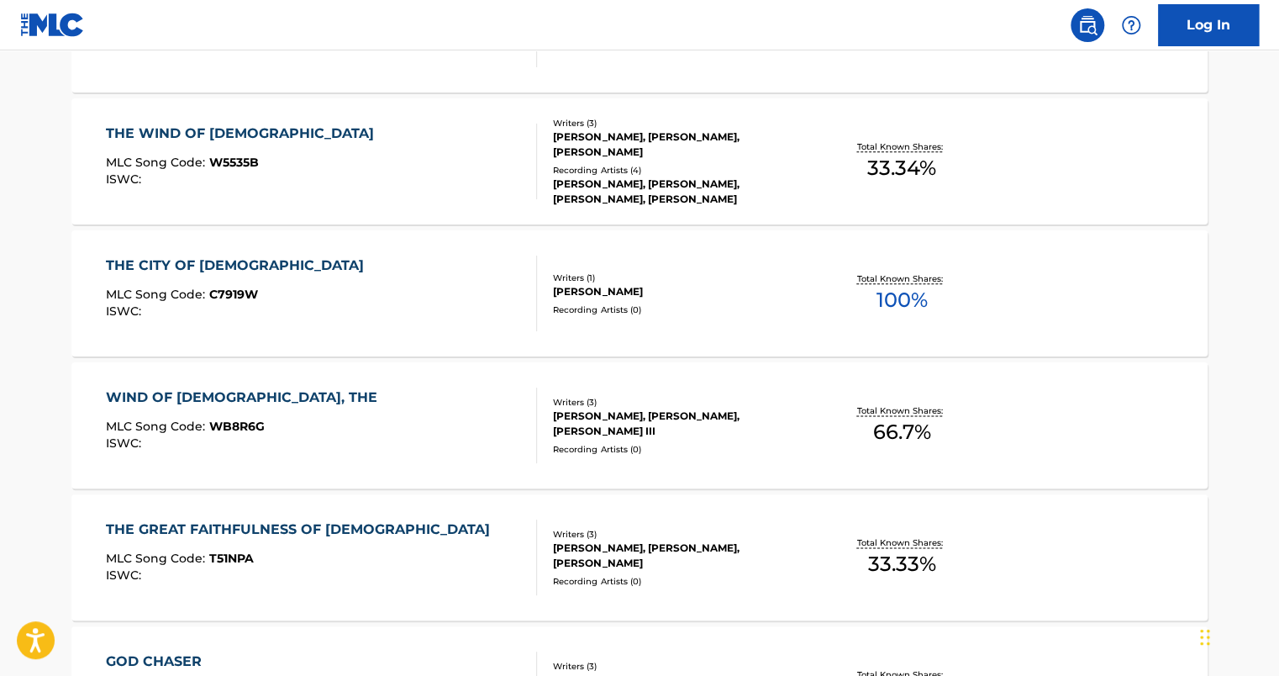
scroll to position [840, 0]
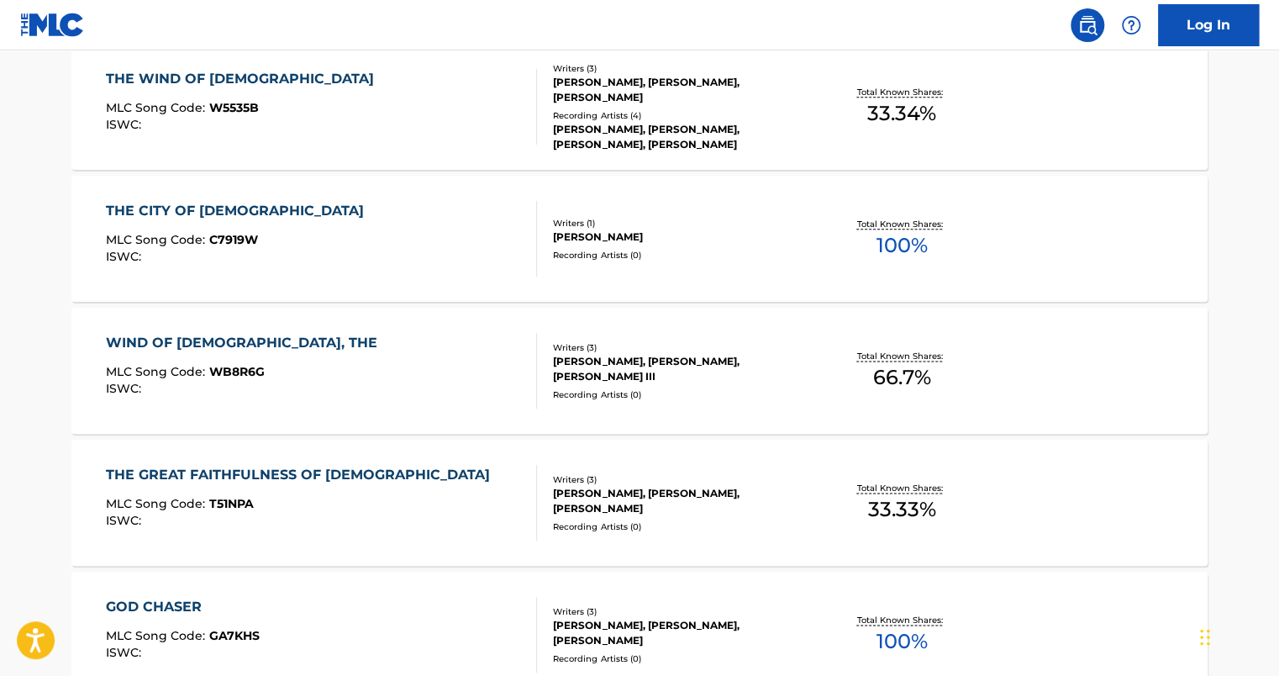
click at [326, 267] on div "THE CITY OF GOD MLC Song Code : C7919W ISWC :" at bounding box center [322, 239] width 432 height 76
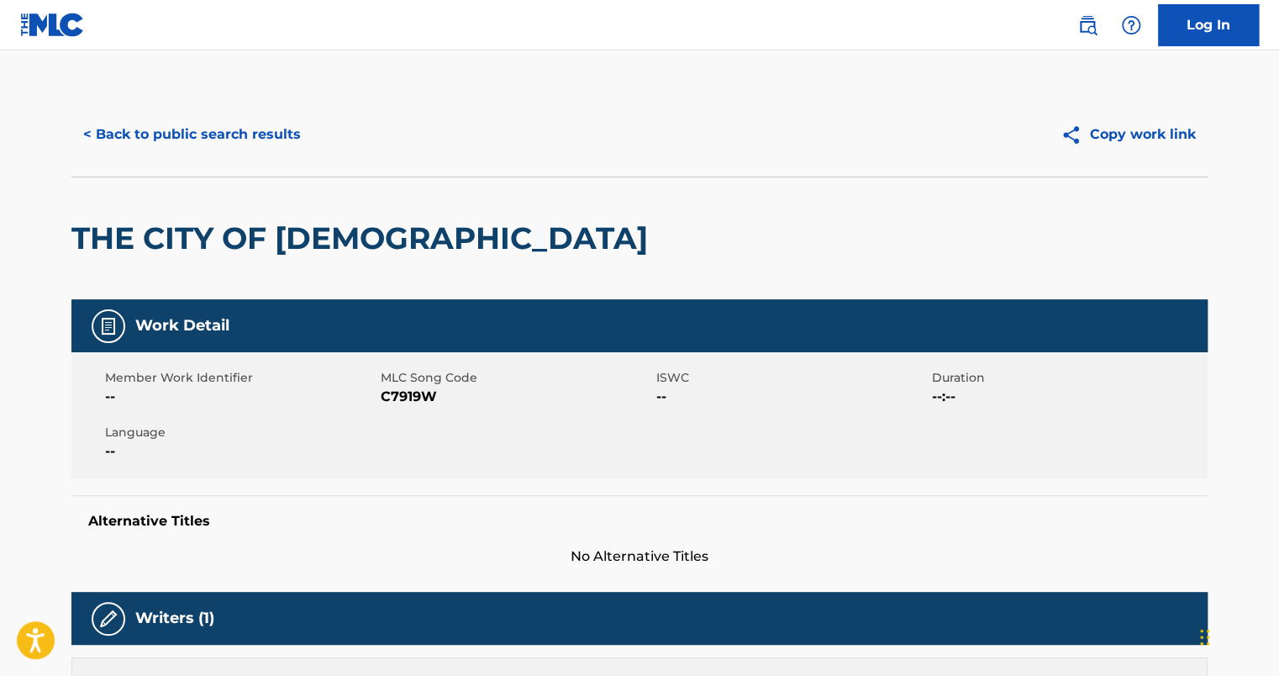
click at [207, 139] on button "< Back to public search results" at bounding box center [191, 134] width 241 height 42
